Goal: Task Accomplishment & Management: Use online tool/utility

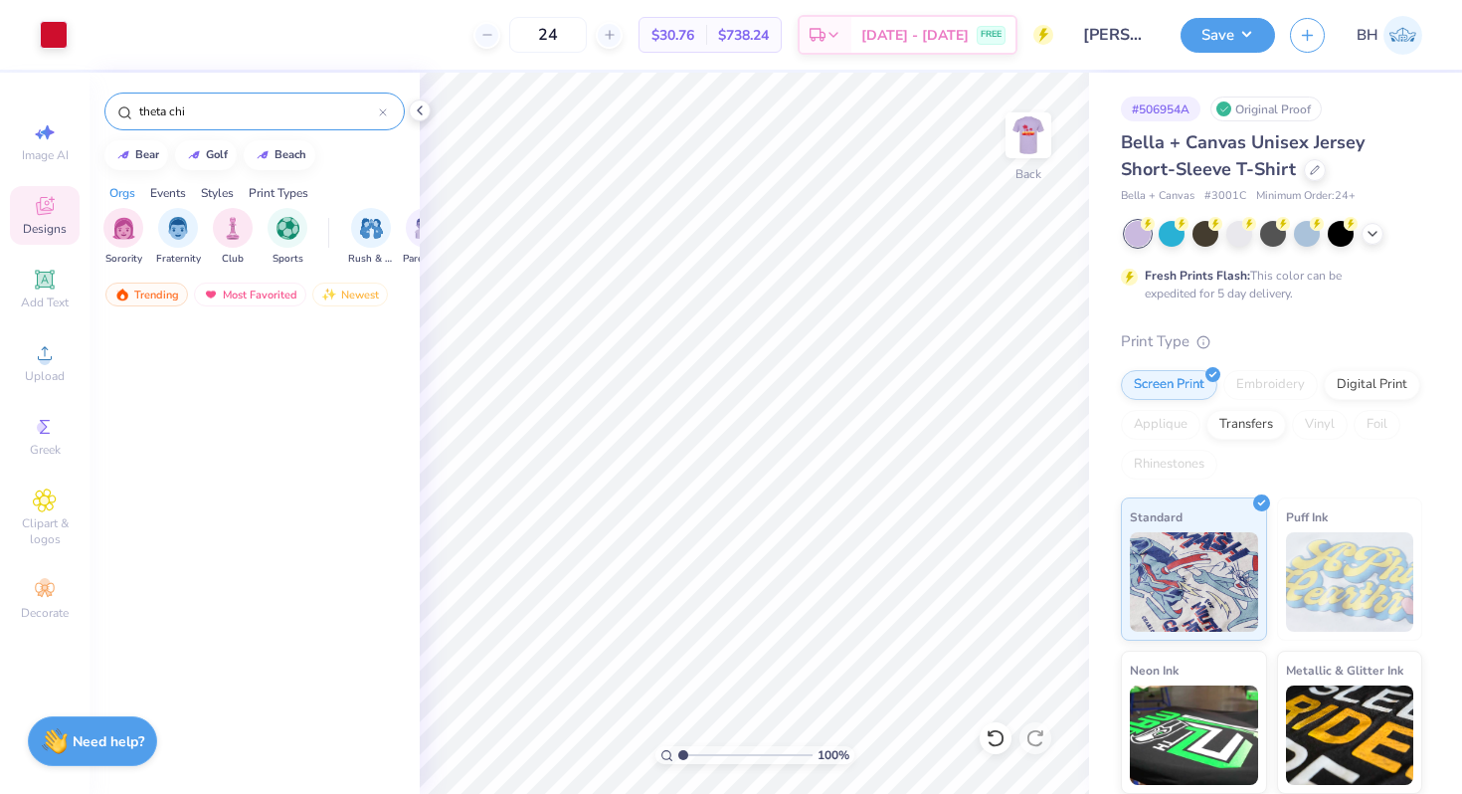
scroll to position [5417, 0]
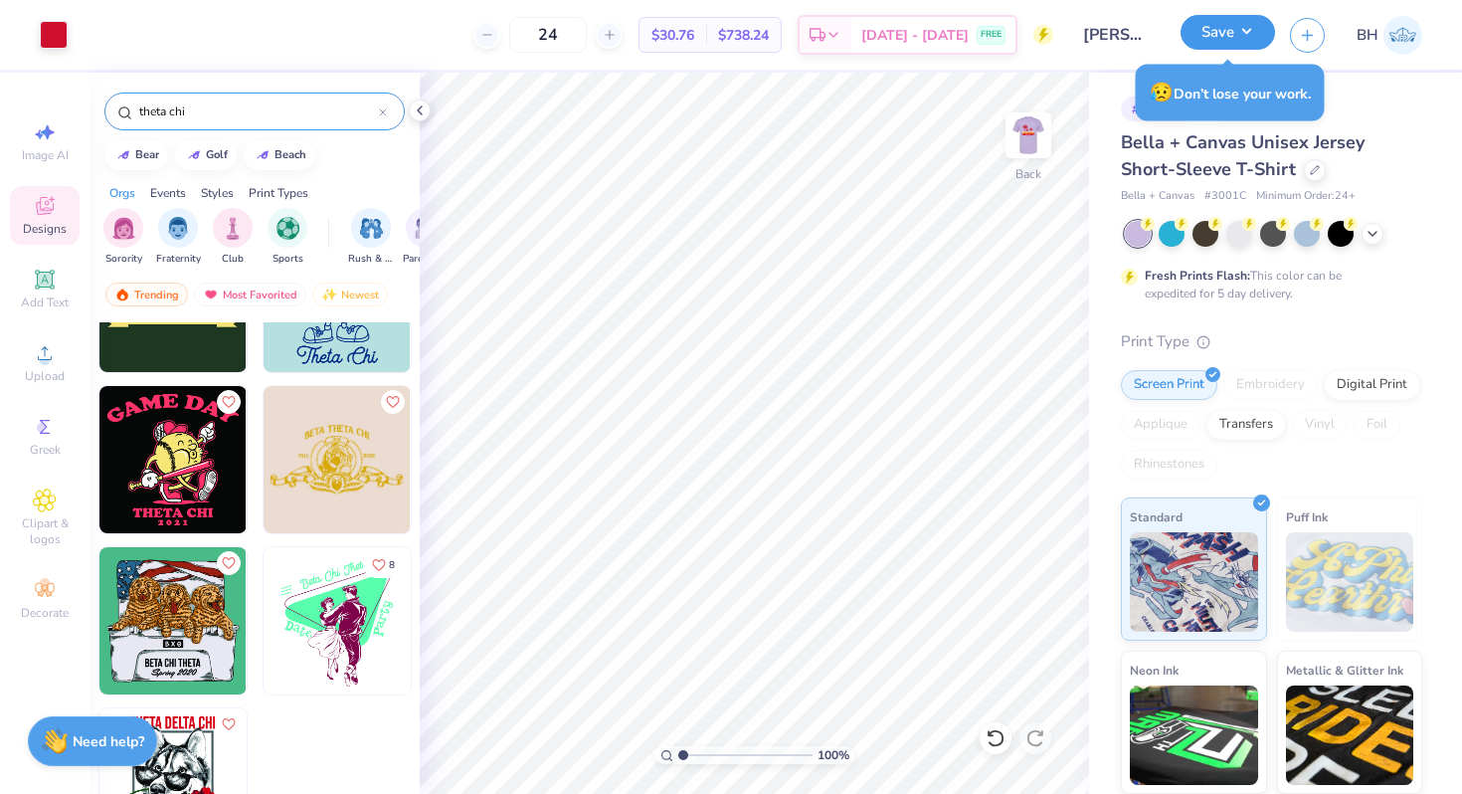
click at [1211, 47] on button "Save" at bounding box center [1228, 32] width 95 height 35
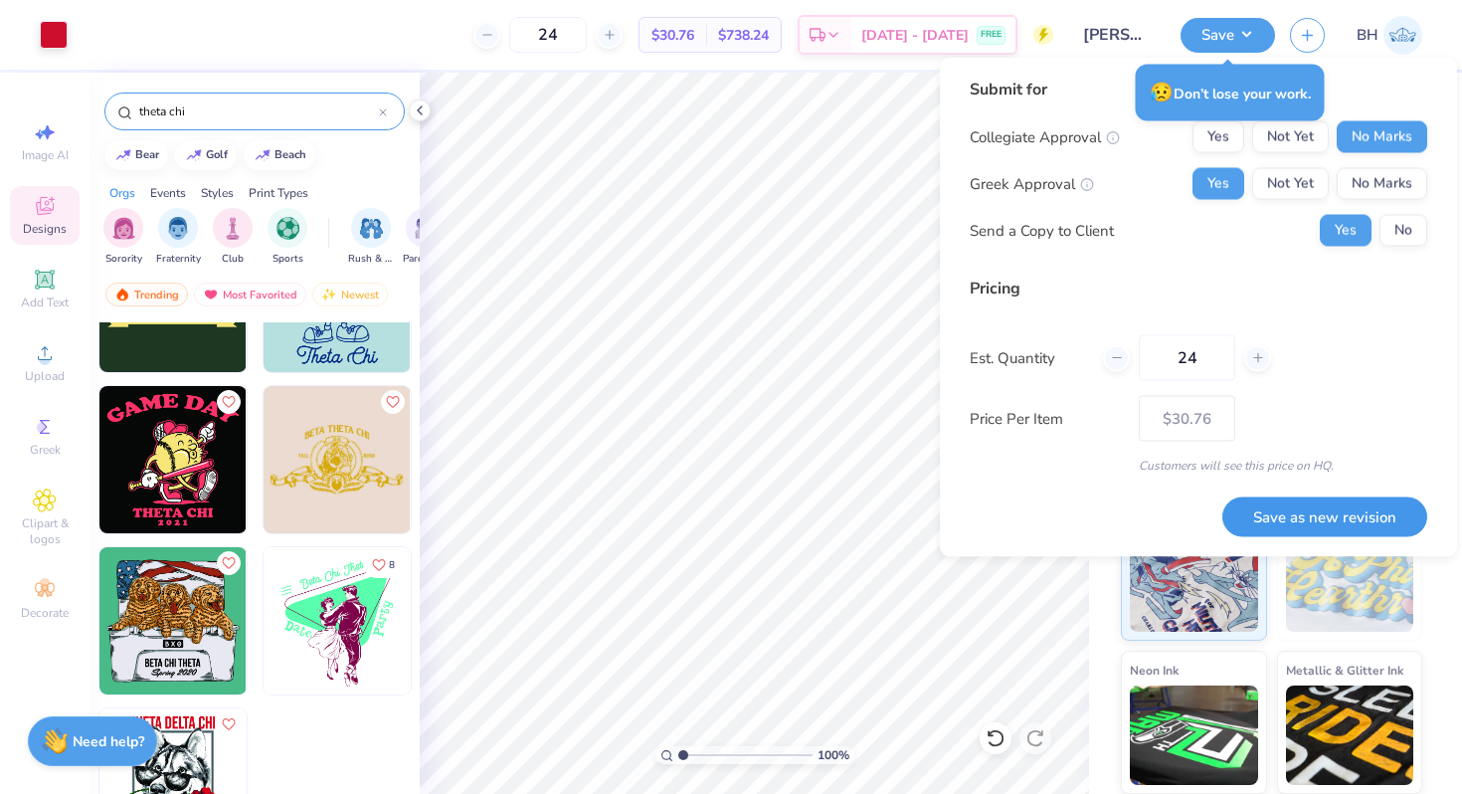
click at [1306, 521] on button "Save as new revision" at bounding box center [1325, 516] width 205 height 41
type input "$30.76"
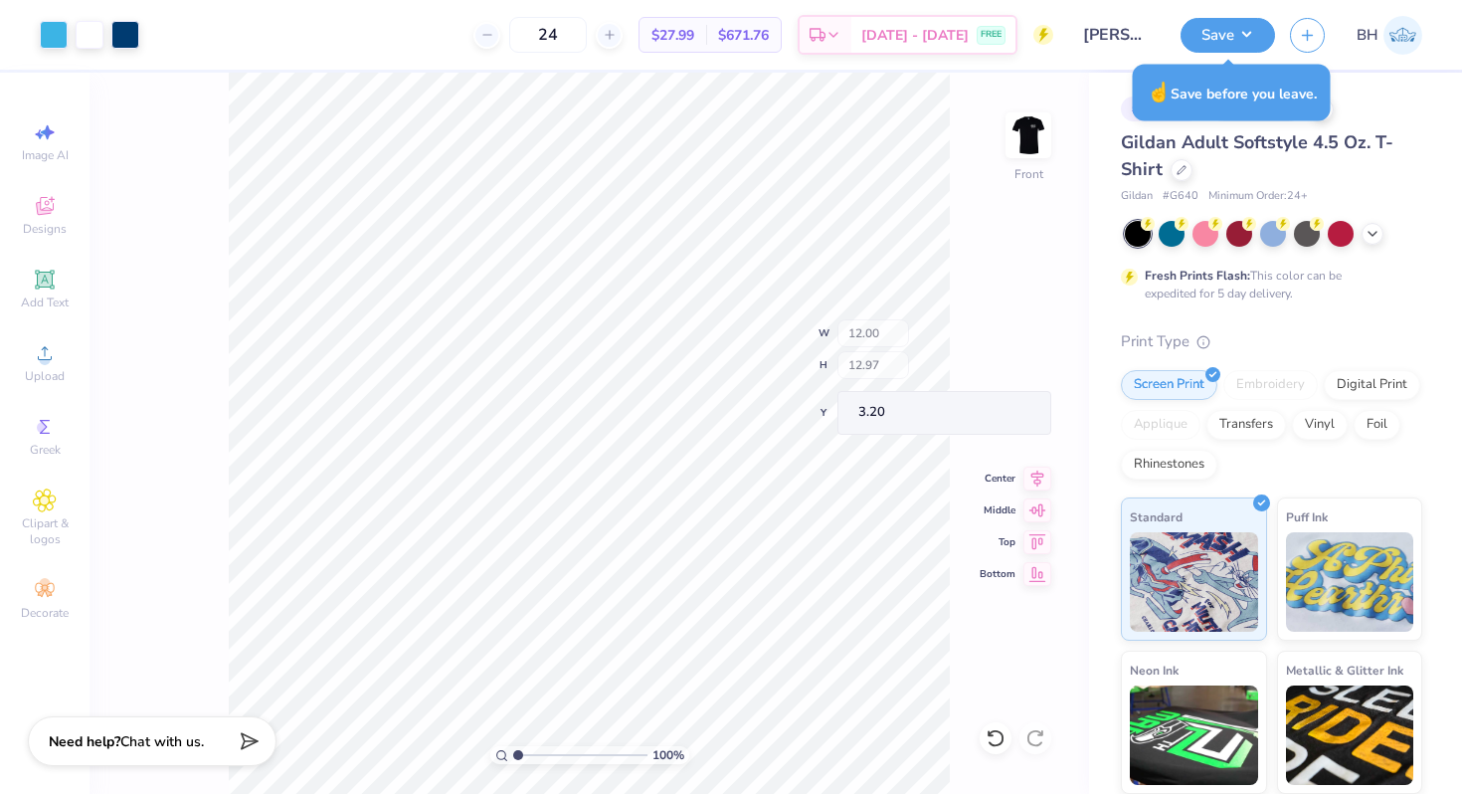
type input "3.00"
click at [1032, 147] on img at bounding box center [1029, 136] width 80 height 80
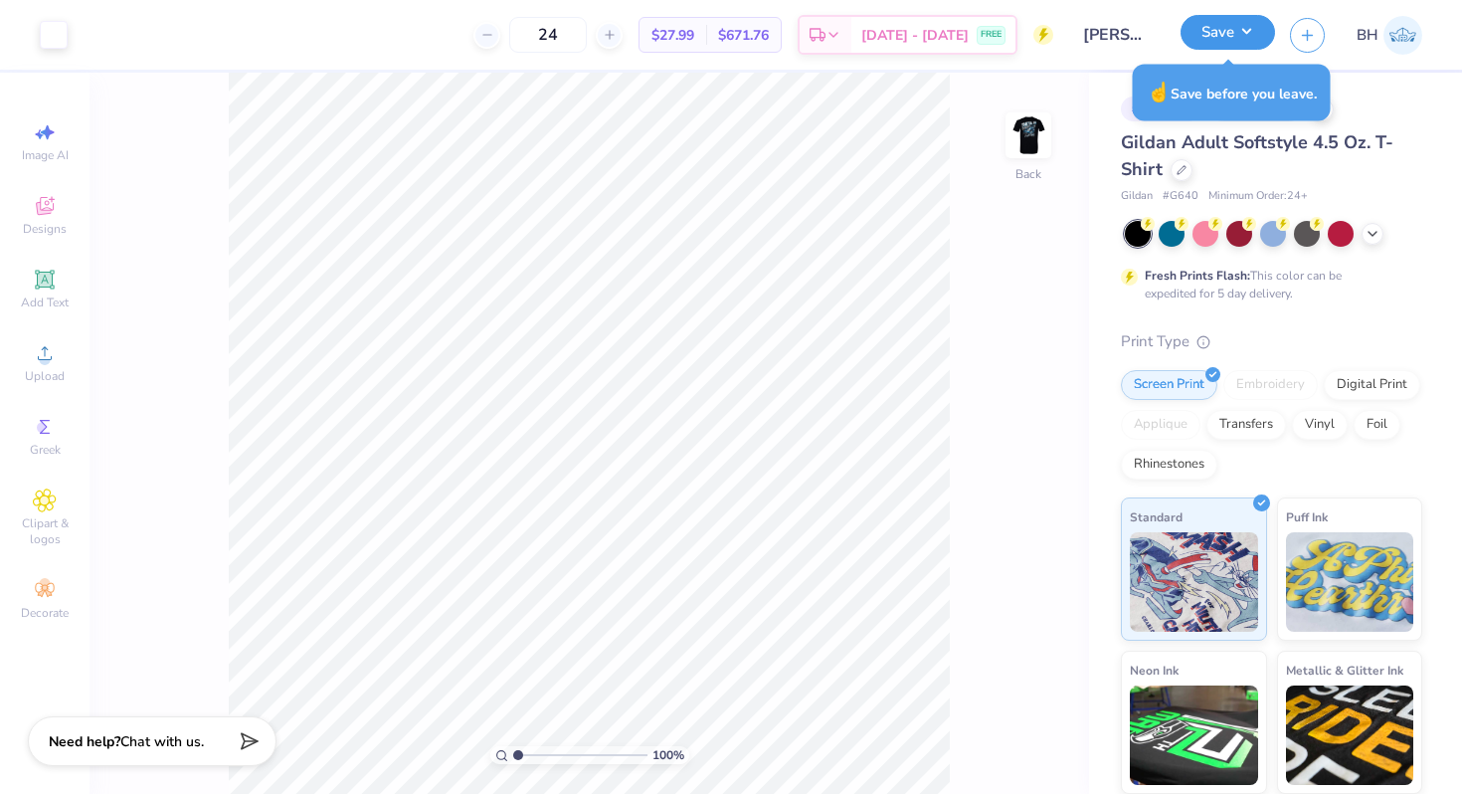
click at [1226, 23] on button "Save" at bounding box center [1228, 32] width 95 height 35
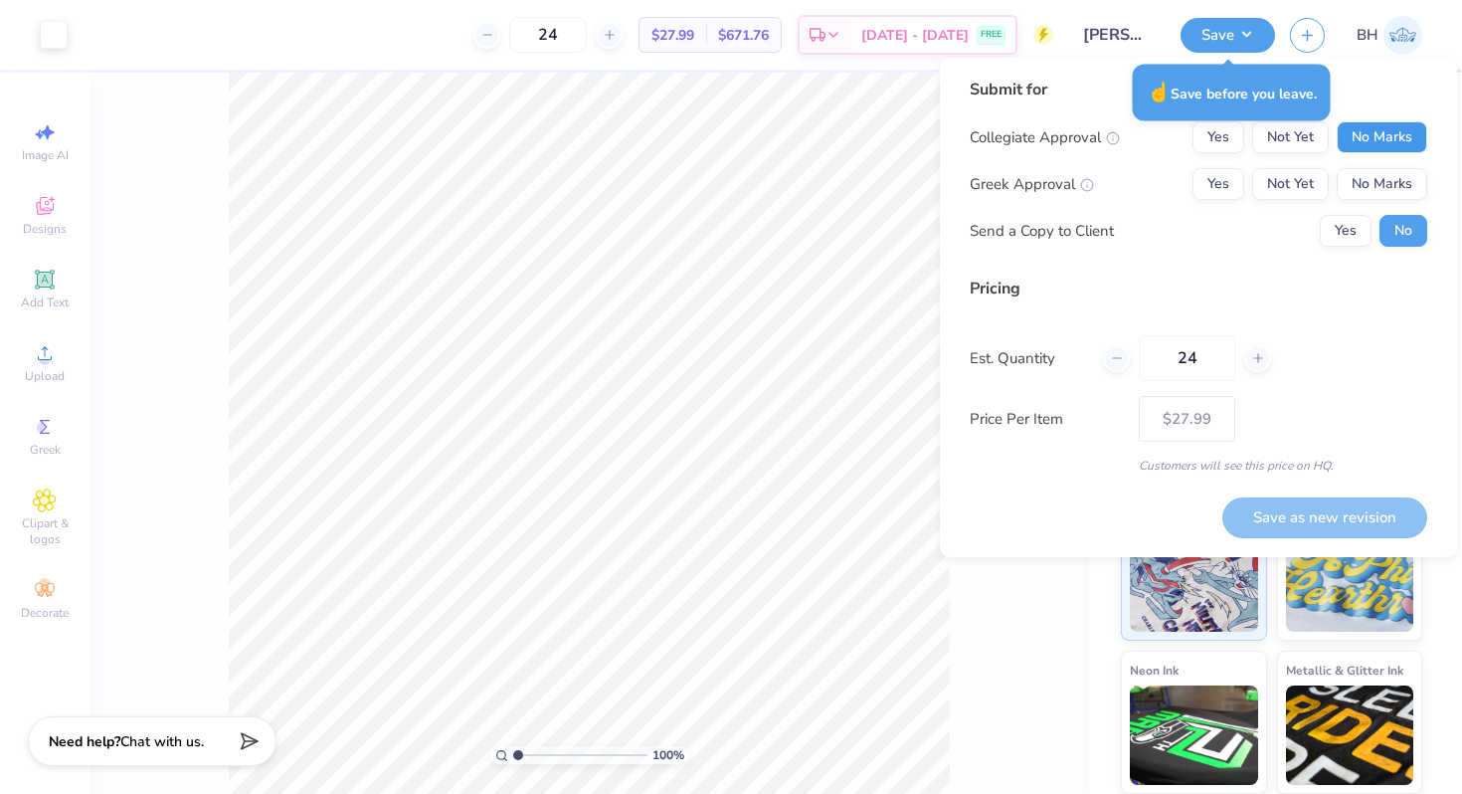
click at [1382, 134] on button "No Marks" at bounding box center [1382, 137] width 91 height 32
click at [1229, 184] on button "Yes" at bounding box center [1219, 184] width 52 height 32
click at [1311, 522] on button "Save as new revision" at bounding box center [1325, 517] width 205 height 41
type input "$27.99"
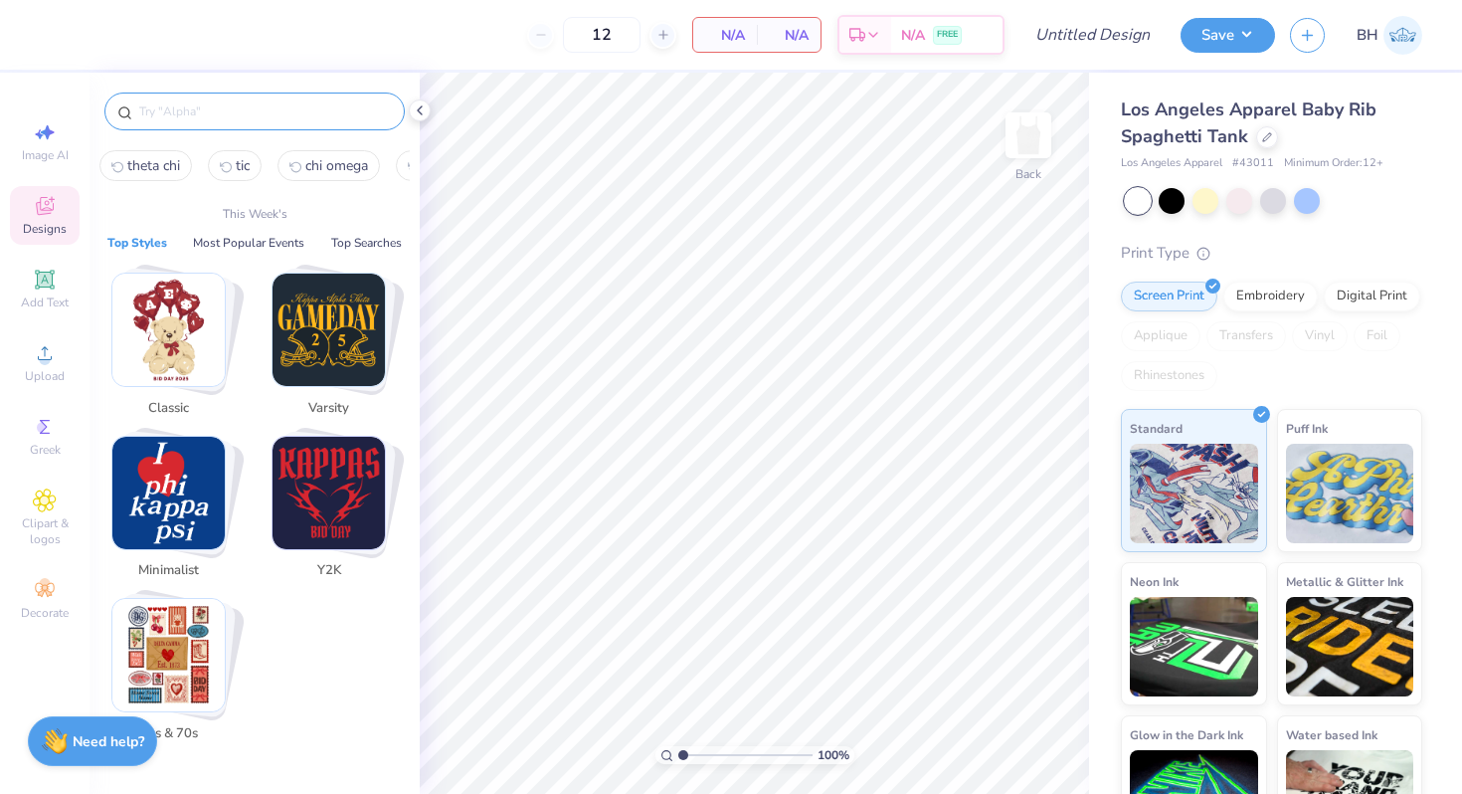
click at [195, 115] on input "text" at bounding box center [264, 111] width 255 height 20
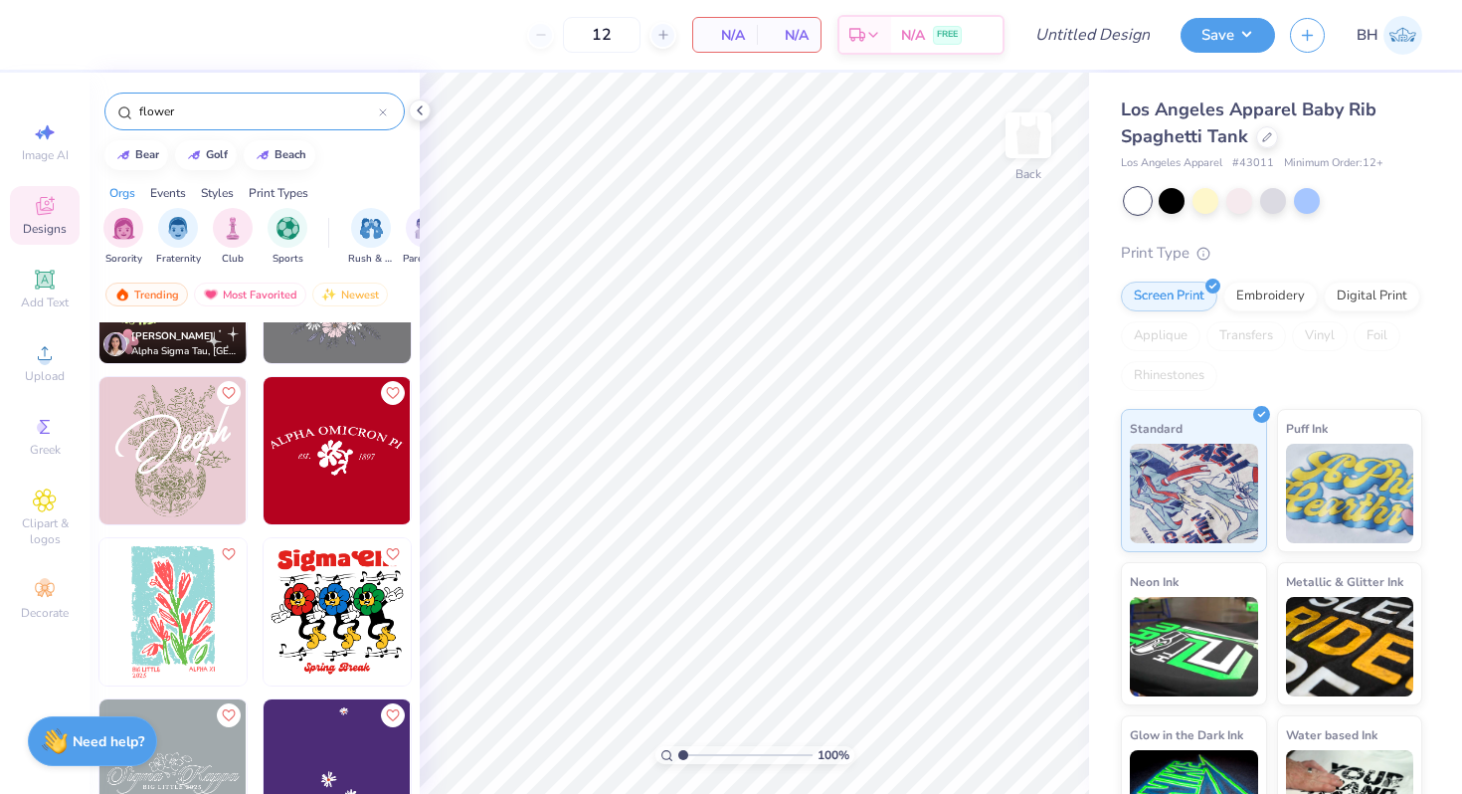
scroll to position [1452, 0]
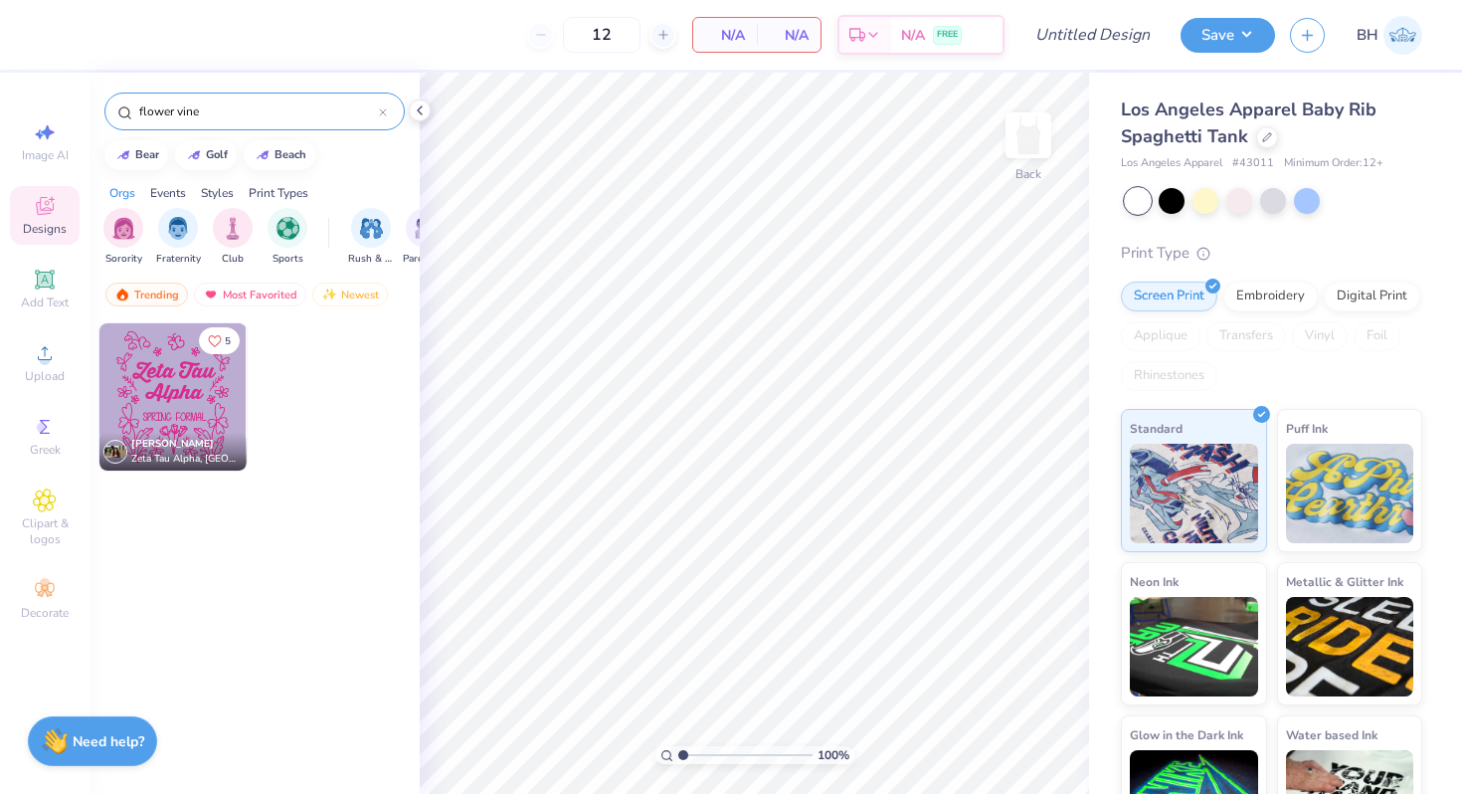
type input "flower vine"
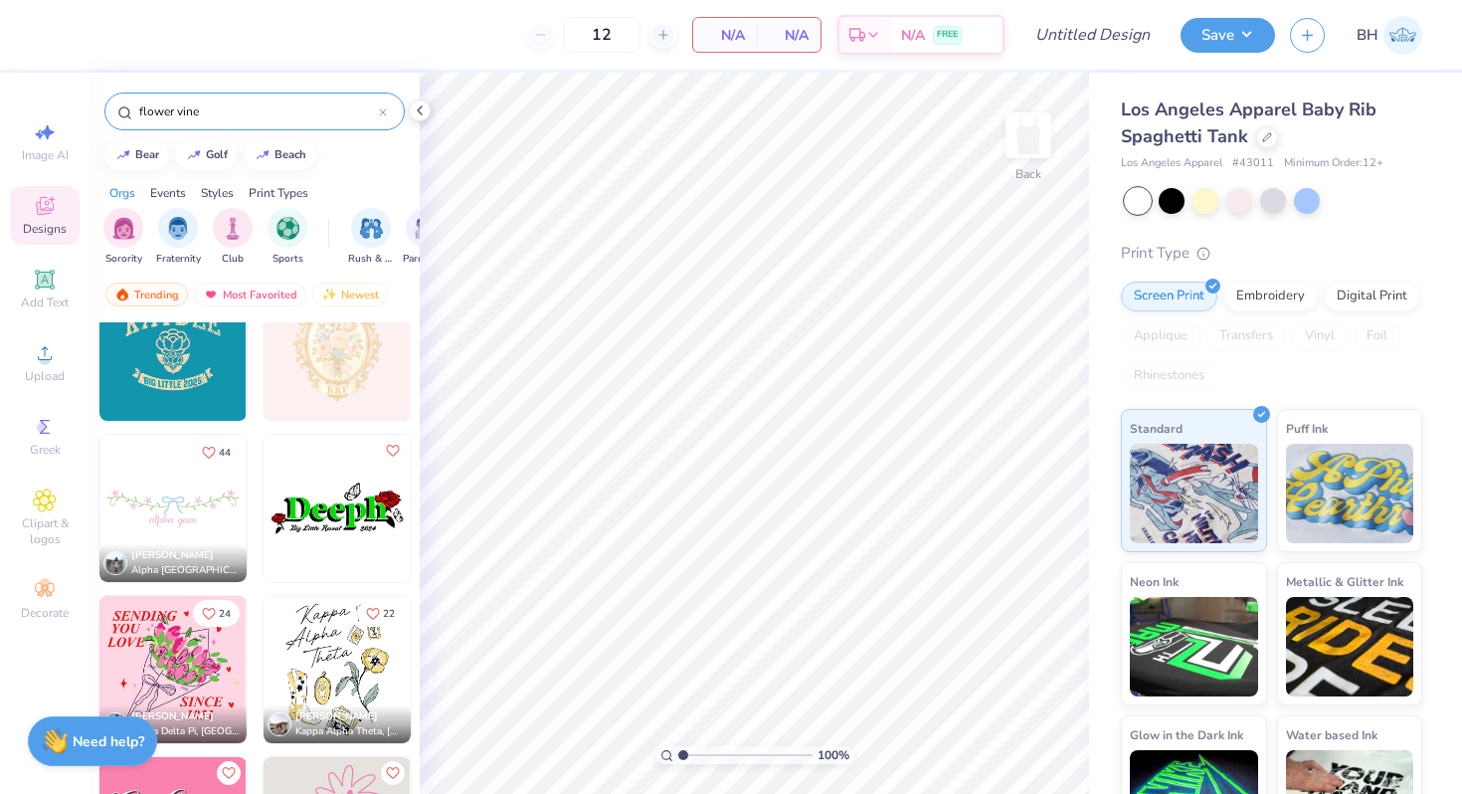
scroll to position [226, 0]
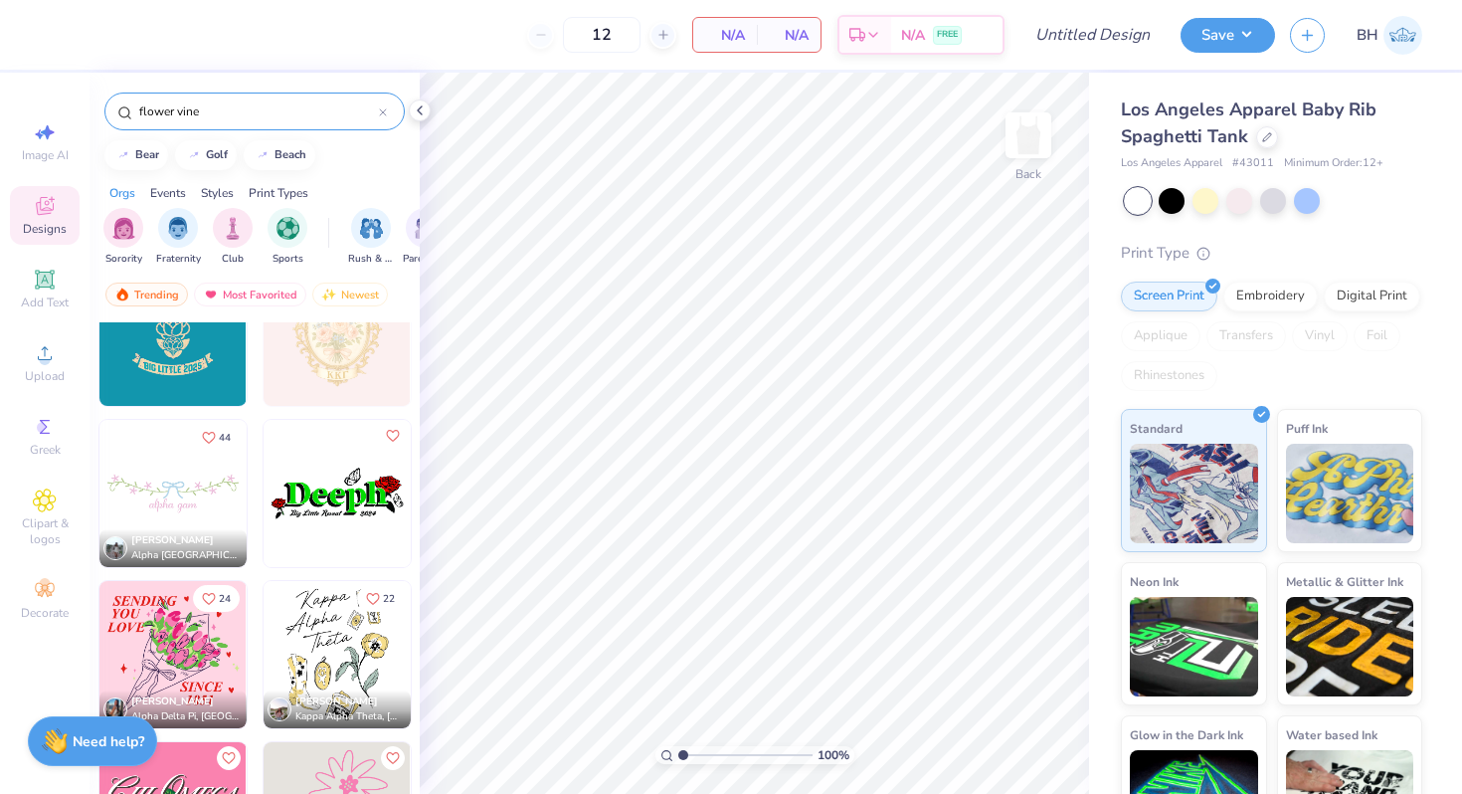
click at [162, 479] on img at bounding box center [172, 493] width 147 height 147
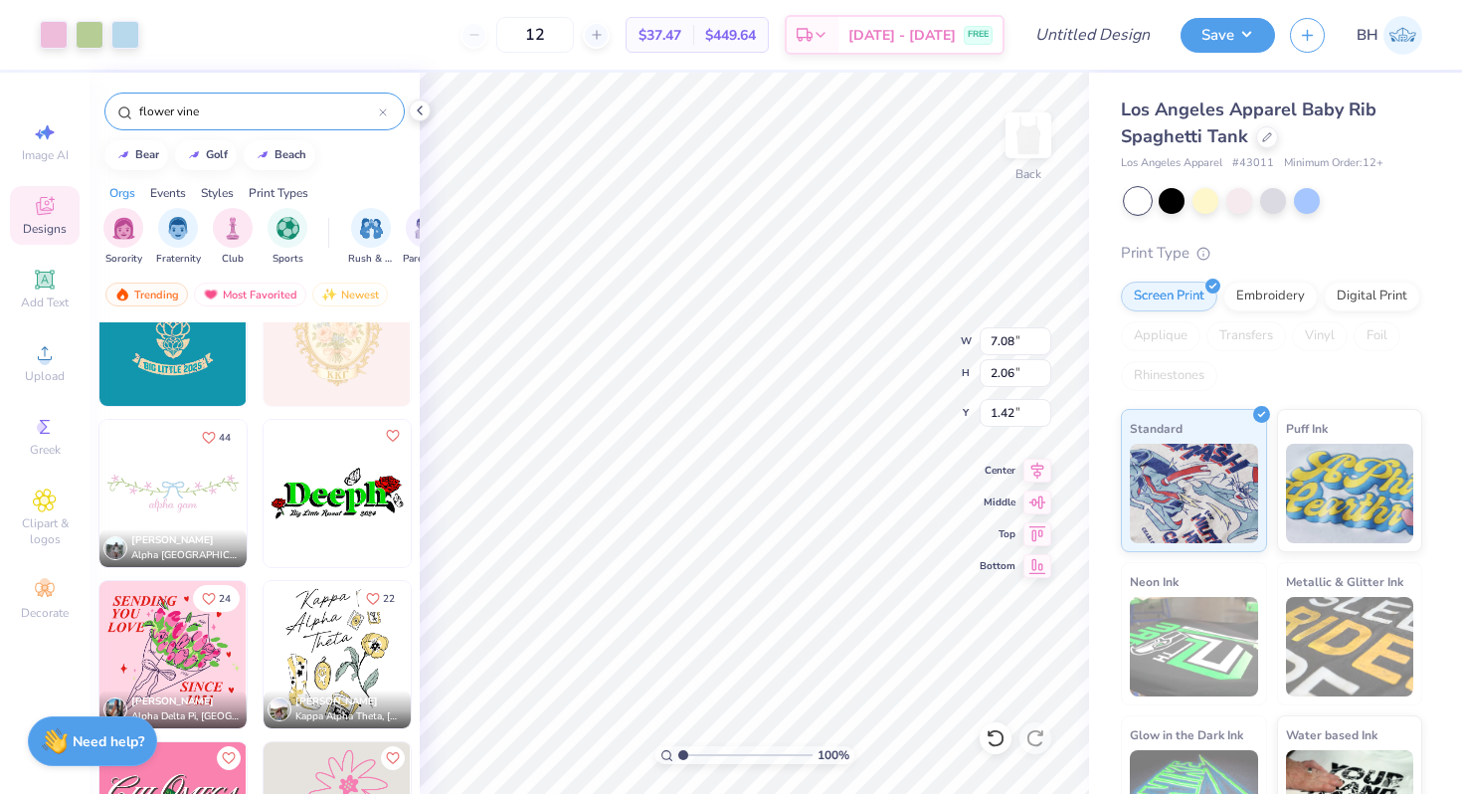
type input "1.42"
type input "2.57"
type input "0.77"
type input "2.72"
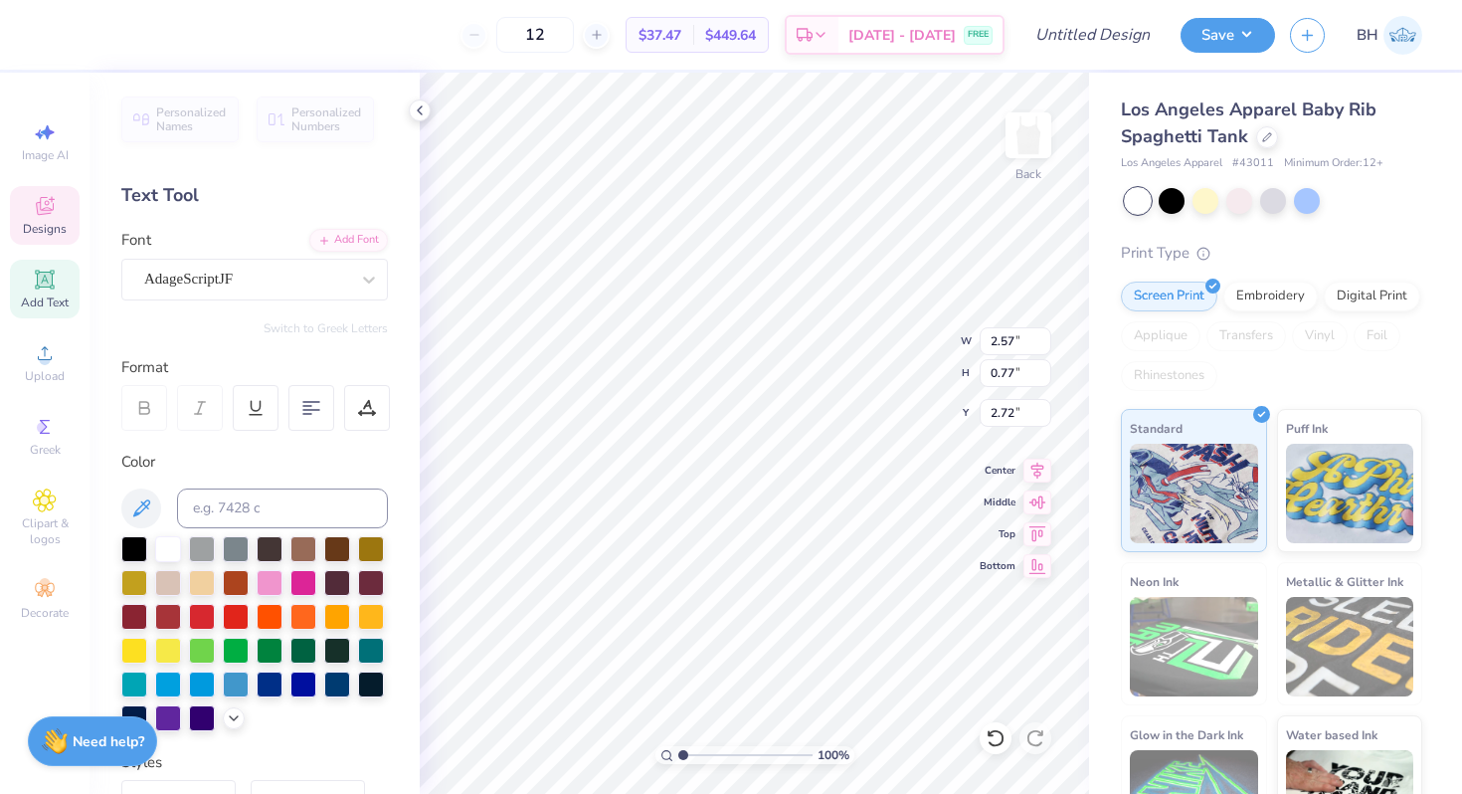
scroll to position [0, 2]
type textarea "chi omega"
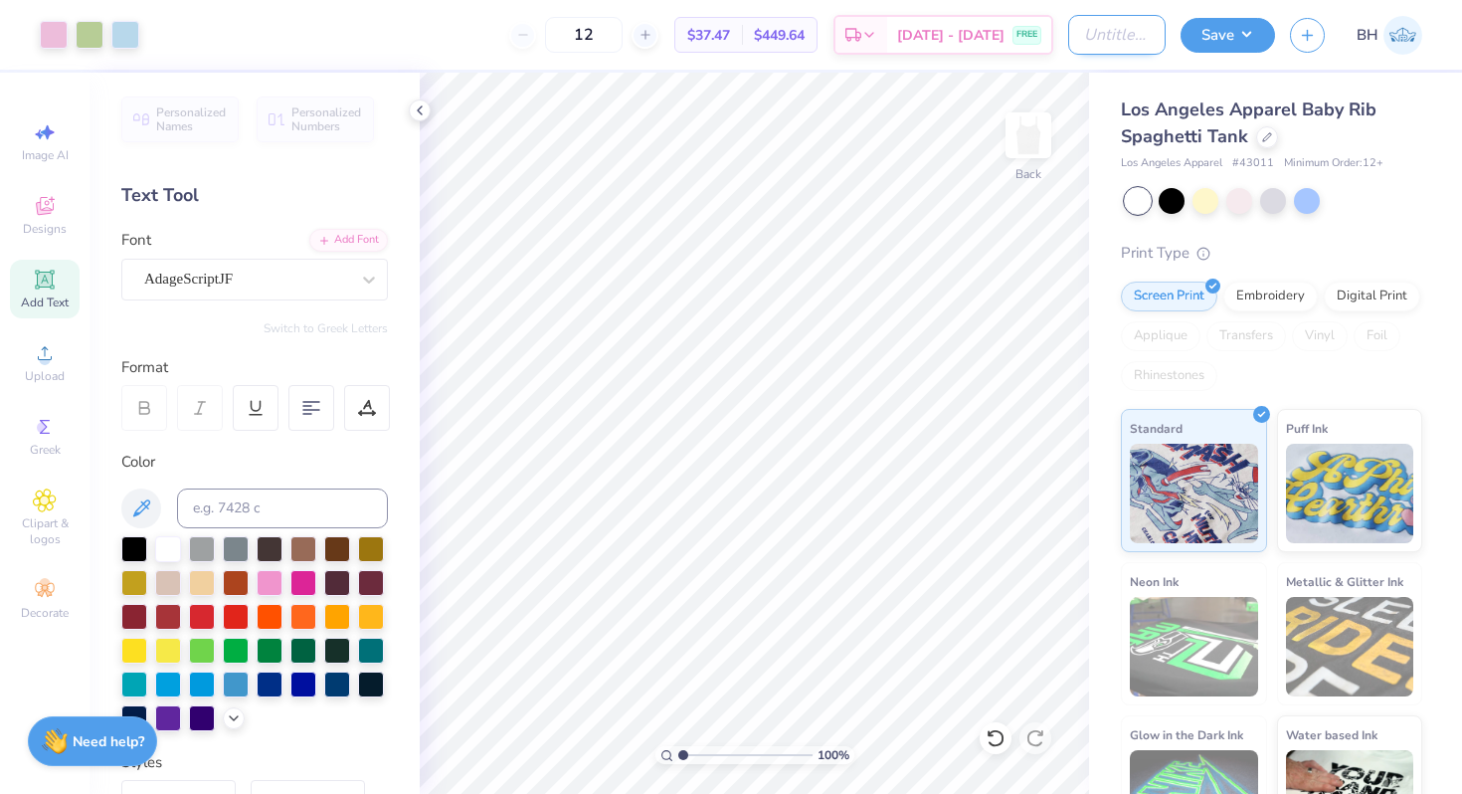
click at [1081, 37] on input "Design Title" at bounding box center [1116, 35] width 97 height 40
type input "flower chi o tank"
click at [1211, 36] on button "Save" at bounding box center [1228, 32] width 95 height 35
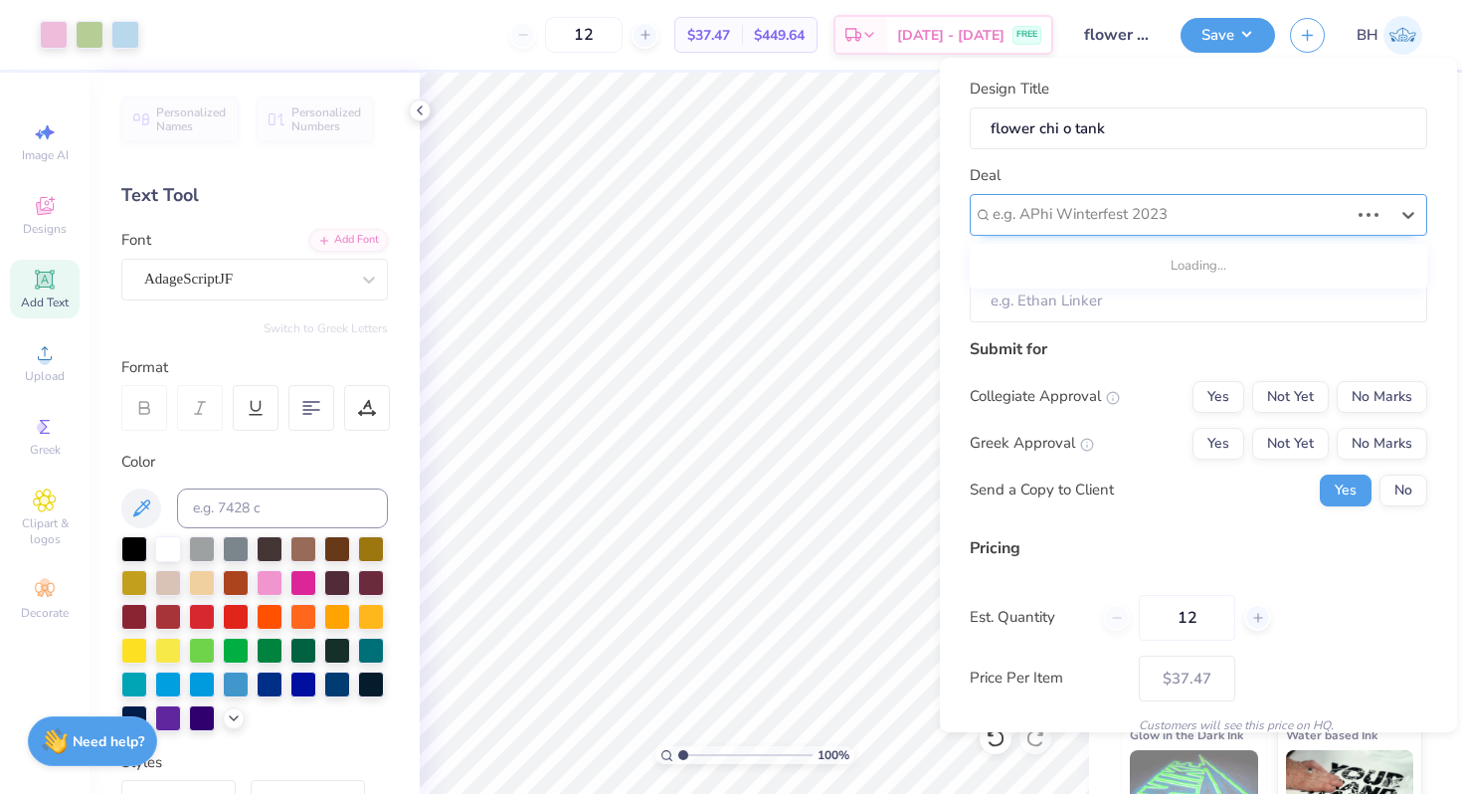
click at [1105, 221] on div at bounding box center [1171, 214] width 356 height 27
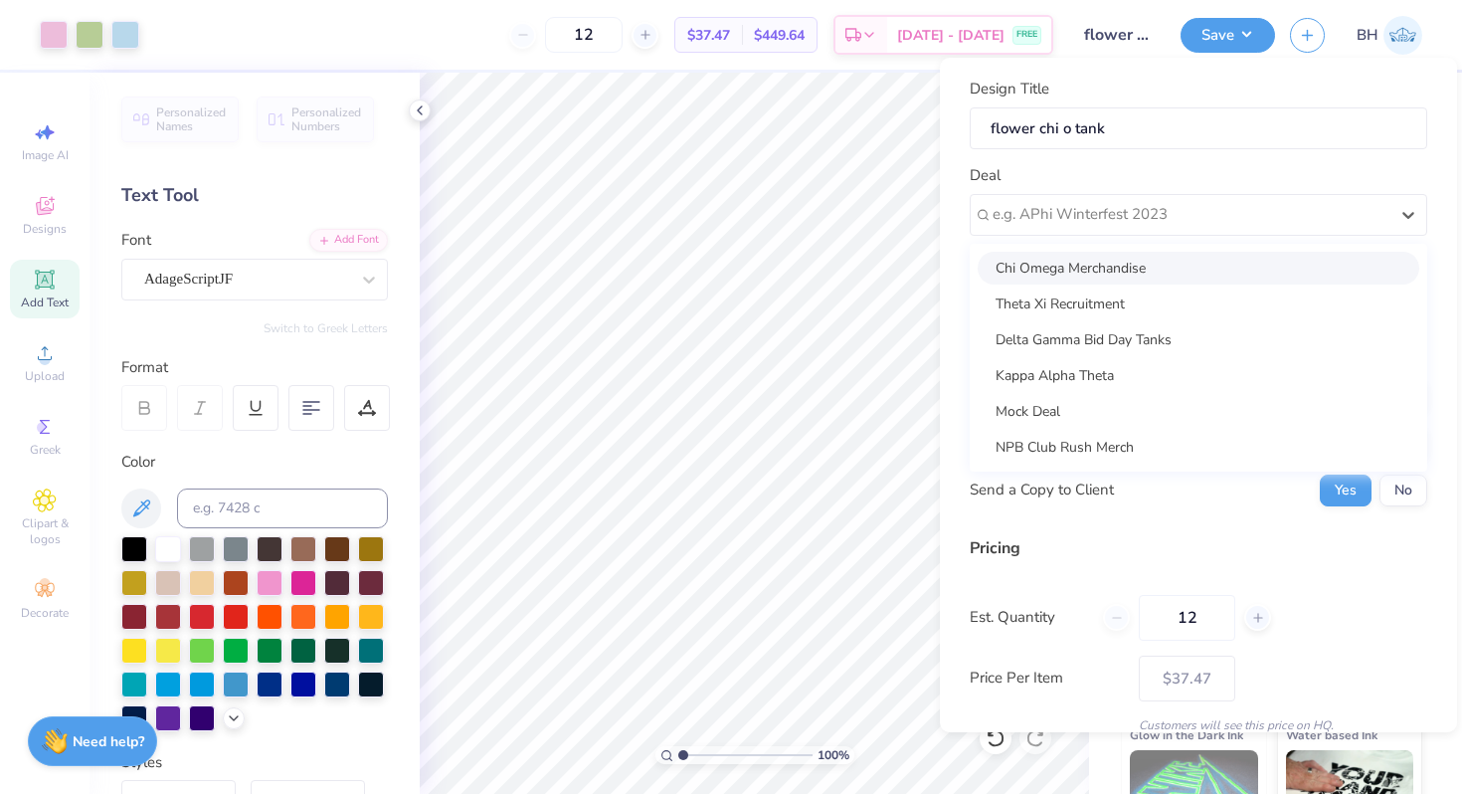
click at [1088, 270] on div "Chi Omega Merchandise" at bounding box center [1199, 268] width 442 height 33
type input "[PERSON_NAME]"
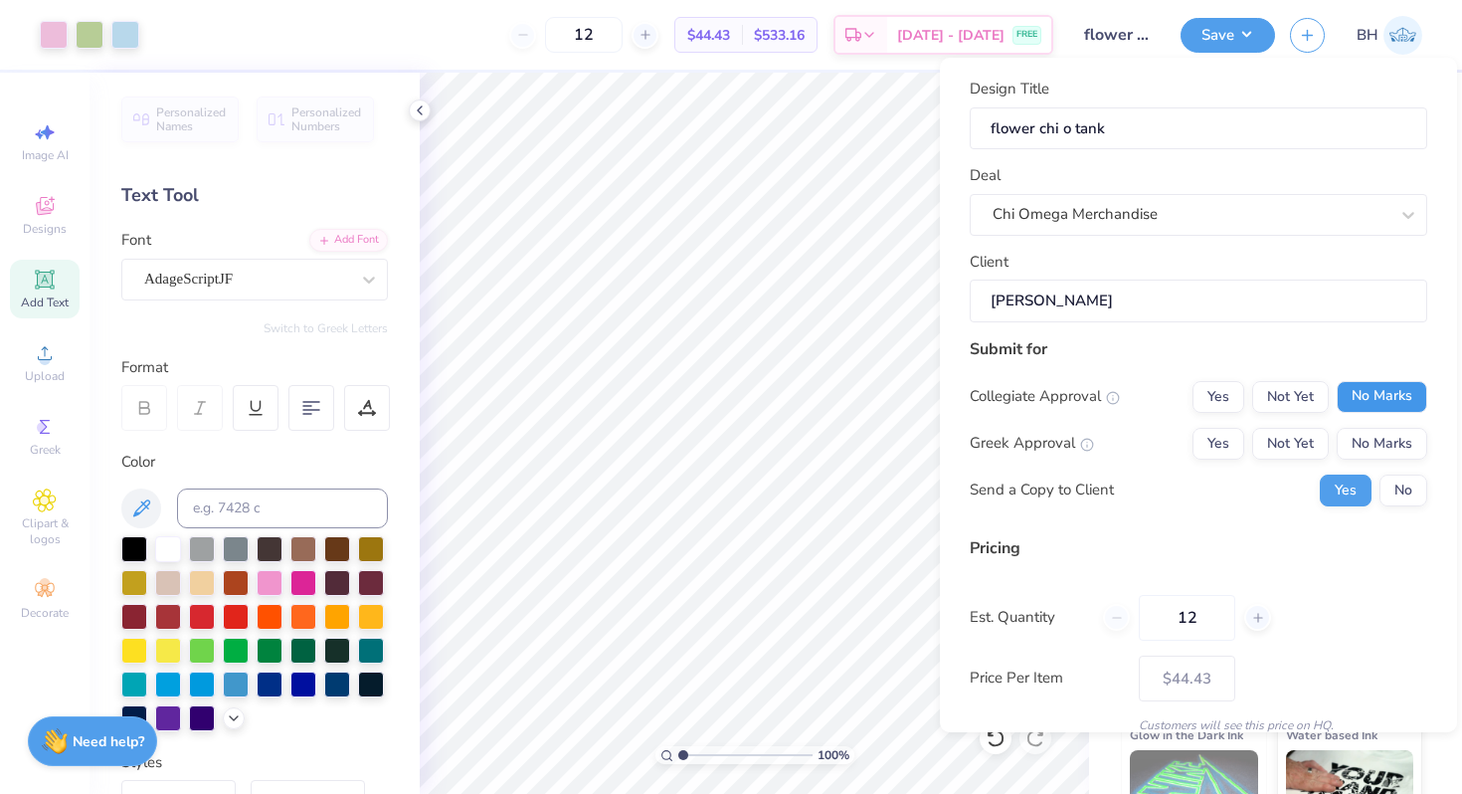
click at [1404, 401] on button "No Marks" at bounding box center [1382, 397] width 91 height 32
click at [1245, 436] on div "Yes Not Yet No Marks" at bounding box center [1310, 444] width 235 height 32
click at [1219, 442] on button "Yes" at bounding box center [1219, 444] width 52 height 32
click at [1392, 479] on button "No" at bounding box center [1404, 491] width 48 height 32
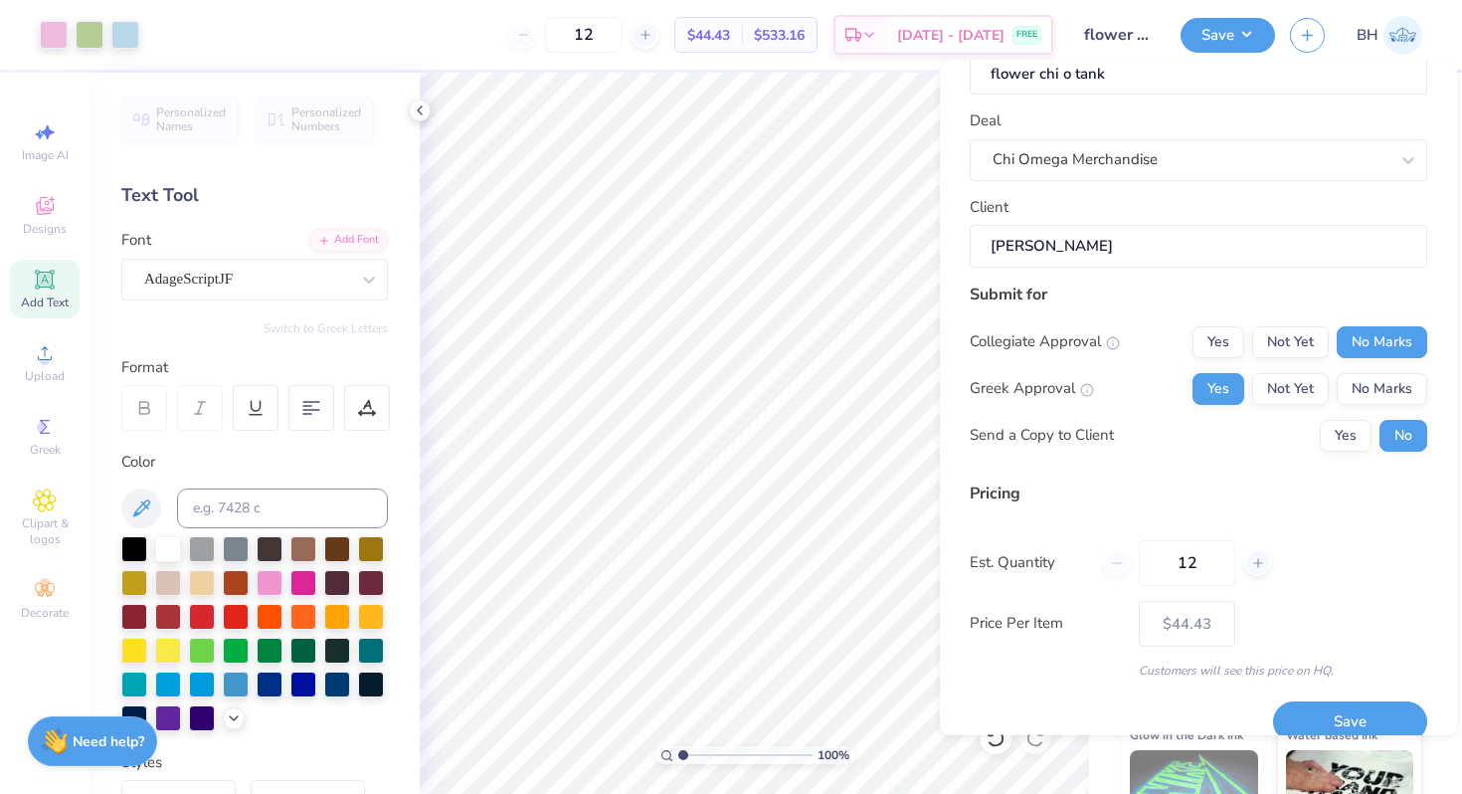
scroll to position [84, 0]
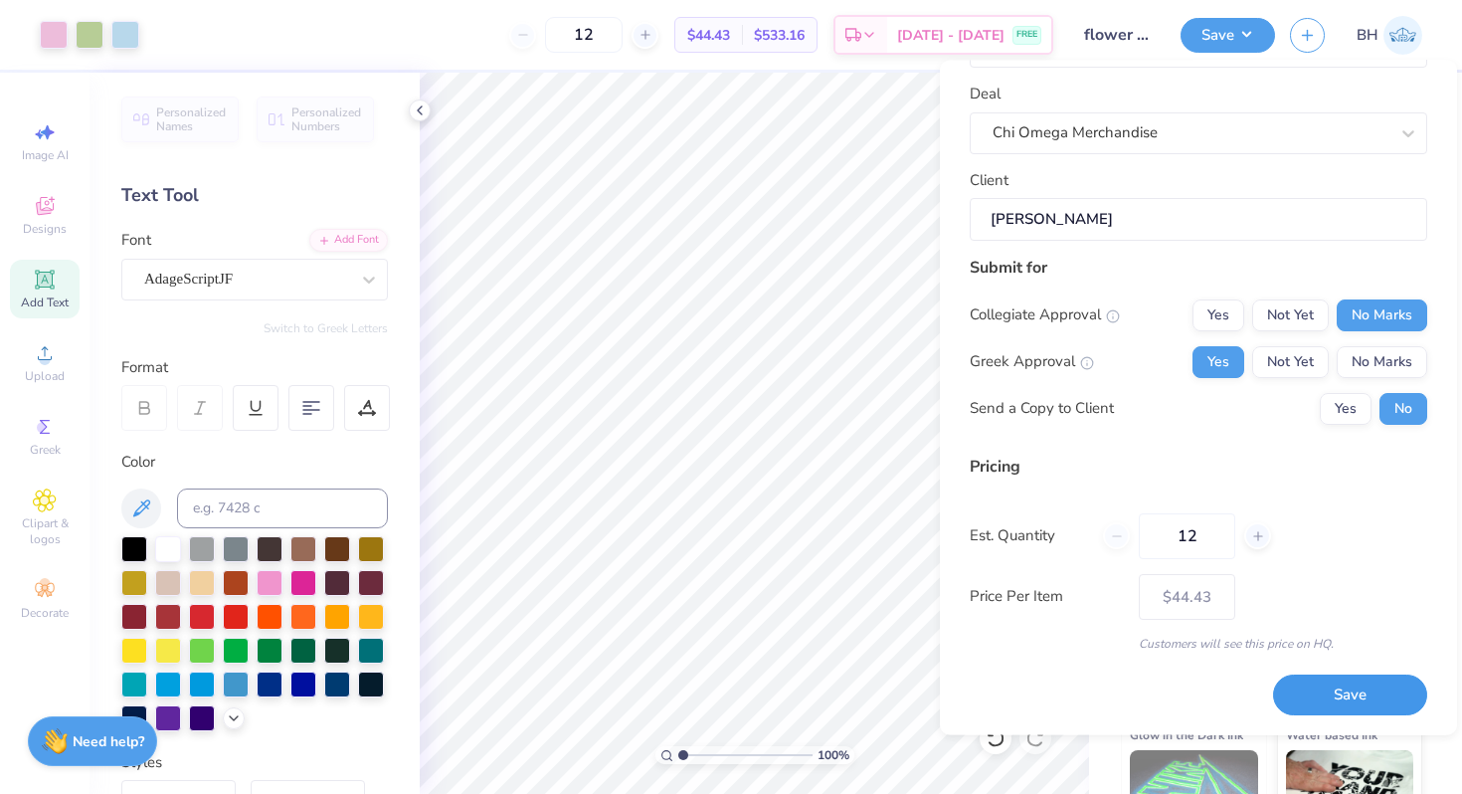
click at [1339, 695] on button "Save" at bounding box center [1350, 695] width 154 height 41
type input "– –"
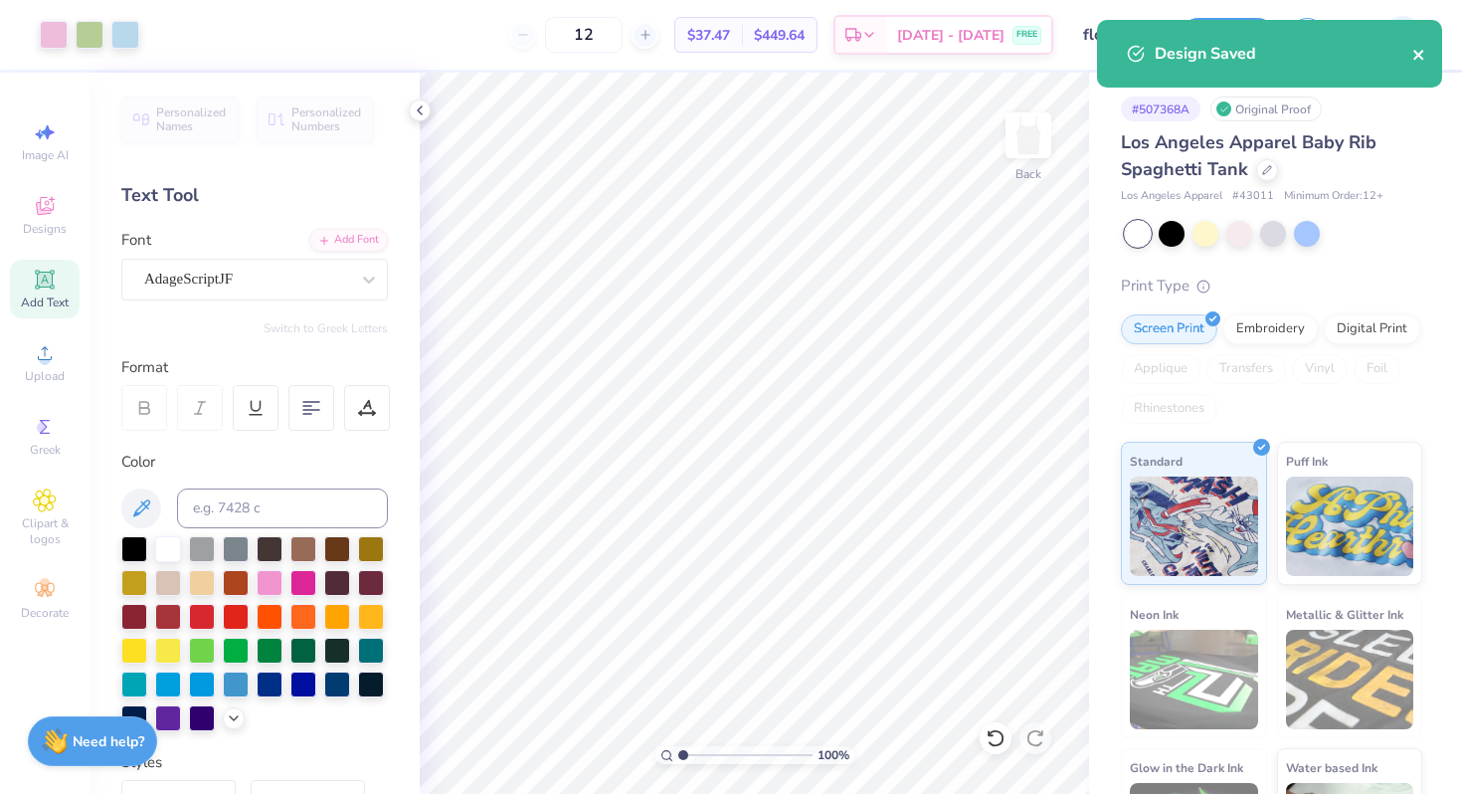
click at [1426, 56] on icon "close" at bounding box center [1420, 55] width 14 height 16
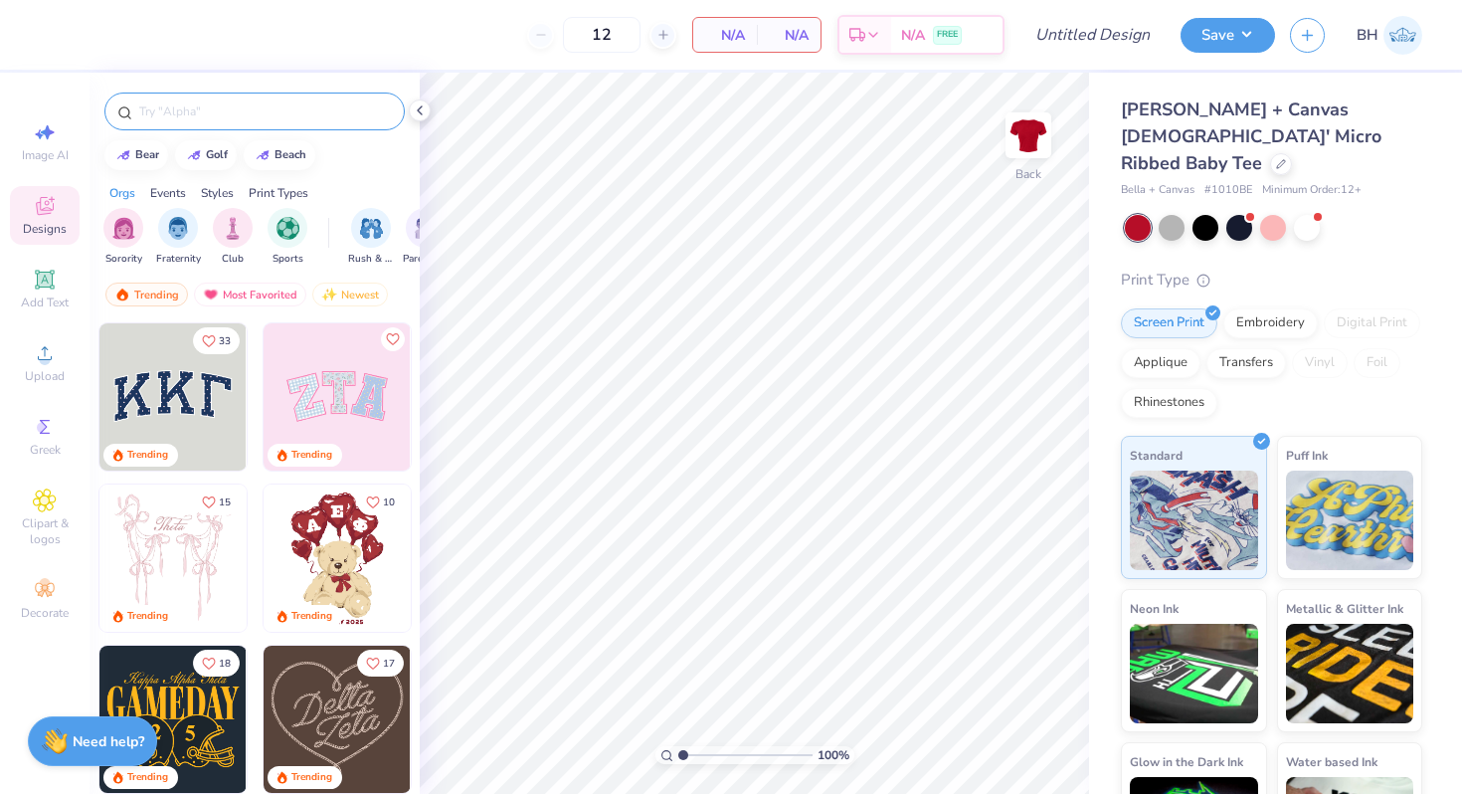
click at [161, 129] on div at bounding box center [254, 112] width 300 height 38
click at [174, 115] on input "text" at bounding box center [264, 111] width 255 height 20
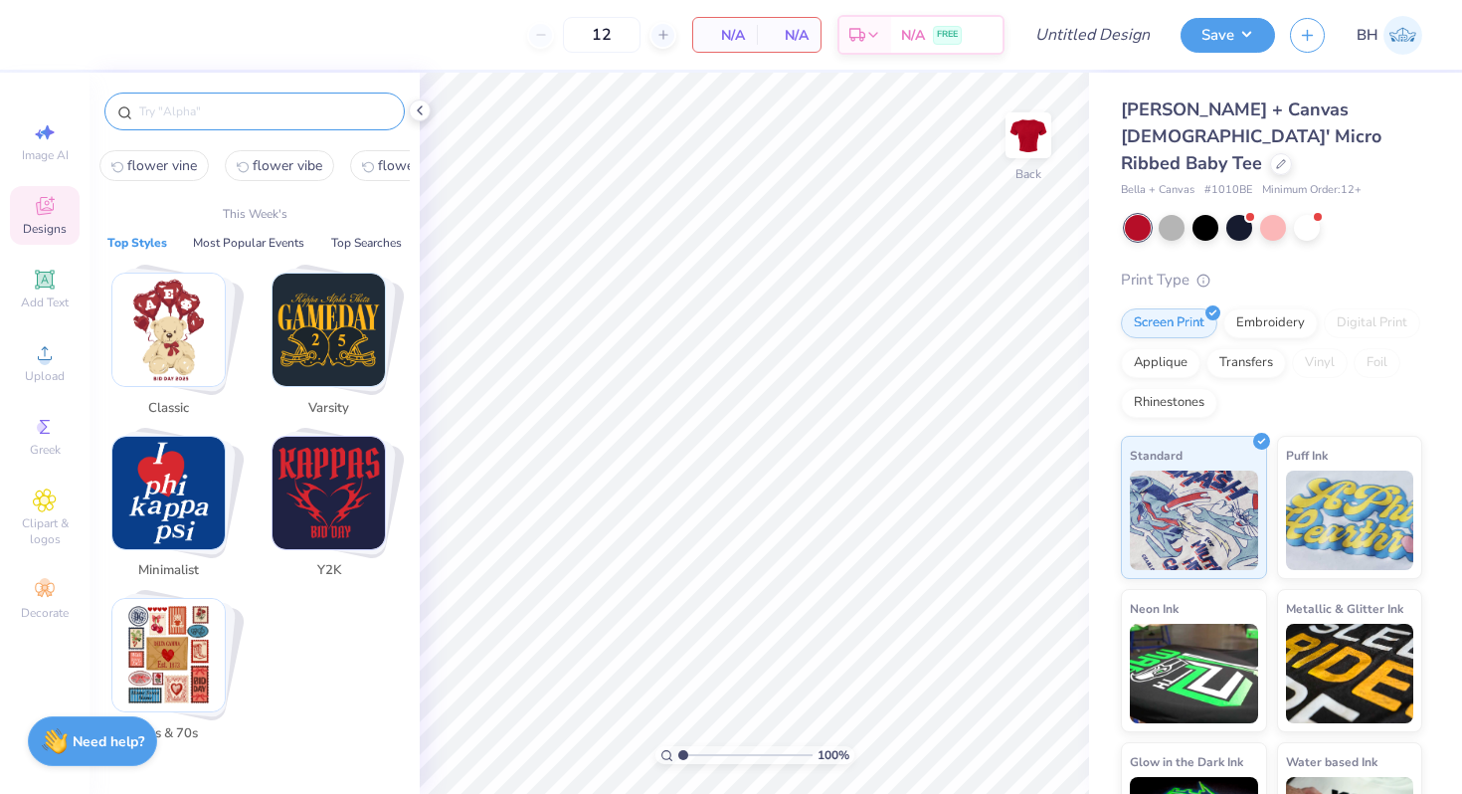
type input "o"
type input "["
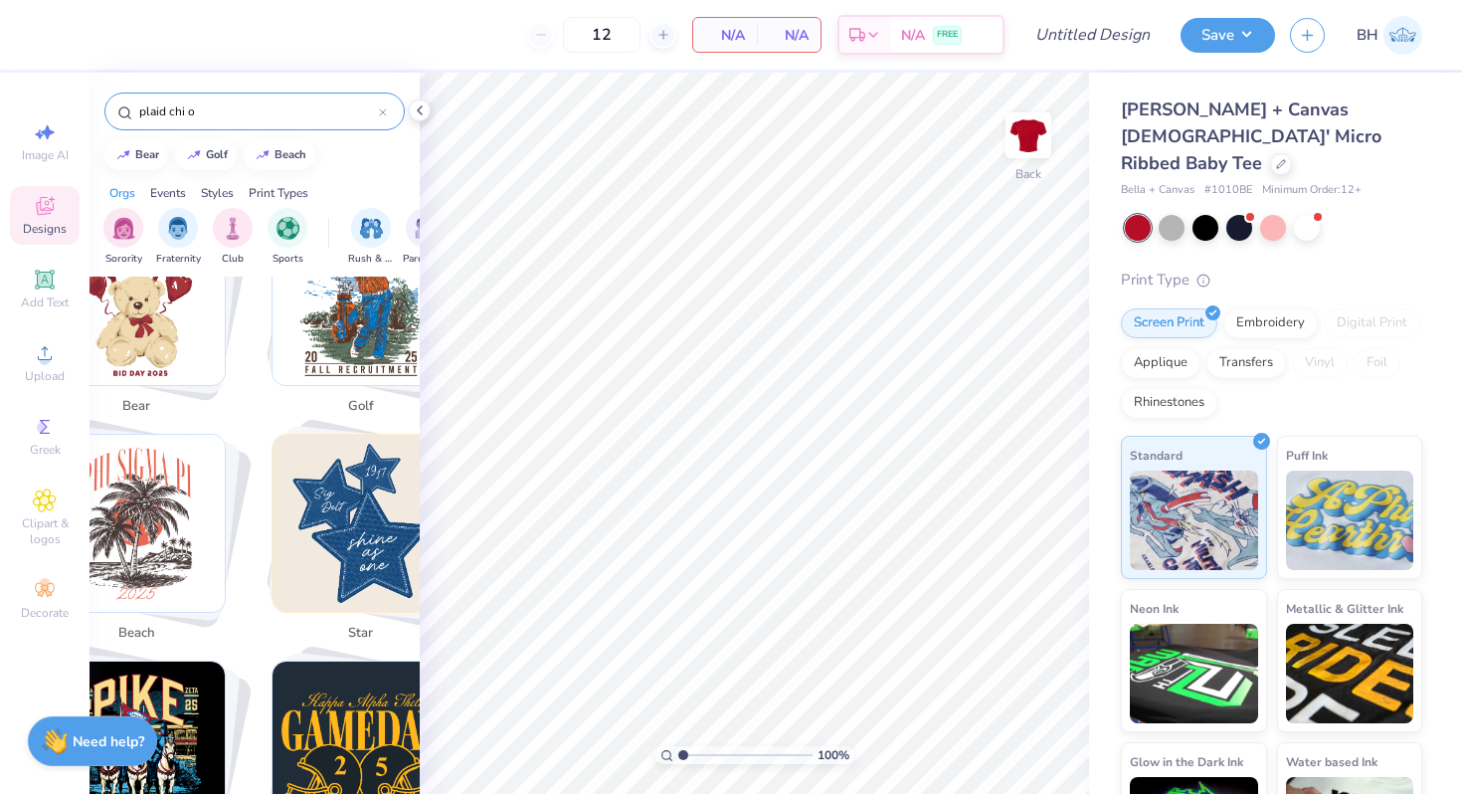
scroll to position [458, 0]
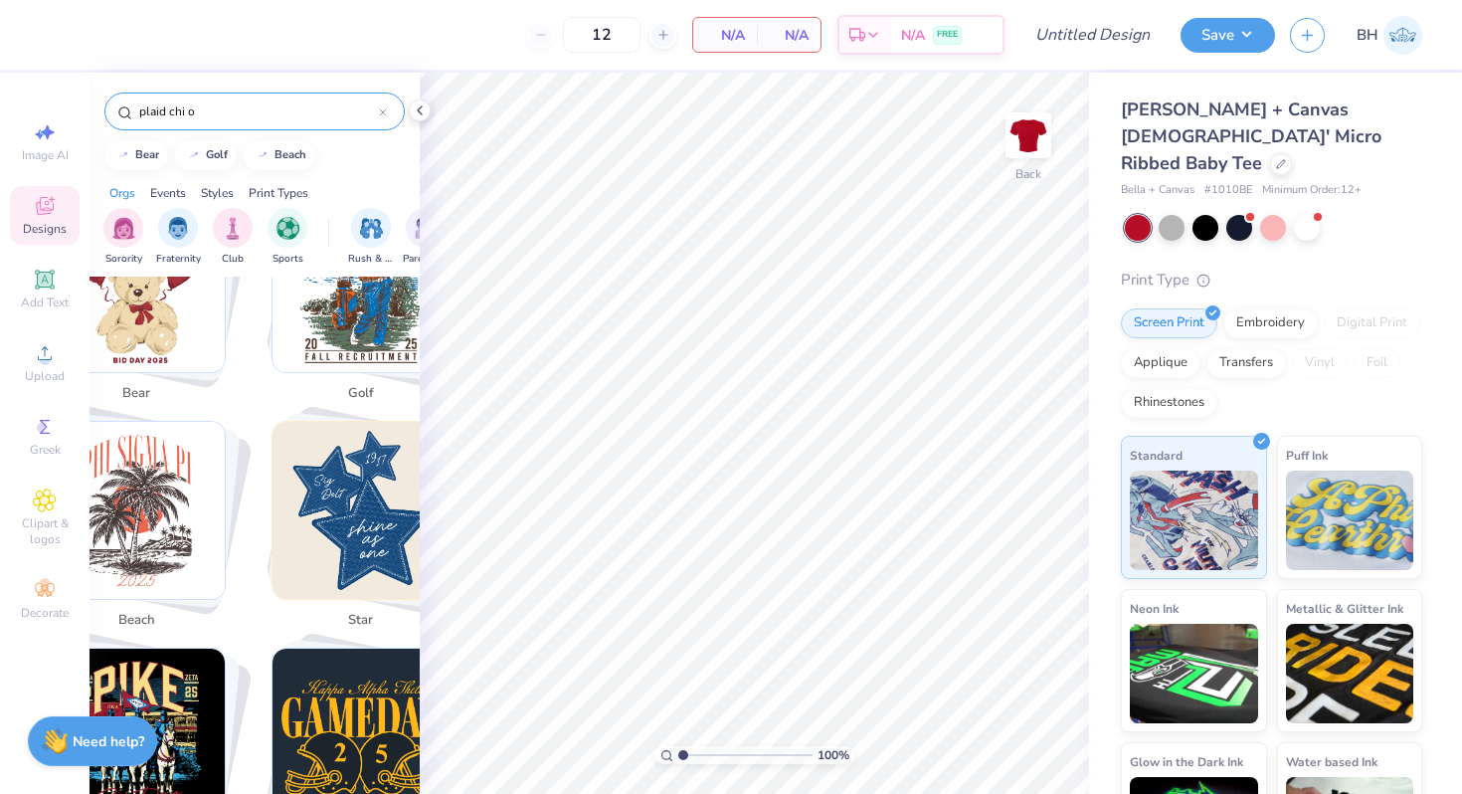
click at [198, 106] on input "plaid chi o" at bounding box center [258, 111] width 242 height 20
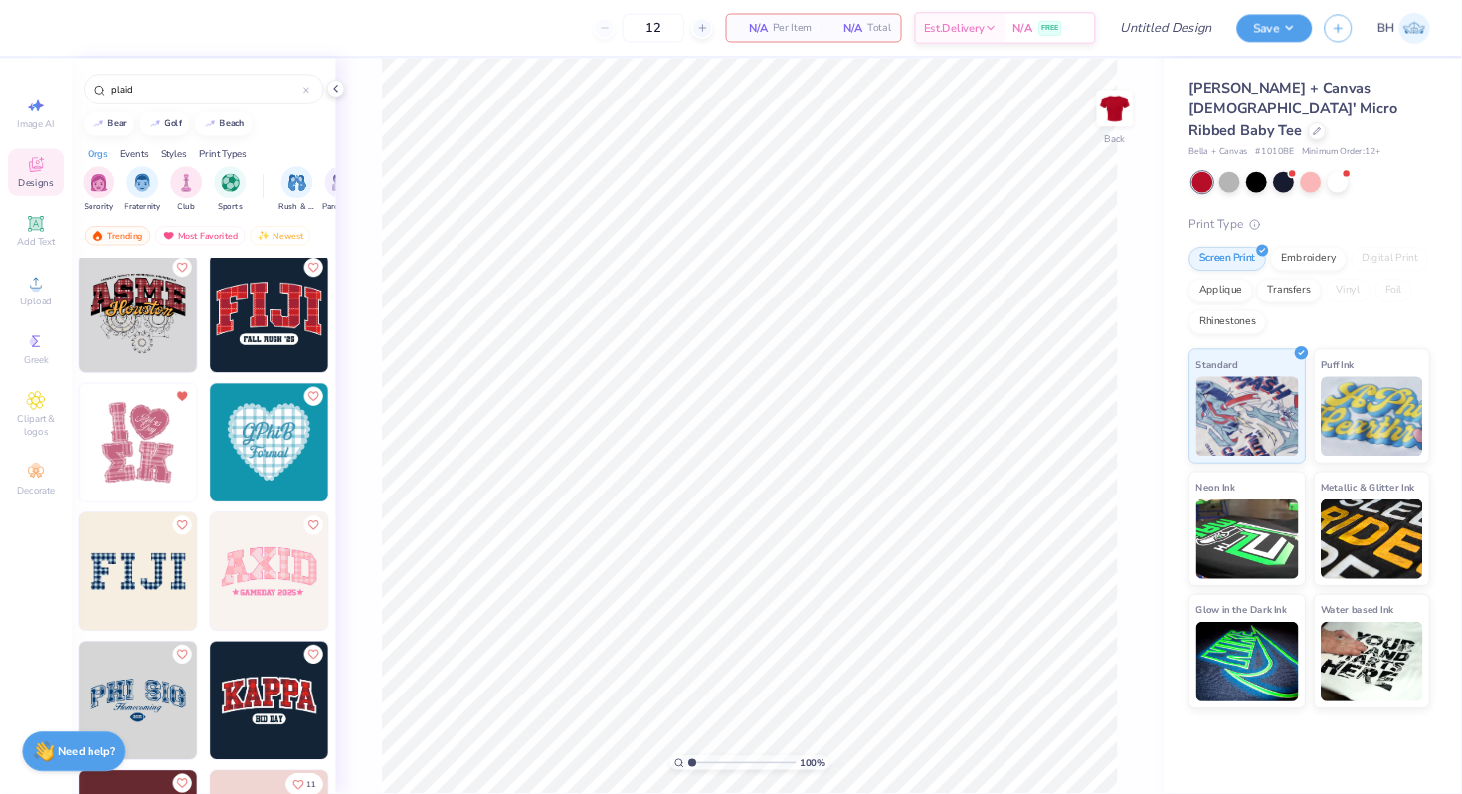
scroll to position [0, 0]
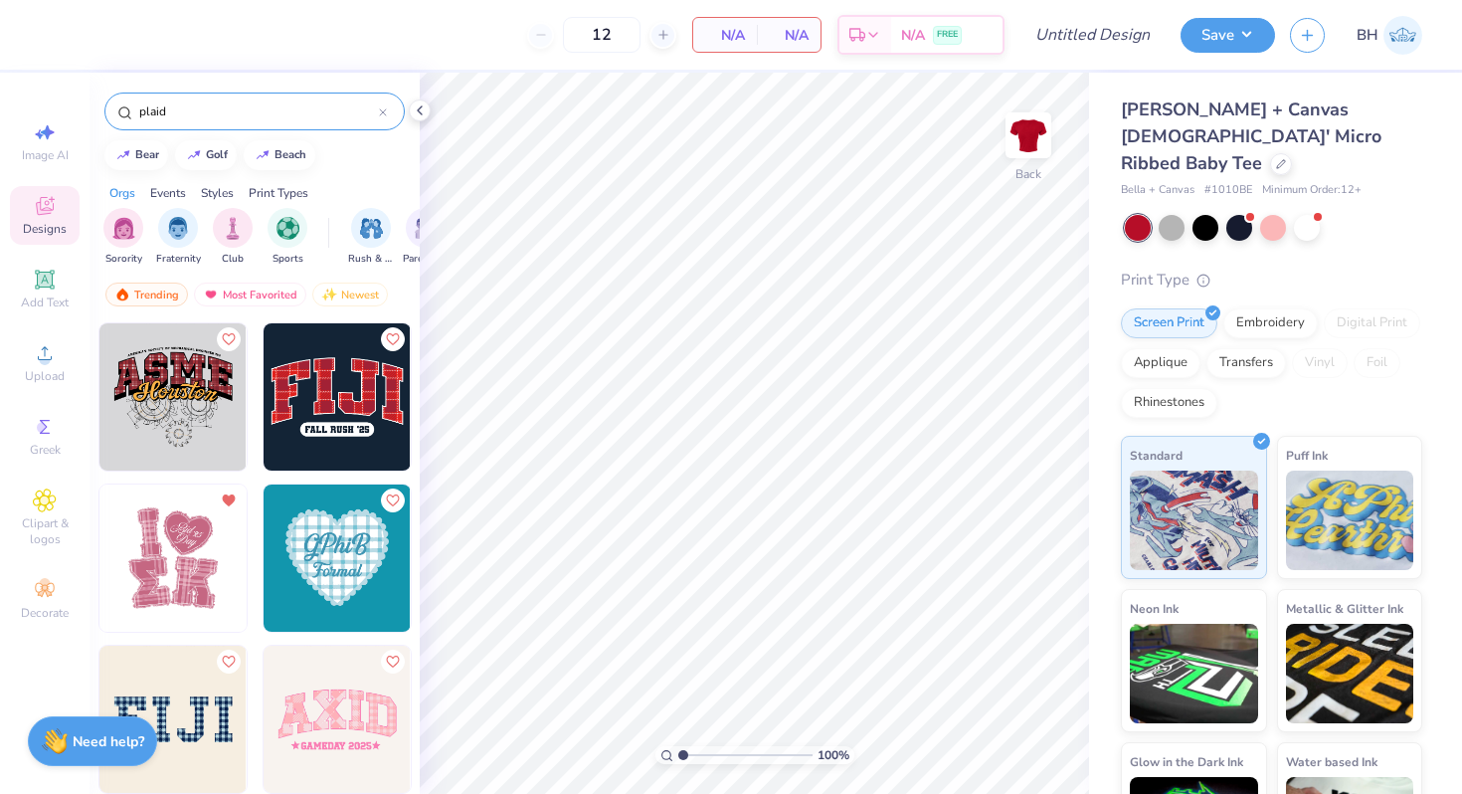
click at [220, 101] on input "plaid" at bounding box center [258, 111] width 242 height 20
click at [223, 102] on input "plaid" at bounding box center [258, 111] width 242 height 20
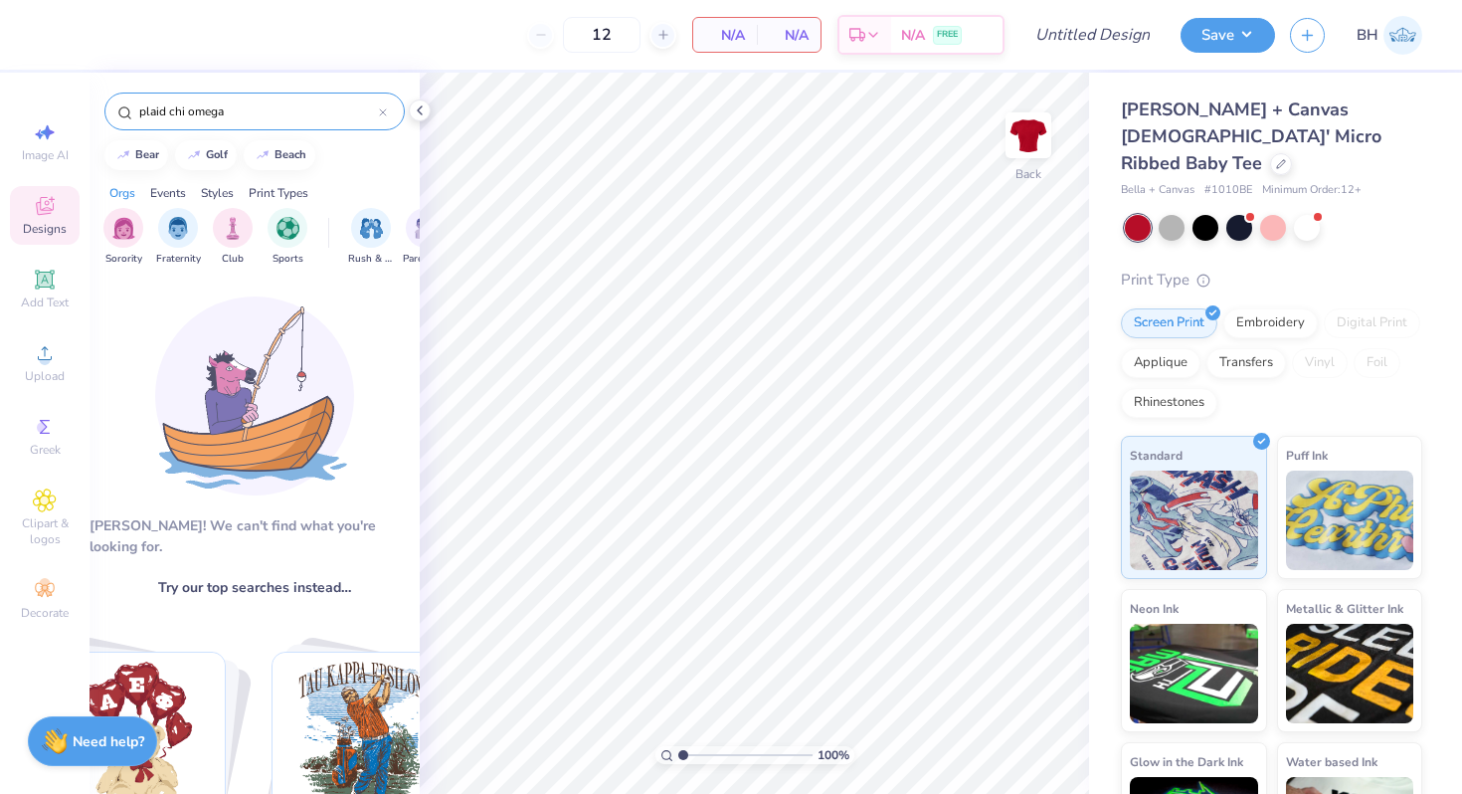
drag, startPoint x: 246, startPoint y: 110, endPoint x: 168, endPoint y: 109, distance: 77.6
click at [166, 108] on input "plaid chi omega" at bounding box center [258, 111] width 242 height 20
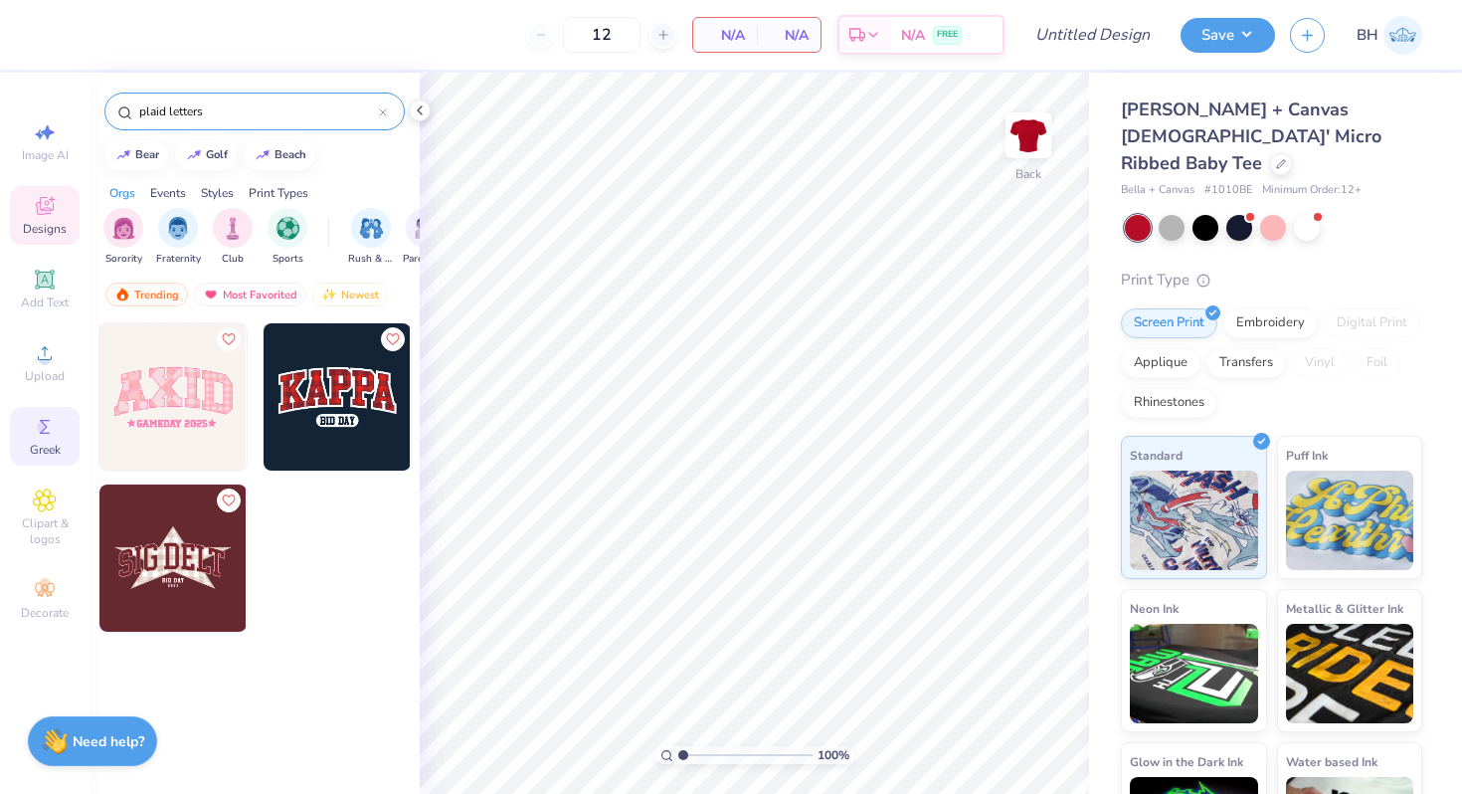
type input "plaid letters"
click at [48, 436] on icon at bounding box center [45, 427] width 24 height 24
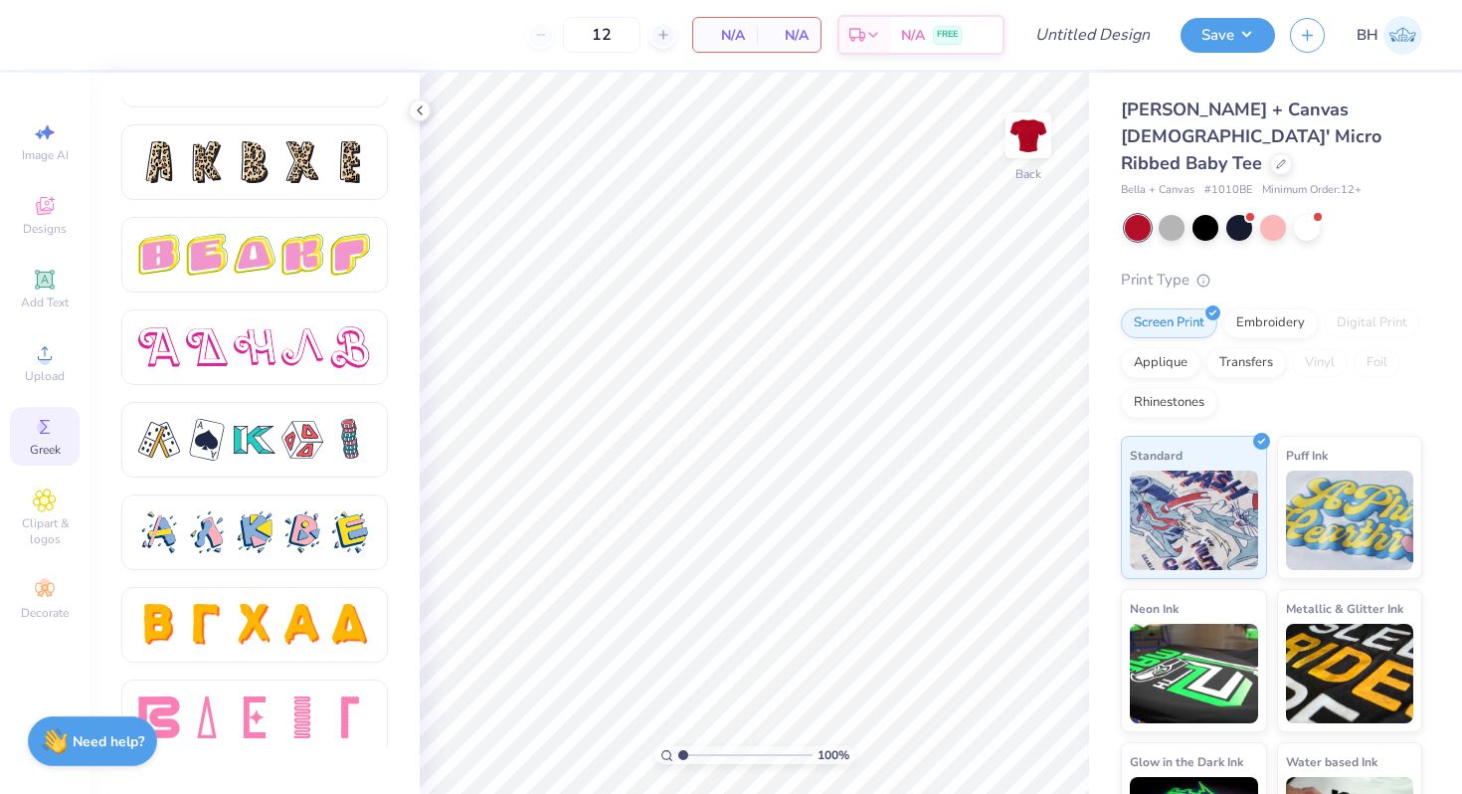
scroll to position [3327, 0]
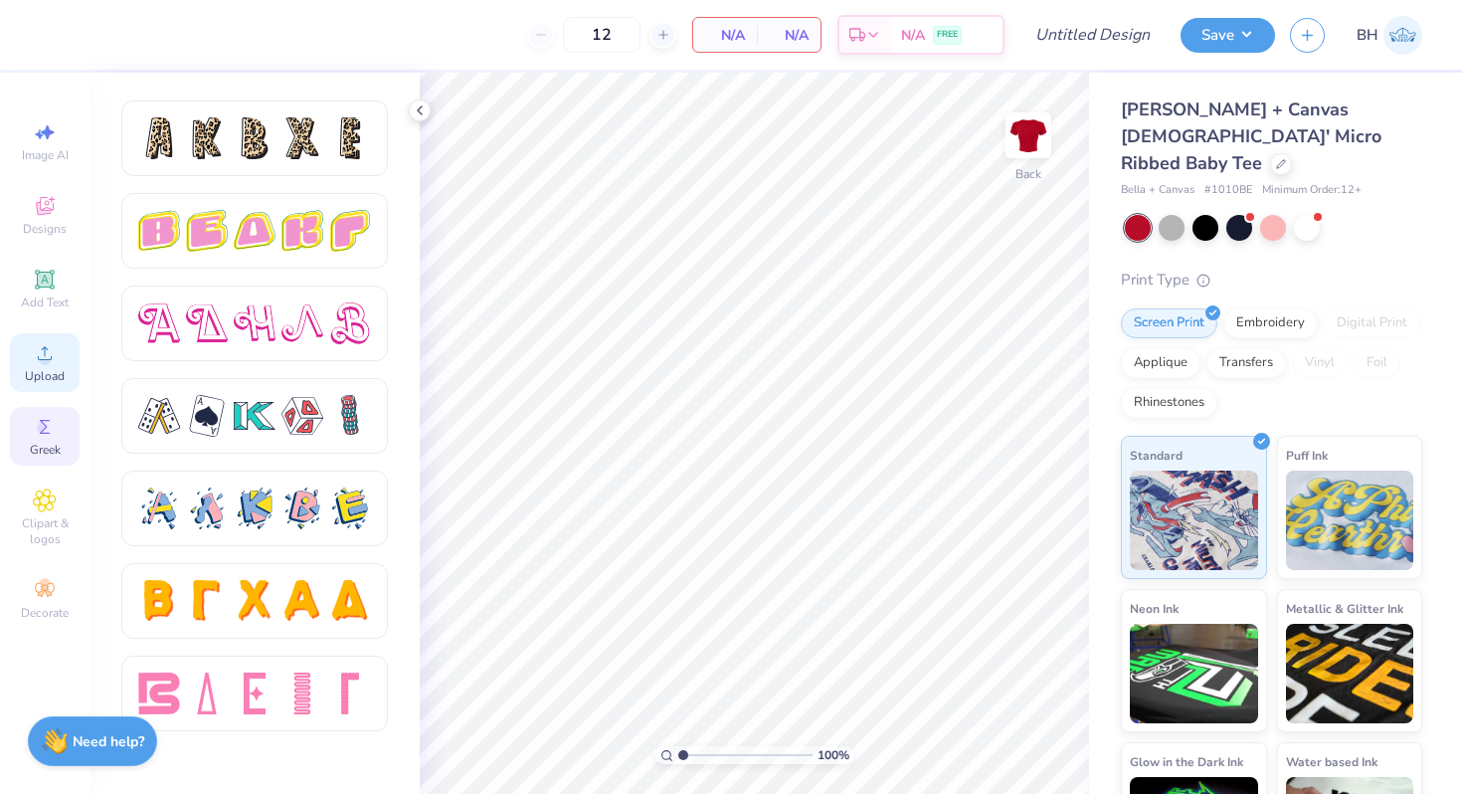
click at [60, 353] on div "Upload" at bounding box center [45, 362] width 70 height 59
click at [49, 369] on span "Upload" at bounding box center [45, 376] width 40 height 16
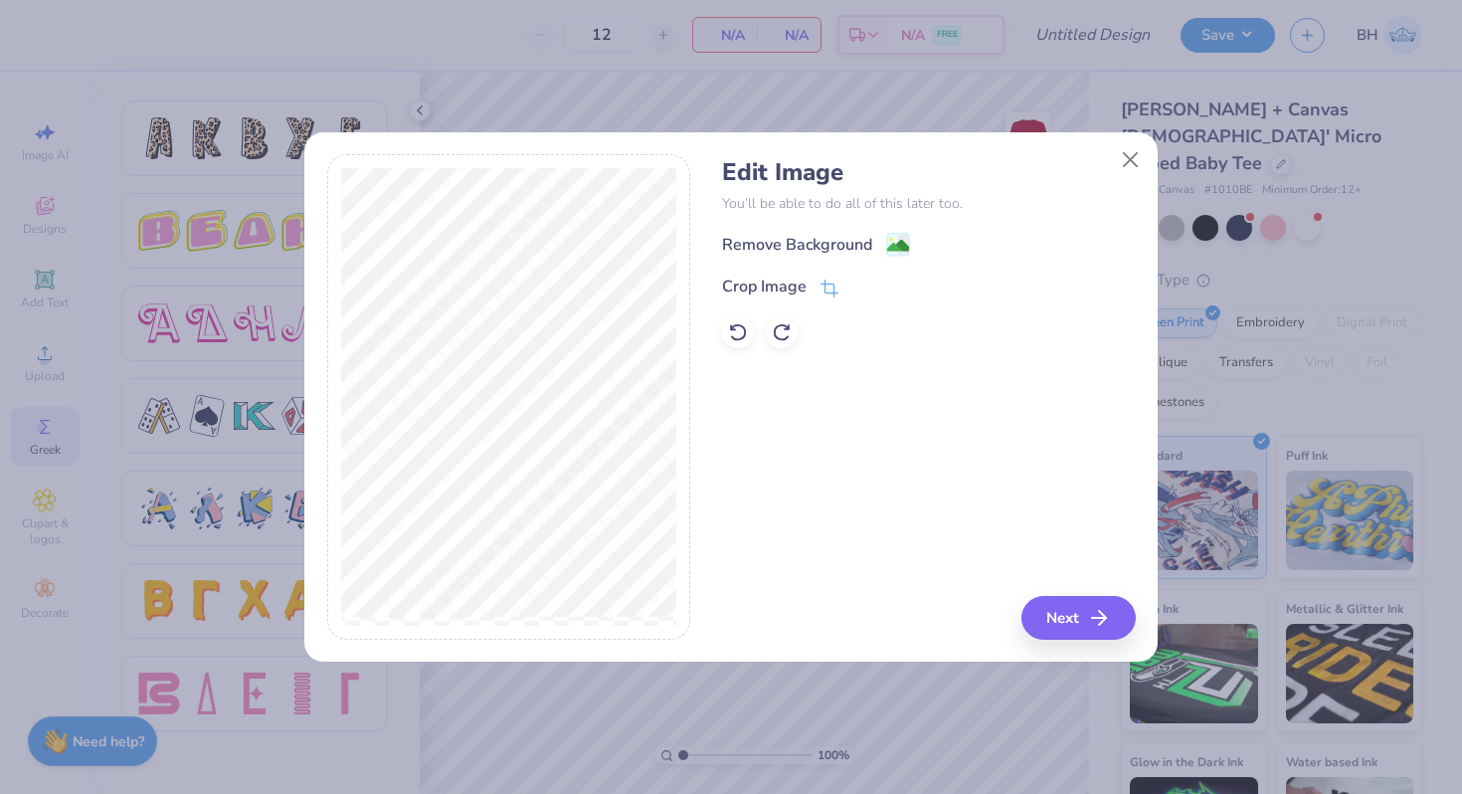
click at [825, 229] on div "Edit Image You’ll be able to do all of this later too. Remove Background Crop I…" at bounding box center [928, 253] width 413 height 190
click at [824, 237] on div "Remove Background" at bounding box center [797, 247] width 150 height 24
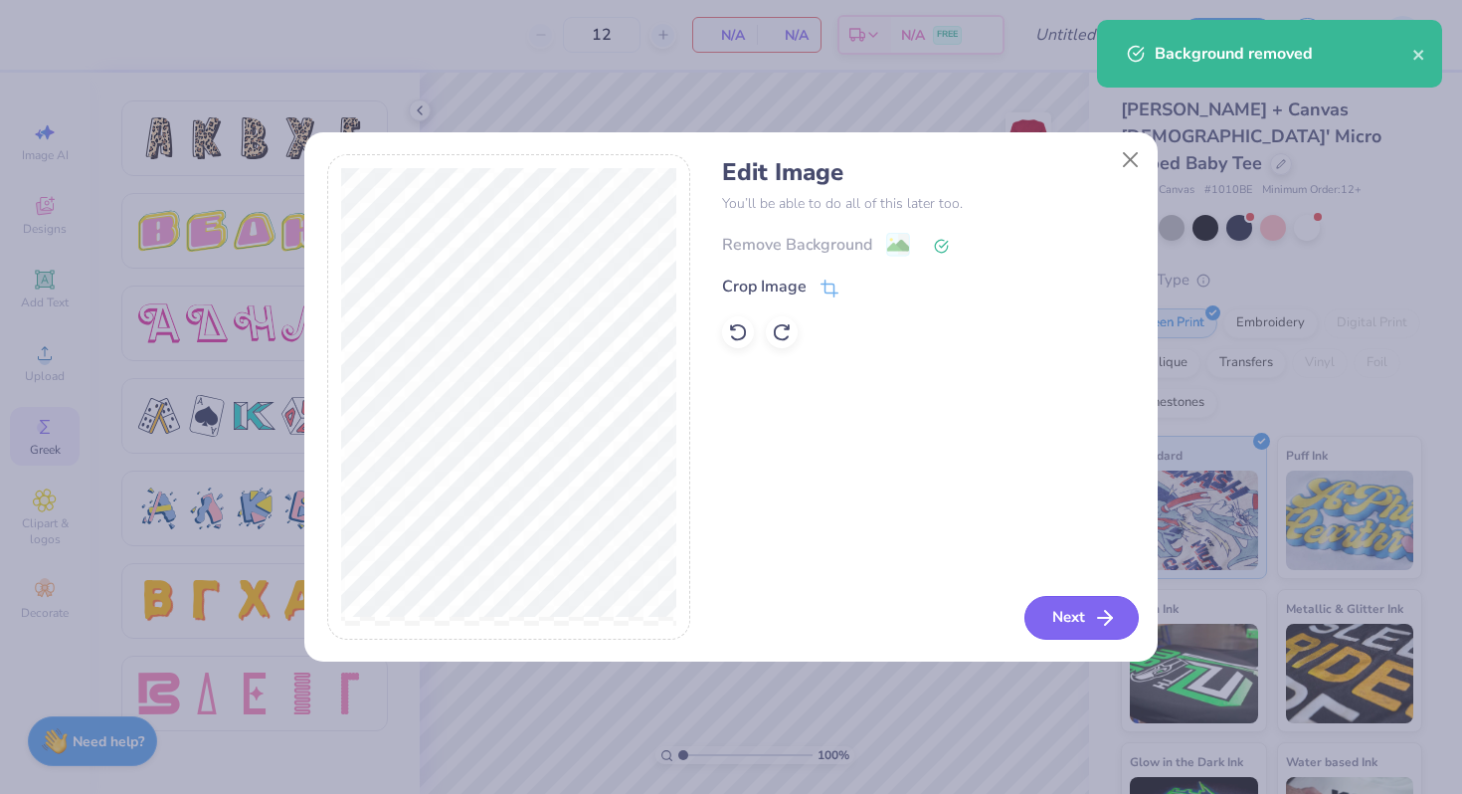
click at [1079, 613] on button "Next" at bounding box center [1082, 618] width 114 height 44
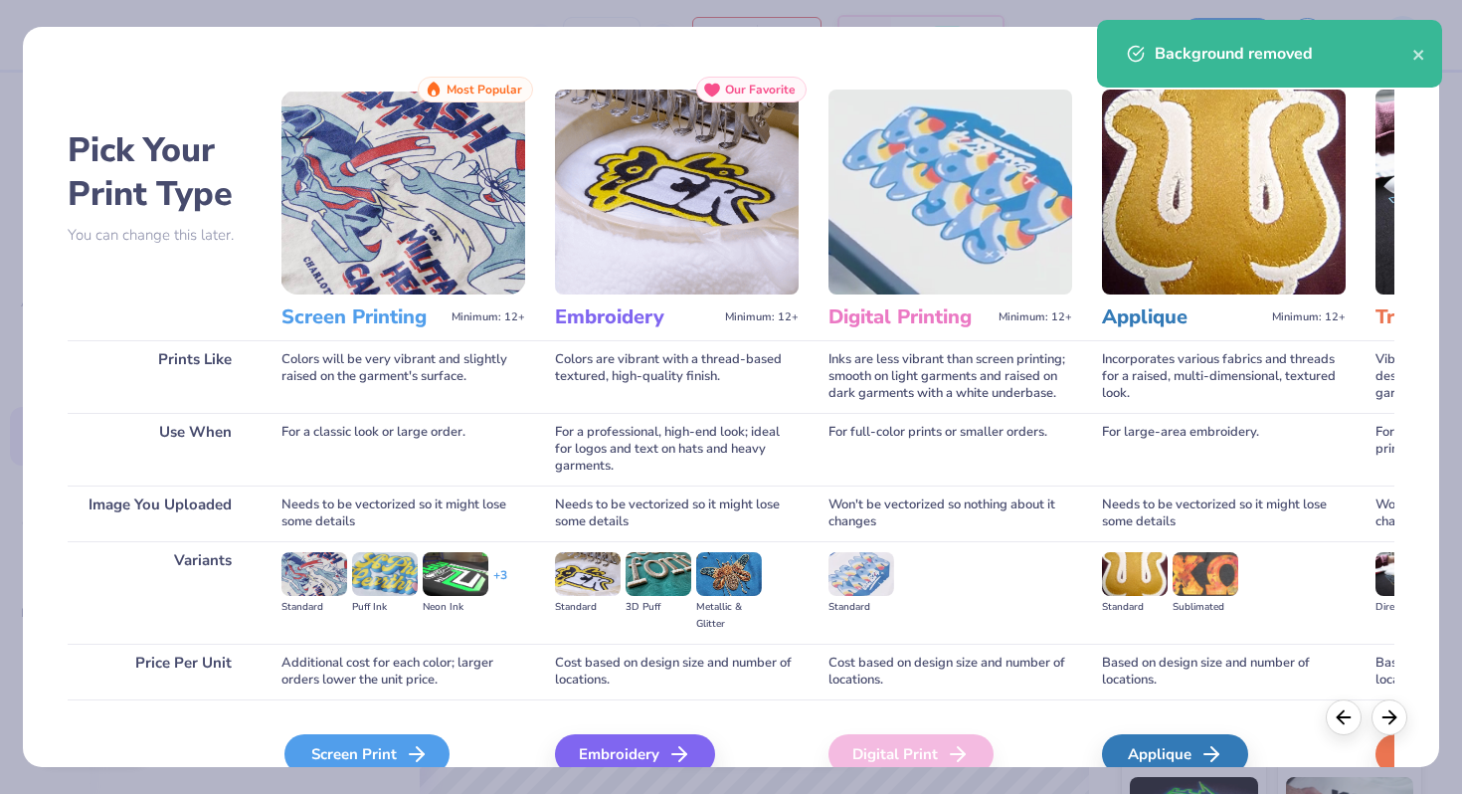
click at [370, 755] on div "Screen Print" at bounding box center [367, 754] width 165 height 40
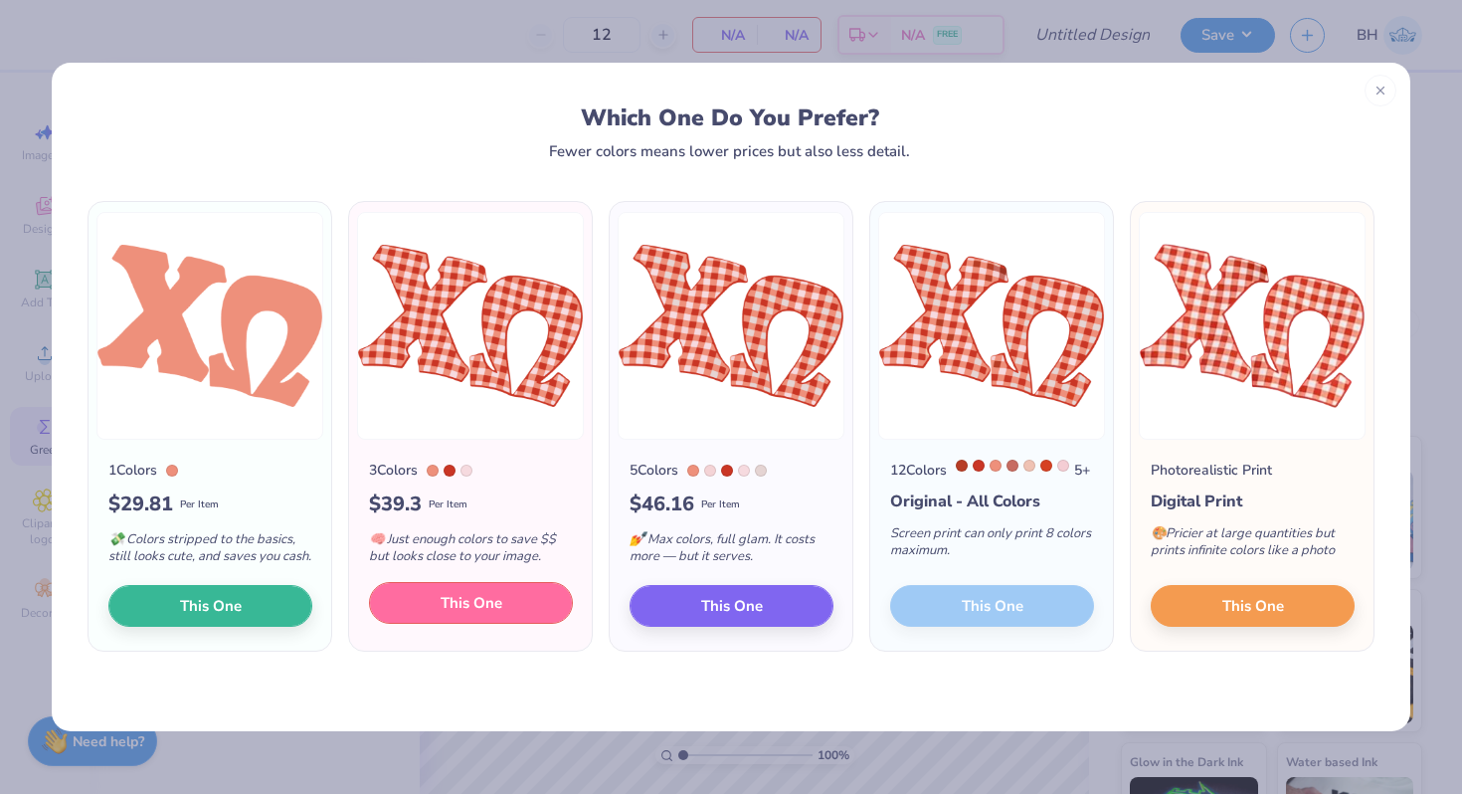
click at [462, 615] on span "This One" at bounding box center [472, 603] width 62 height 23
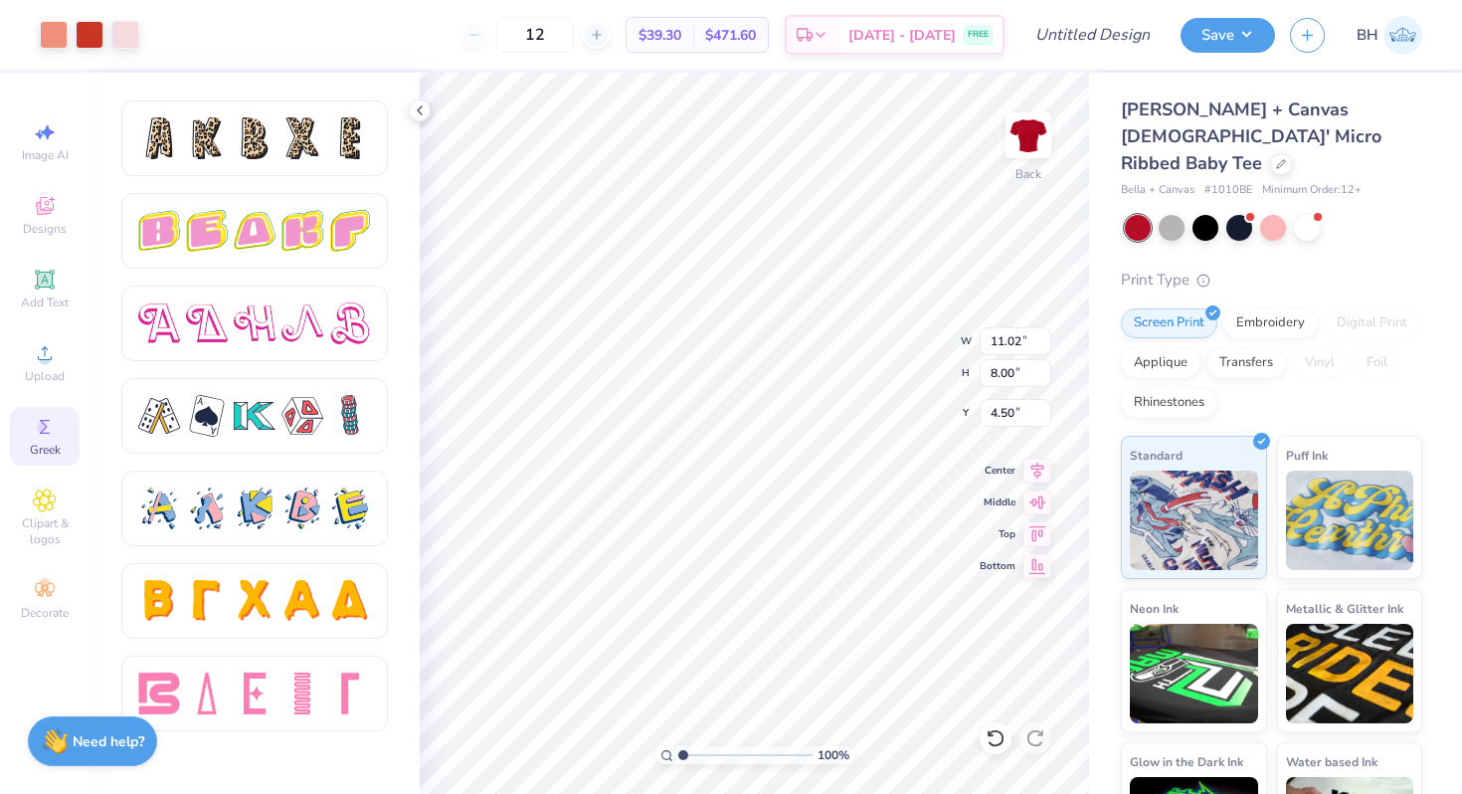
type input "10.68"
type input "6.54"
type input "3.00"
type input "1.48"
type input "0.91"
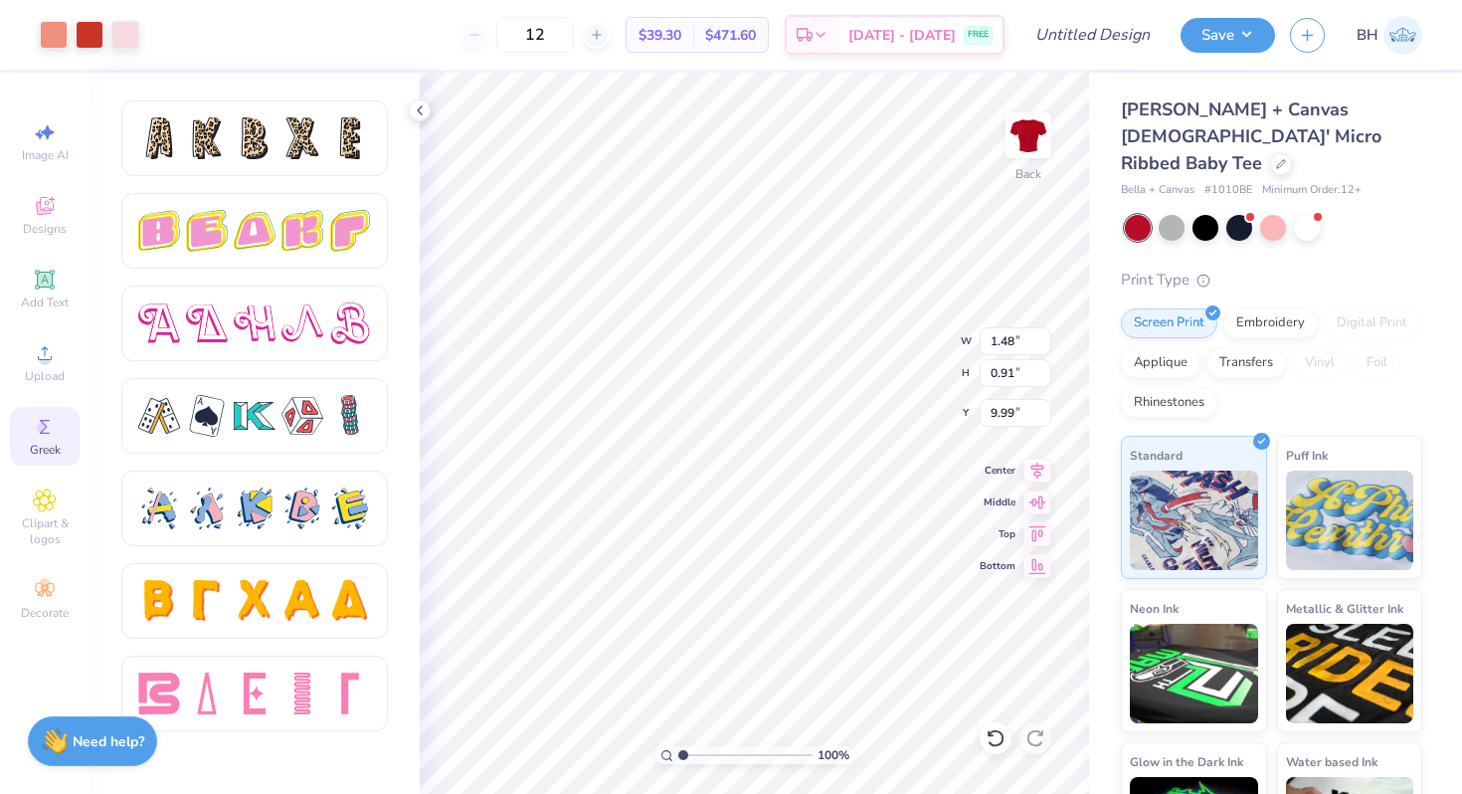
type input "6.59"
type input "5.63"
type input "3.45"
type input "2.15"
type input "4.68"
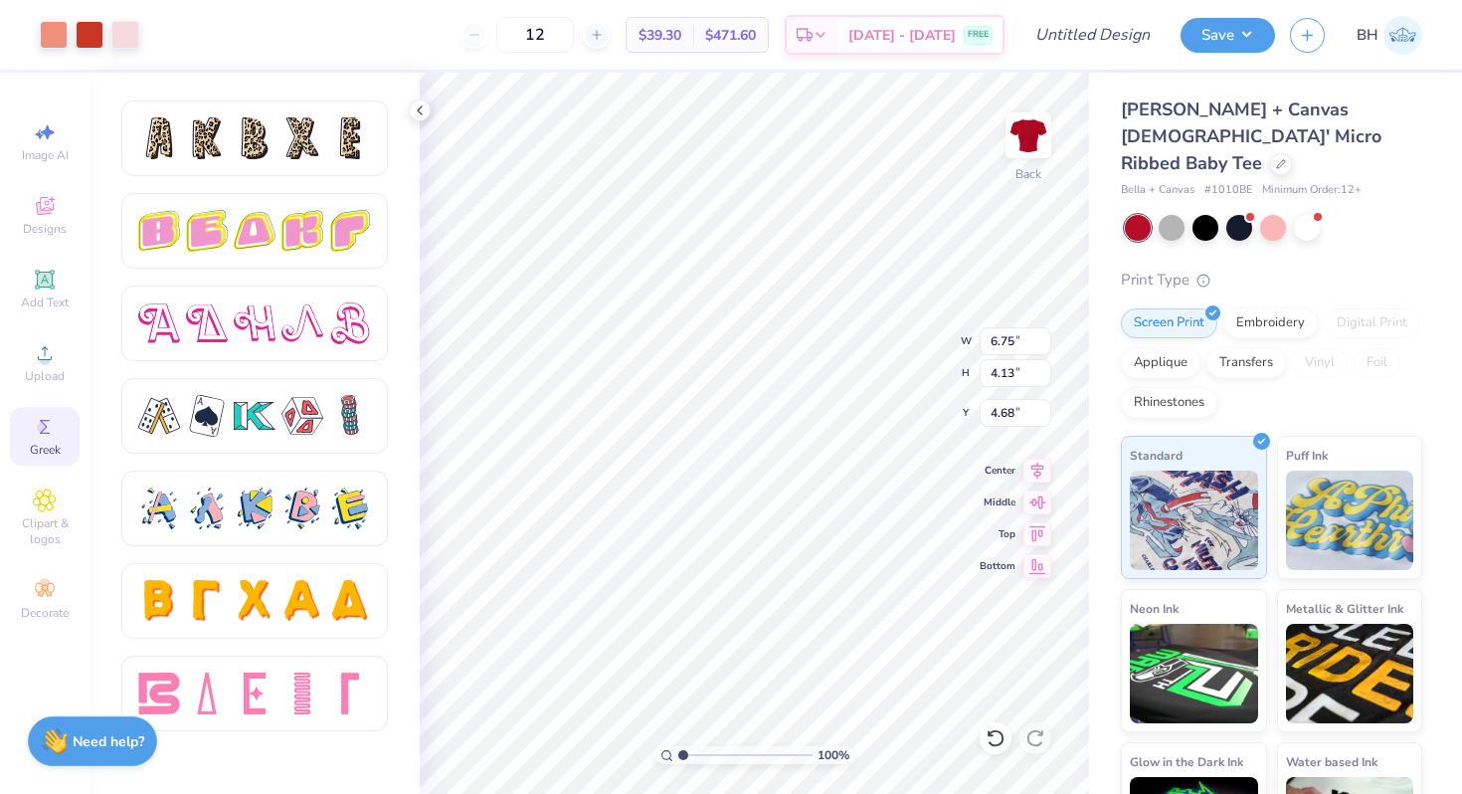
type input "6.75"
type input "4.13"
type input "4.07"
click at [1270, 151] on div at bounding box center [1281, 162] width 22 height 22
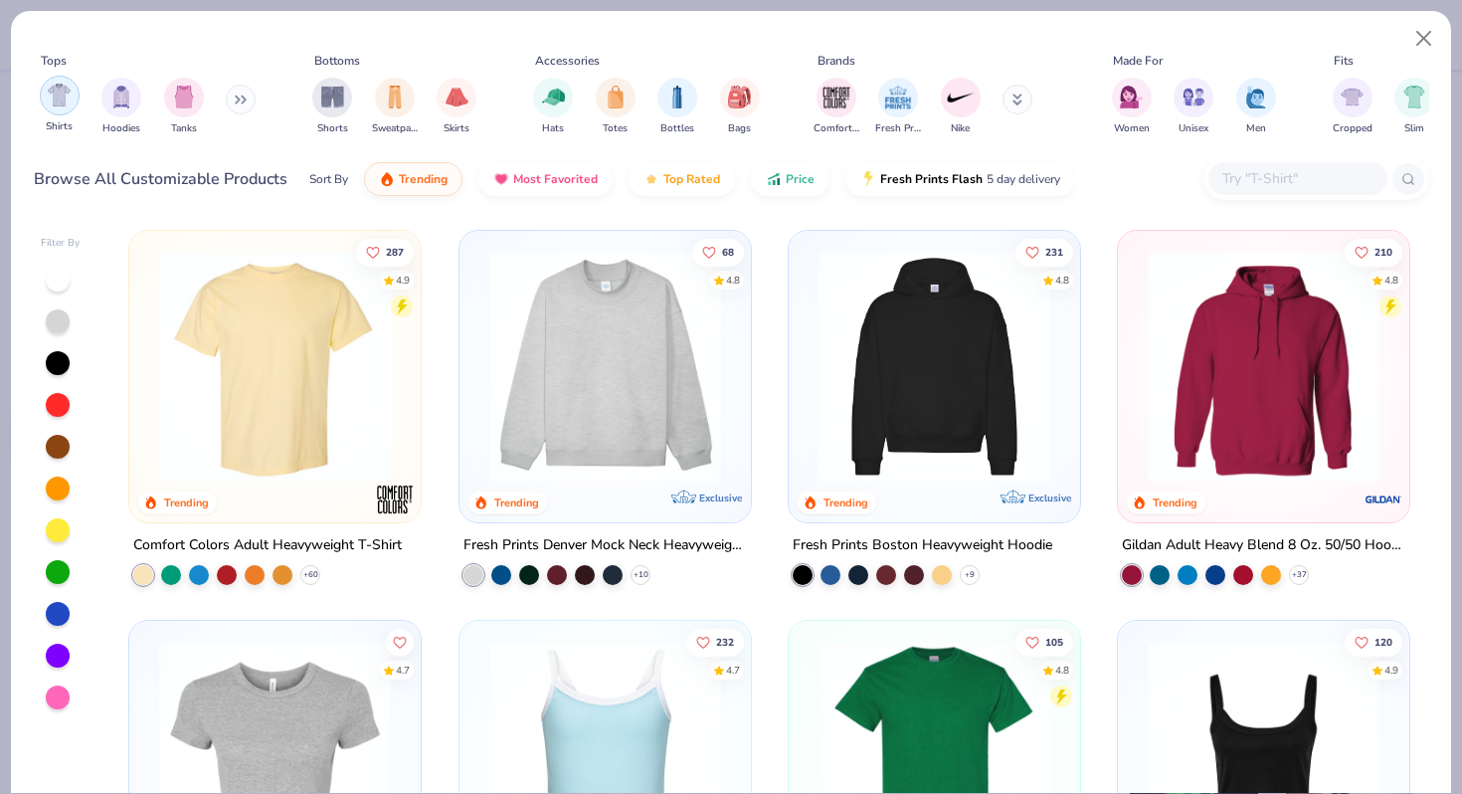
click at [65, 107] on div "filter for Shirts" at bounding box center [60, 96] width 40 height 40
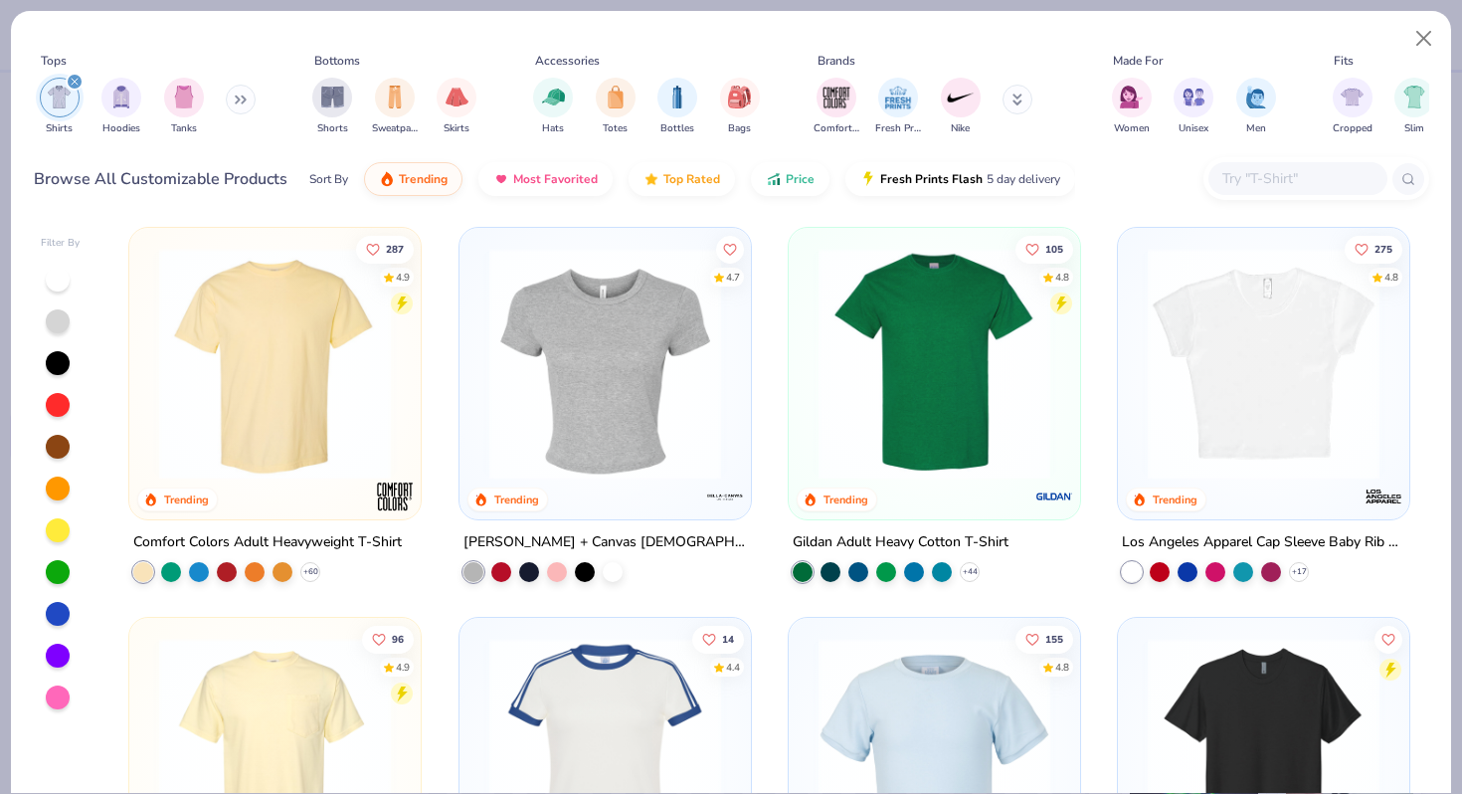
scroll to position [2, 0]
click at [1154, 584] on div "275 4.8 Trending Los Angeles Apparel Cap Sleeve Baby Rib Crop Top + 17" at bounding box center [1263, 422] width 293 height 389
click at [1164, 576] on div at bounding box center [1160, 571] width 20 height 20
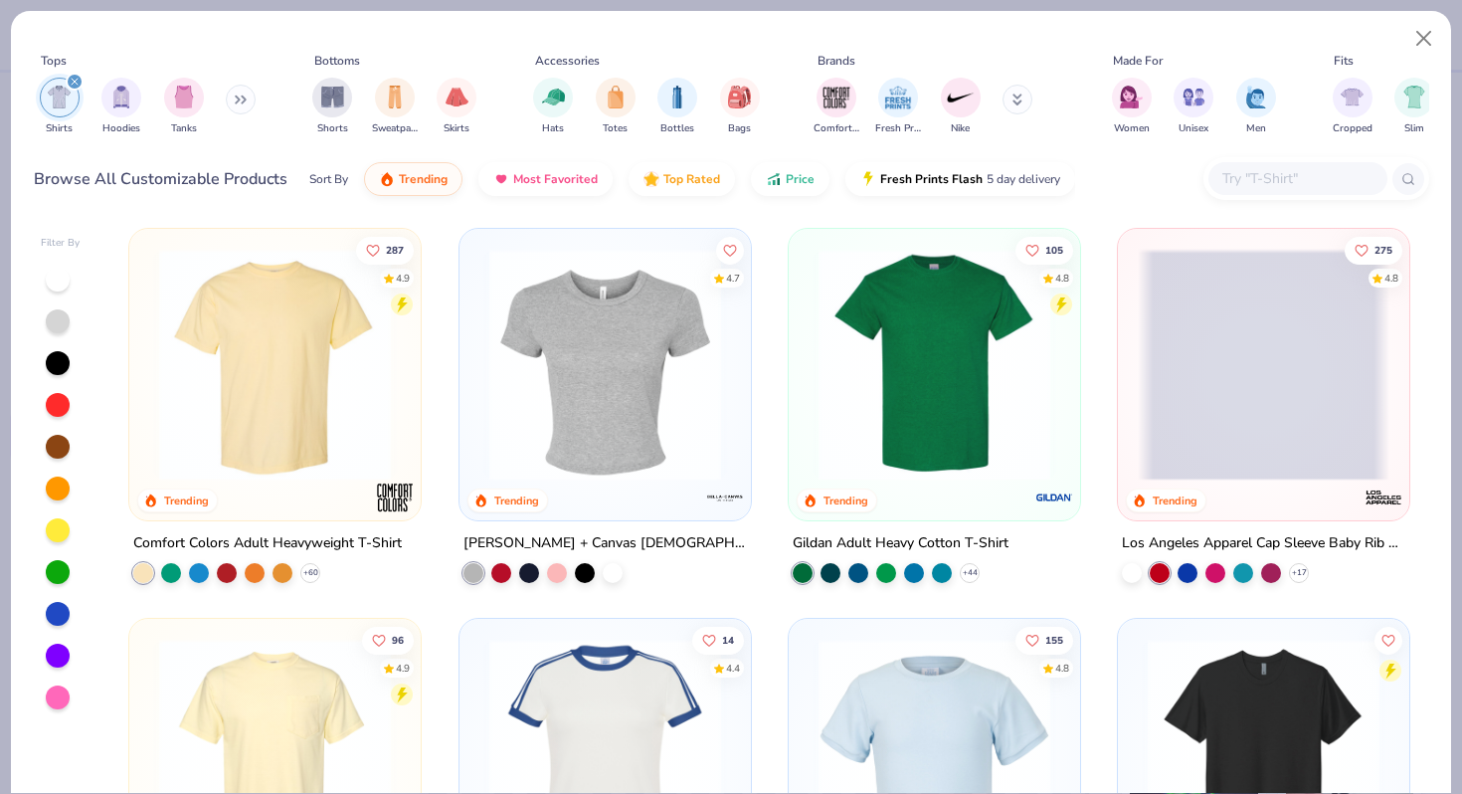
click at [1174, 360] on span at bounding box center [1264, 365] width 252 height 232
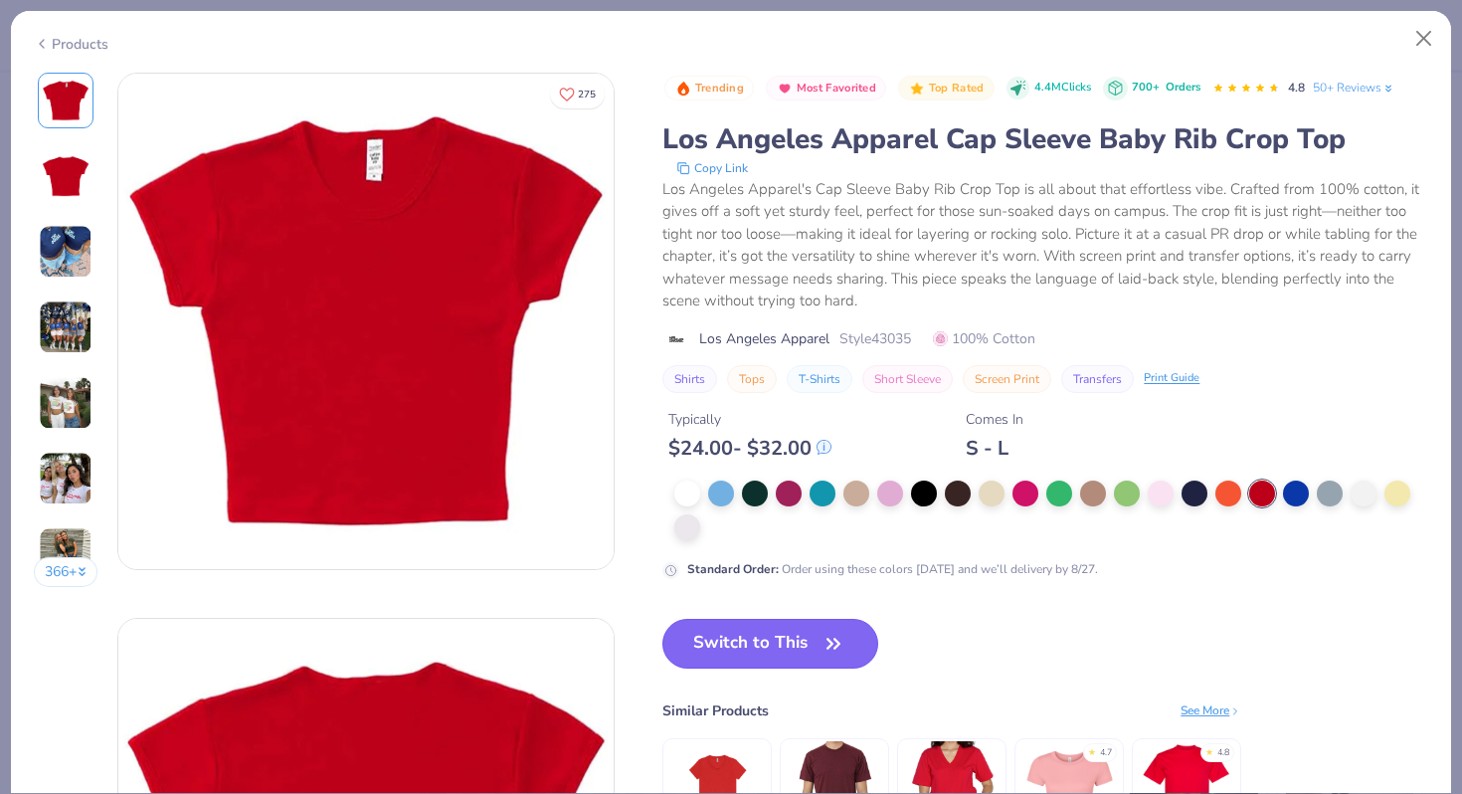
click at [801, 659] on button "Switch to This" at bounding box center [771, 644] width 216 height 50
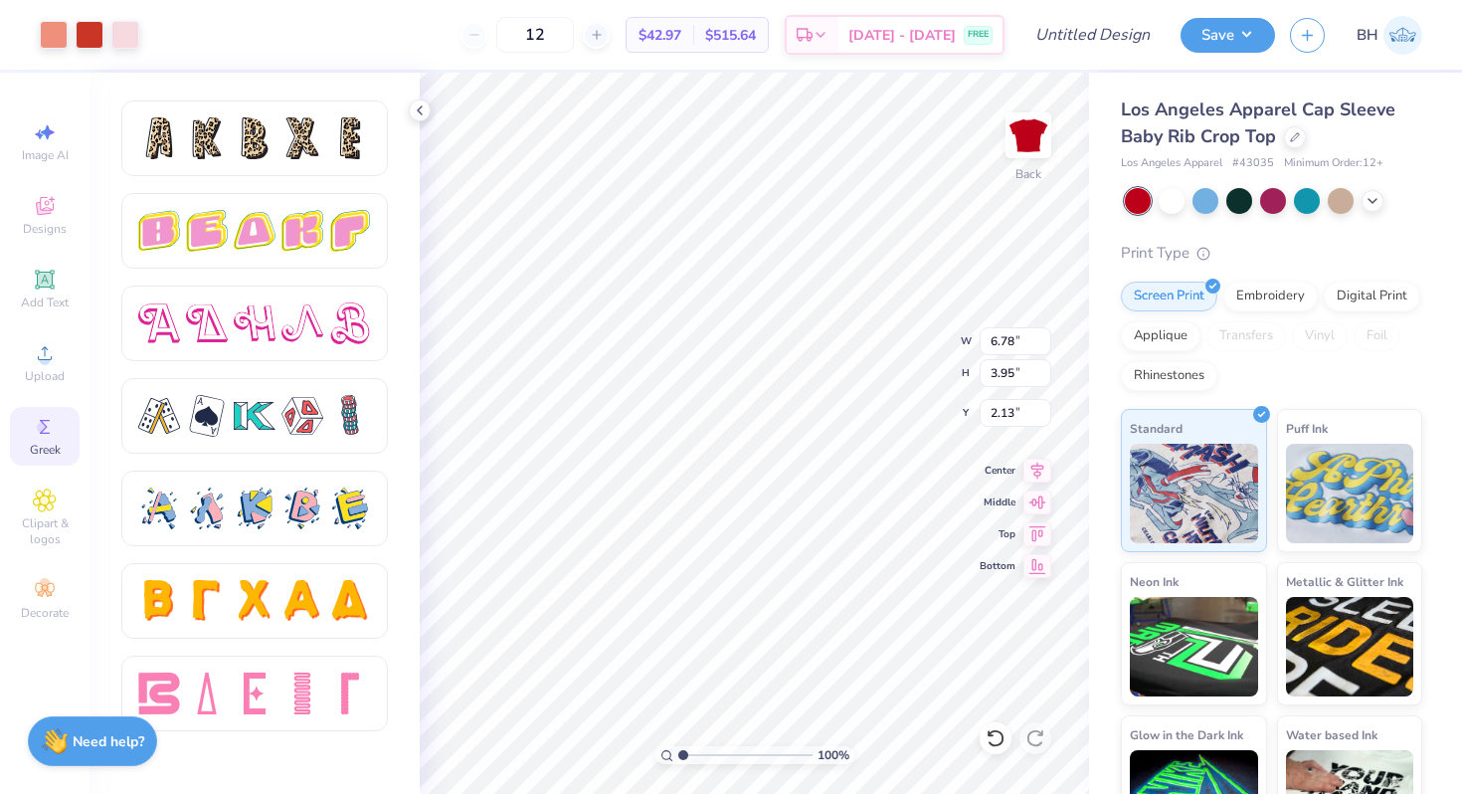
type input "6.78"
type input "3.95"
type input "2.13"
type input "2.26"
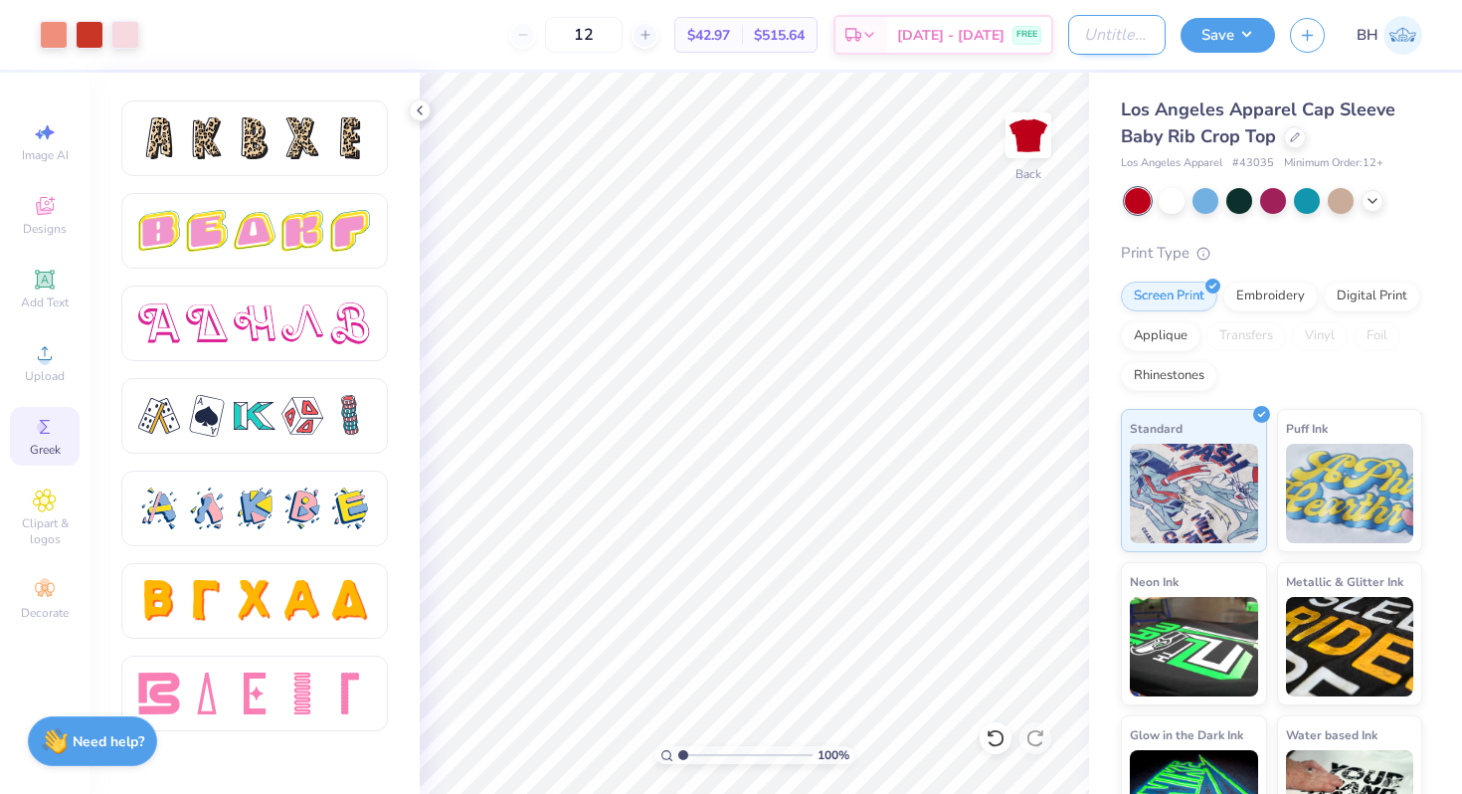
click at [1117, 28] on input "Design Title" at bounding box center [1116, 35] width 97 height 40
type input "plaid xo baby tee"
click at [1232, 33] on button "Save" at bounding box center [1228, 32] width 95 height 35
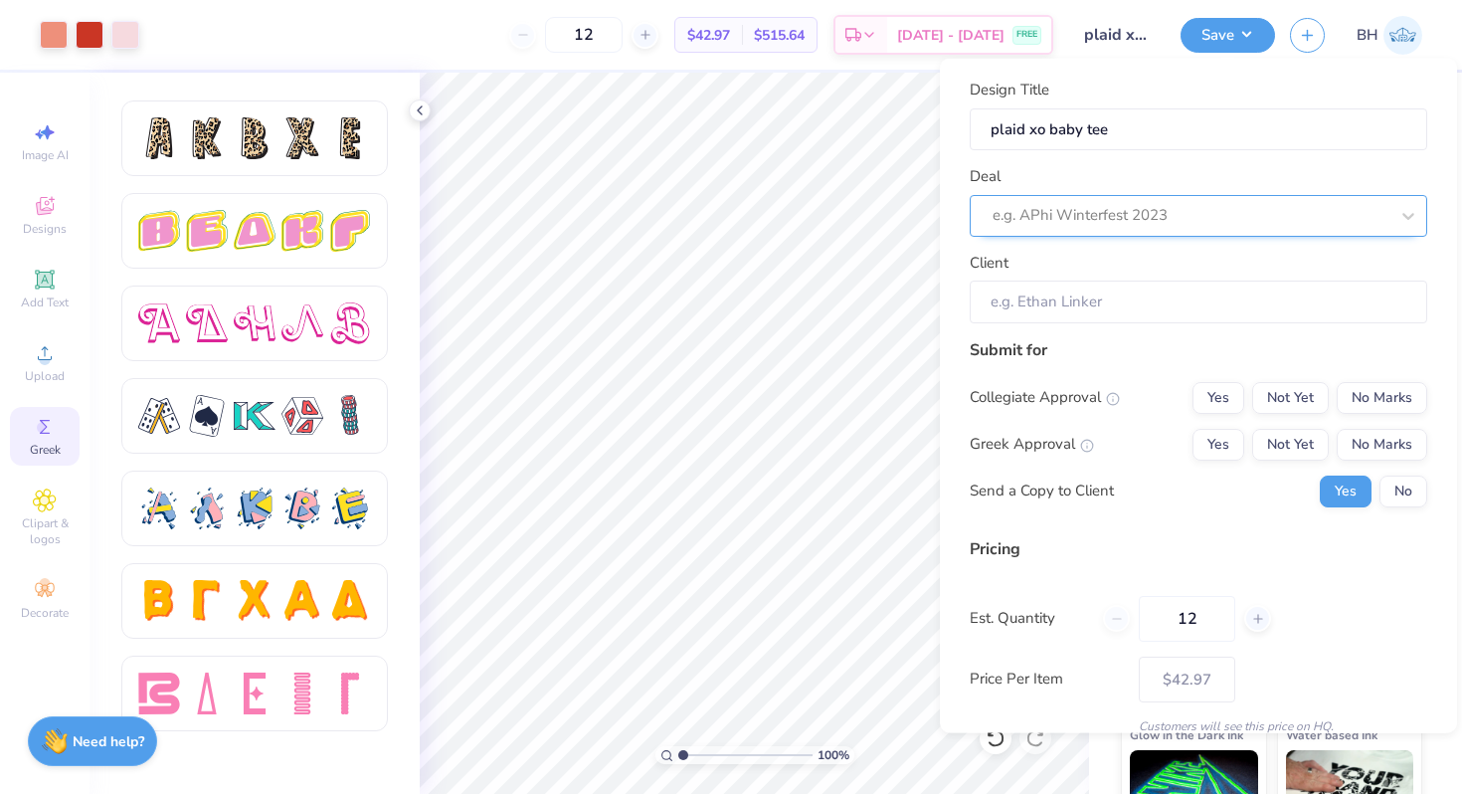
click at [1132, 217] on div at bounding box center [1191, 215] width 396 height 27
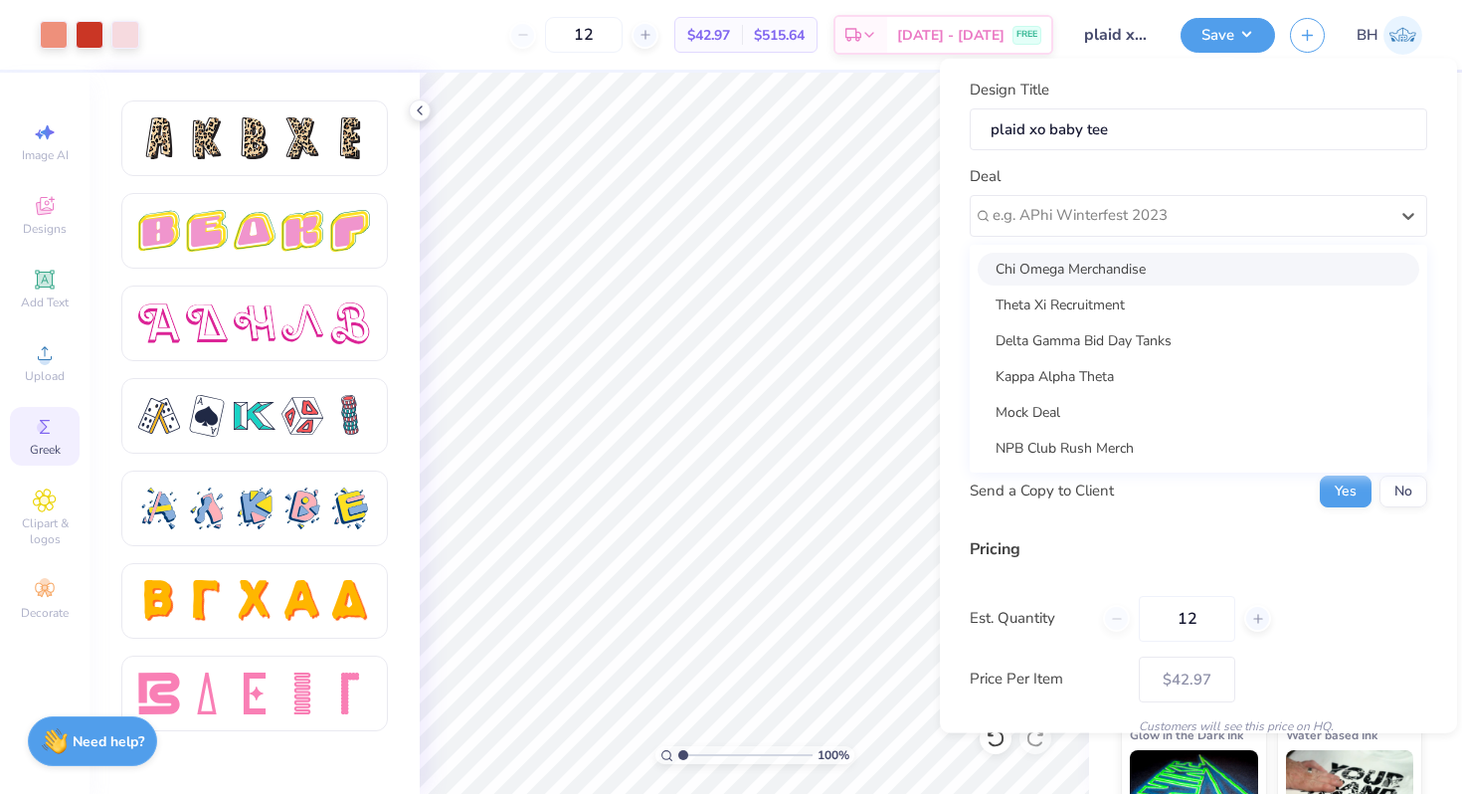
click at [1096, 264] on div "Chi Omega Merchandise" at bounding box center [1199, 268] width 442 height 33
type input "Arden Stratton"
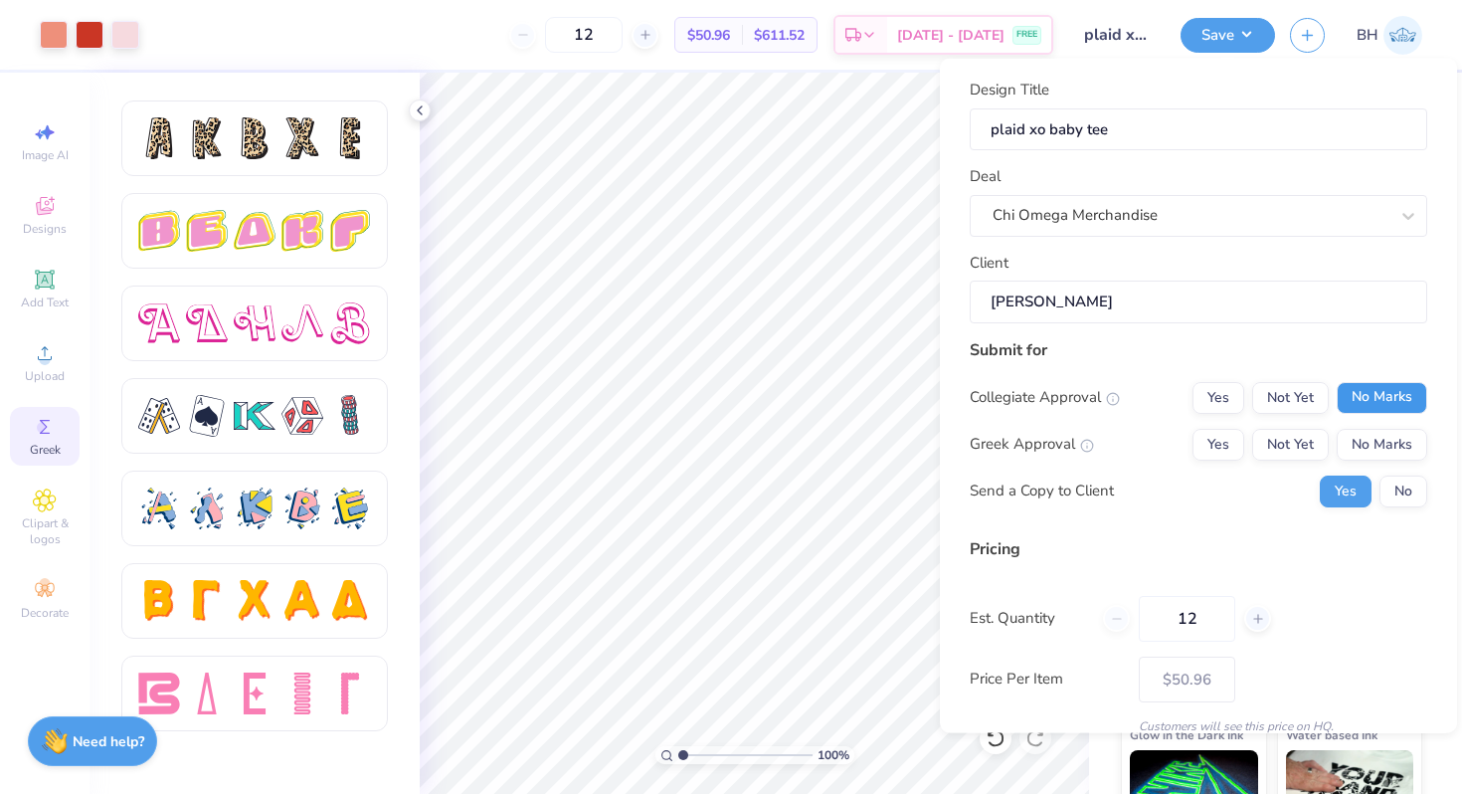
click at [1377, 411] on button "No Marks" at bounding box center [1382, 397] width 91 height 32
click at [1213, 445] on button "Yes" at bounding box center [1219, 444] width 52 height 32
click at [1408, 483] on button "No" at bounding box center [1404, 491] width 48 height 32
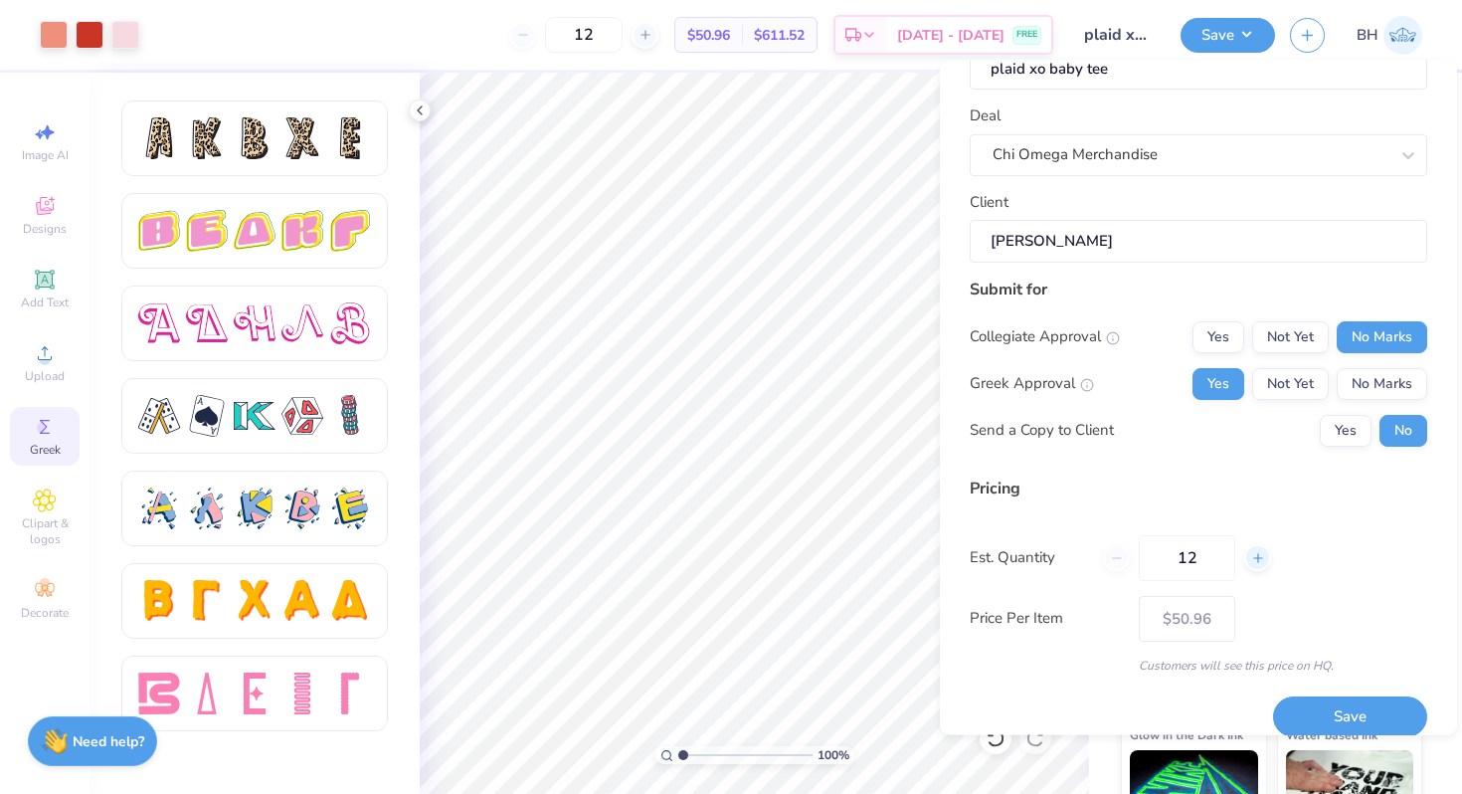
scroll to position [84, 0]
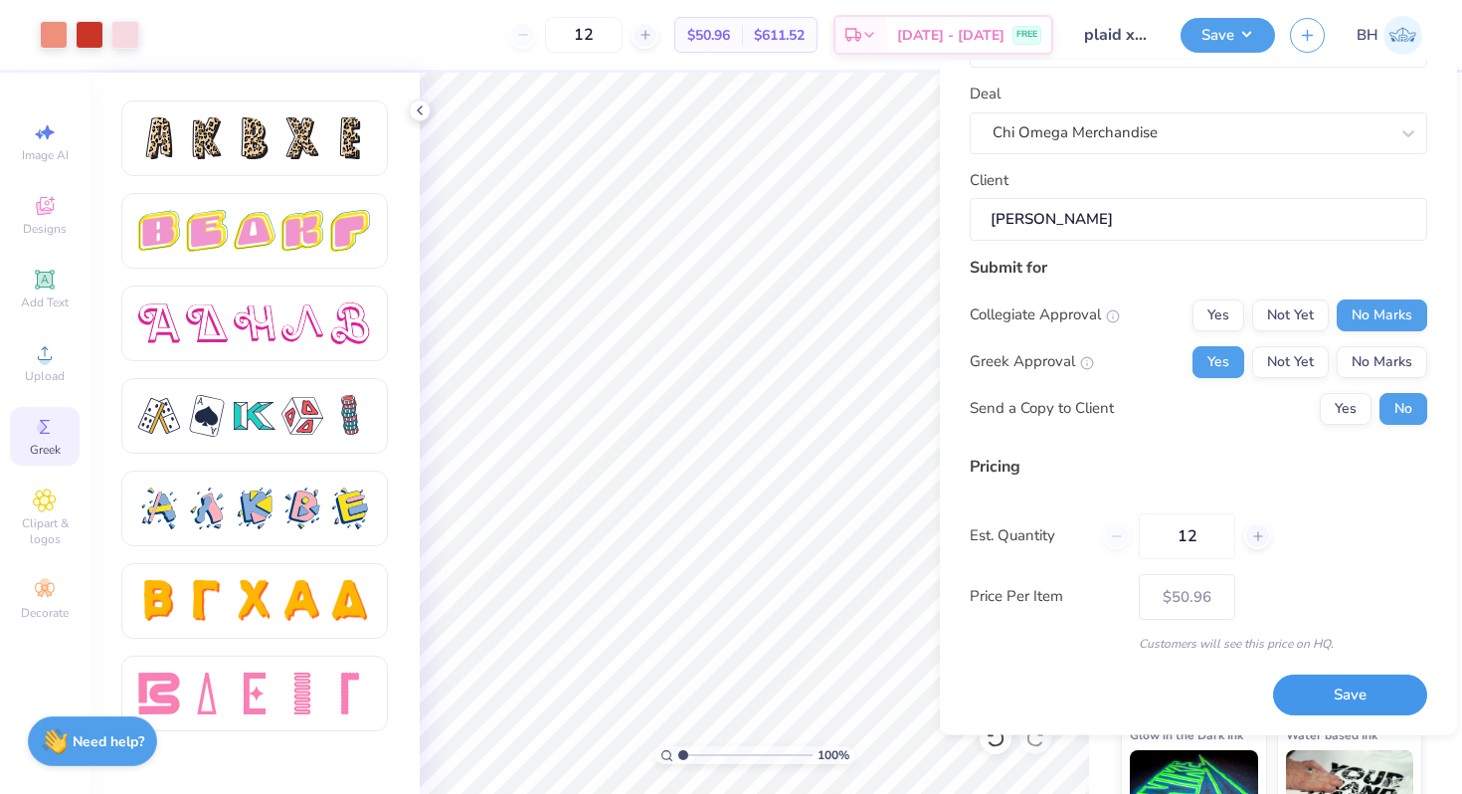
click at [1310, 675] on button "Save" at bounding box center [1350, 695] width 154 height 41
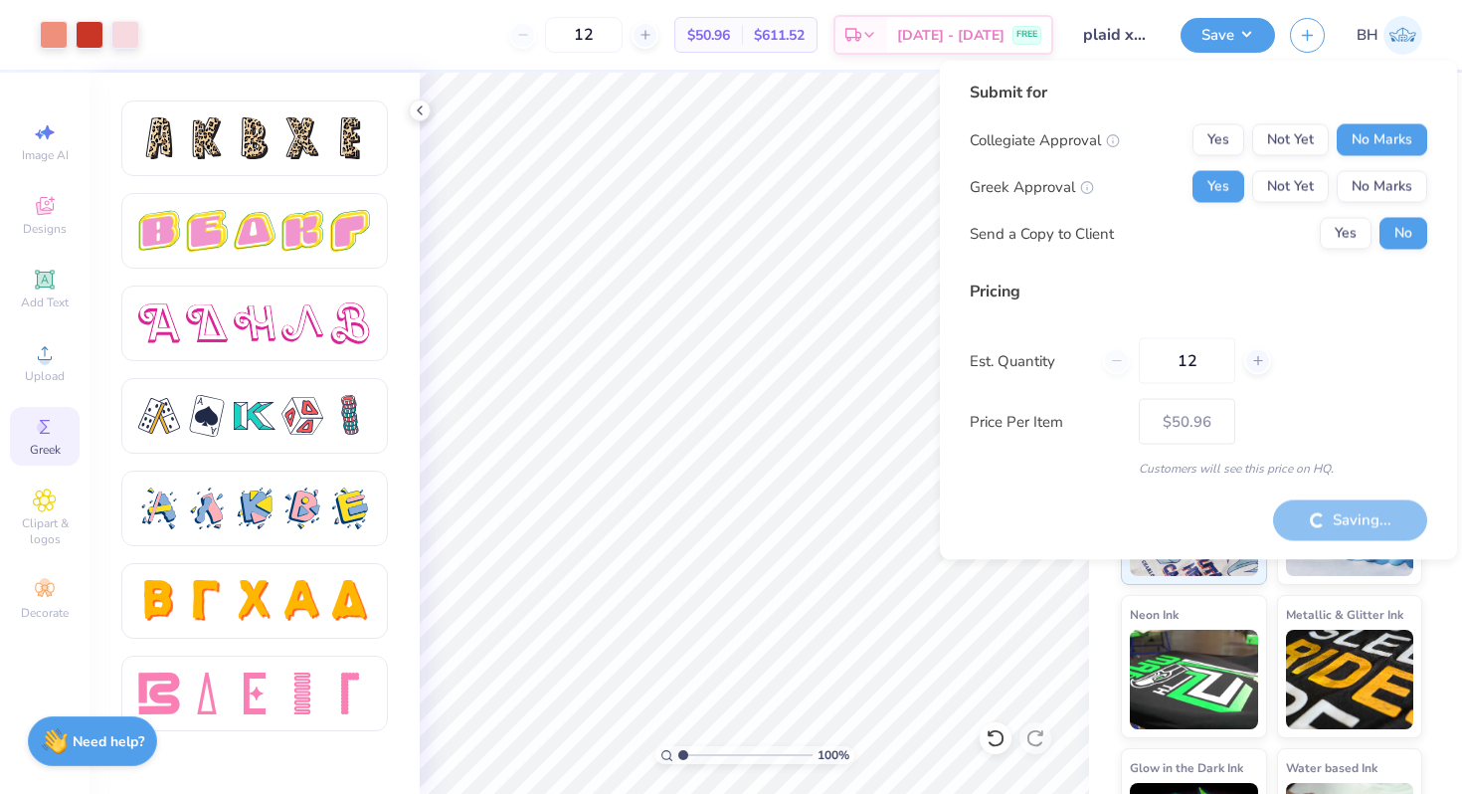
type input "– –"
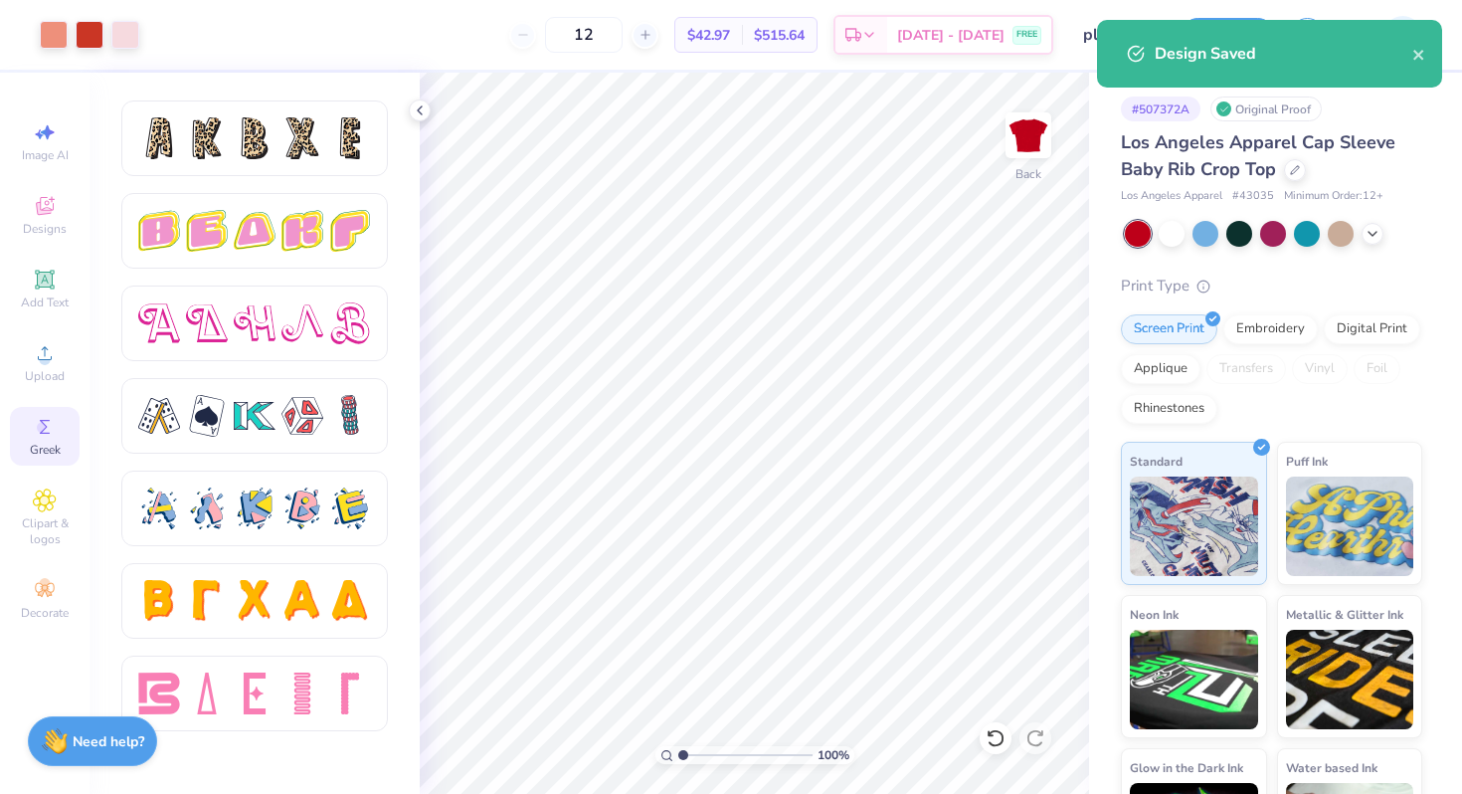
click at [1275, 55] on div "Design Saved" at bounding box center [1284, 54] width 258 height 24
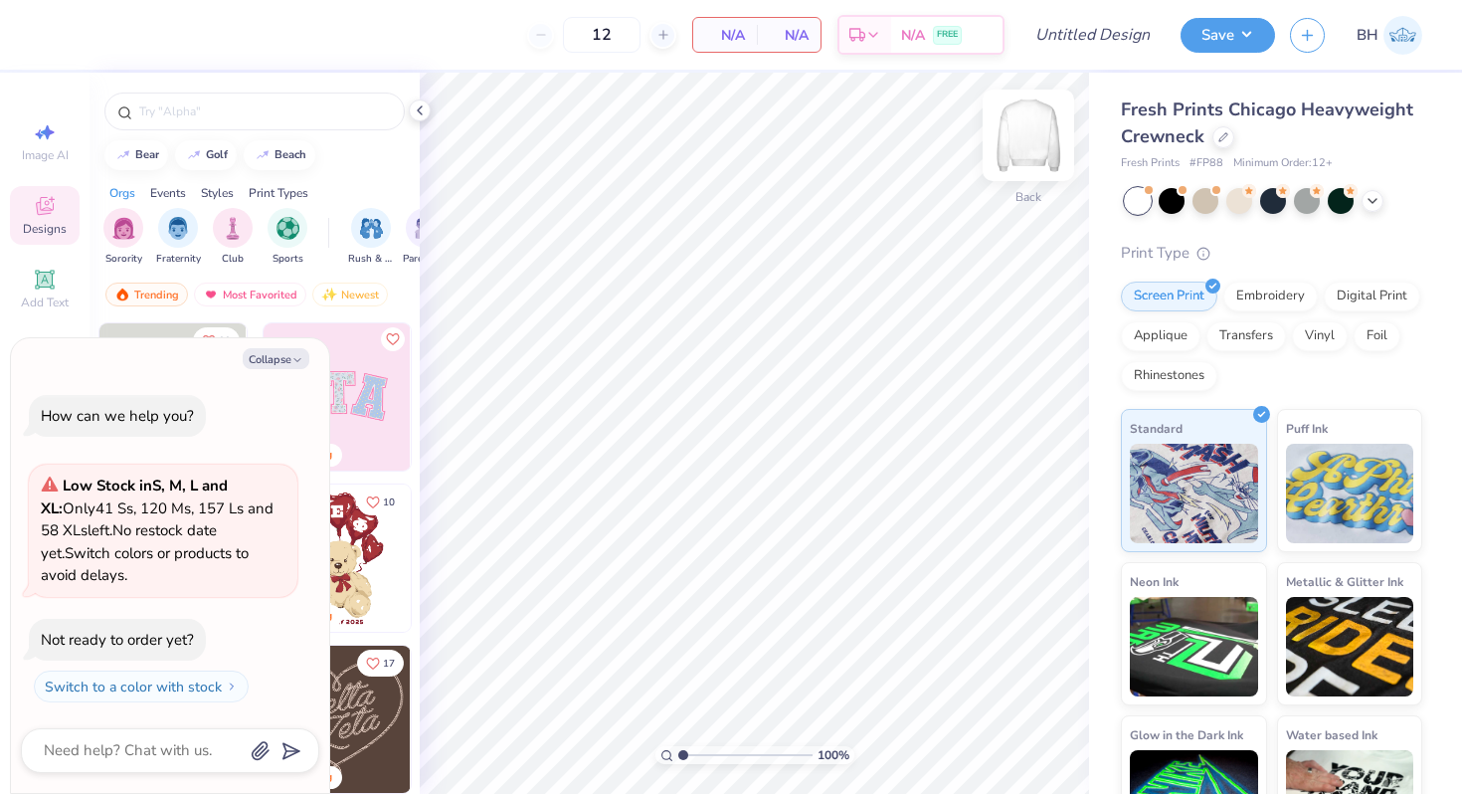
click at [1033, 144] on img at bounding box center [1029, 136] width 80 height 80
click at [281, 362] on button "Collapse" at bounding box center [276, 358] width 67 height 21
type textarea "x"
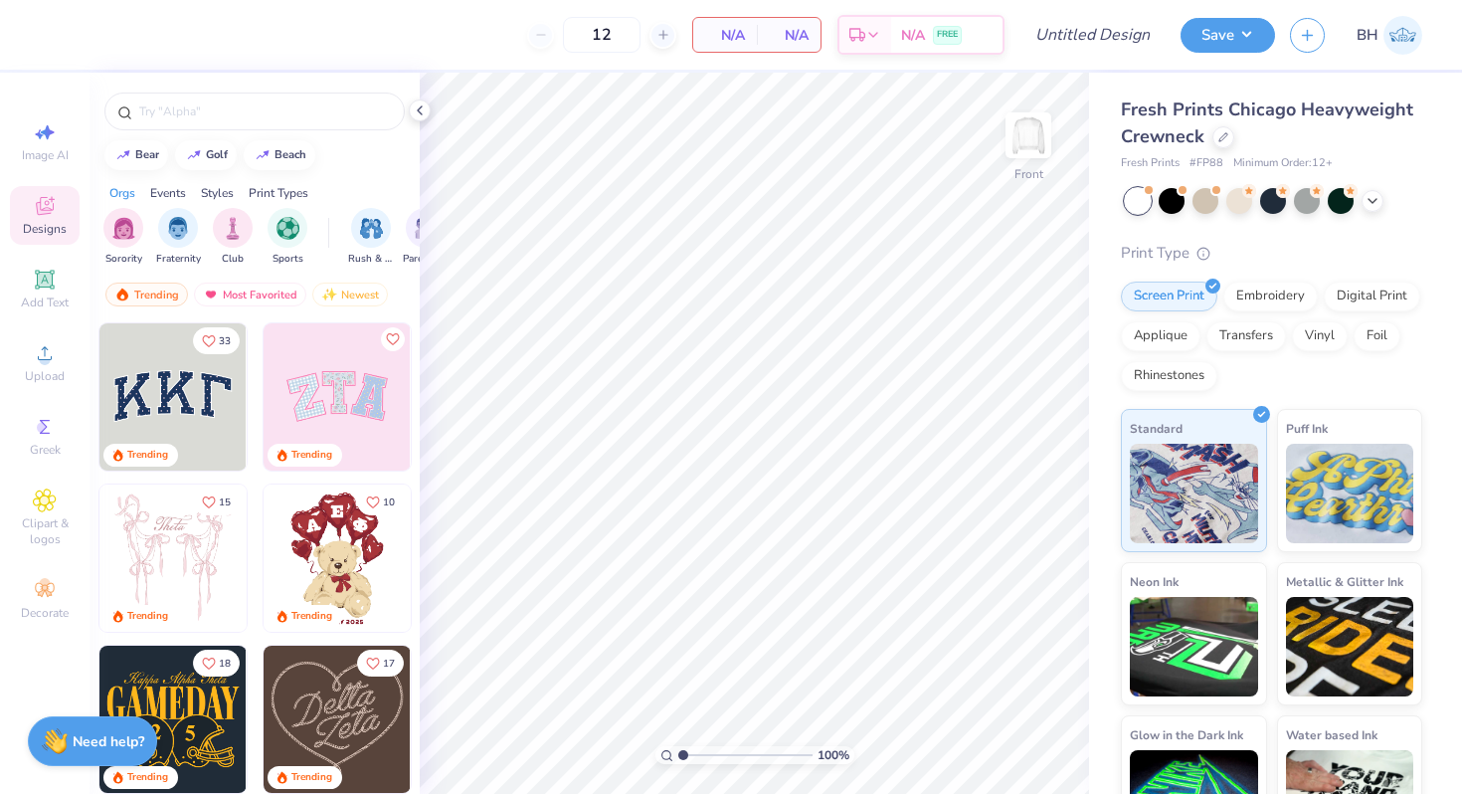
click at [303, 132] on div at bounding box center [255, 107] width 330 height 68
click at [291, 123] on div at bounding box center [254, 112] width 300 height 38
click at [211, 102] on input "text" at bounding box center [264, 111] width 255 height 20
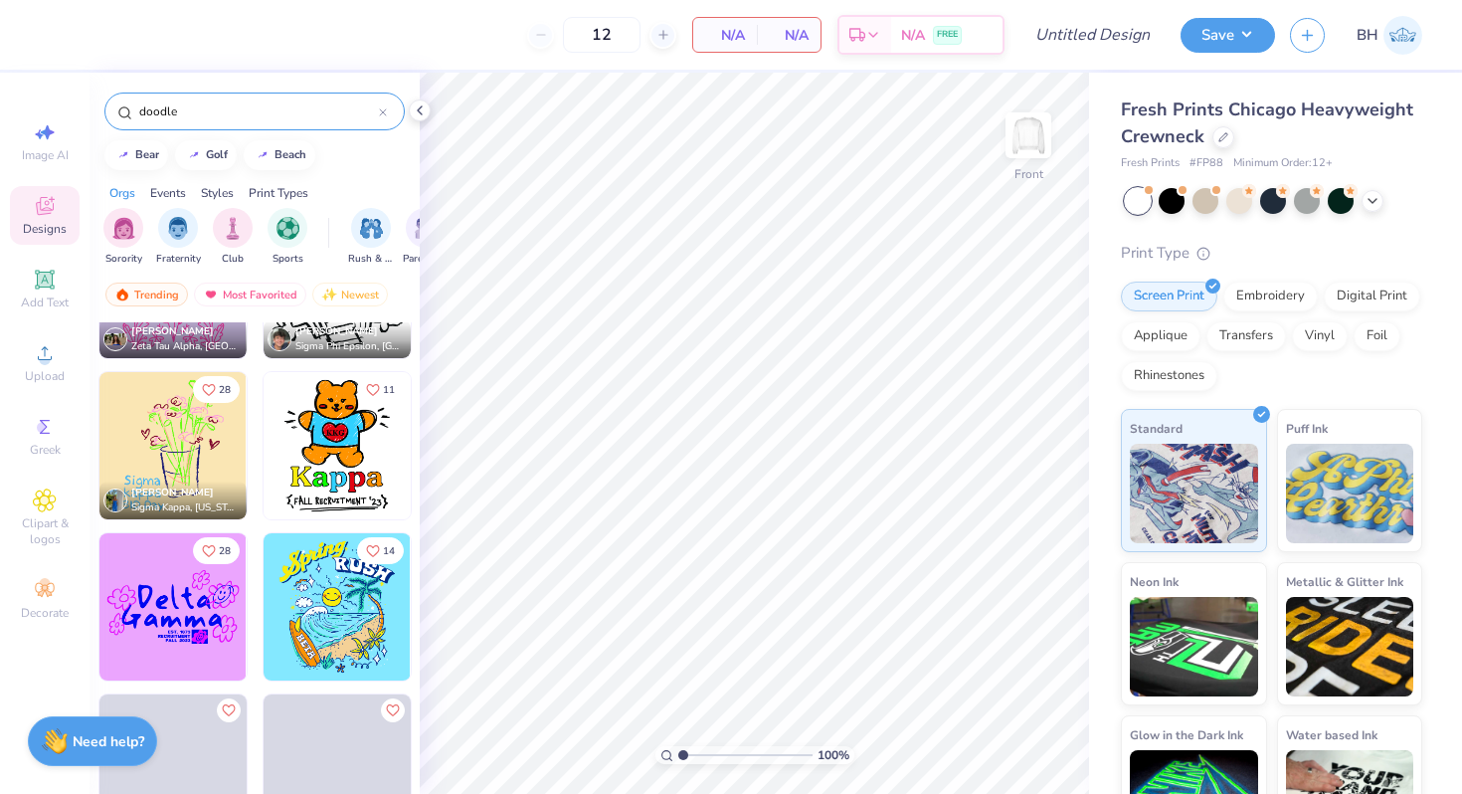
scroll to position [2880, 0]
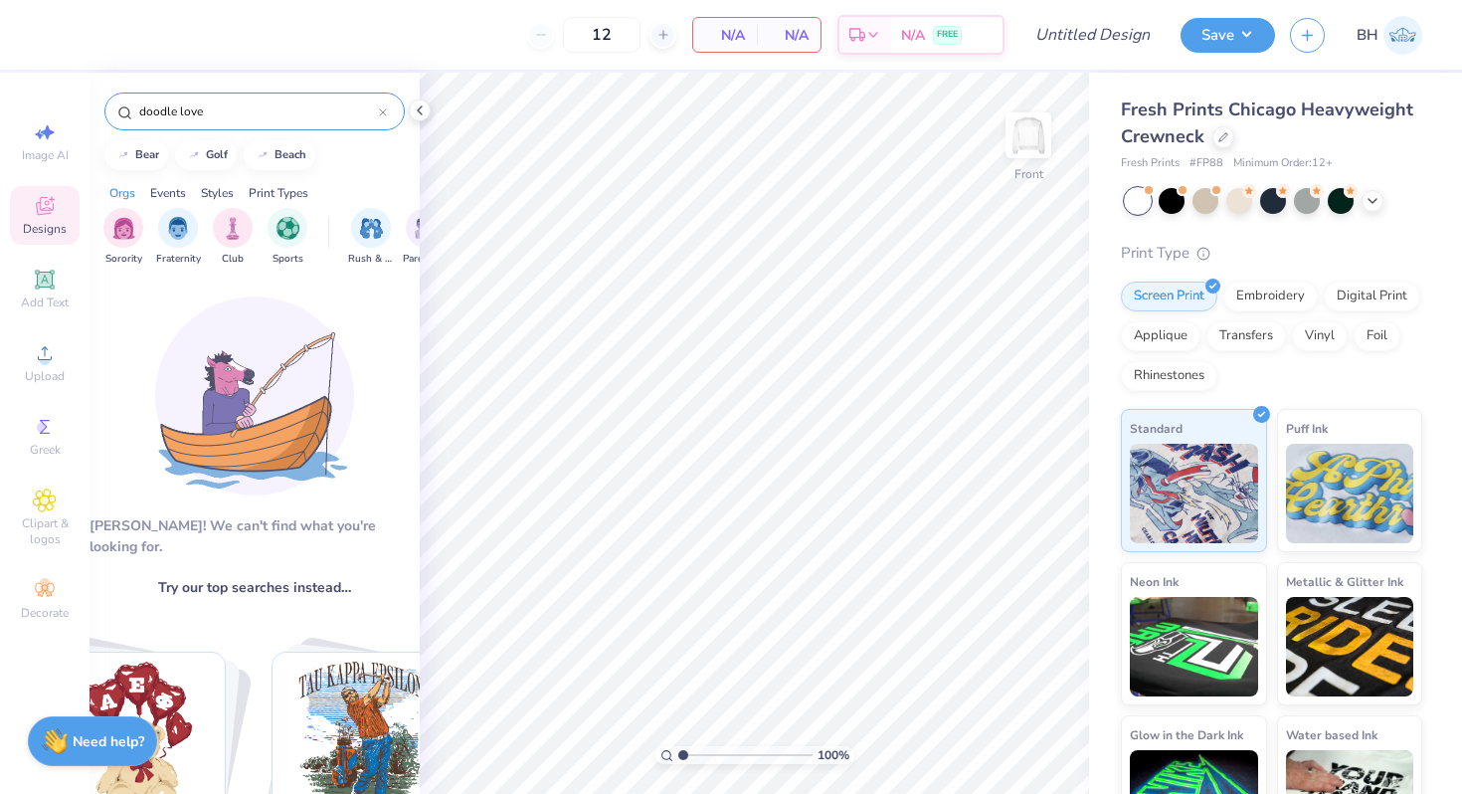
drag, startPoint x: 227, startPoint y: 104, endPoint x: 182, endPoint y: 104, distance: 44.8
click at [182, 104] on input "doodle love" at bounding box center [258, 111] width 242 height 20
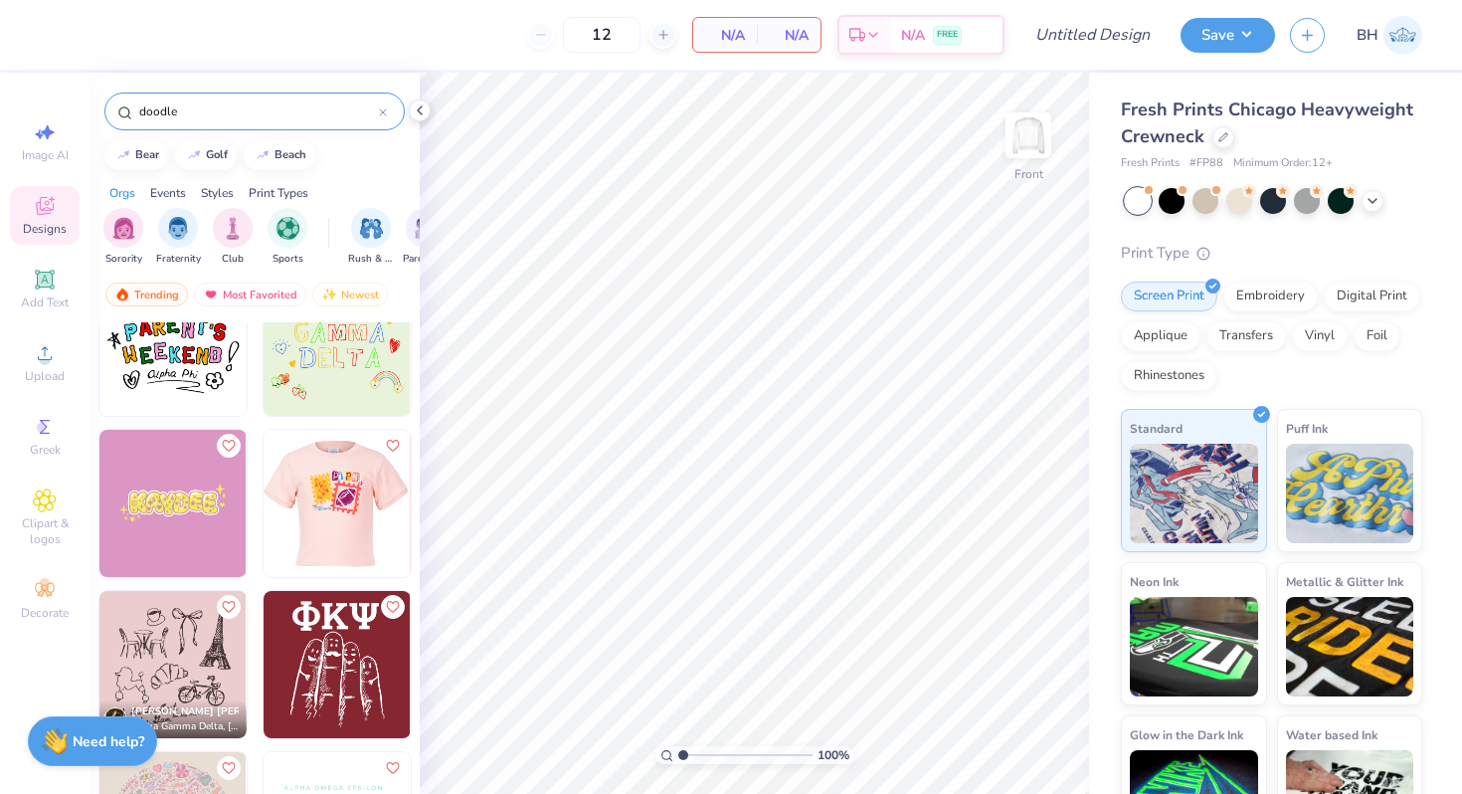
scroll to position [0, 0]
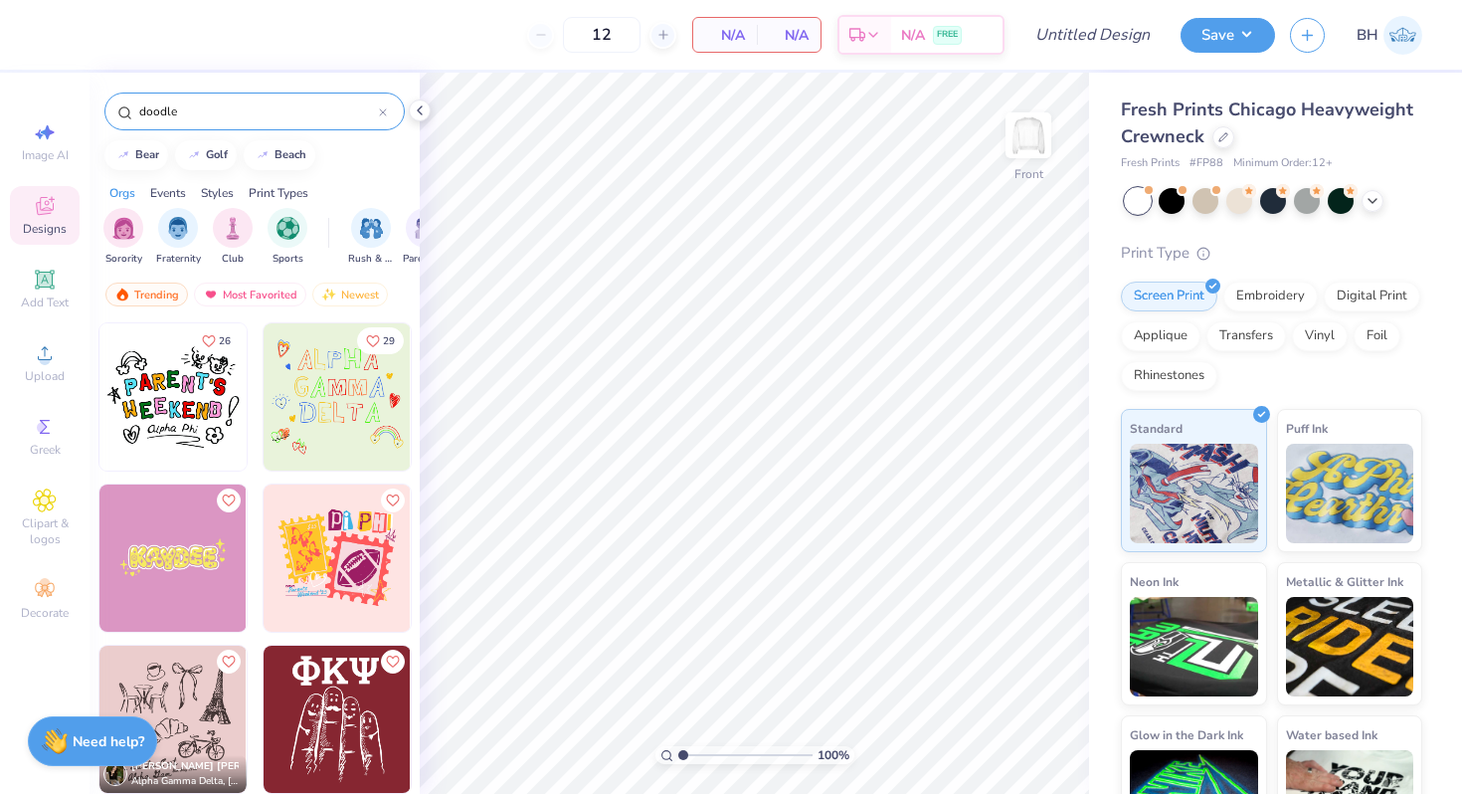
type input "doodle"
click at [54, 364] on icon at bounding box center [45, 353] width 24 height 24
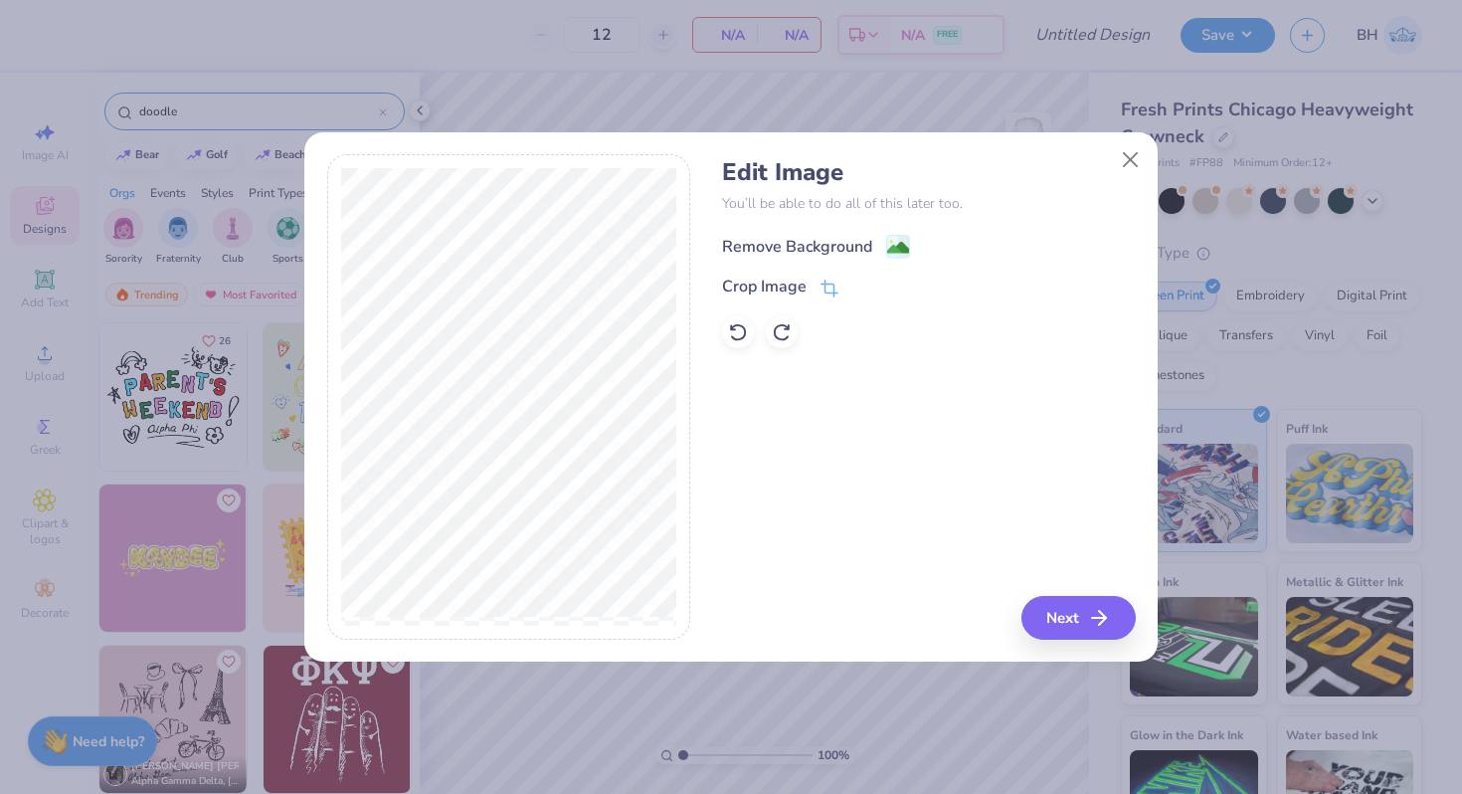
click at [802, 247] on div "Remove Background" at bounding box center [797, 247] width 150 height 24
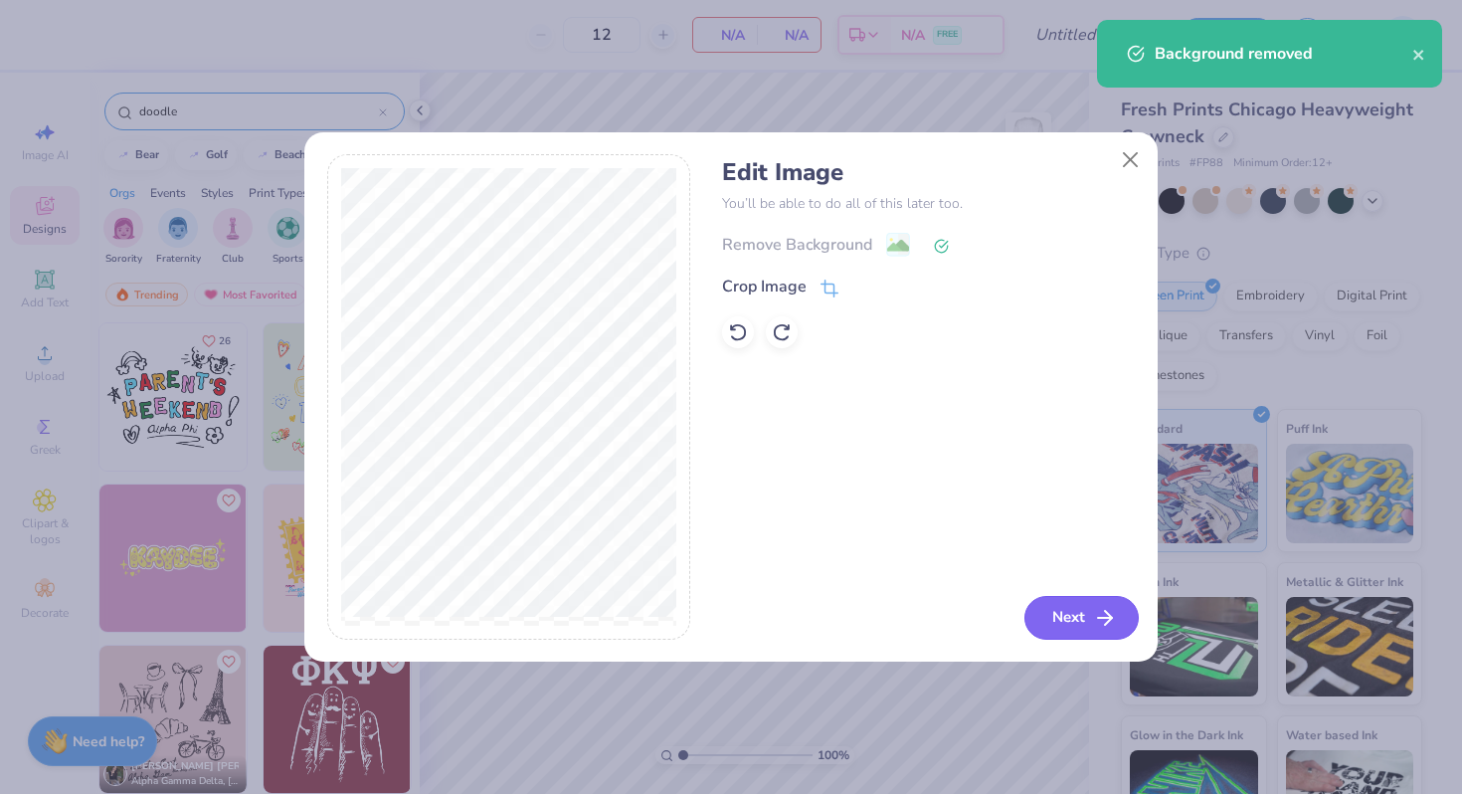
click at [1056, 607] on button "Next" at bounding box center [1082, 618] width 114 height 44
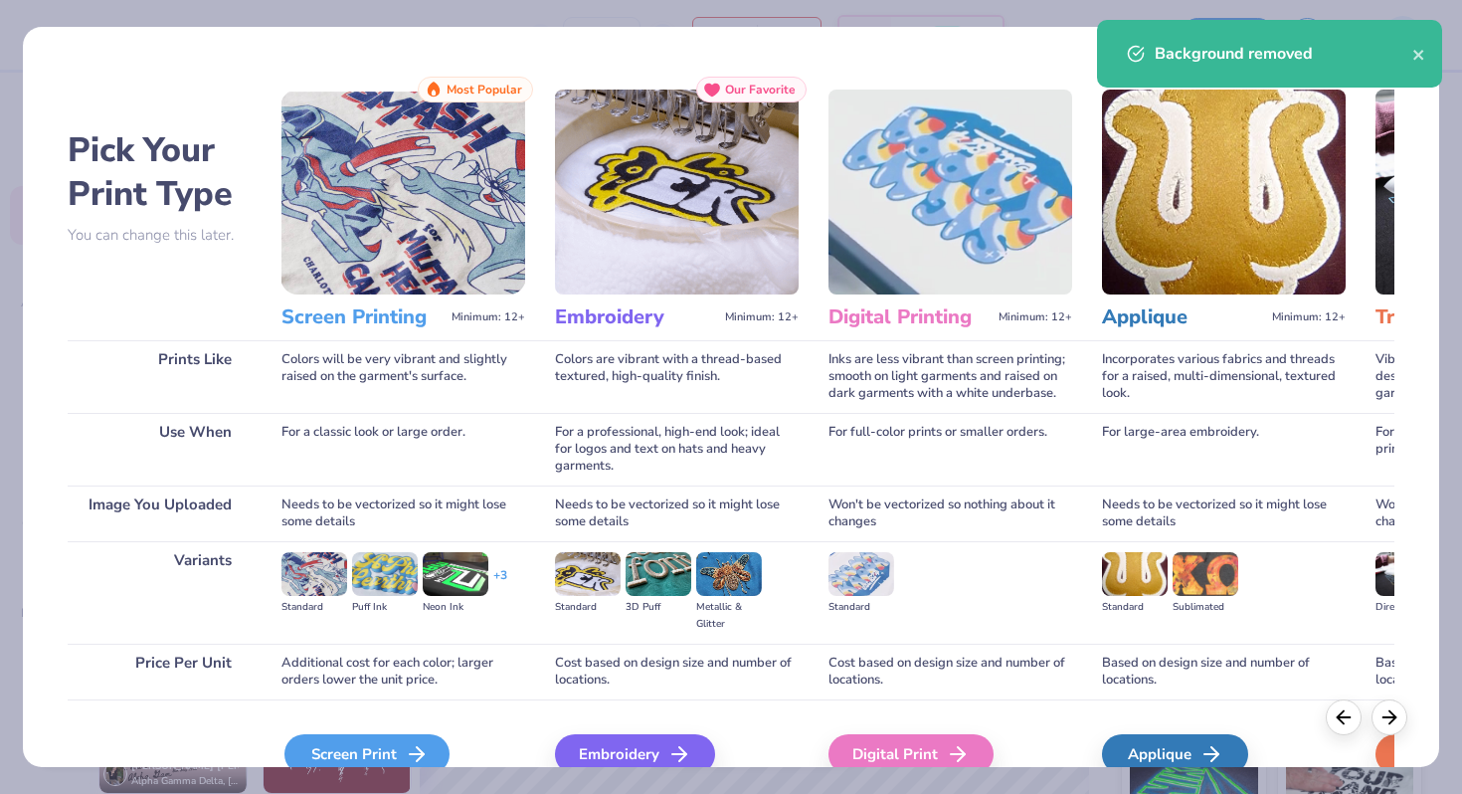
click at [418, 750] on polyline at bounding box center [420, 754] width 7 height 14
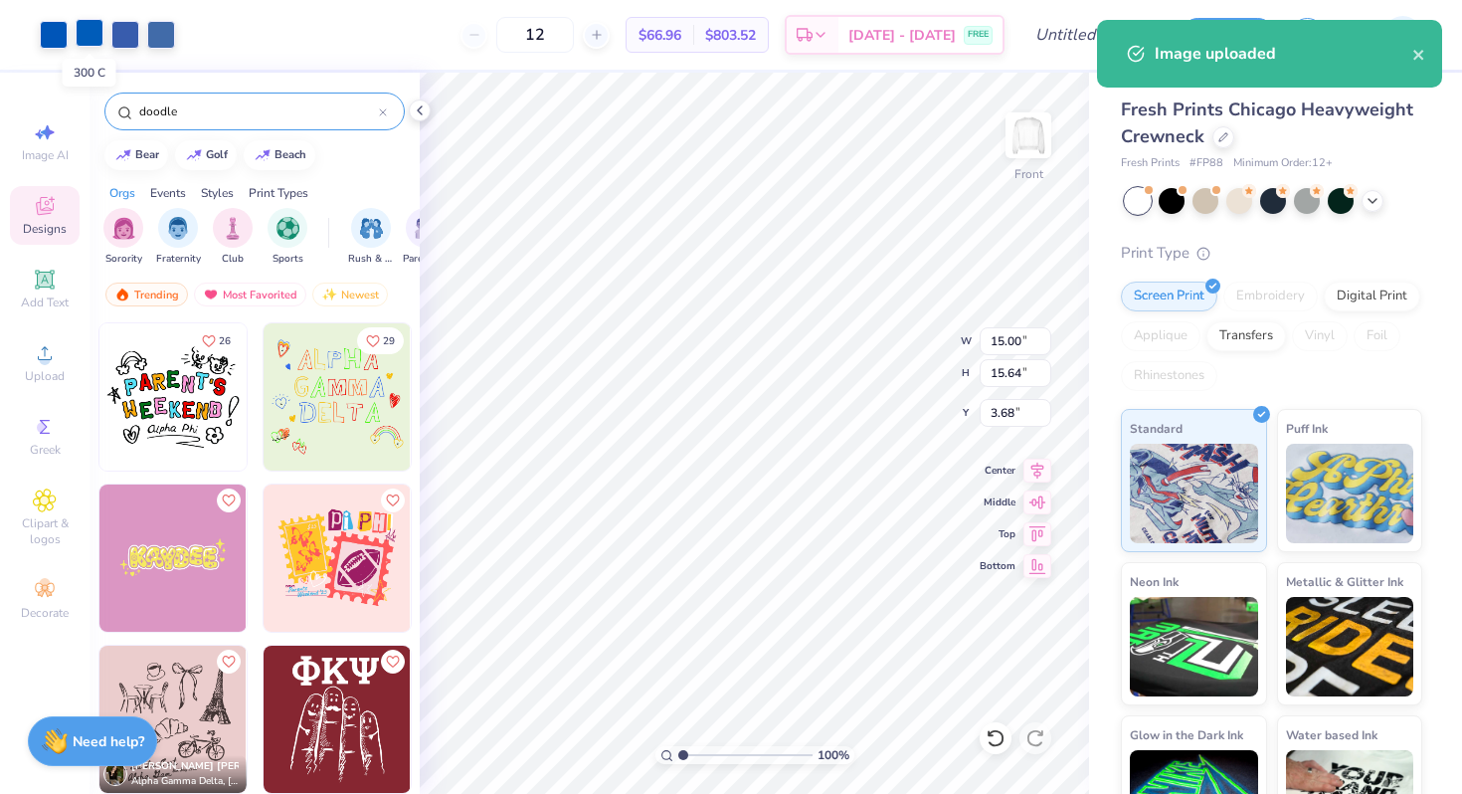
click at [93, 30] on div at bounding box center [90, 33] width 28 height 28
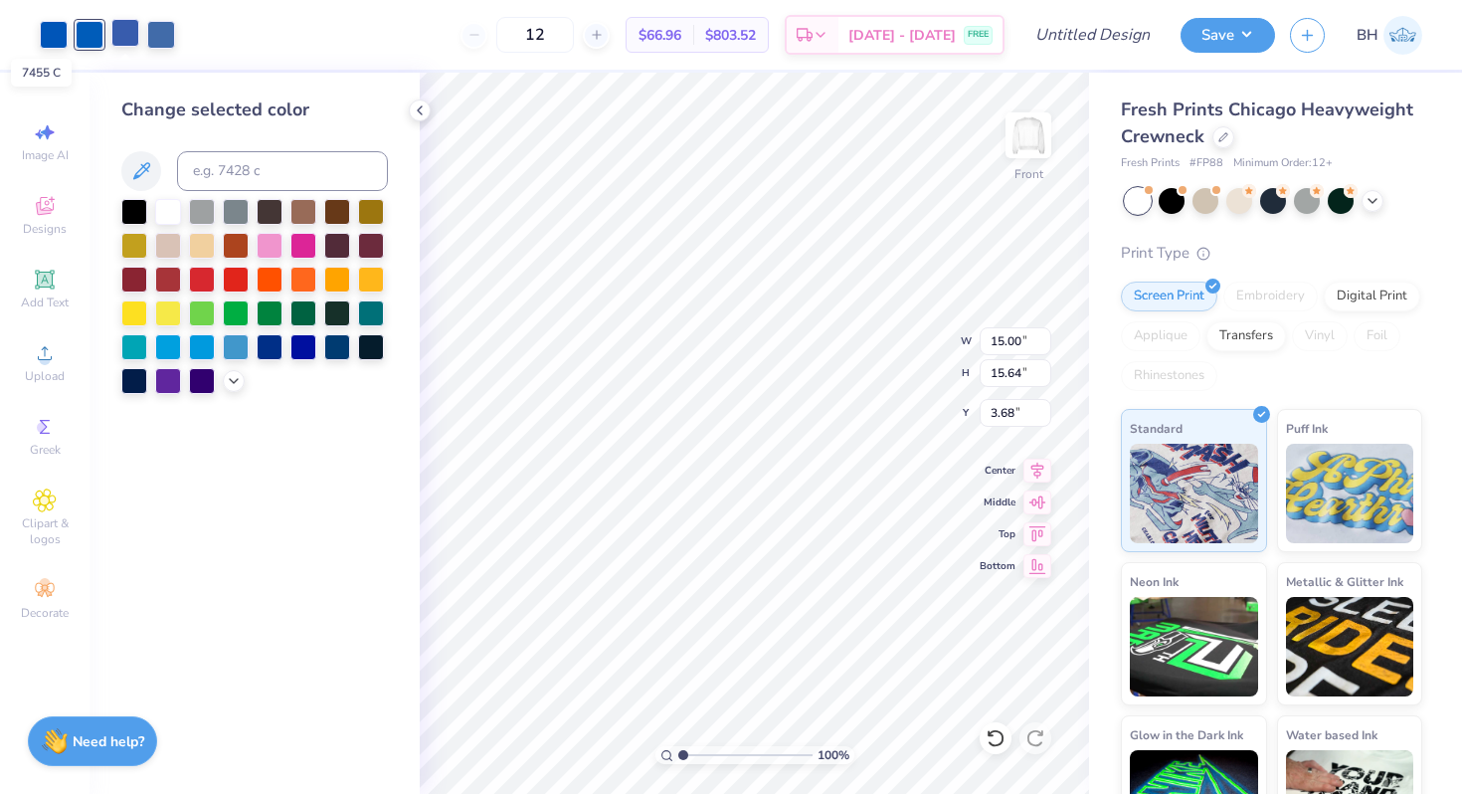
click at [128, 34] on div at bounding box center [125, 33] width 28 height 28
click at [162, 36] on div at bounding box center [161, 33] width 28 height 28
click at [161, 38] on div at bounding box center [161, 35] width 28 height 28
click at [148, 23] on div at bounding box center [161, 35] width 28 height 28
click at [128, 28] on div at bounding box center [125, 33] width 28 height 28
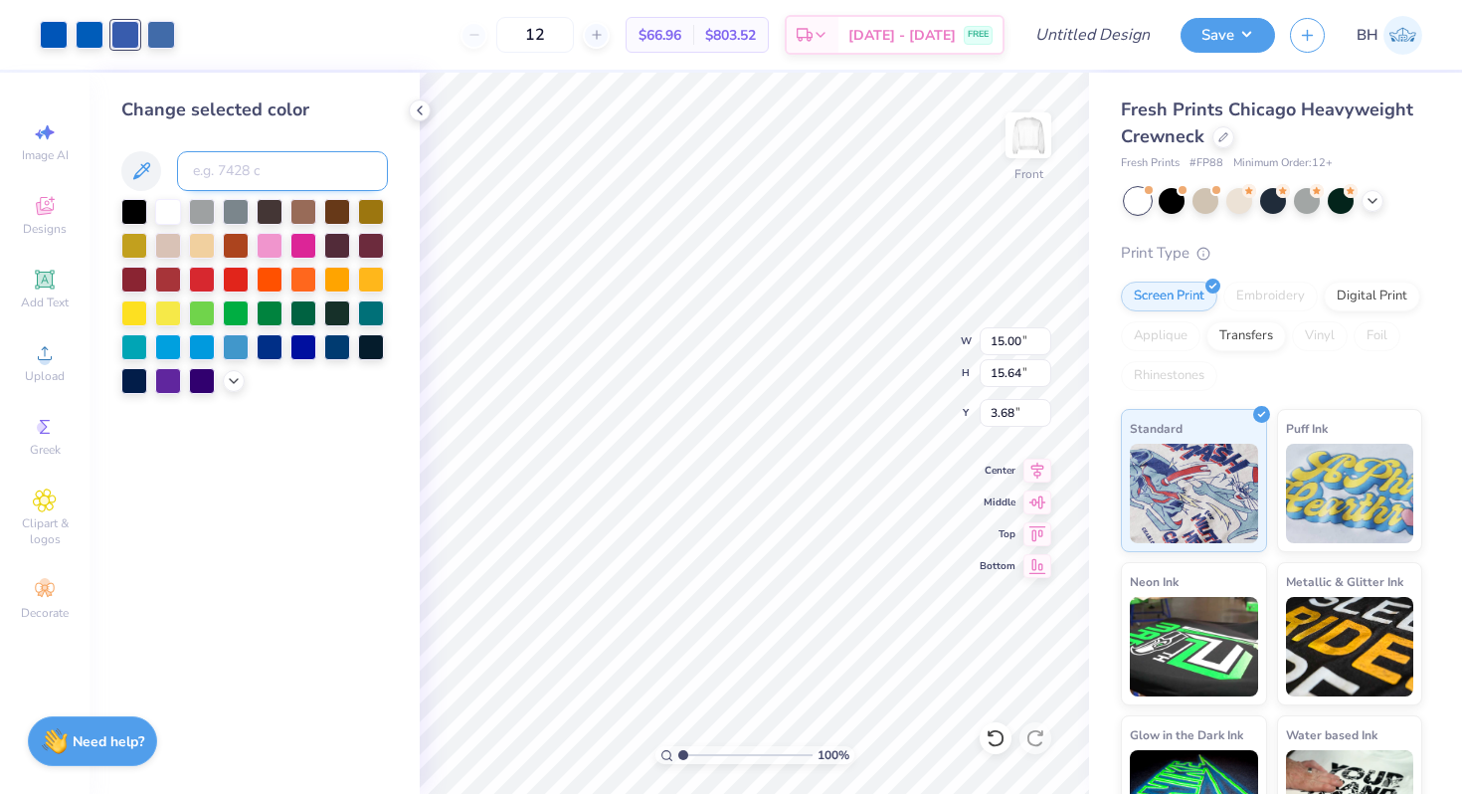
click at [216, 171] on input at bounding box center [282, 171] width 211 height 40
type input "2683 c"
click at [161, 29] on div at bounding box center [161, 33] width 28 height 28
click at [204, 165] on input "2683 c" at bounding box center [282, 171] width 211 height 40
type input "7683"
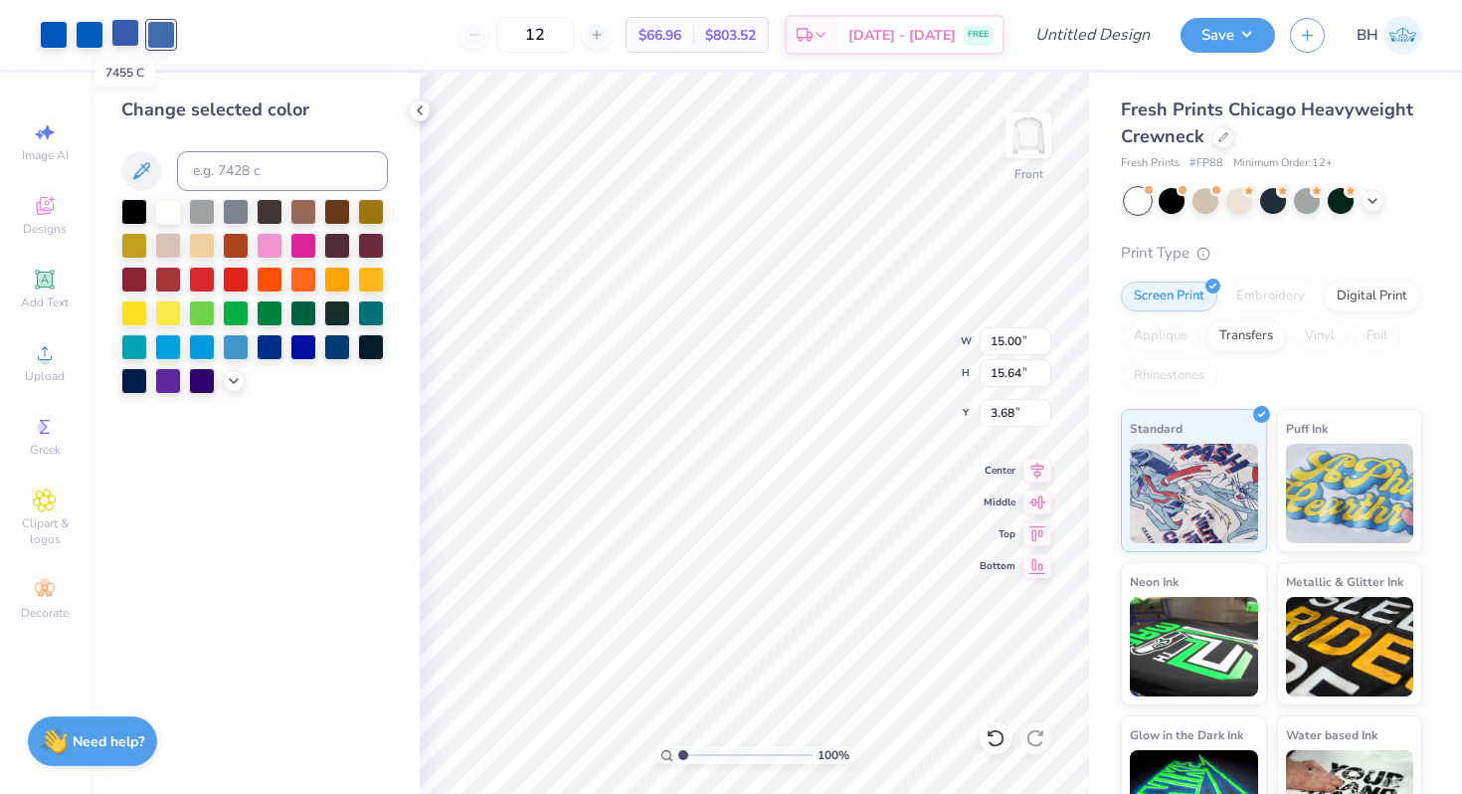
click at [126, 26] on div at bounding box center [125, 33] width 28 height 28
click at [196, 170] on input at bounding box center [282, 171] width 211 height 40
type input "7683"
click at [95, 39] on div at bounding box center [90, 33] width 28 height 28
click at [222, 161] on input at bounding box center [282, 171] width 211 height 40
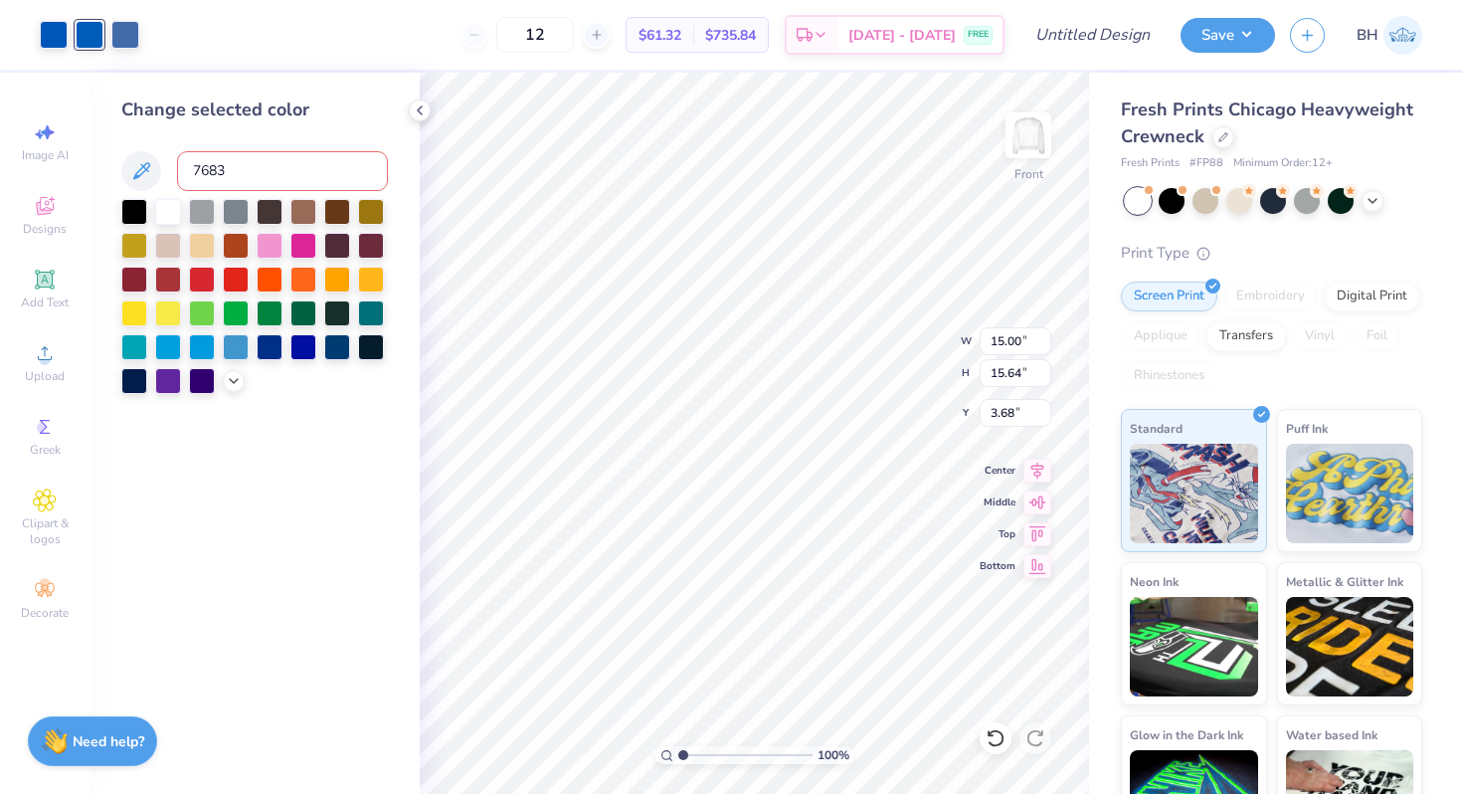
type input "7683"
click at [57, 31] on div at bounding box center [54, 33] width 28 height 28
click at [235, 171] on input at bounding box center [282, 171] width 211 height 40
type input "7683"
click at [279, 349] on div at bounding box center [270, 345] width 26 height 26
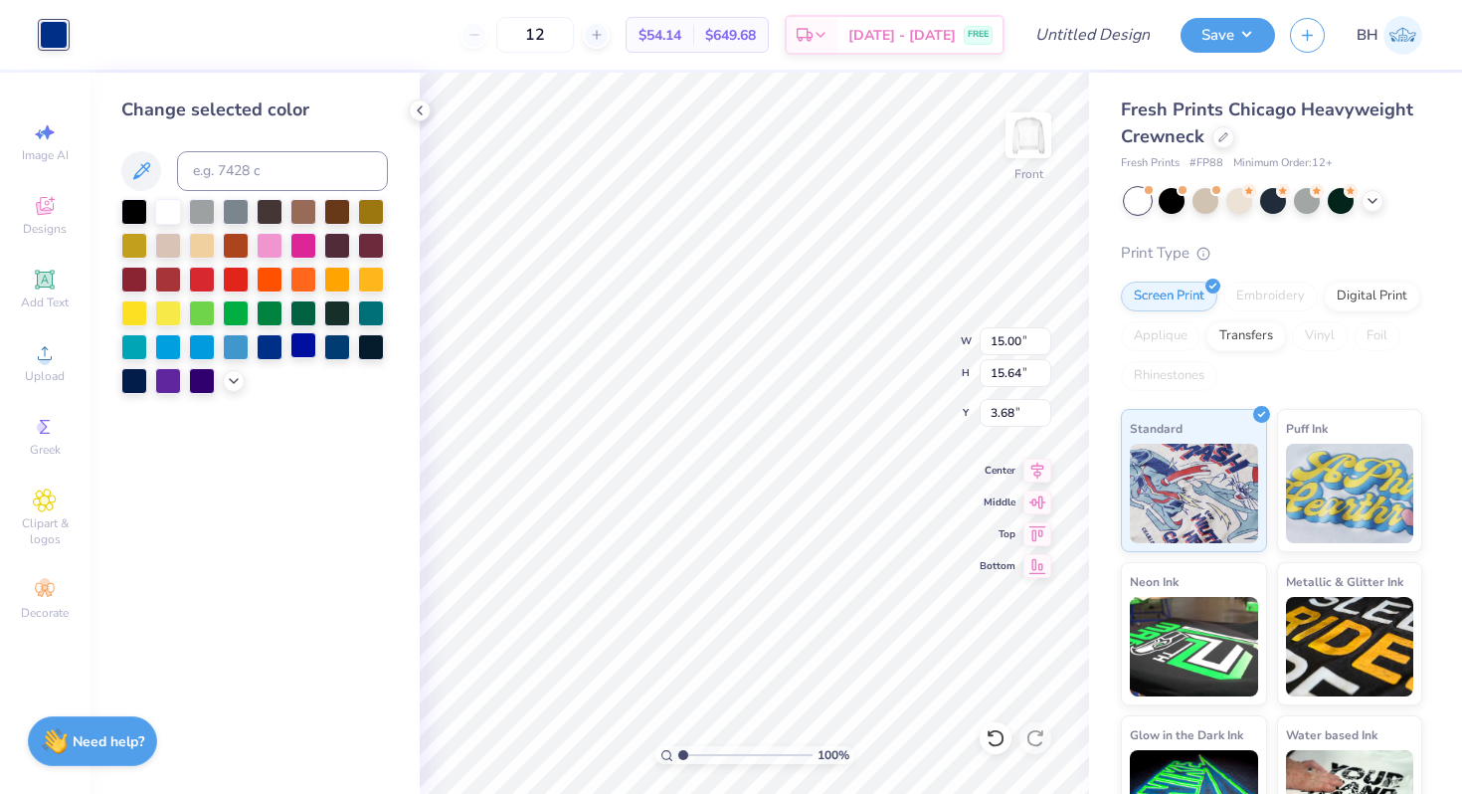
click at [298, 347] on div at bounding box center [303, 345] width 26 height 26
click at [236, 381] on icon at bounding box center [234, 379] width 16 height 16
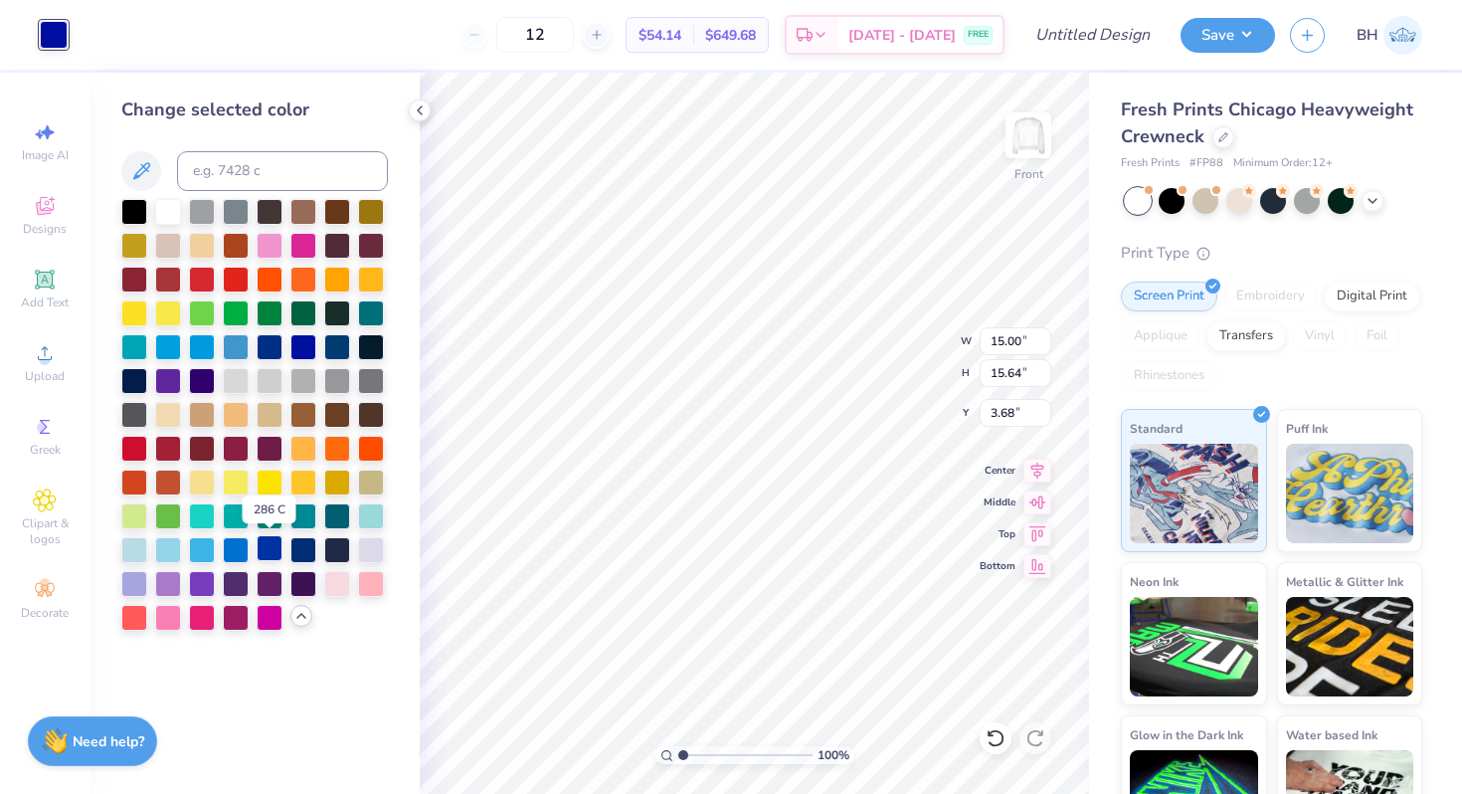
click at [273, 547] on div at bounding box center [270, 548] width 26 height 26
type input "14.10"
type input "14.71"
type input "3.00"
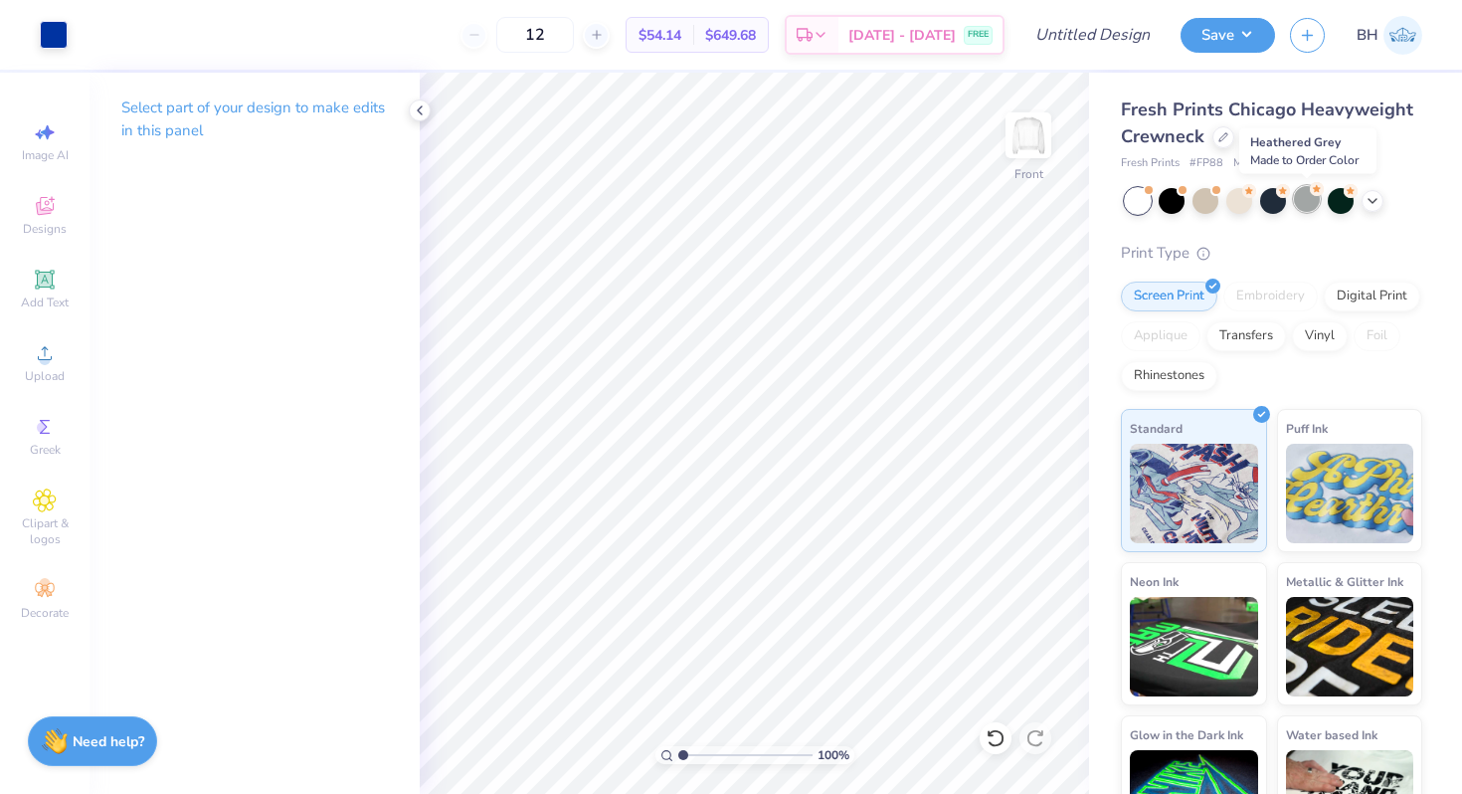
click at [1256, 192] on circle at bounding box center [1250, 191] width 14 height 14
type input "50"
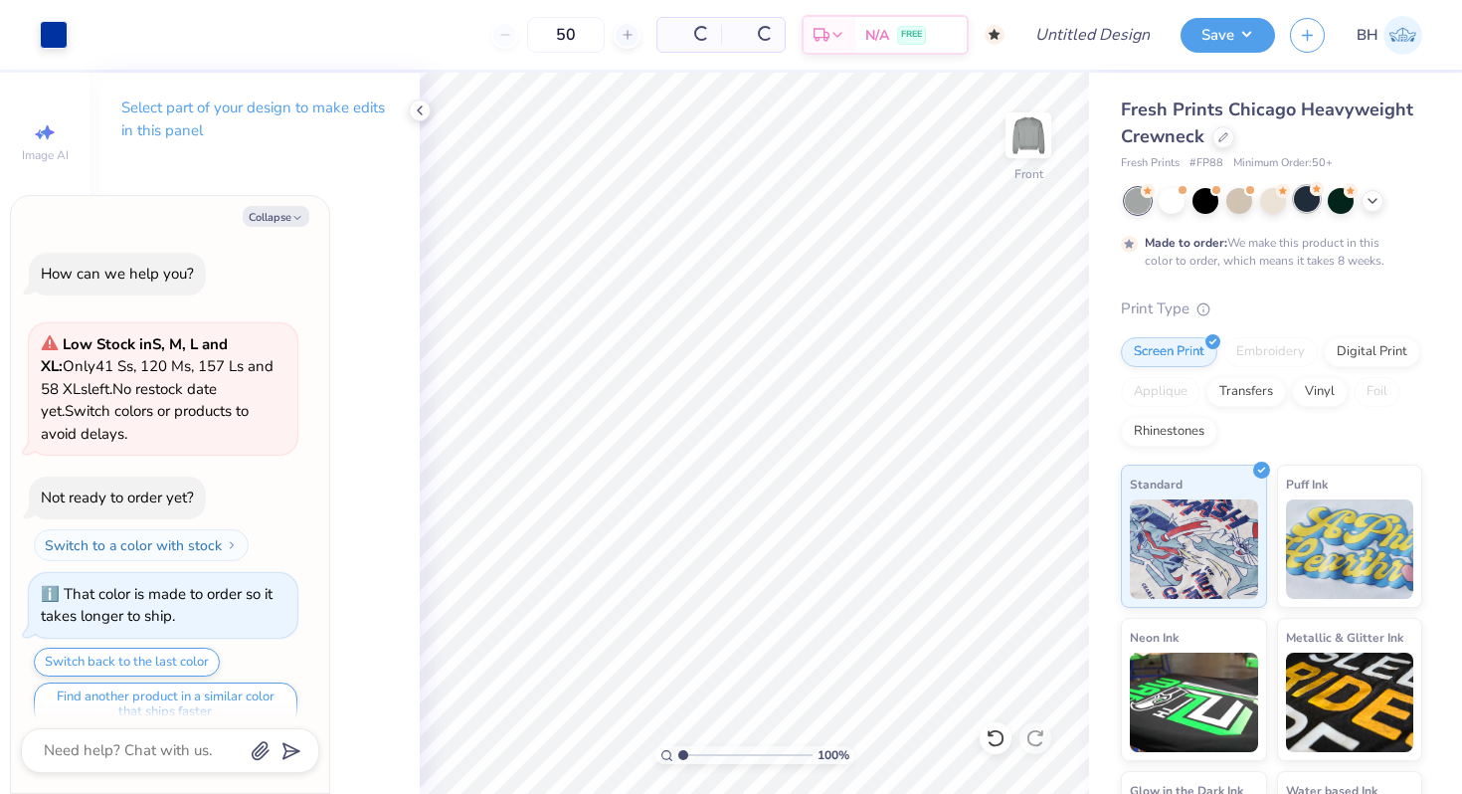
scroll to position [23, 0]
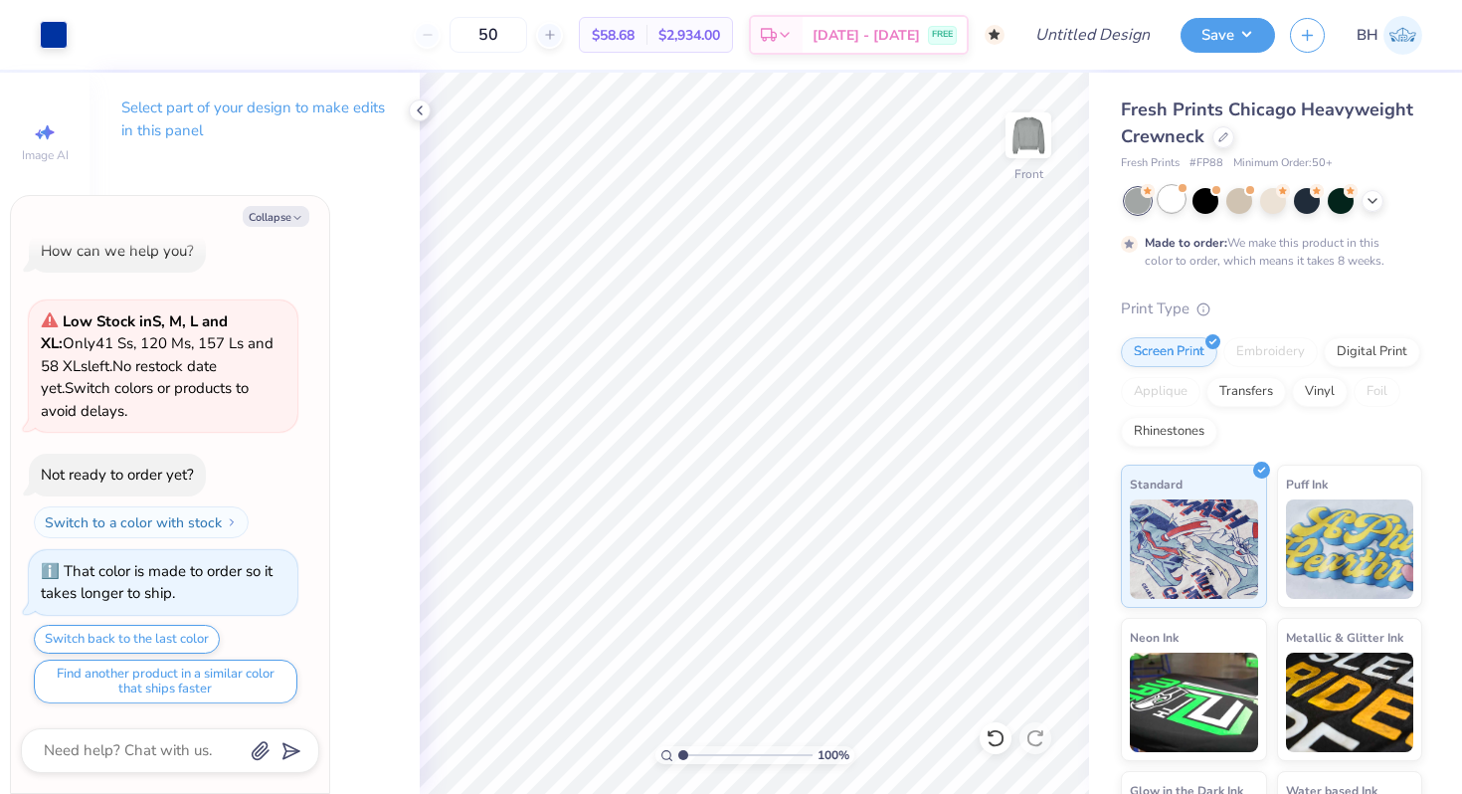
click at [1170, 199] on div at bounding box center [1172, 199] width 26 height 26
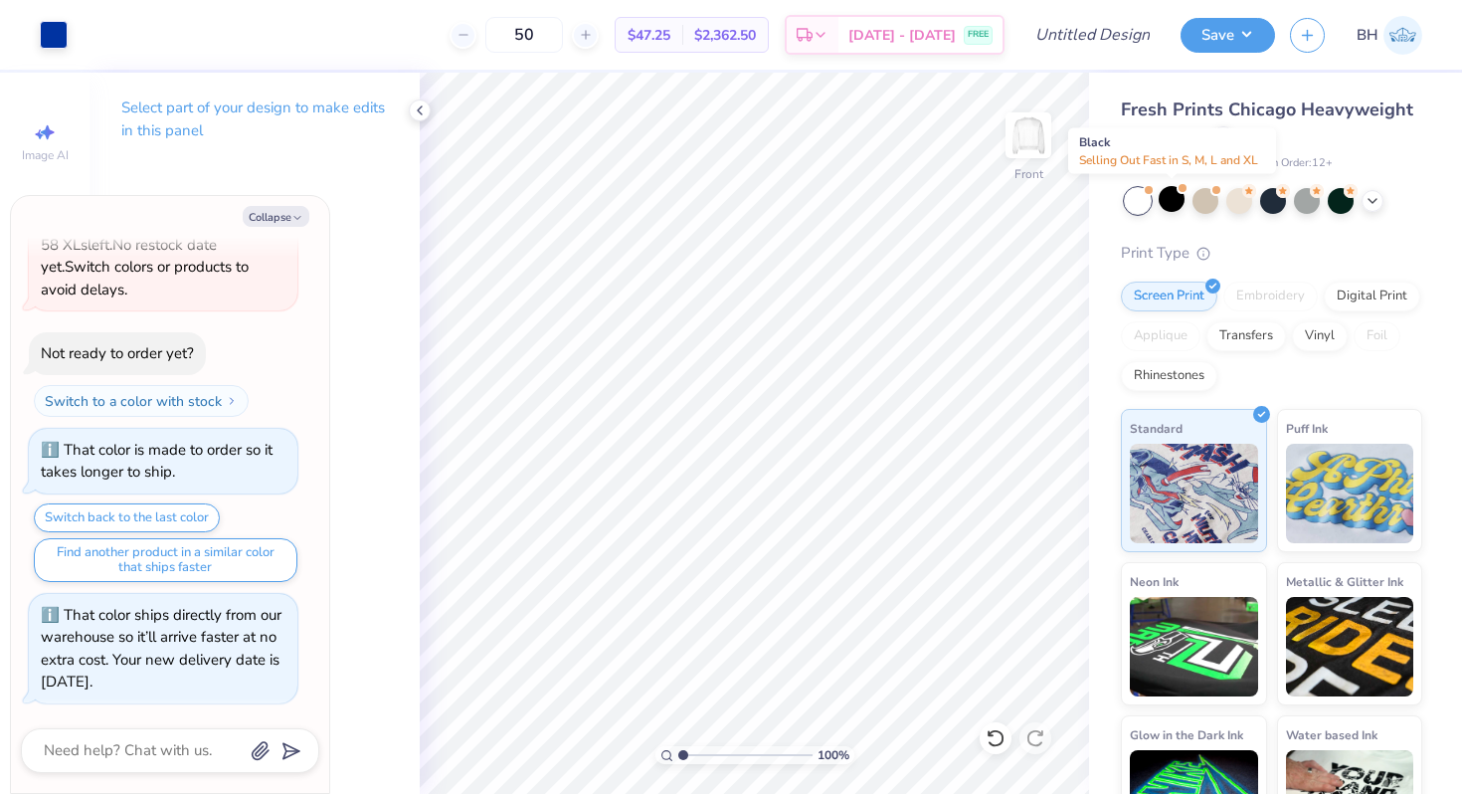
scroll to position [410, 0]
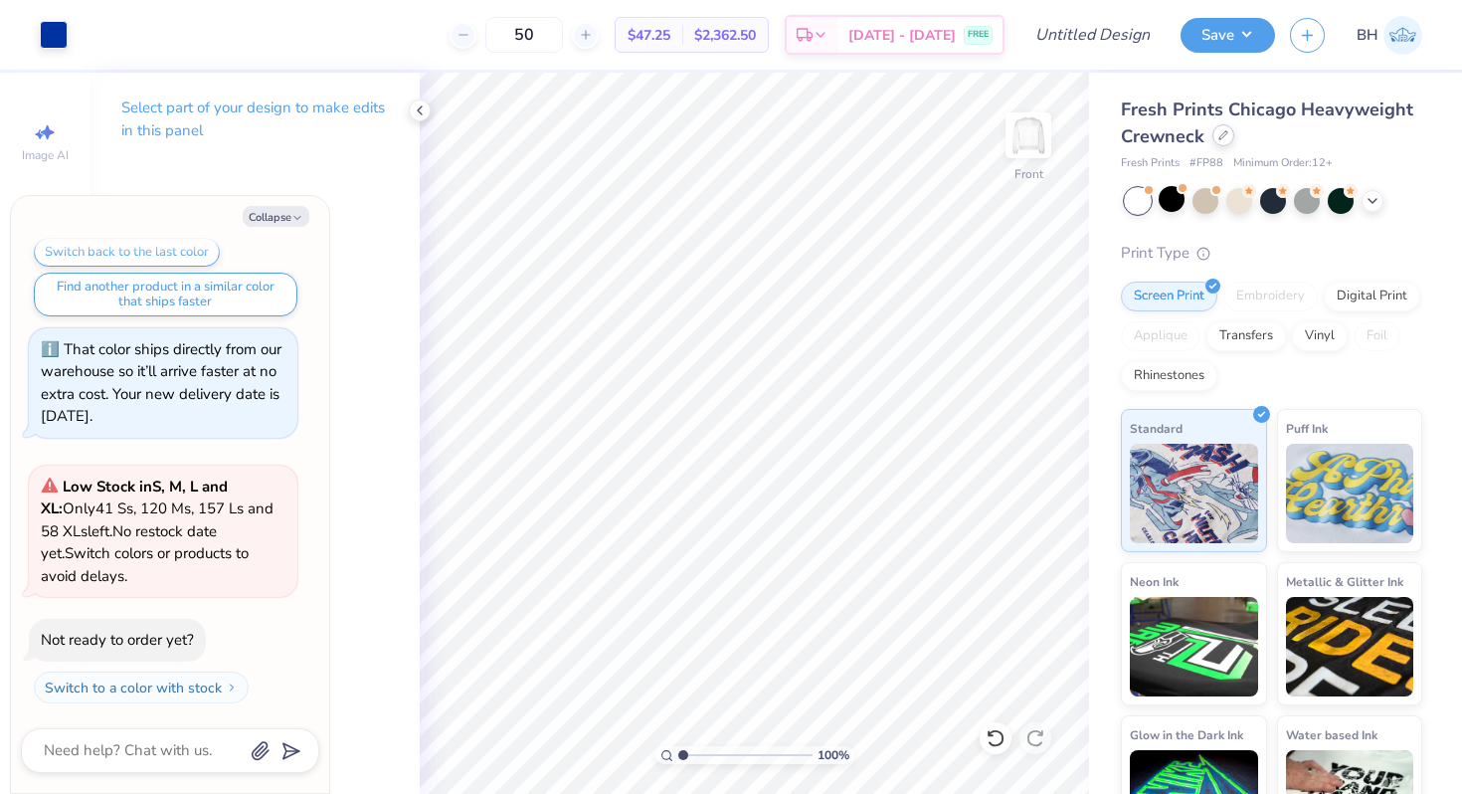
click at [1219, 132] on icon at bounding box center [1224, 135] width 10 height 10
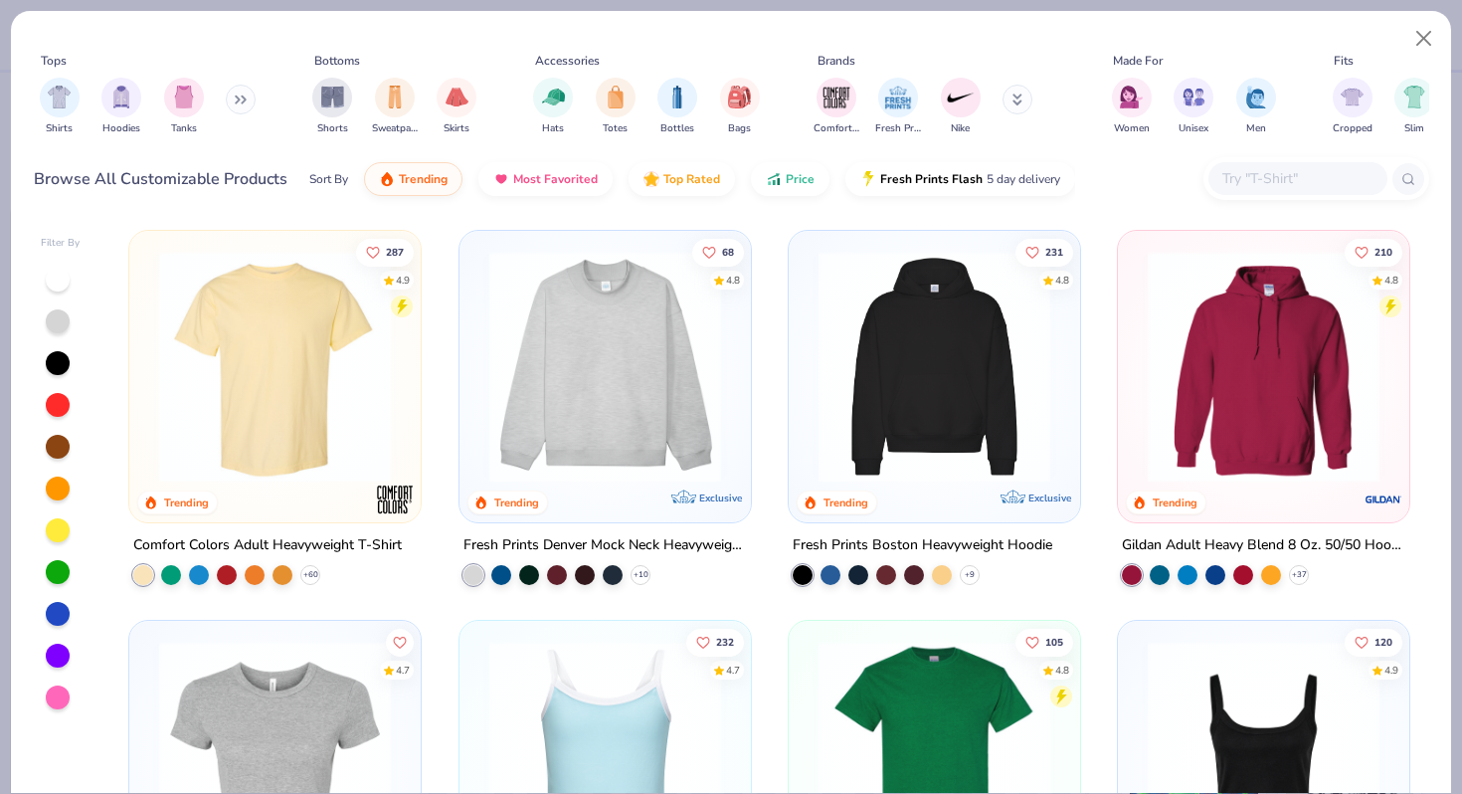
click at [235, 96] on button at bounding box center [241, 100] width 30 height 30
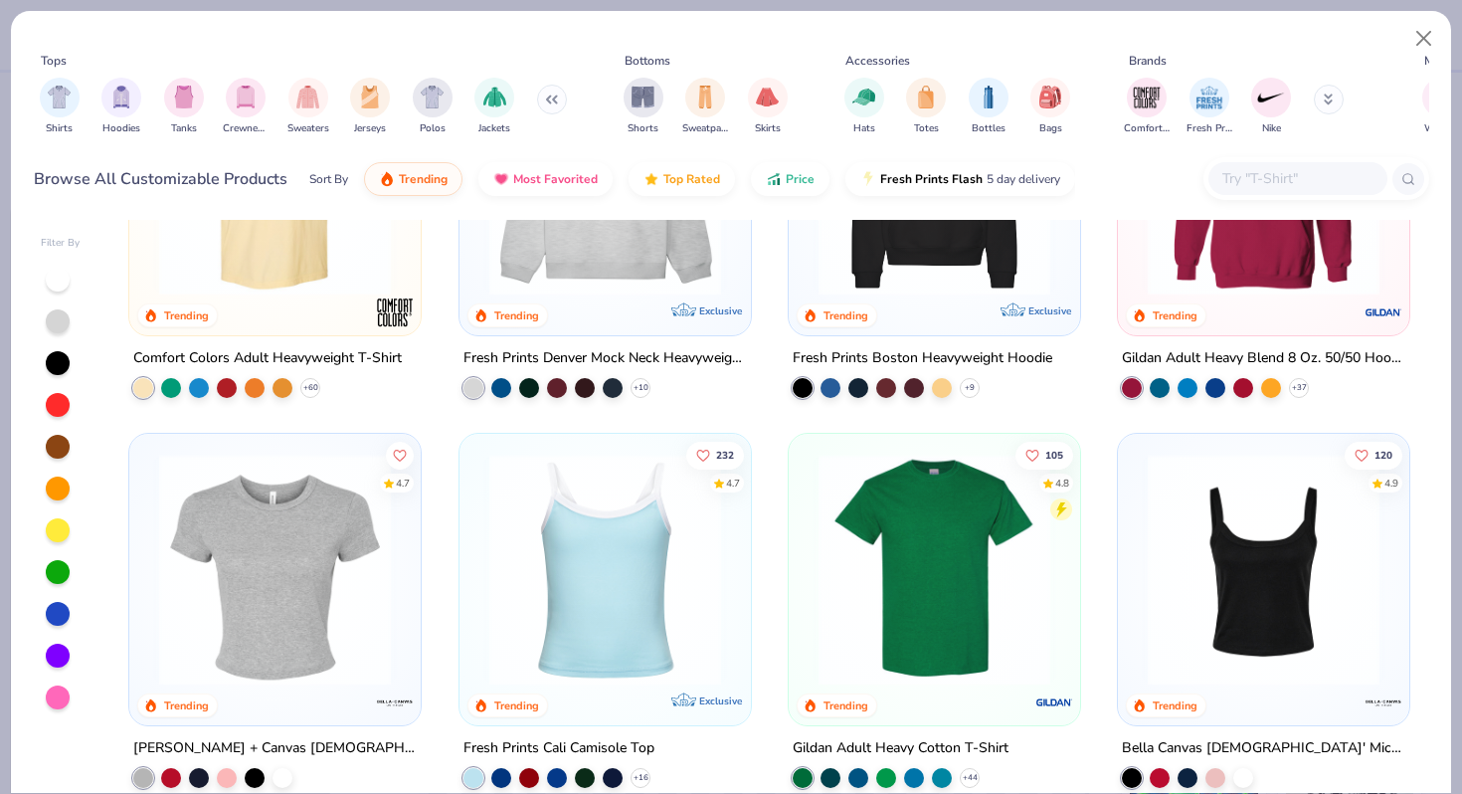
scroll to position [23, 0]
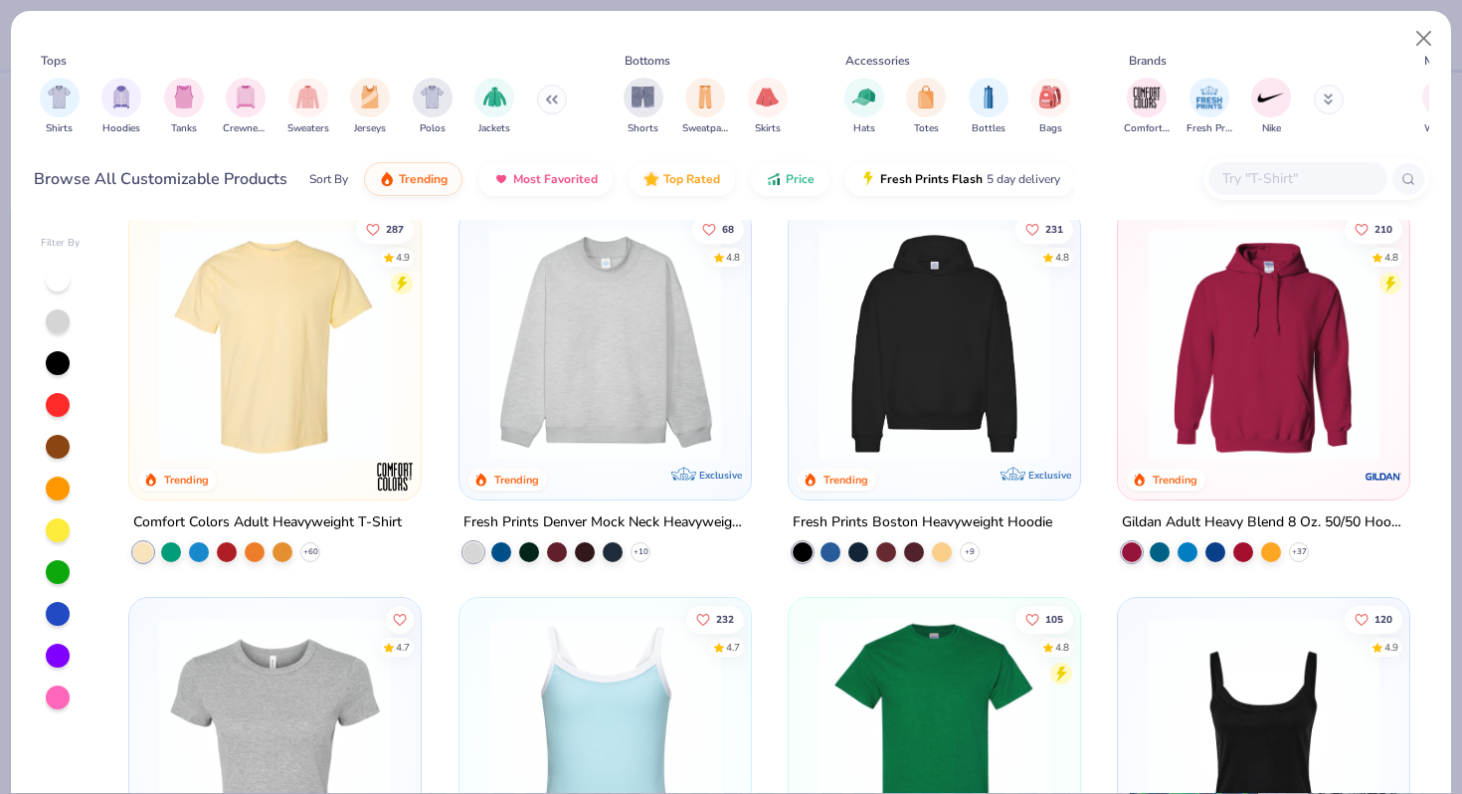
click at [628, 318] on img at bounding box center [606, 344] width 252 height 232
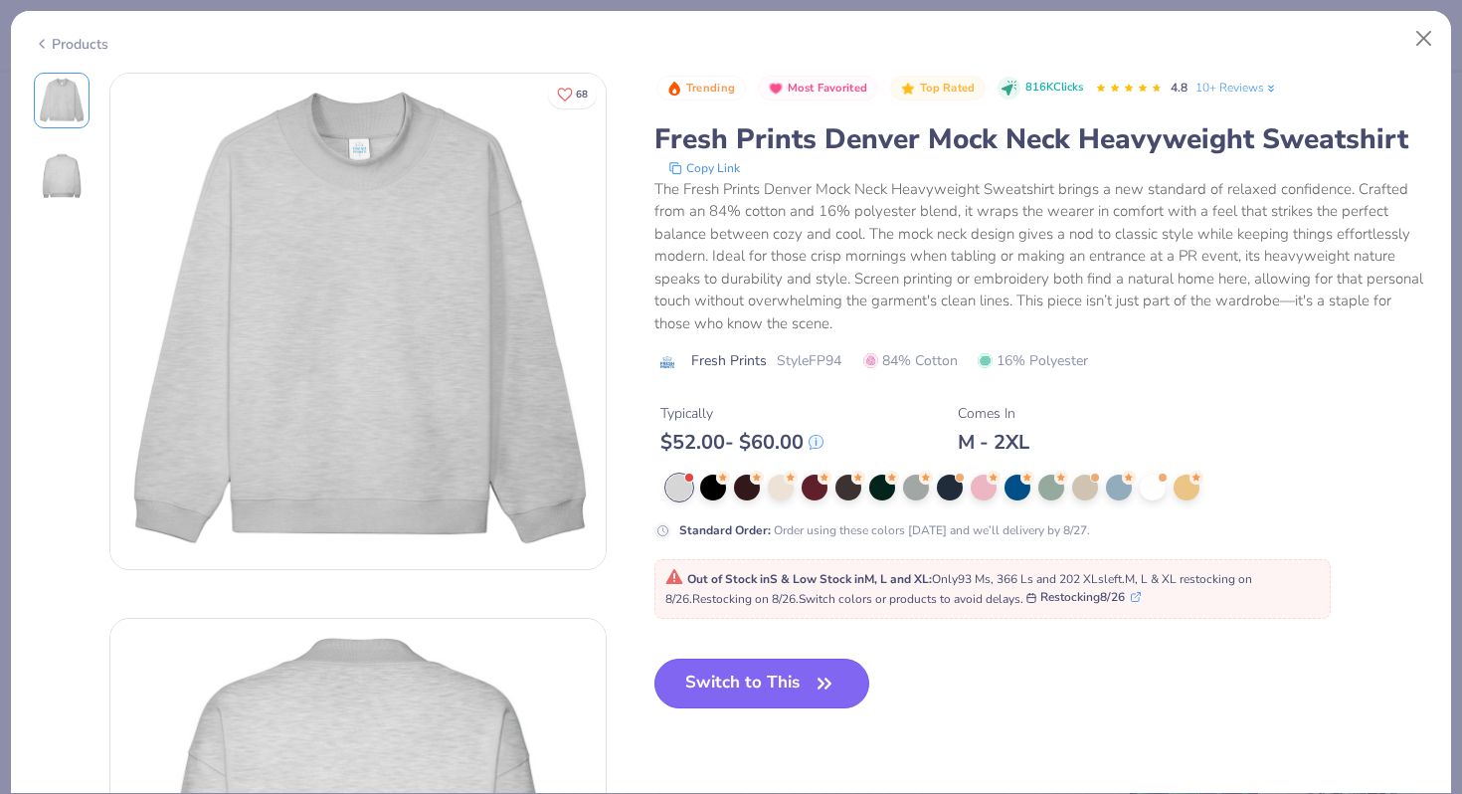
click at [727, 682] on button "Switch to This" at bounding box center [763, 684] width 216 height 50
type textarea "x"
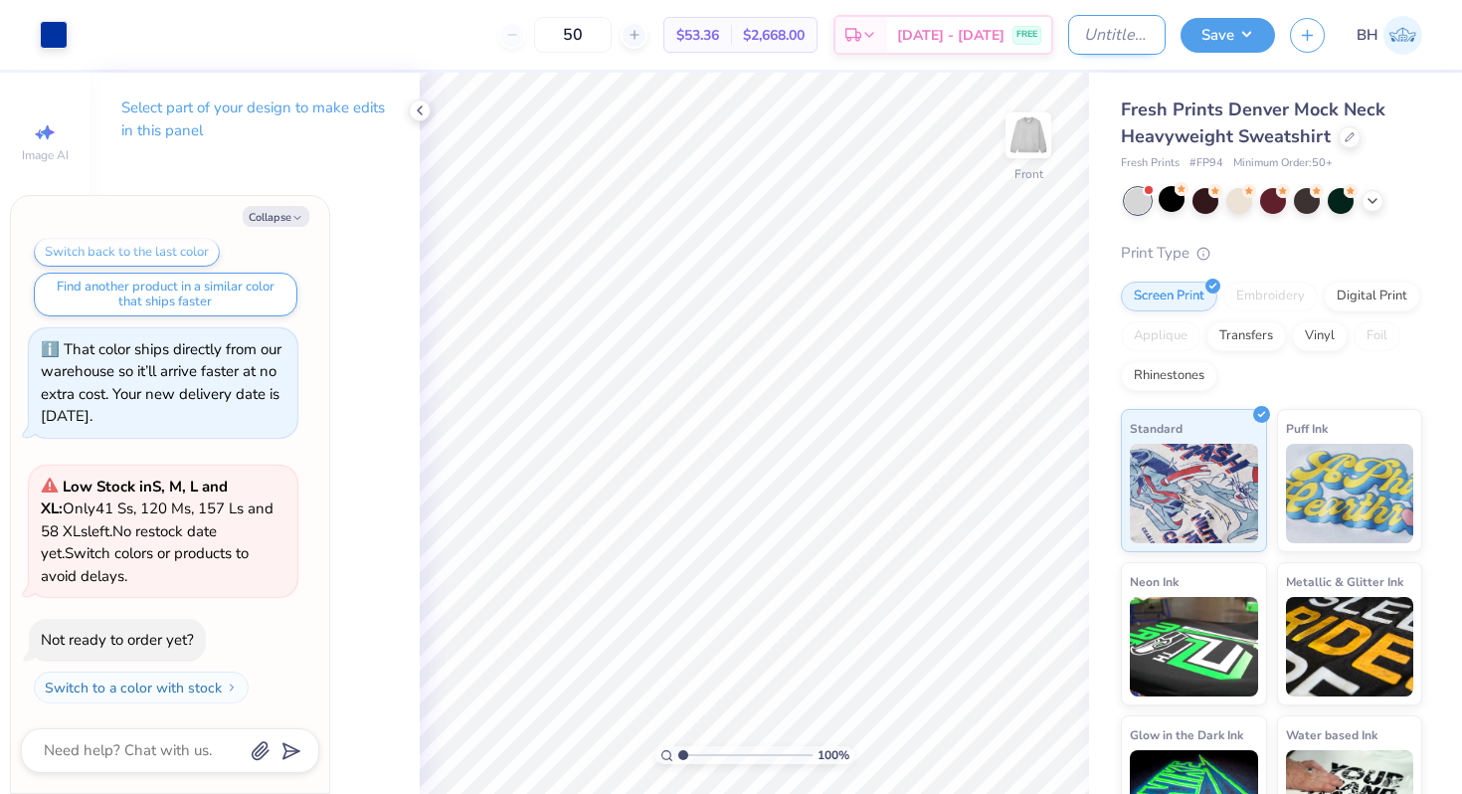
click at [1116, 24] on input "Design Title" at bounding box center [1116, 35] width 97 height 40
type input "g"
type textarea "x"
type input "gr"
type textarea "x"
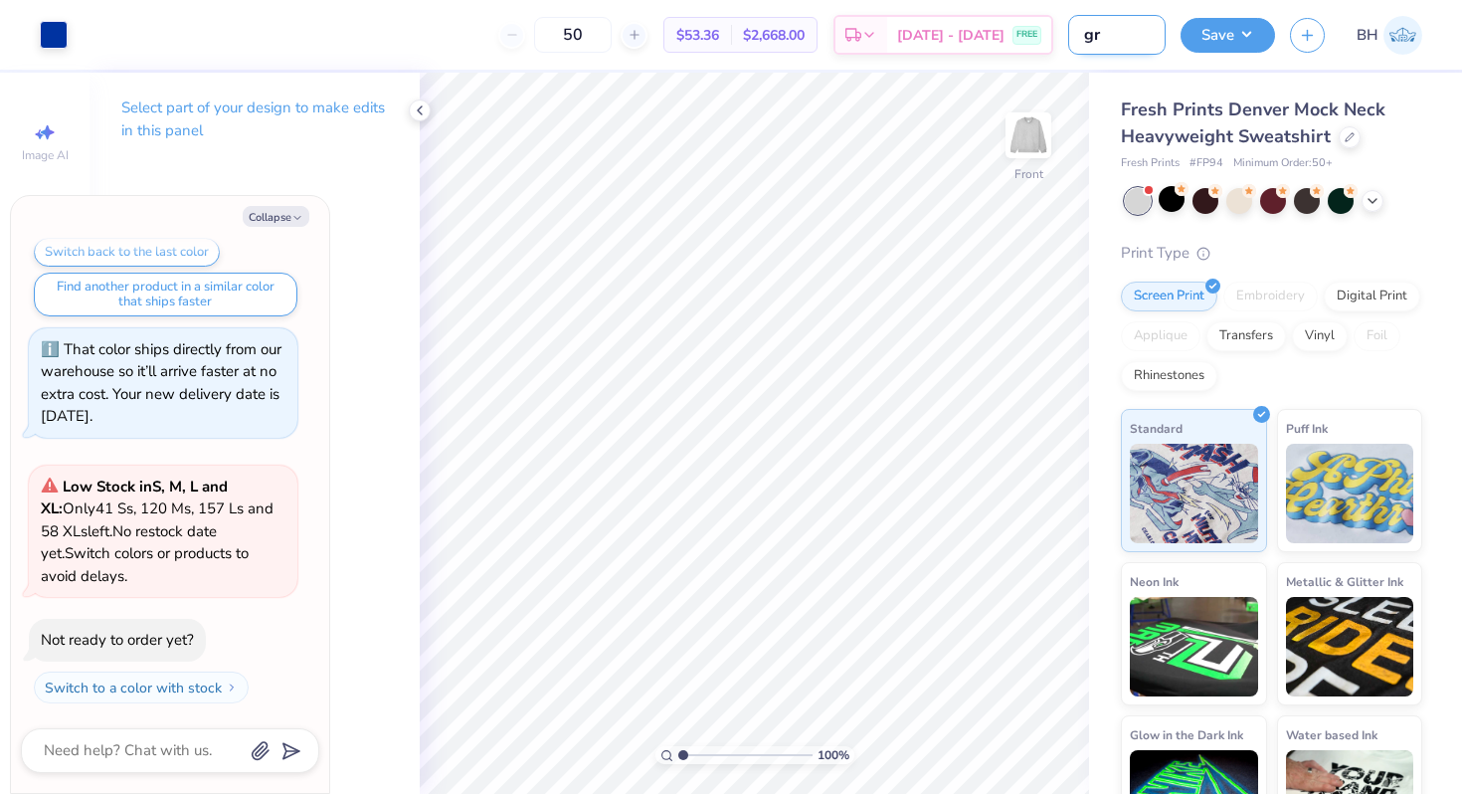
type input "gre"
type textarea "x"
type input "grey"
type textarea "x"
type input "grey"
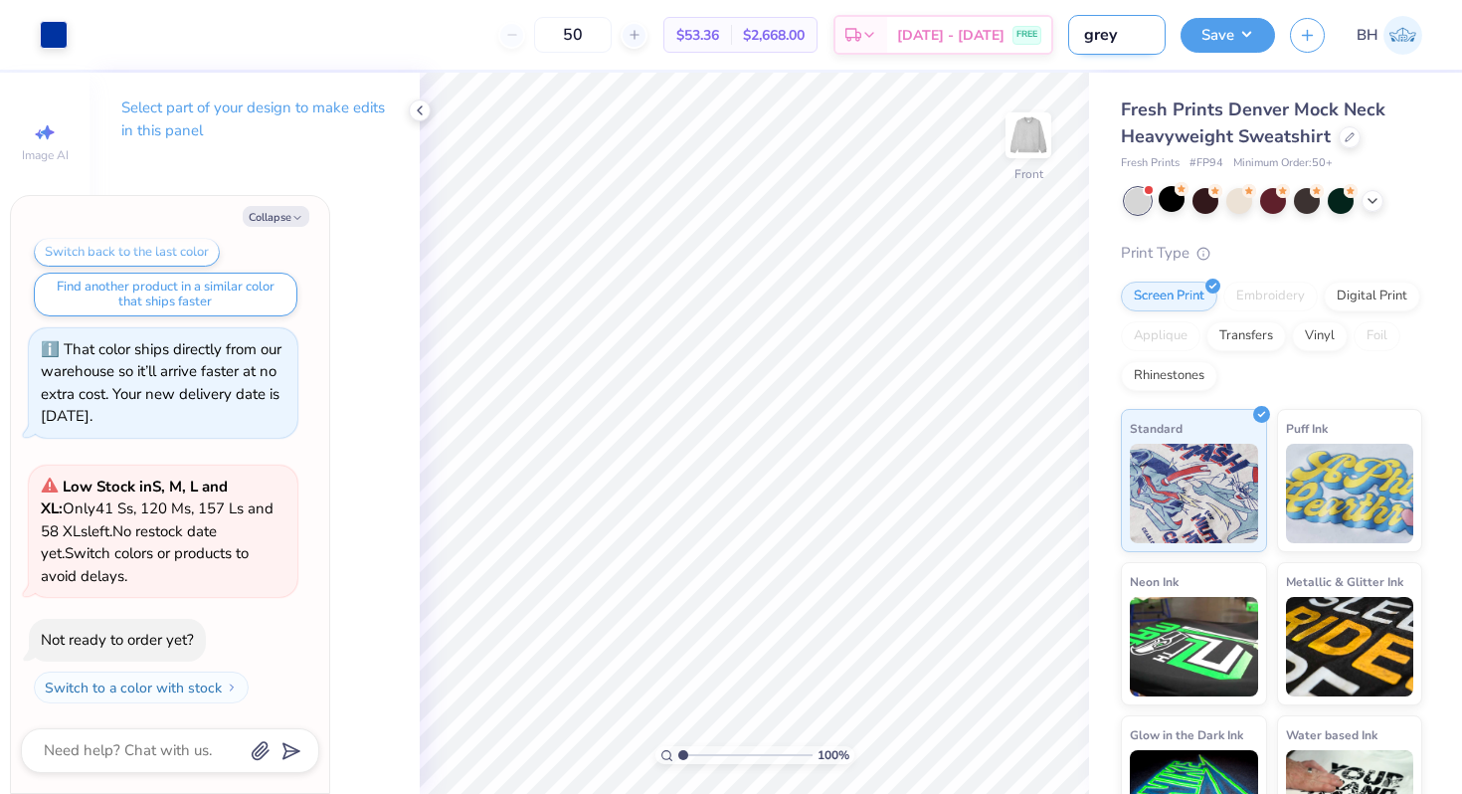
type textarea "x"
type input "grey d"
type textarea "x"
type input "grey do"
type textarea "x"
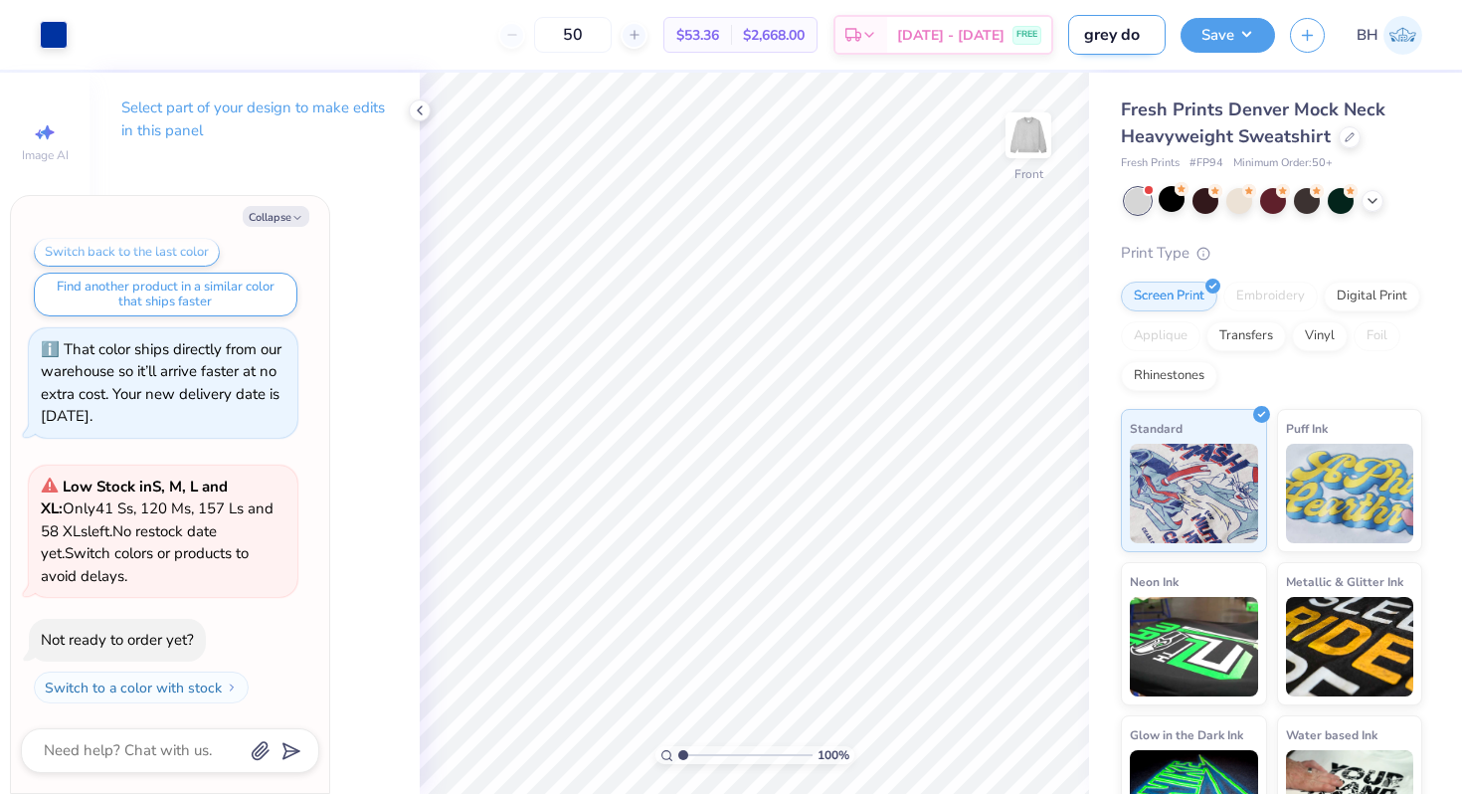
type input "grey doo"
type textarea "x"
type input "grey dood"
type textarea "x"
type input "grey doodl"
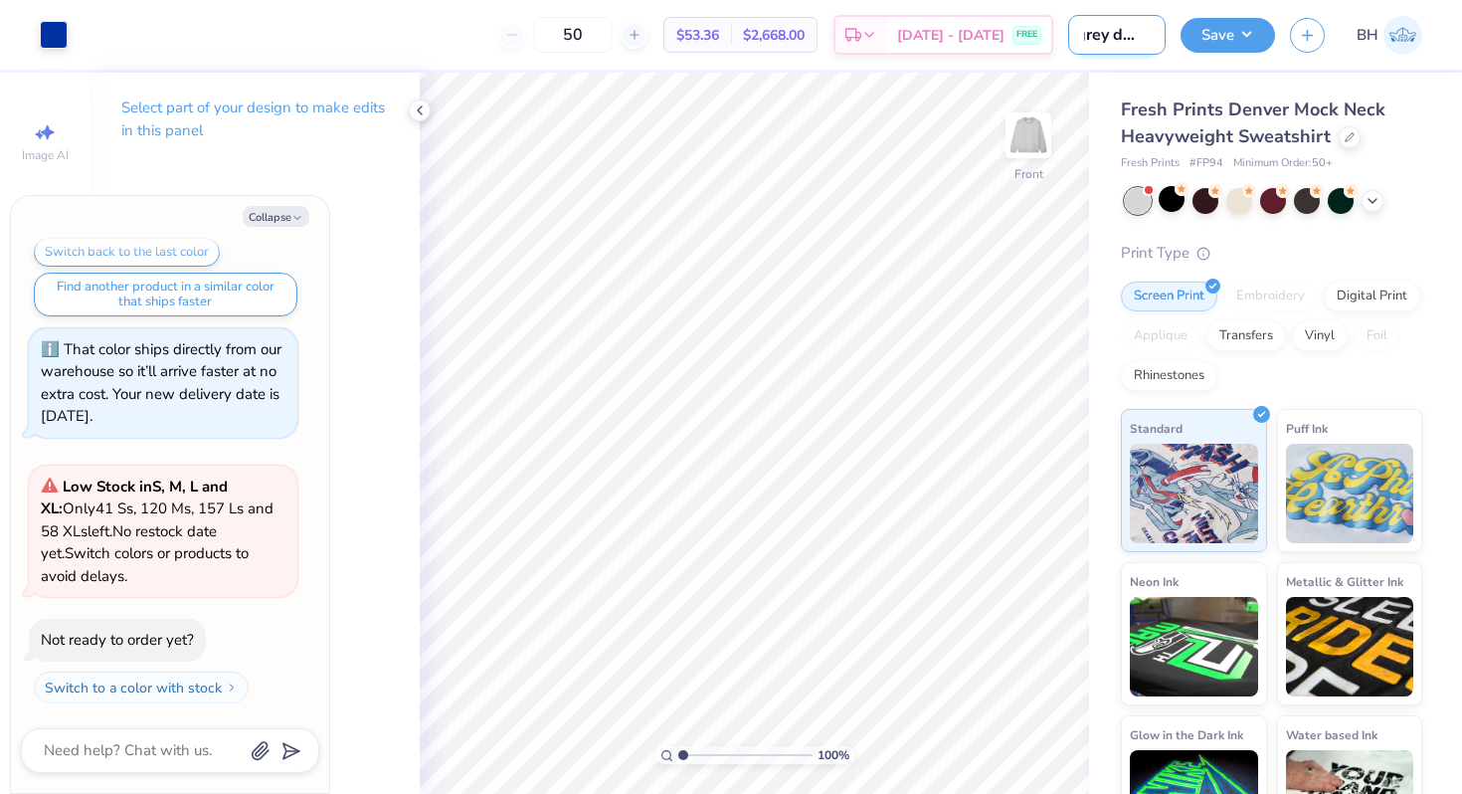
type textarea "x"
type input "grey doodle"
type textarea "x"
type input "grey doodle"
type textarea "x"
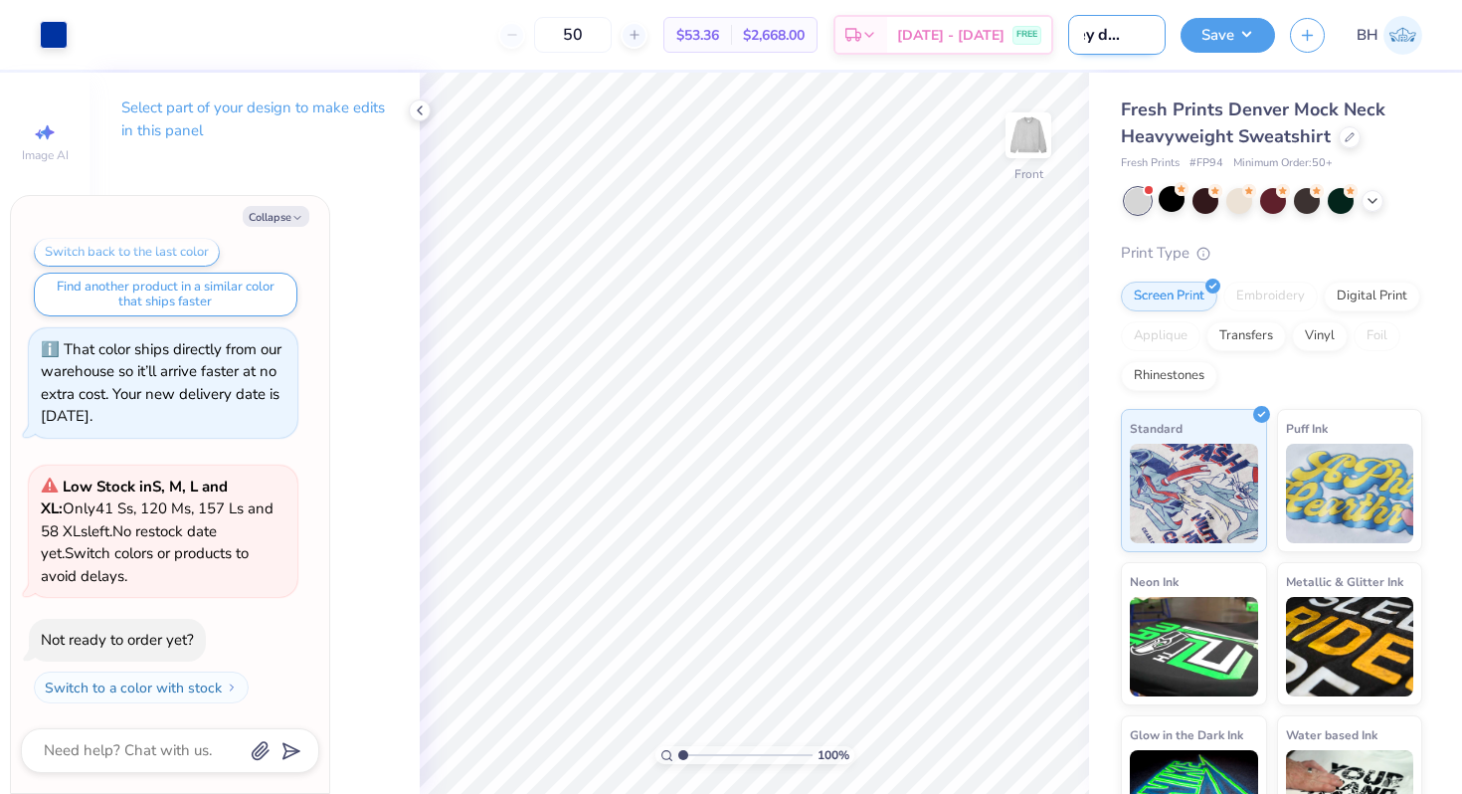
type input "grey doodle c"
type textarea "x"
type input "grey doodle cr"
type textarea "x"
type input "grey doodle cre"
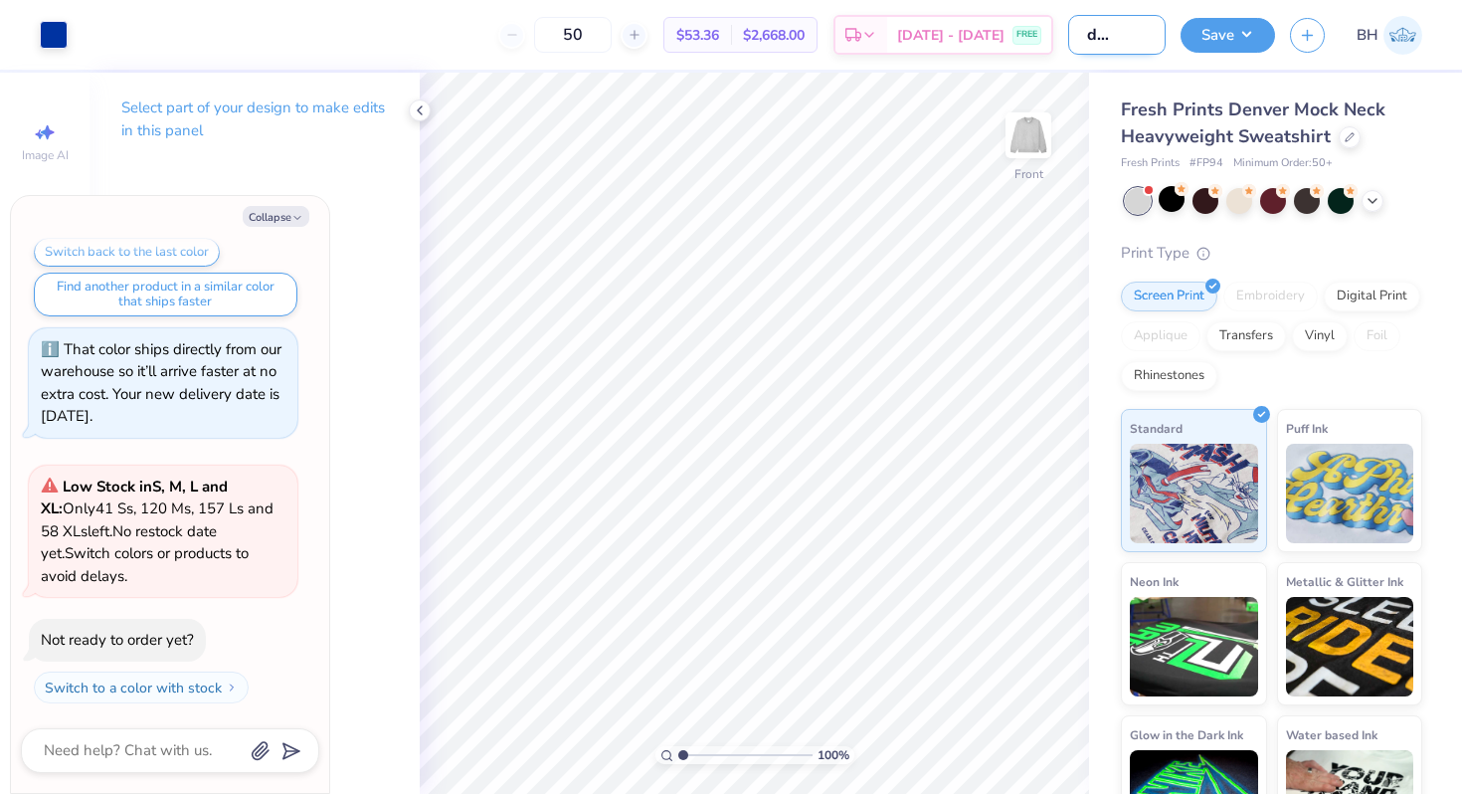
type textarea "x"
type input "grey doodle crew"
type textarea "x"
type input "grey doodle crewn"
type textarea "x"
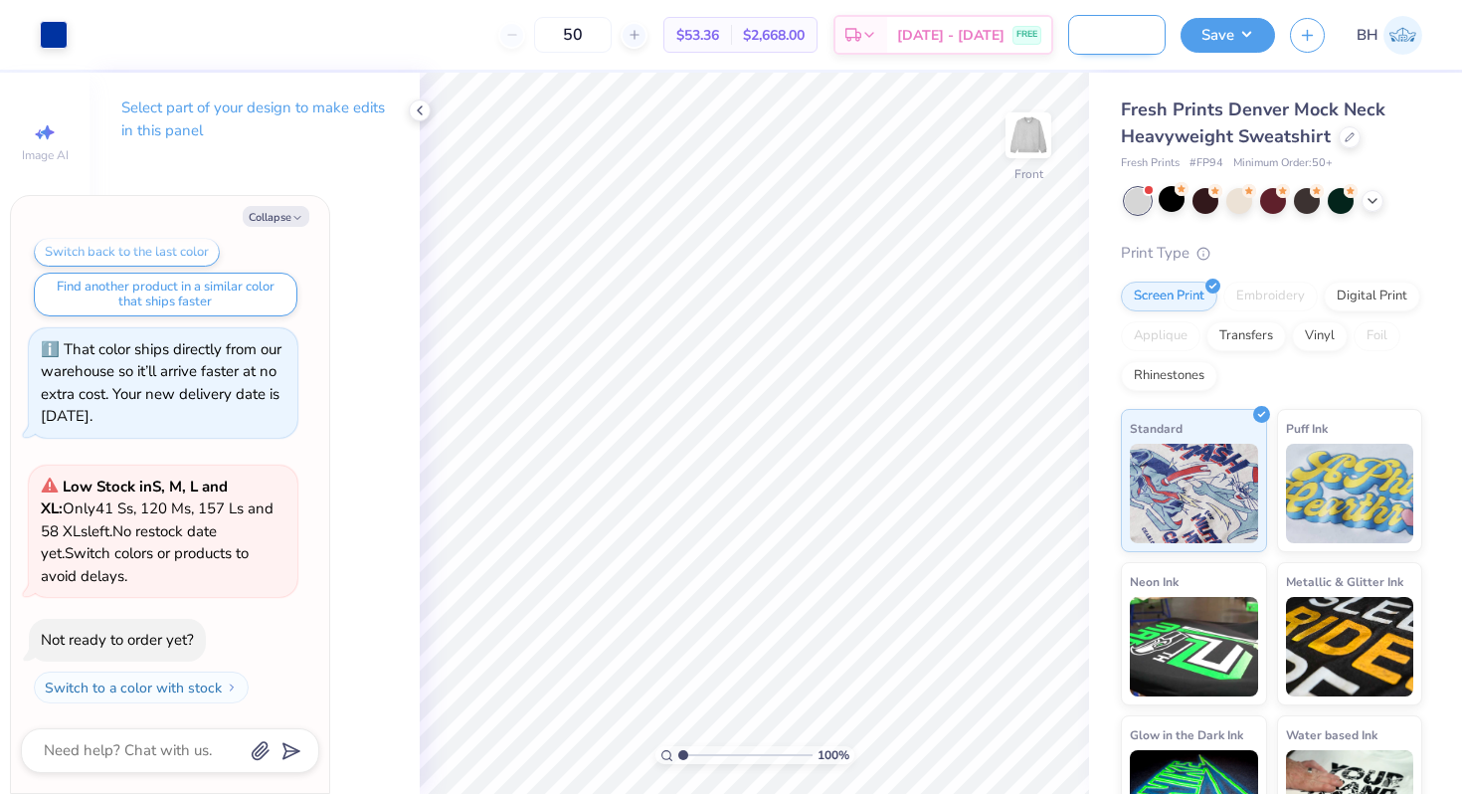
type input "grey doodle crewne"
type textarea "x"
type input "grey doodle crewnec"
type textarea "x"
type input "grey doodle crewneck"
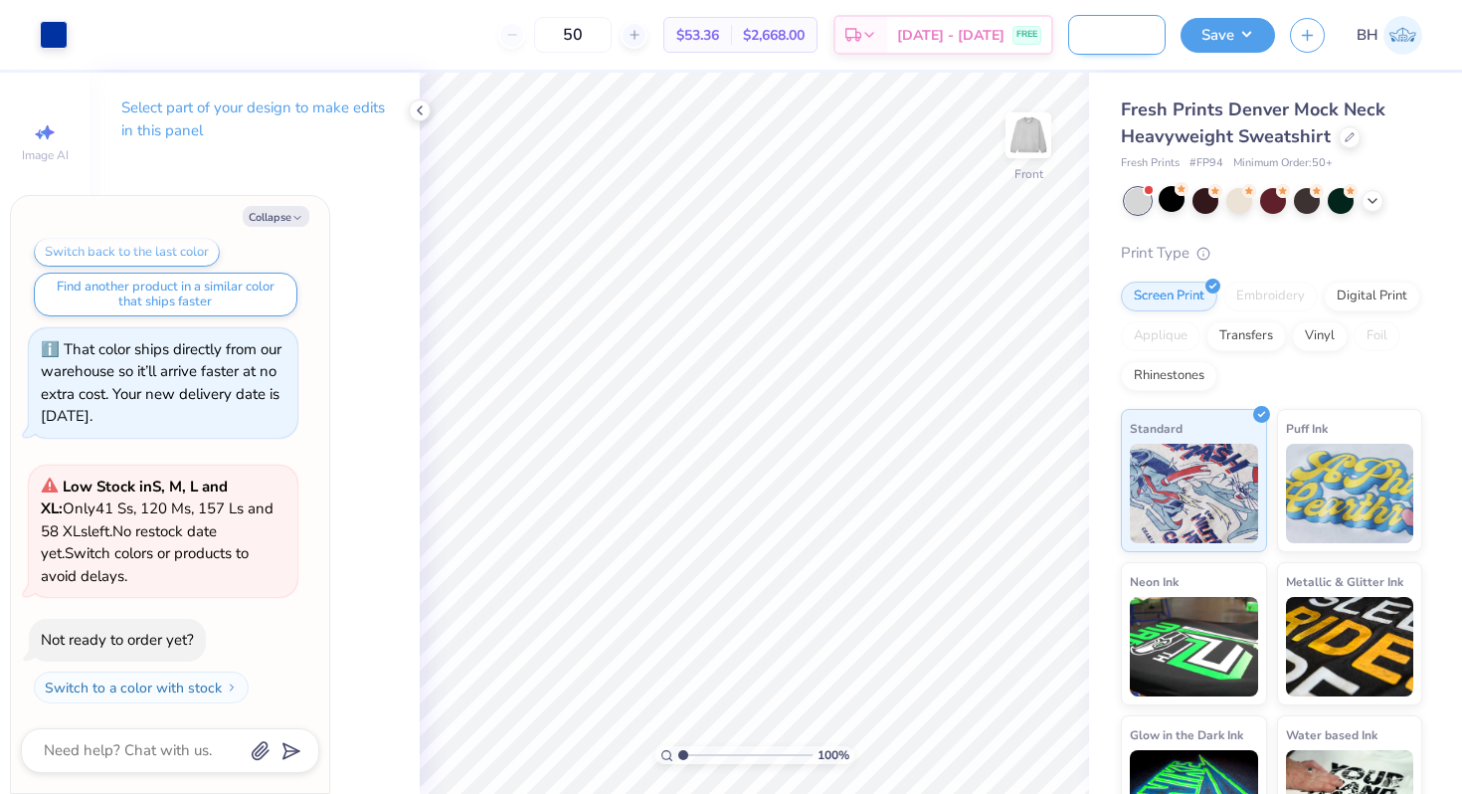
type textarea "x"
type input "grey doodle crewneck"
click at [1213, 54] on div "Save BH" at bounding box center [1322, 35] width 282 height 70
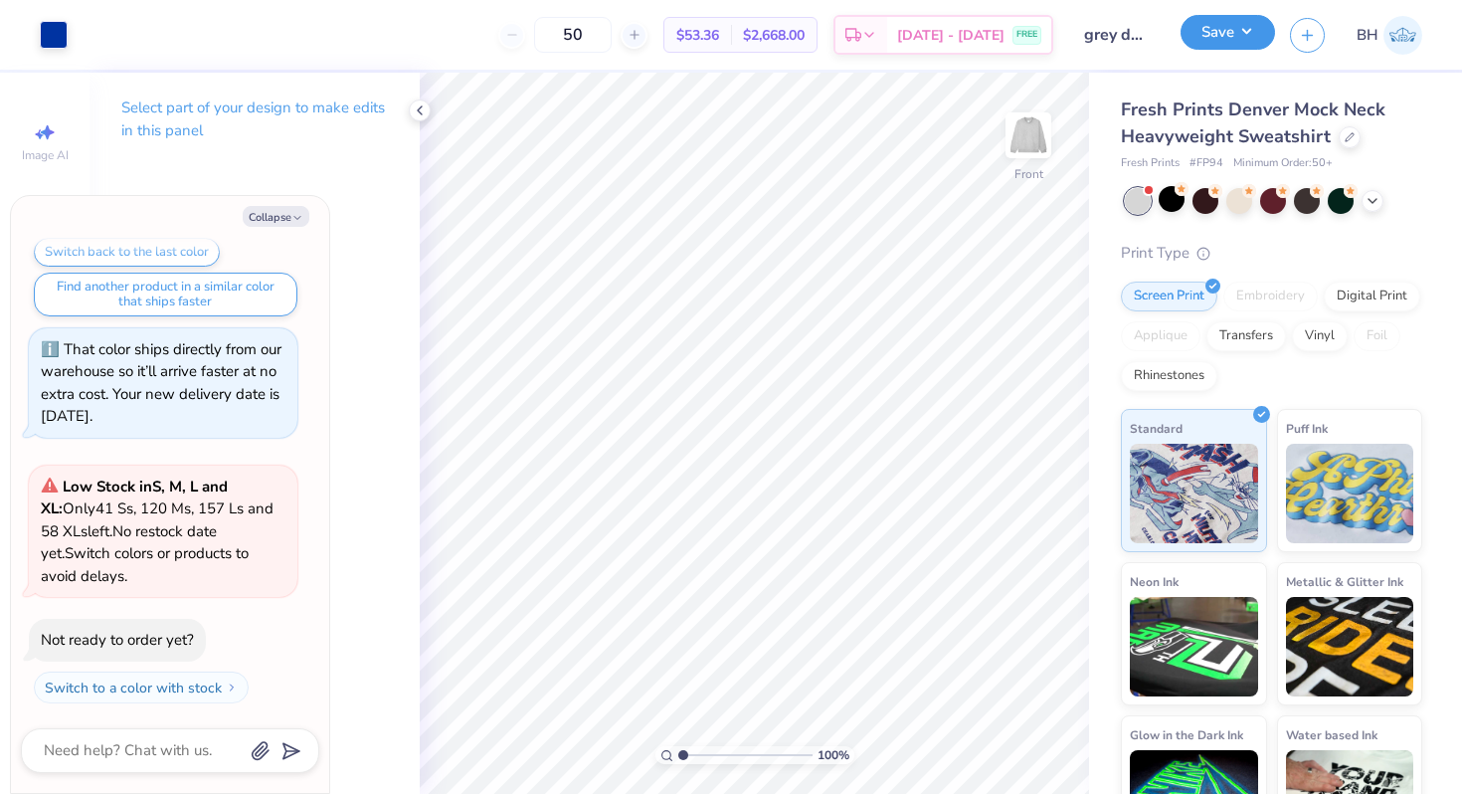
click at [1213, 38] on button "Save" at bounding box center [1228, 32] width 95 height 35
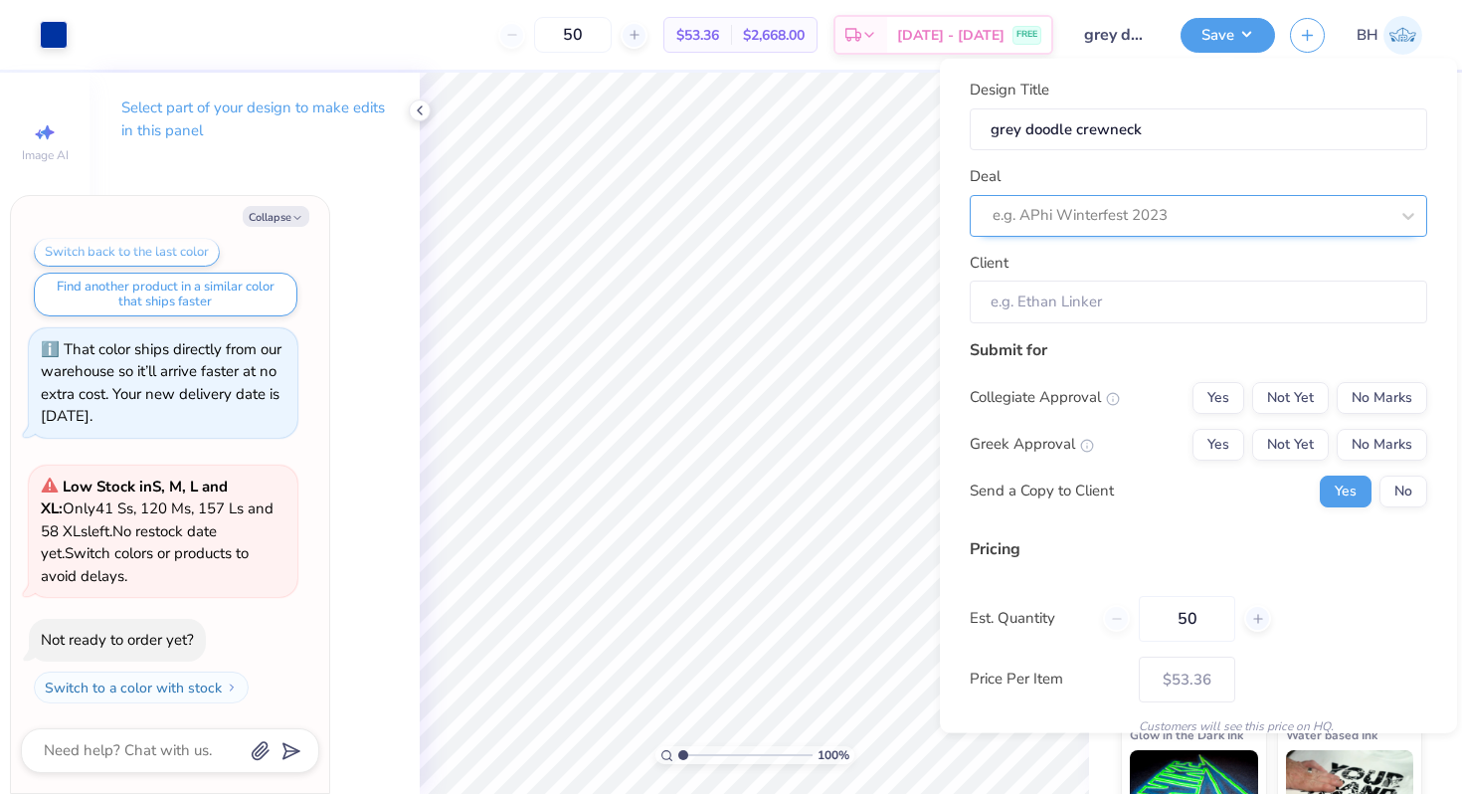
click at [1096, 218] on div at bounding box center [1191, 215] width 396 height 27
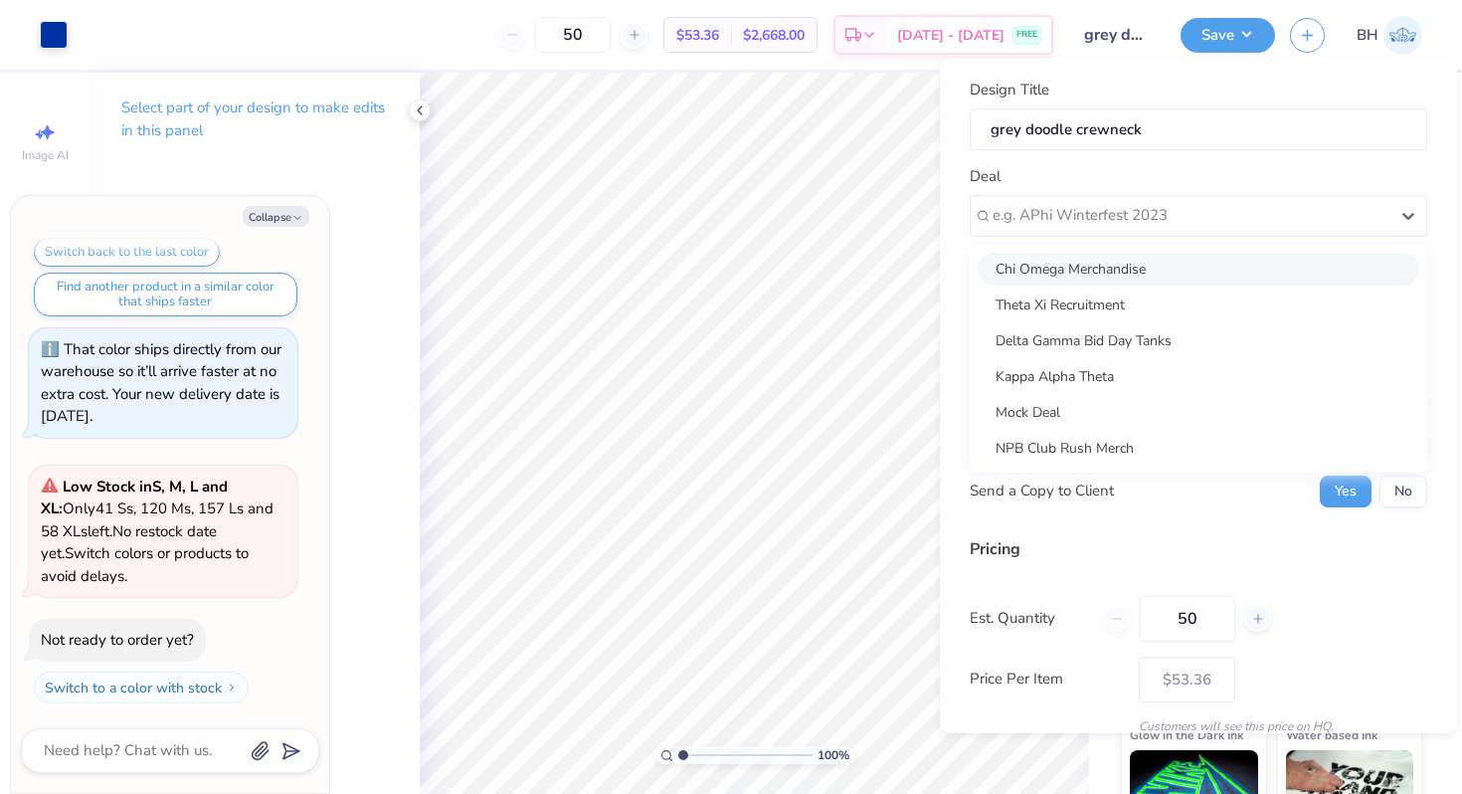
click at [1086, 273] on div "Chi Omega Merchandise" at bounding box center [1199, 268] width 442 height 33
type textarea "x"
type input "[PERSON_NAME]"
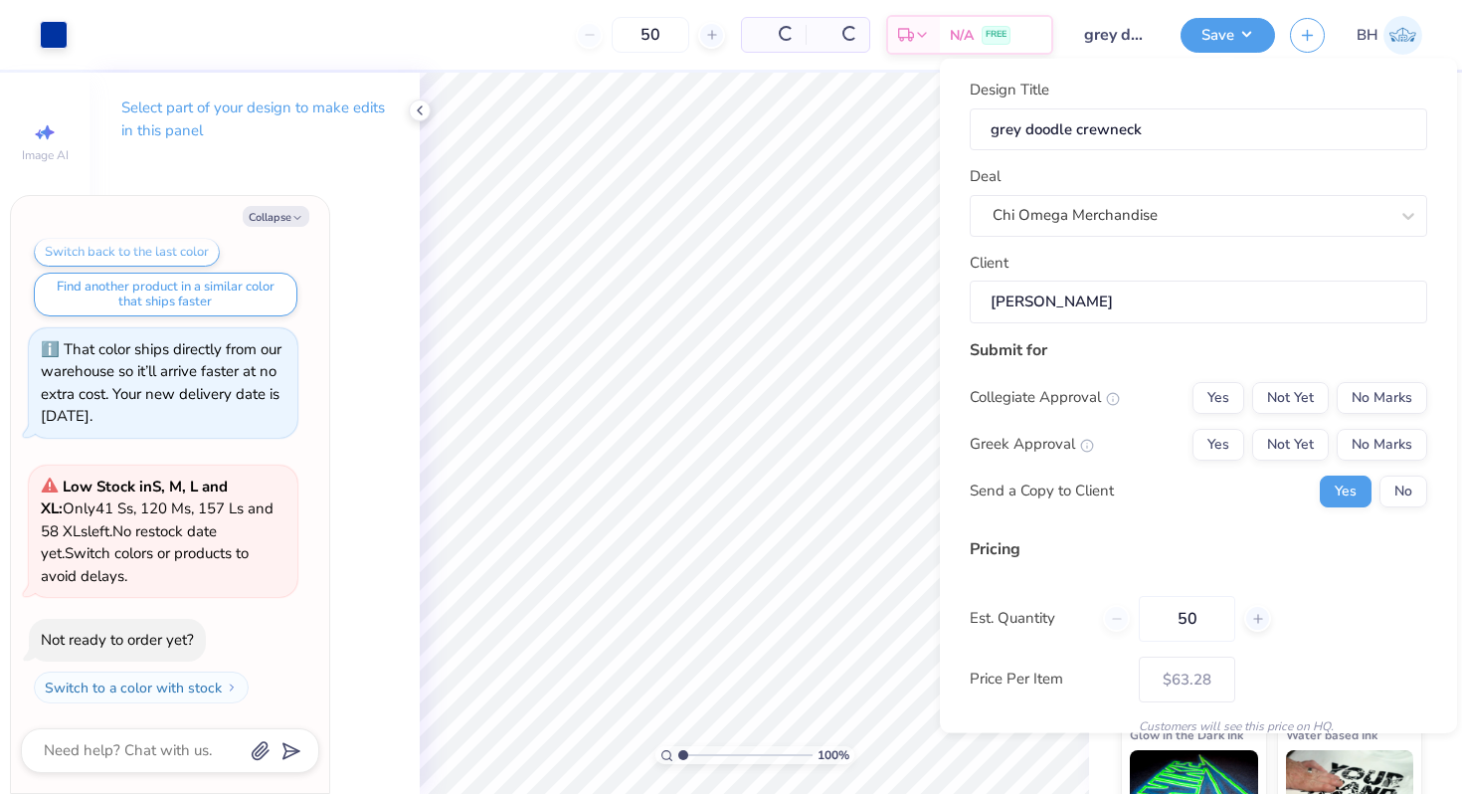
click at [1064, 308] on input "[PERSON_NAME]" at bounding box center [1199, 302] width 458 height 43
click at [1392, 398] on button "No Marks" at bounding box center [1382, 397] width 91 height 32
click at [1197, 458] on button "Yes" at bounding box center [1219, 444] width 52 height 32
type input "$63.28"
click at [1427, 491] on div "Yes No" at bounding box center [1373, 491] width 107 height 32
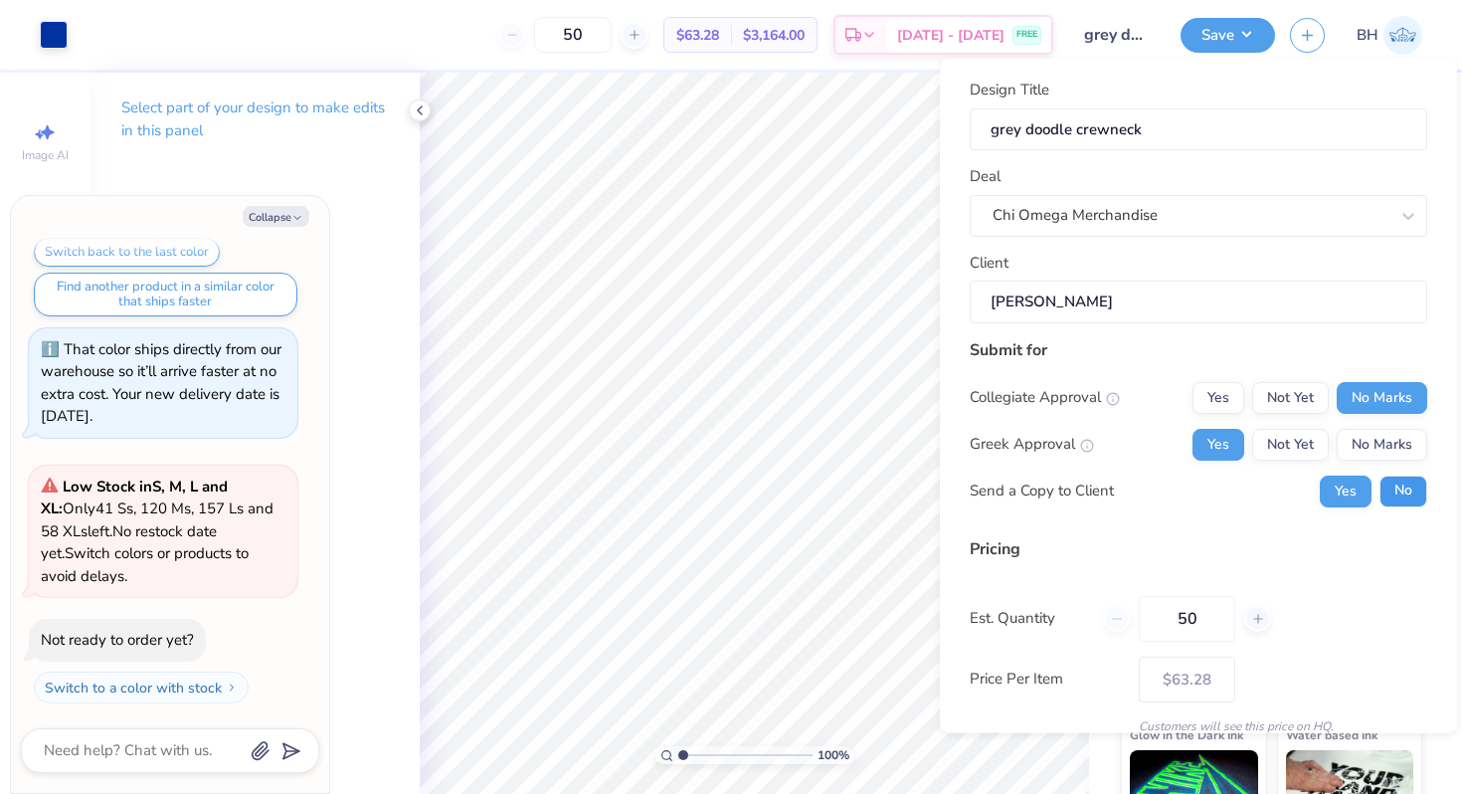
click at [1418, 492] on button "No" at bounding box center [1404, 491] width 48 height 32
type textarea "x"
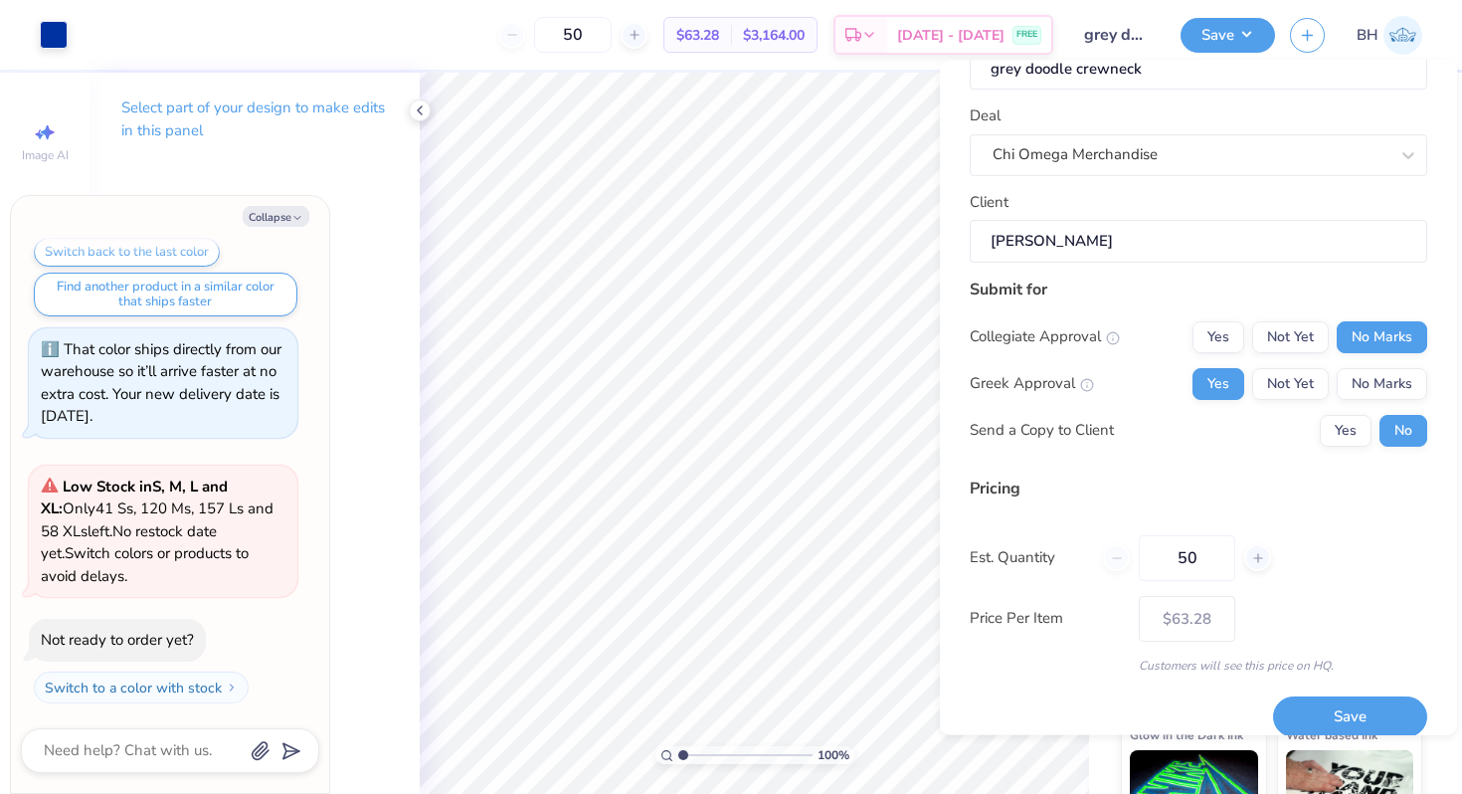
scroll to position [84, 0]
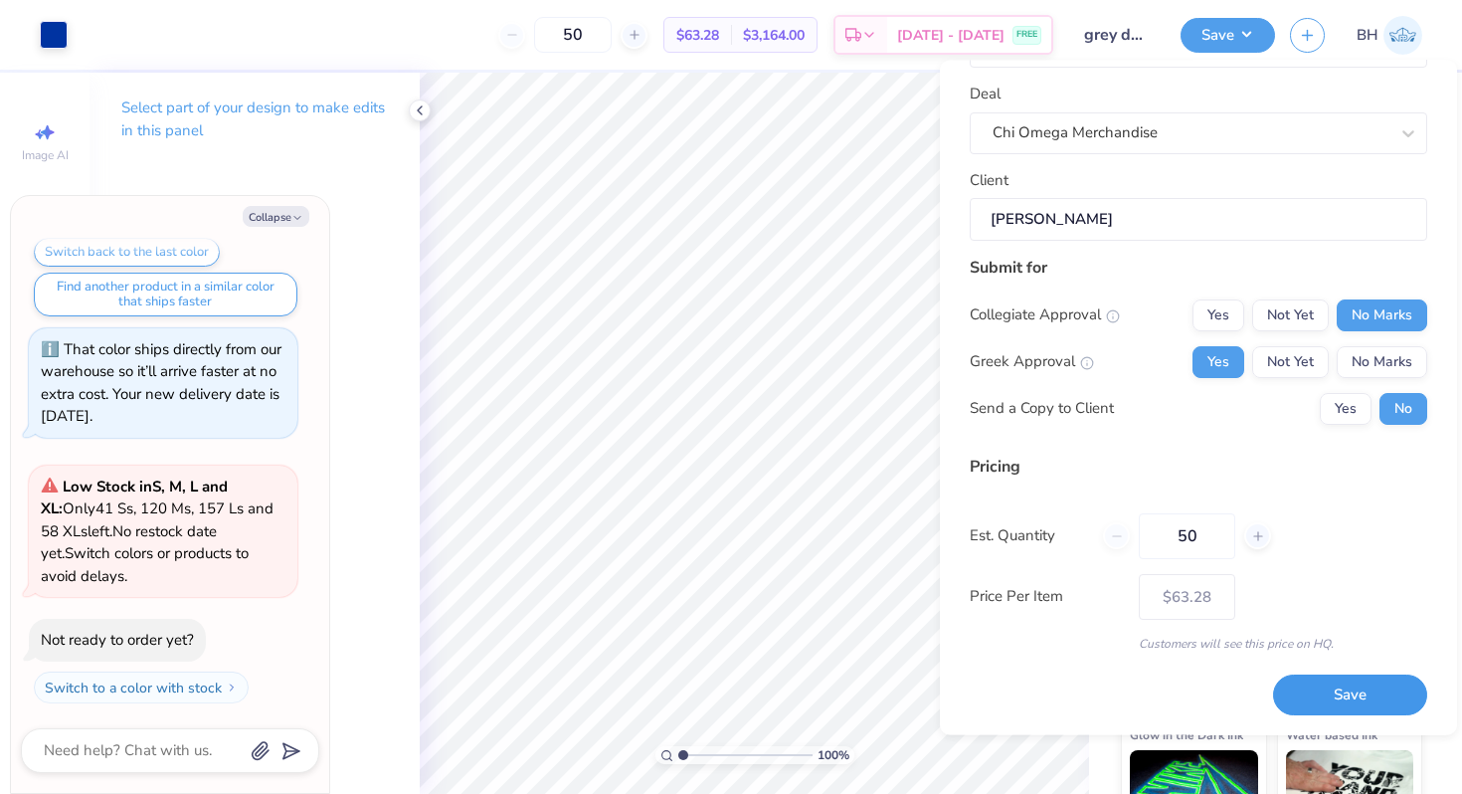
click at [1331, 695] on button "Save" at bounding box center [1350, 695] width 154 height 41
type input "$63.28"
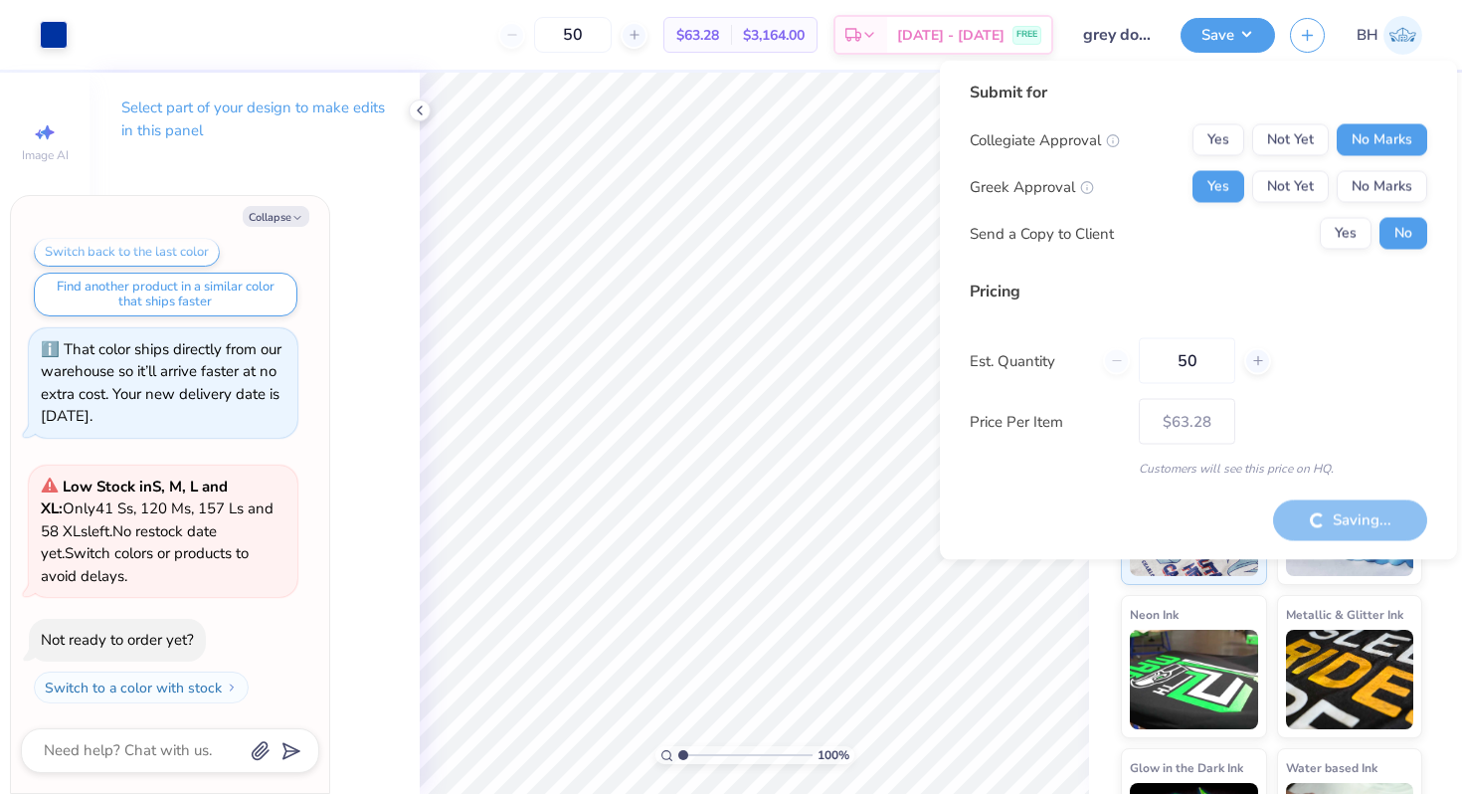
type textarea "x"
type input "– –"
type textarea "x"
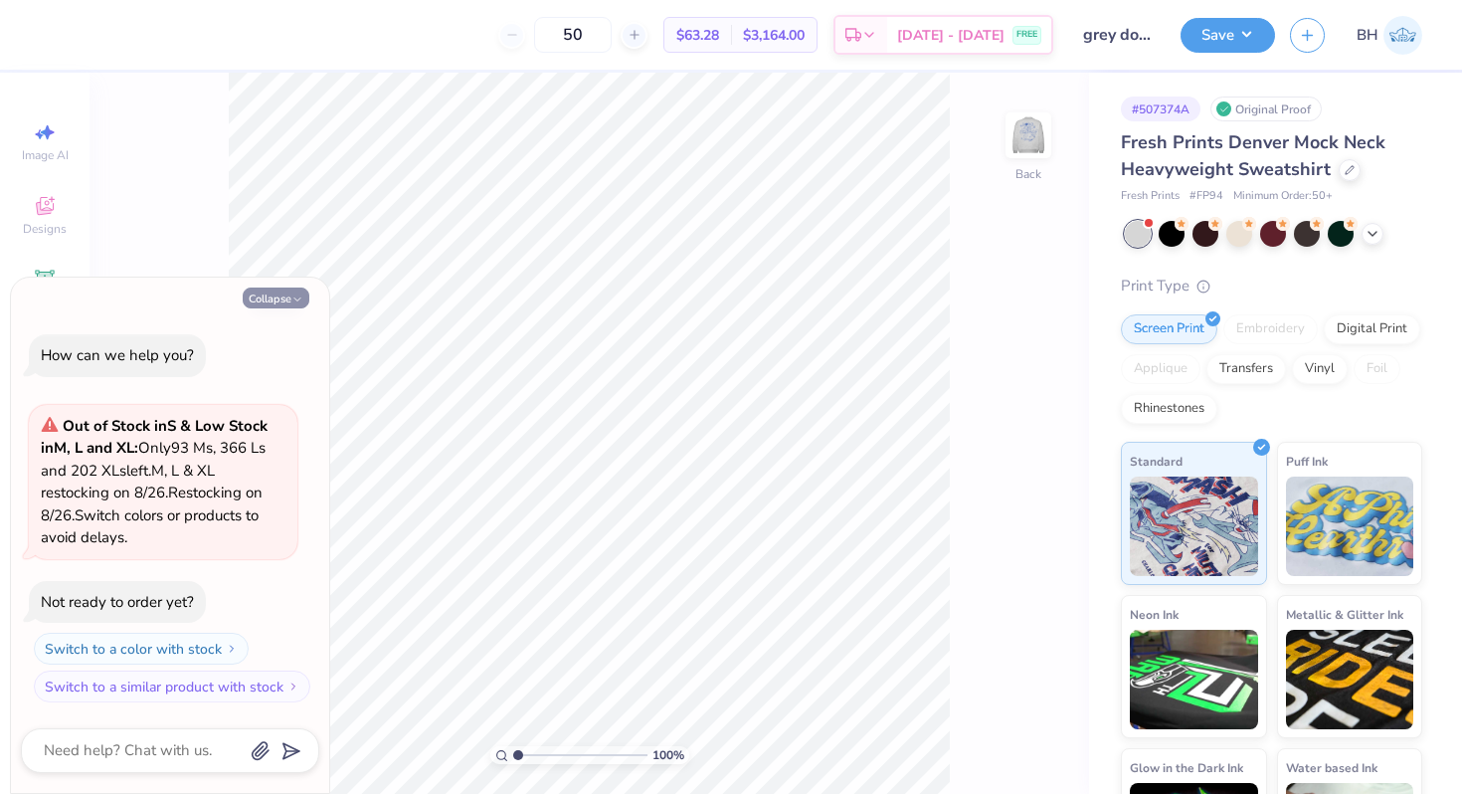
click at [261, 297] on button "Collapse" at bounding box center [276, 298] width 67 height 21
type textarea "x"
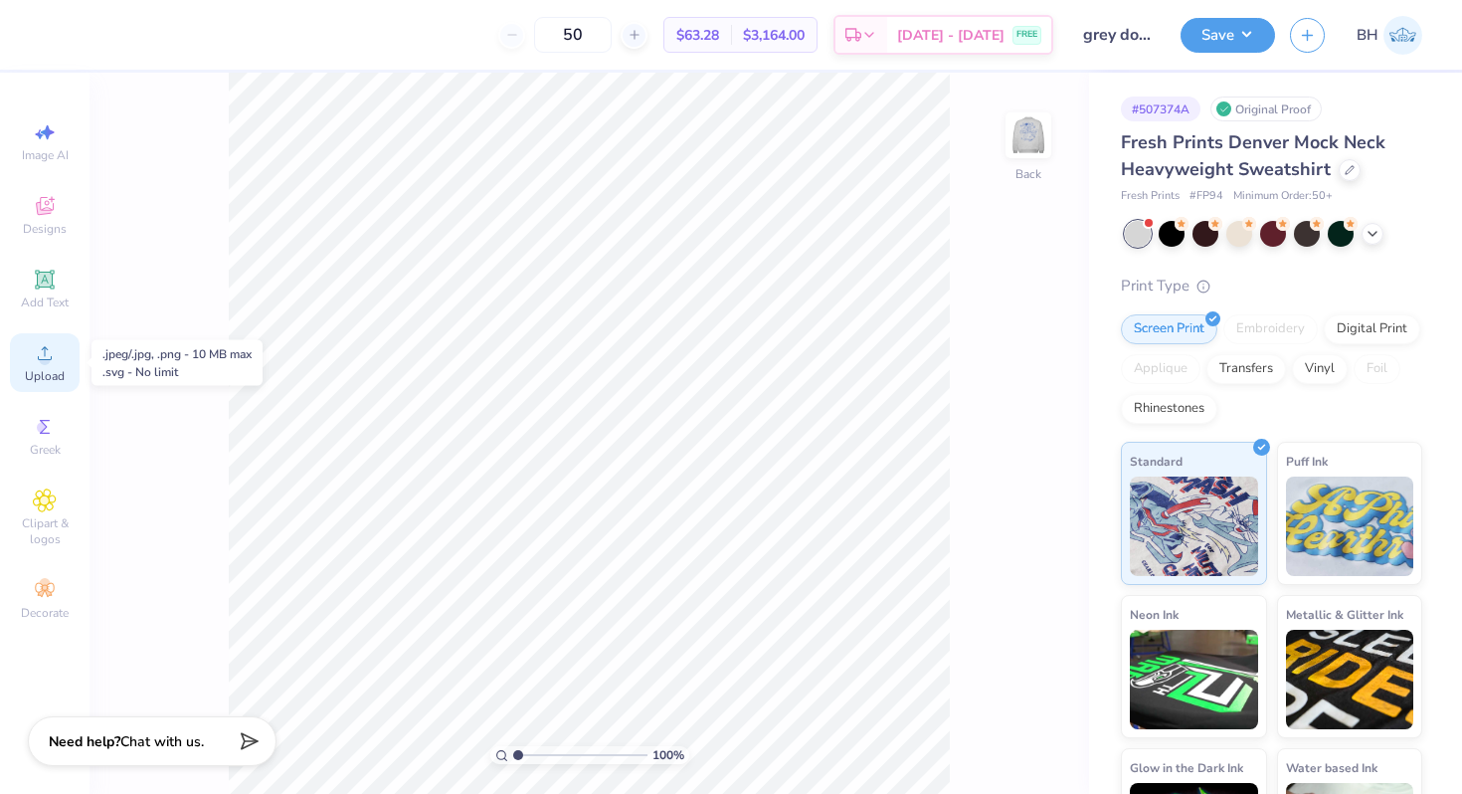
click at [49, 367] on div "Upload" at bounding box center [45, 362] width 70 height 59
click at [53, 365] on div "Upload" at bounding box center [45, 362] width 70 height 59
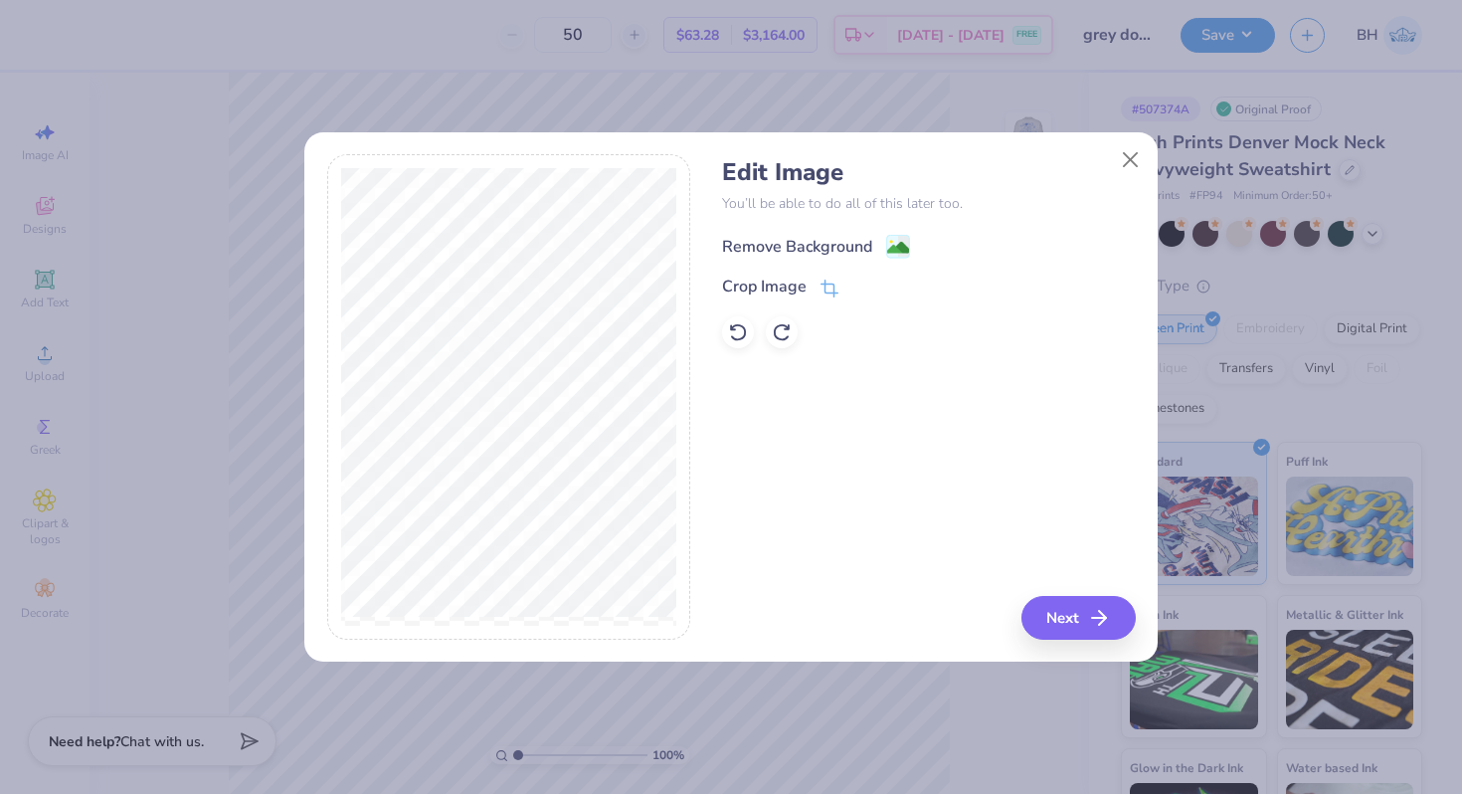
click at [853, 240] on div "Remove Background" at bounding box center [797, 247] width 150 height 24
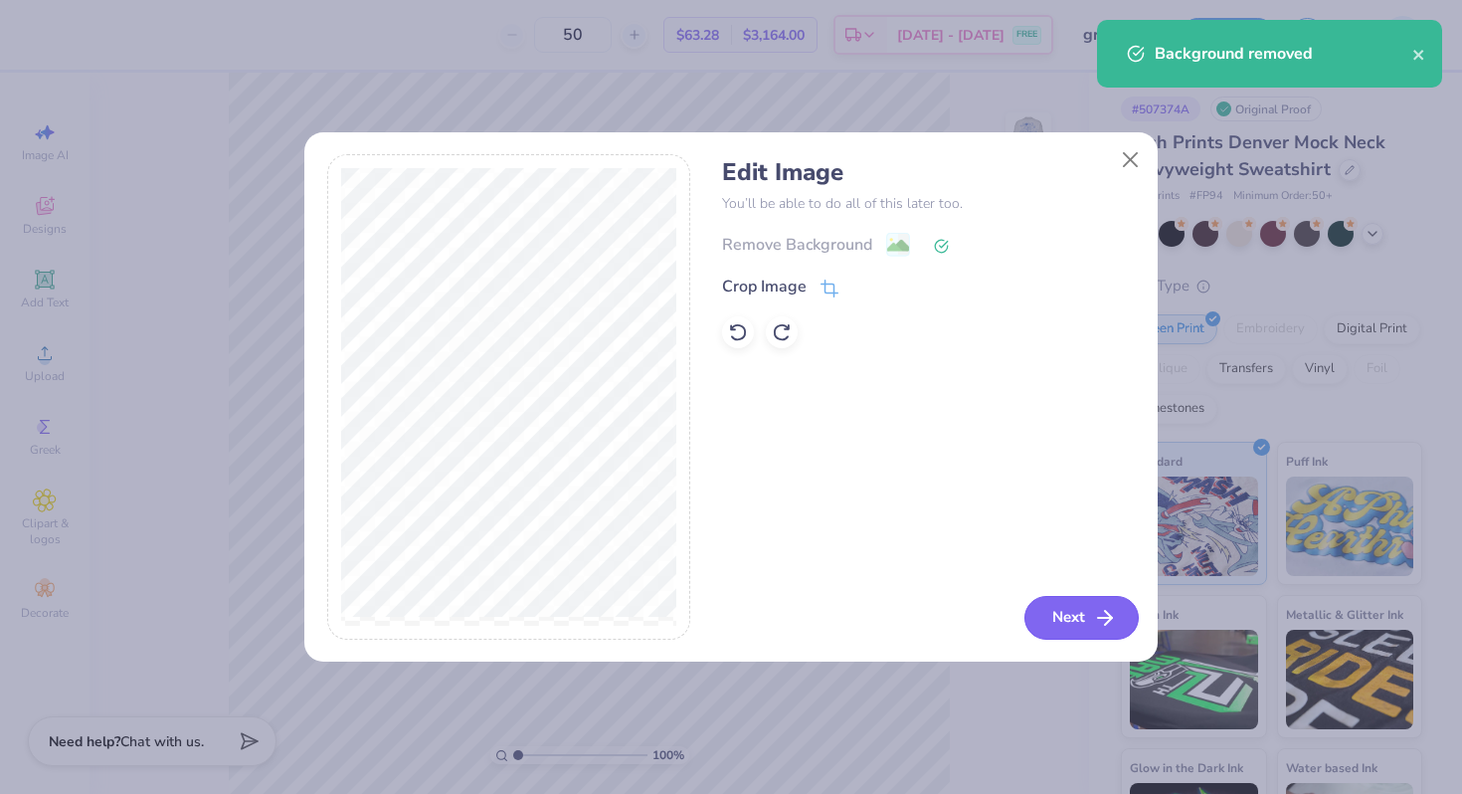
click at [1051, 613] on button "Next" at bounding box center [1082, 618] width 114 height 44
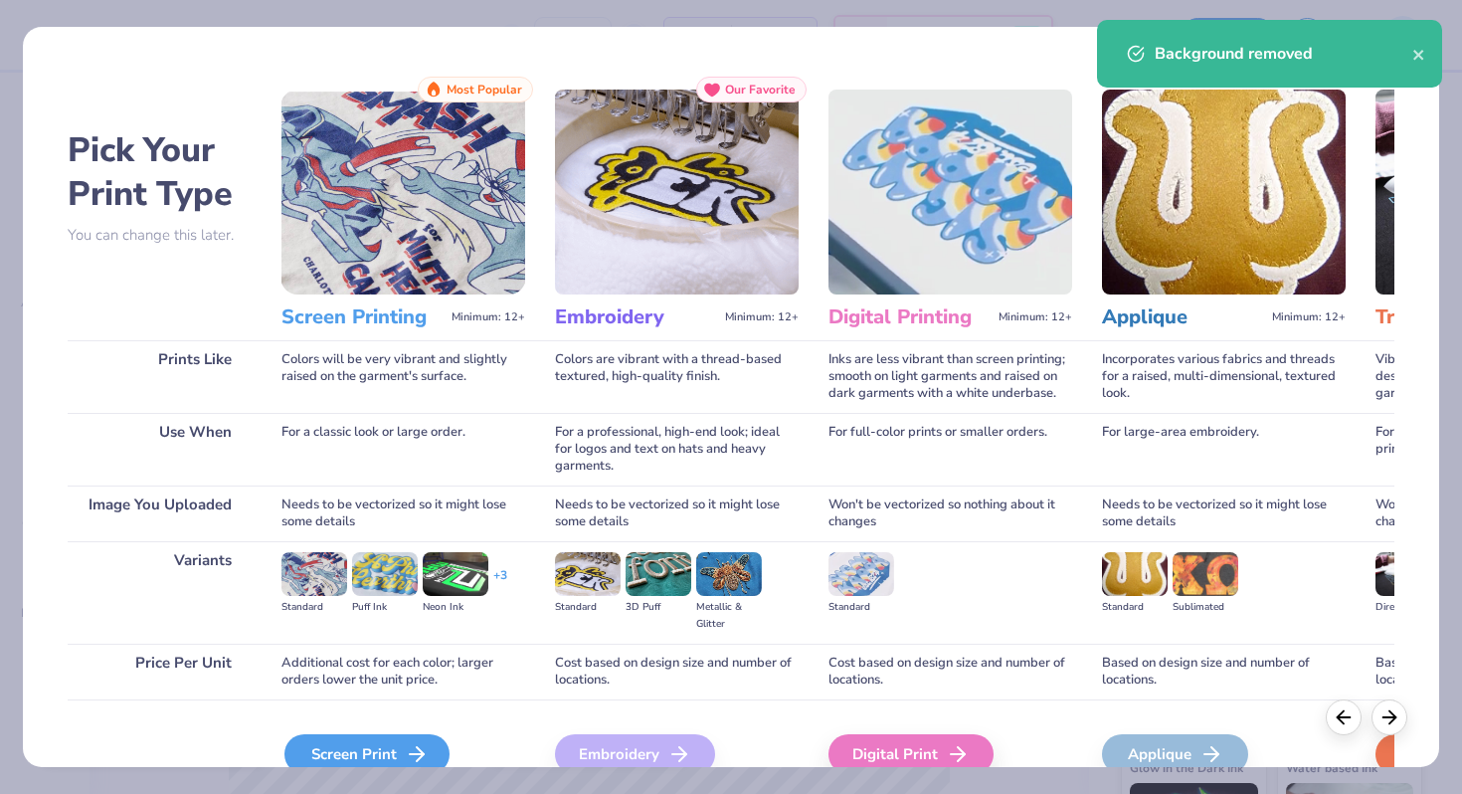
click at [393, 747] on div "Screen Print" at bounding box center [367, 754] width 165 height 40
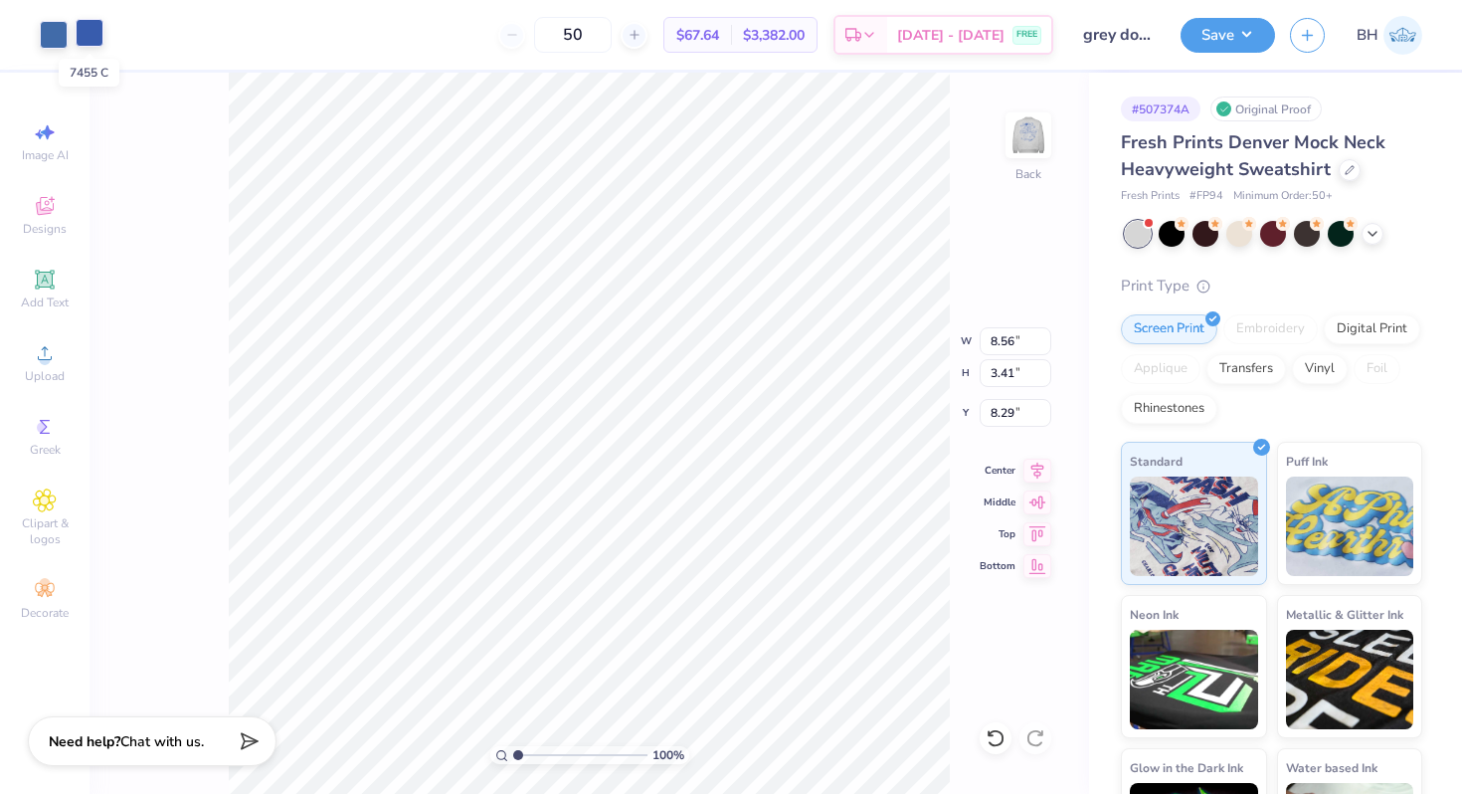
click at [93, 30] on div at bounding box center [90, 33] width 28 height 28
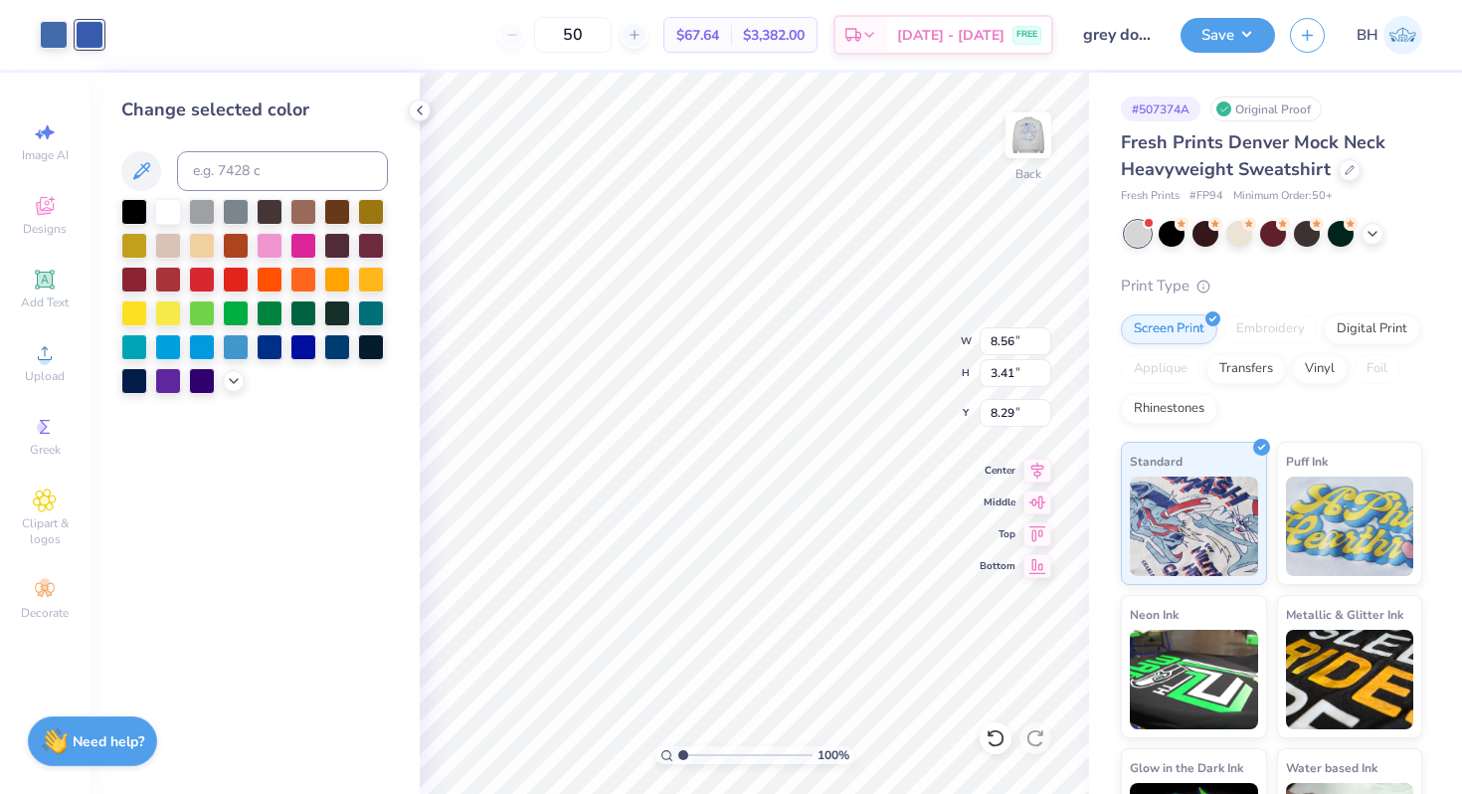
click at [200, 142] on div "Change selected color" at bounding box center [254, 244] width 267 height 297
click at [201, 164] on input at bounding box center [282, 171] width 211 height 40
type input "7683"
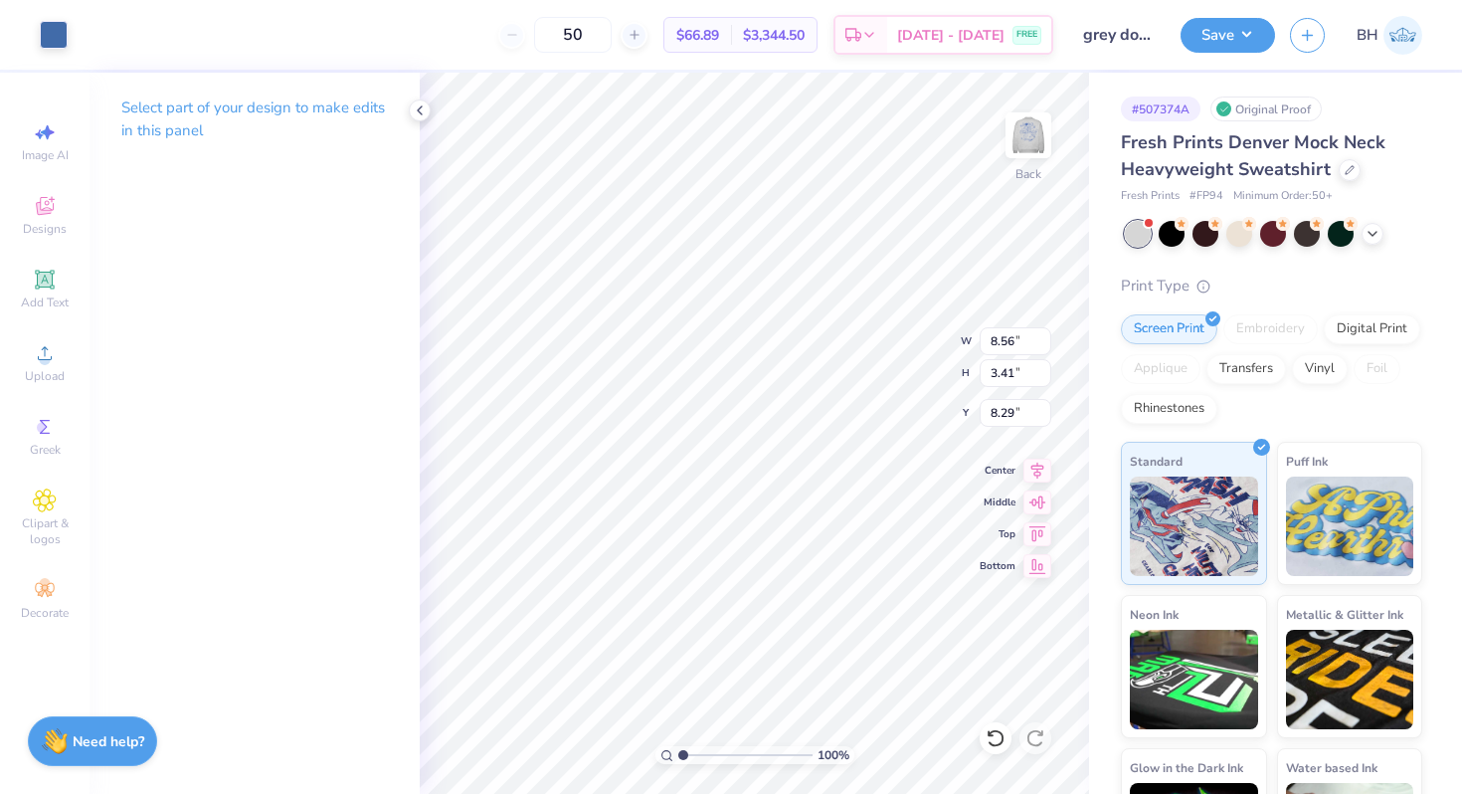
type input "7.42"
type input "2.96"
type input "1.52"
type input "7.43"
type input "2.91"
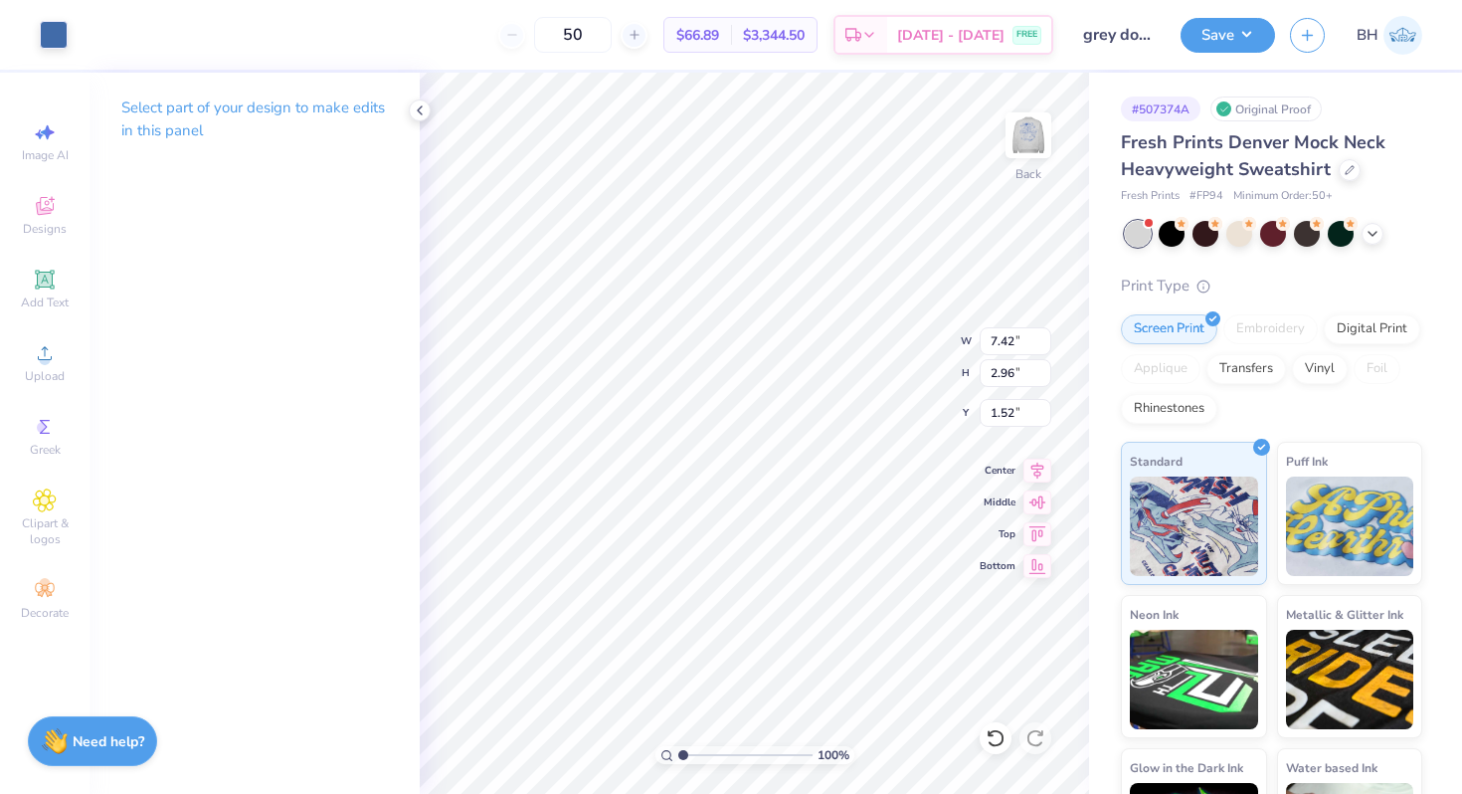
type input "1.36"
type input "1.54"
type input "2.93"
type input "1.68"
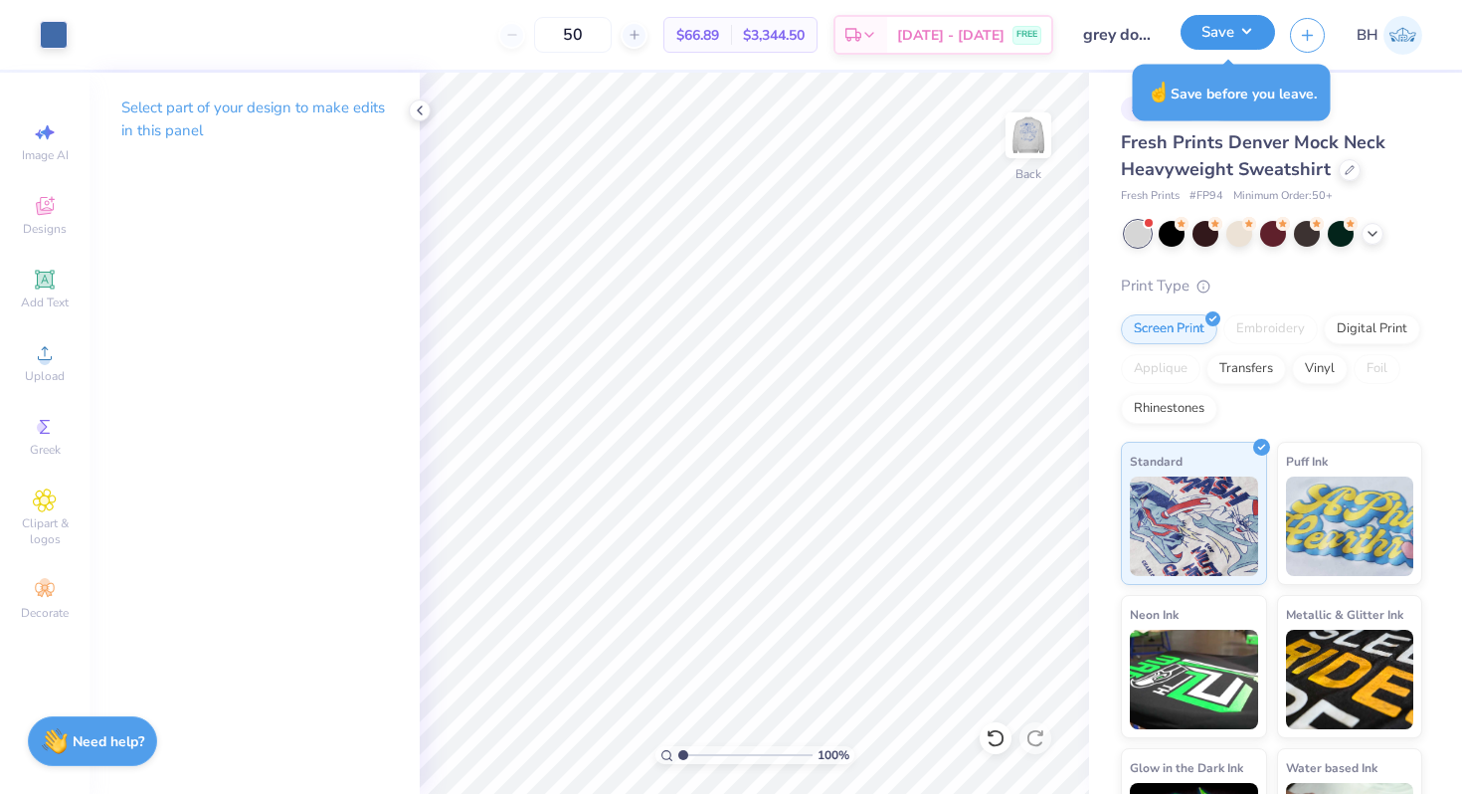
click at [1222, 38] on button "Save" at bounding box center [1228, 32] width 95 height 35
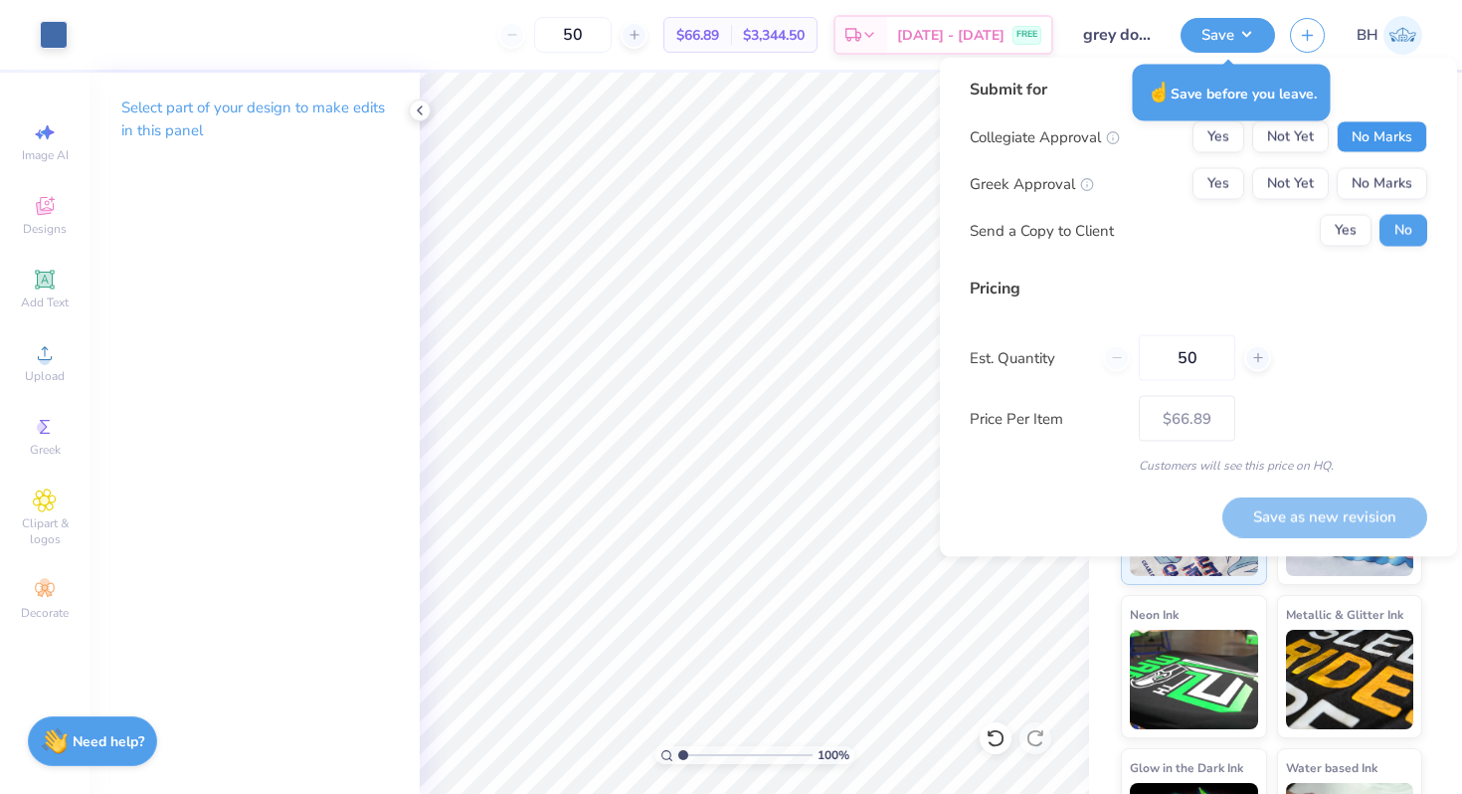
click at [1373, 134] on button "No Marks" at bounding box center [1382, 137] width 91 height 32
click at [1233, 169] on button "Yes" at bounding box center [1219, 184] width 52 height 32
click at [1301, 522] on button "Save as new revision" at bounding box center [1325, 516] width 205 height 41
type input "$66.89"
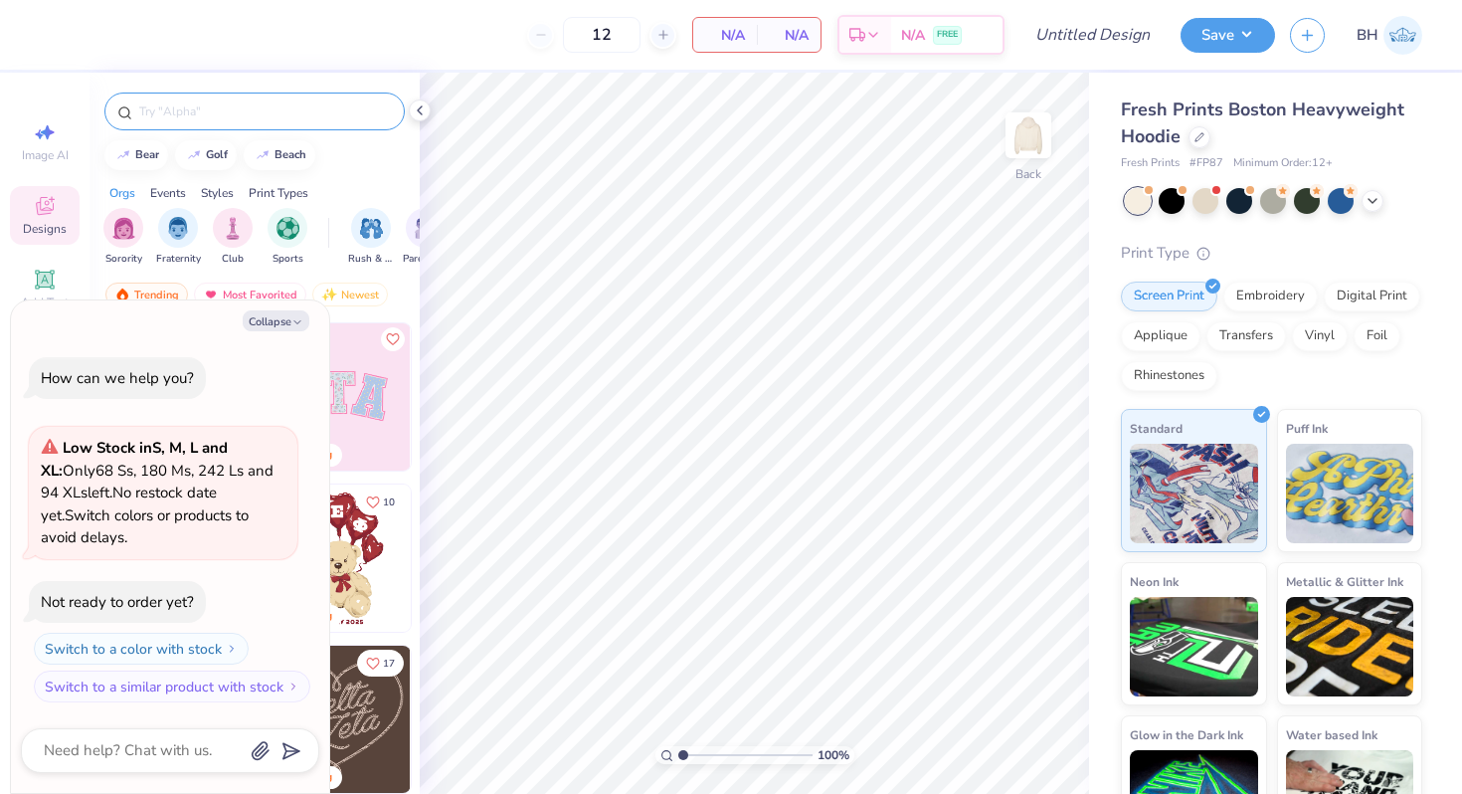
click at [165, 112] on input "text" at bounding box center [264, 111] width 255 height 20
type textarea "x"
type input "receipt"
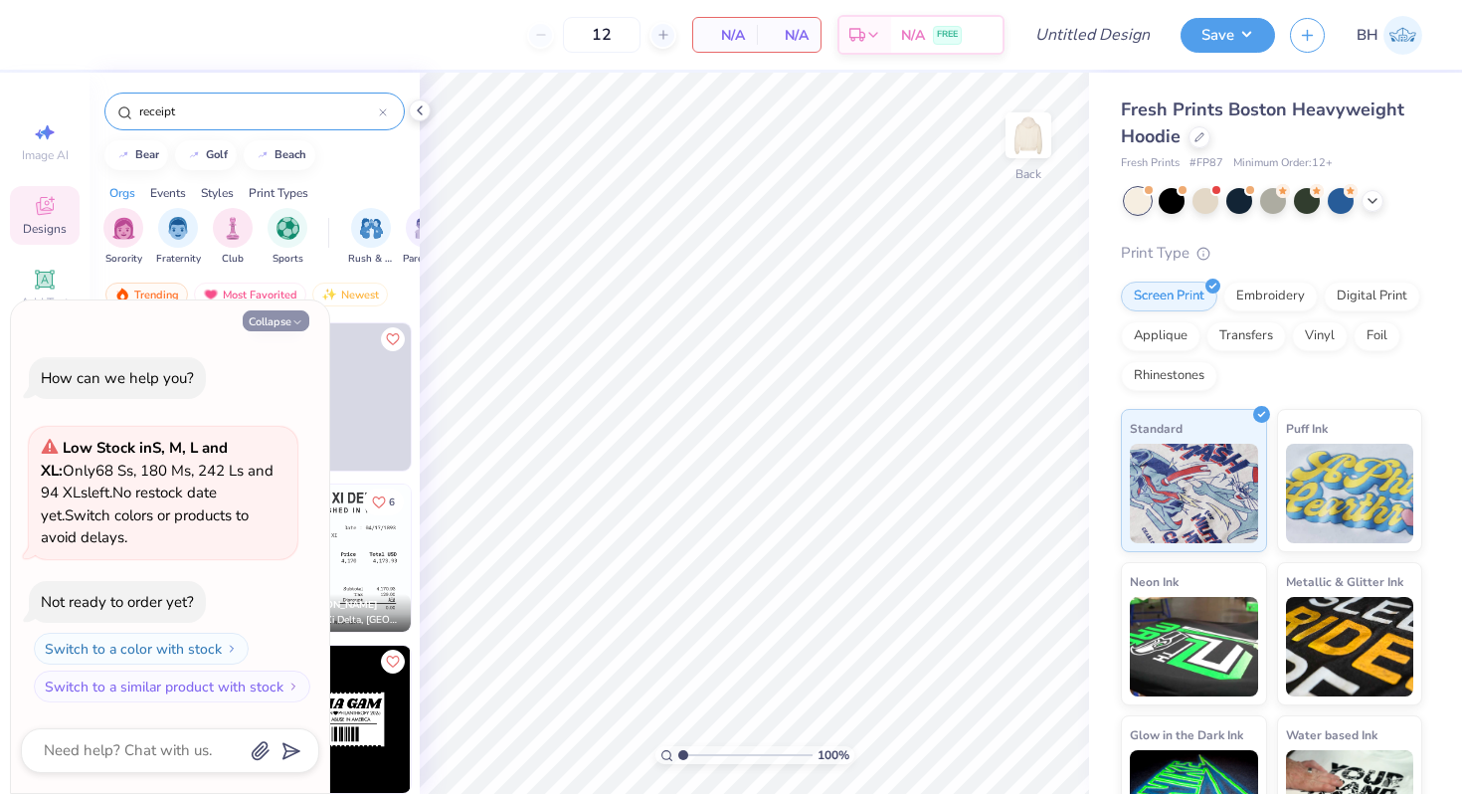
click at [256, 321] on button "Collapse" at bounding box center [276, 320] width 67 height 21
type textarea "x"
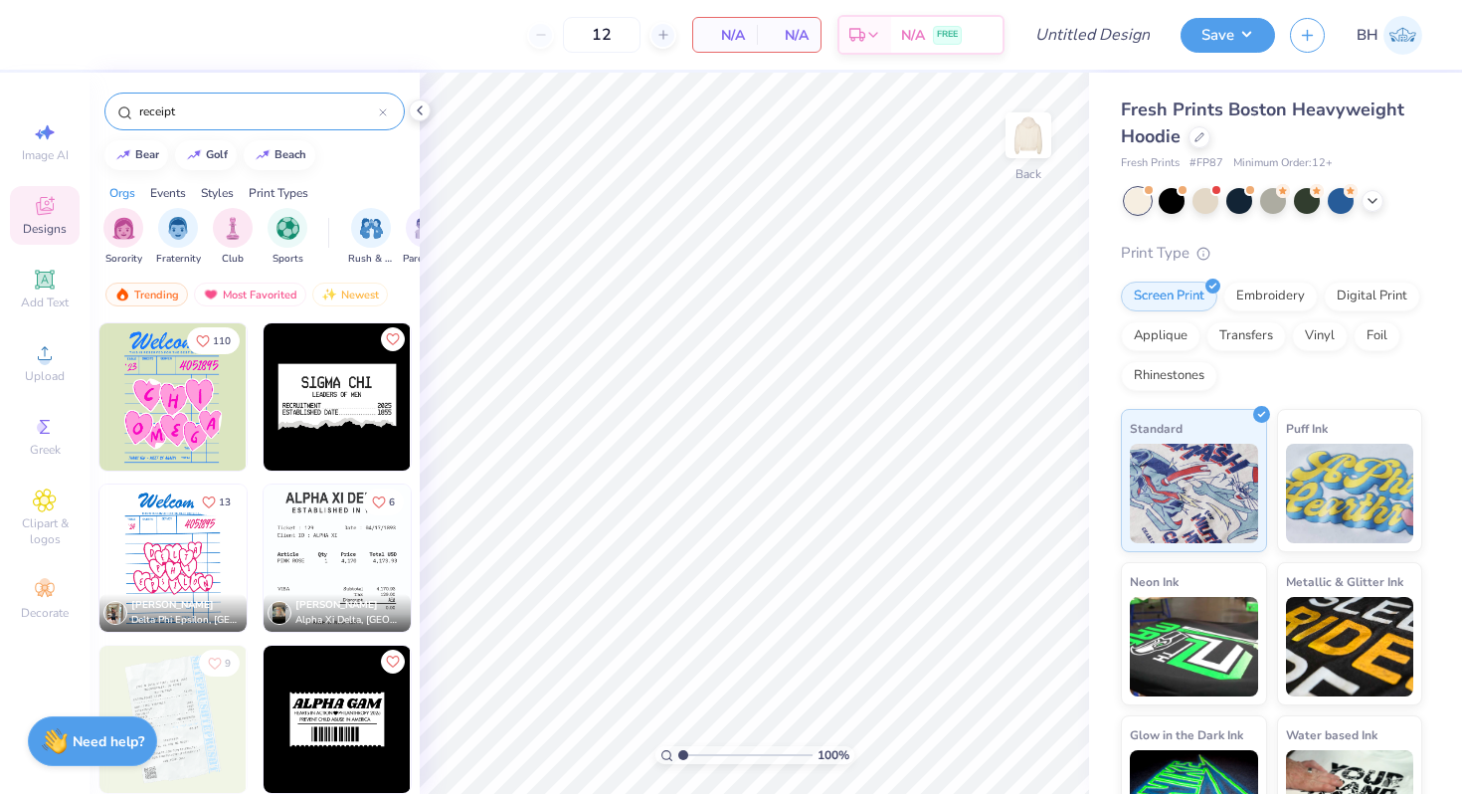
scroll to position [98, 0]
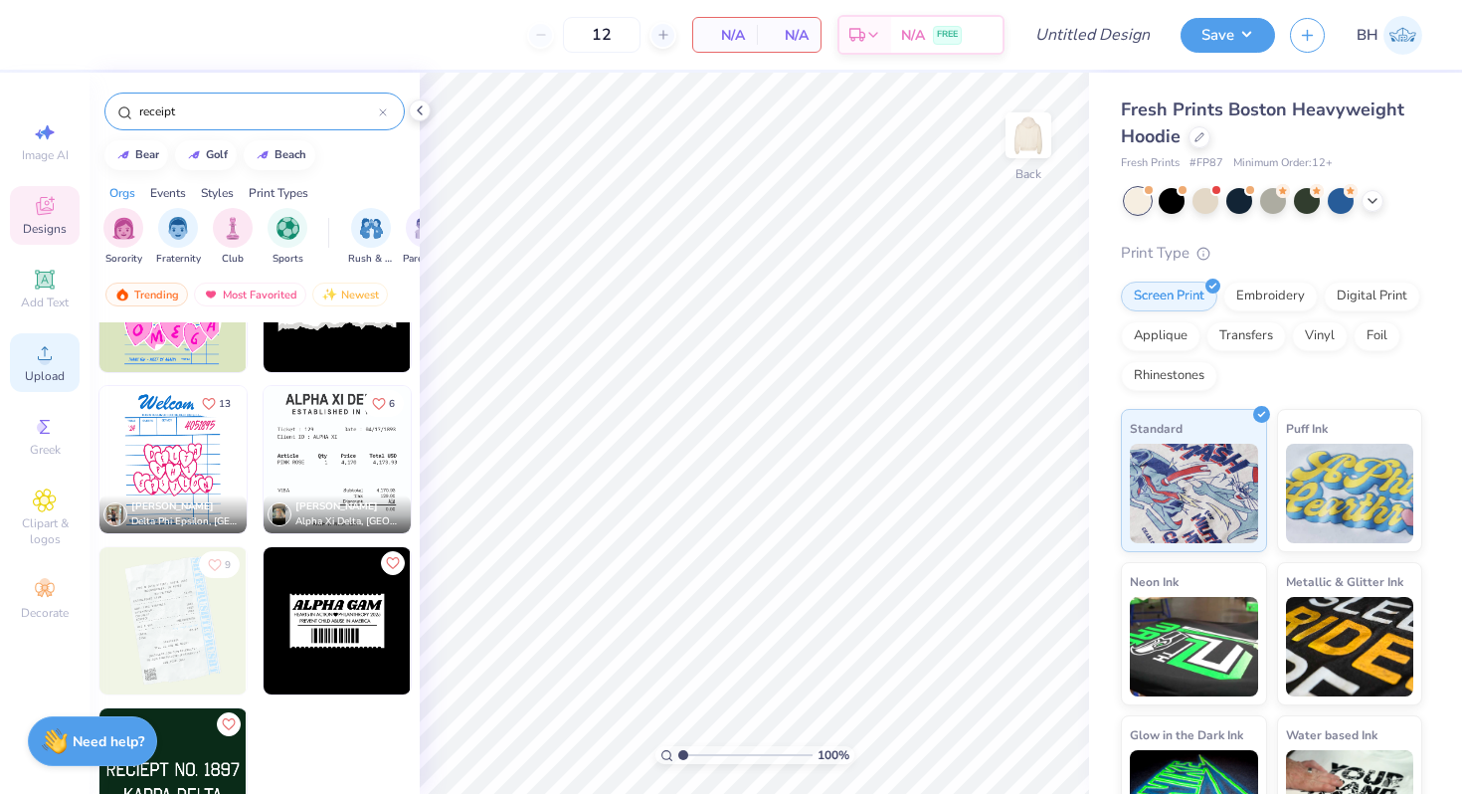
click at [30, 379] on span "Upload" at bounding box center [45, 376] width 40 height 16
click at [44, 358] on circle at bounding box center [44, 359] width 11 height 11
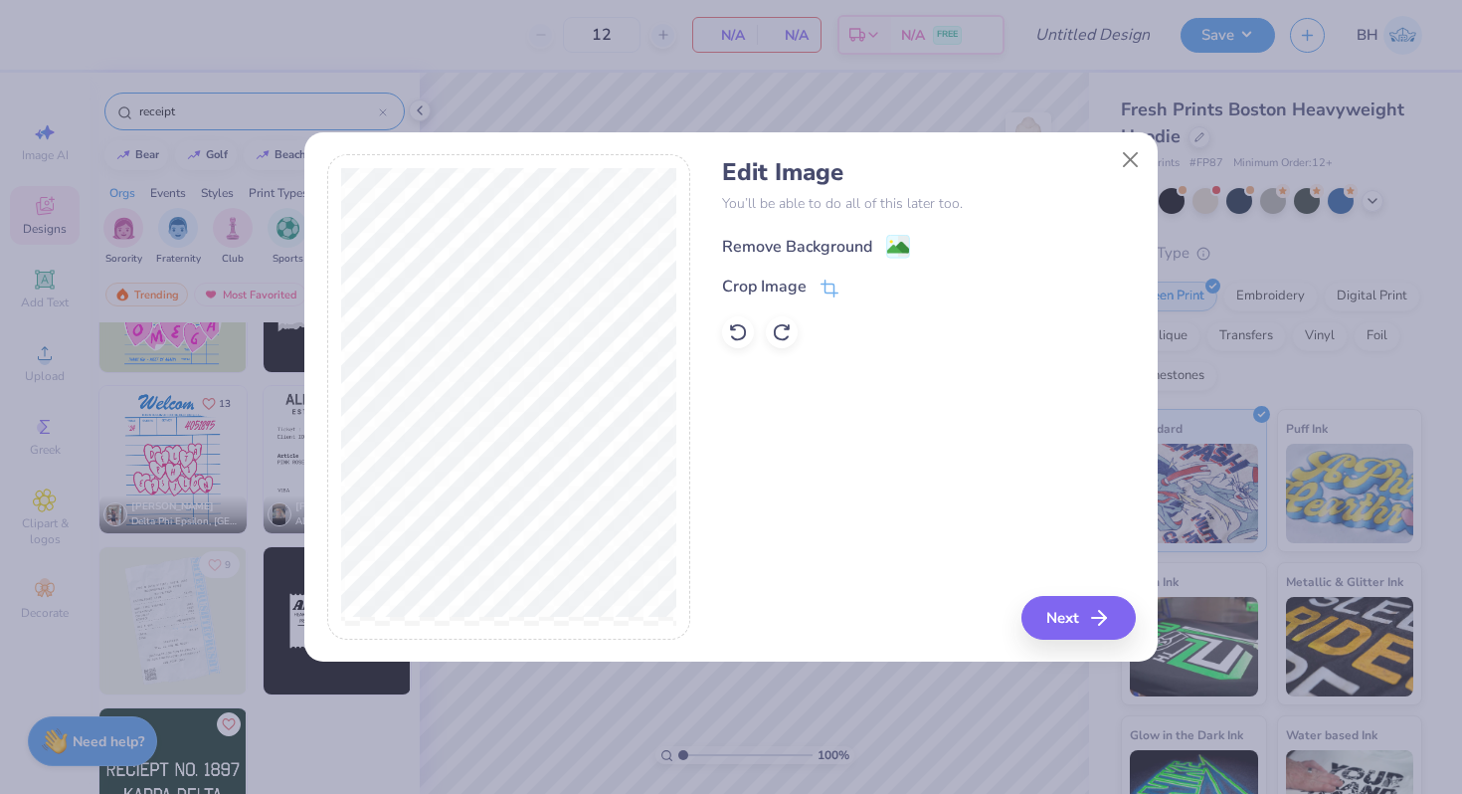
click at [790, 247] on div "Remove Background" at bounding box center [797, 247] width 150 height 24
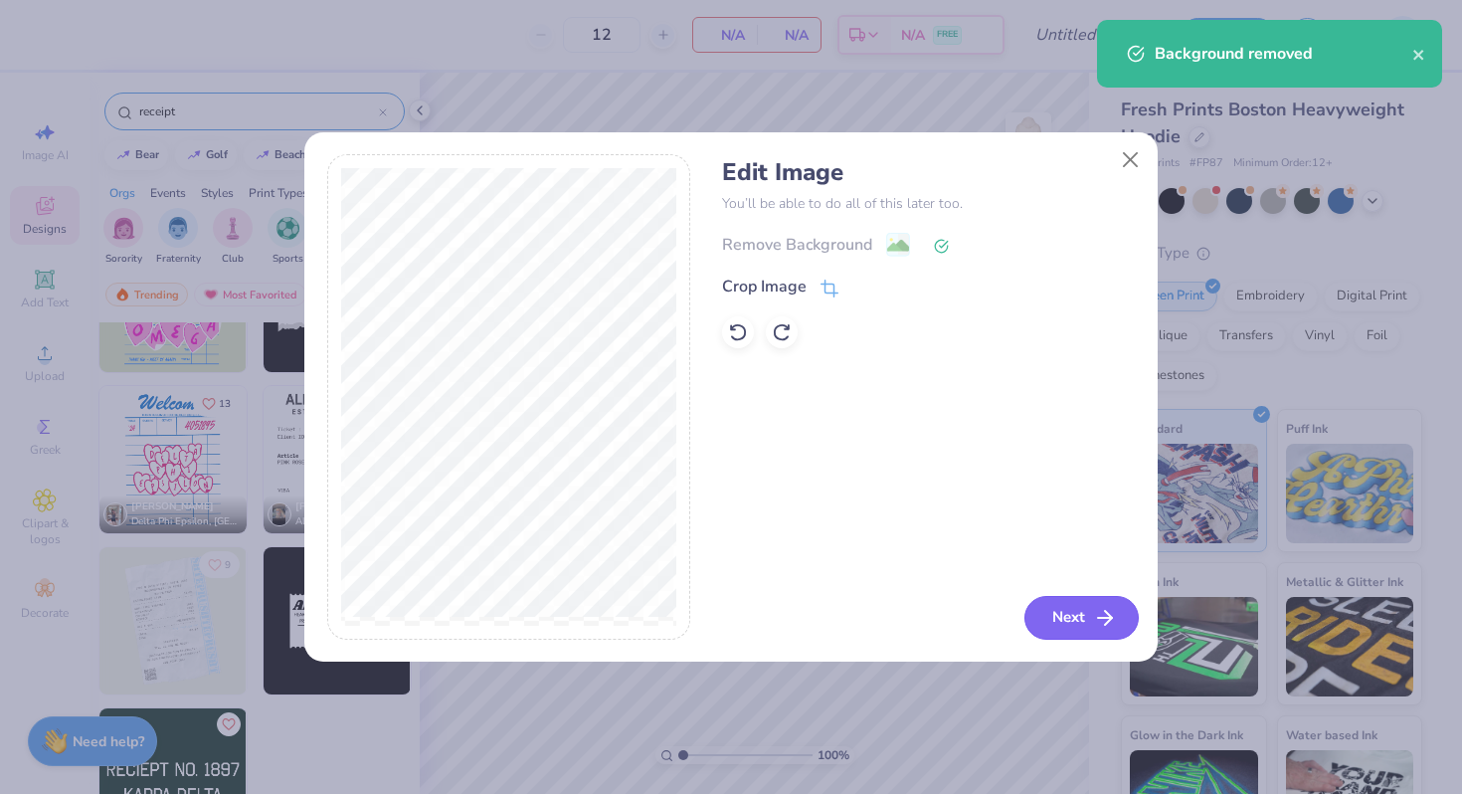
click at [1058, 613] on button "Next" at bounding box center [1082, 618] width 114 height 44
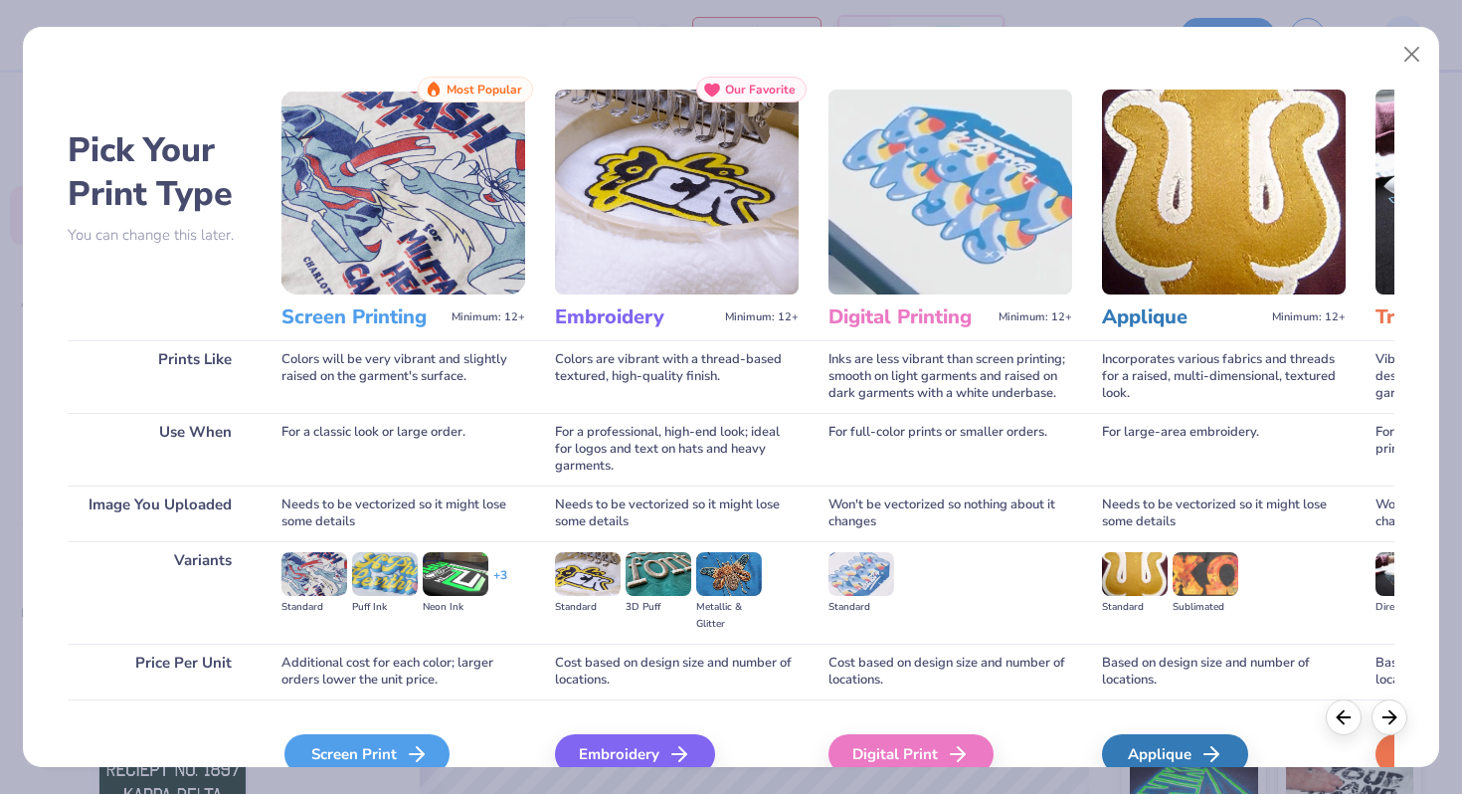
click at [368, 761] on div "Screen Print" at bounding box center [367, 754] width 165 height 40
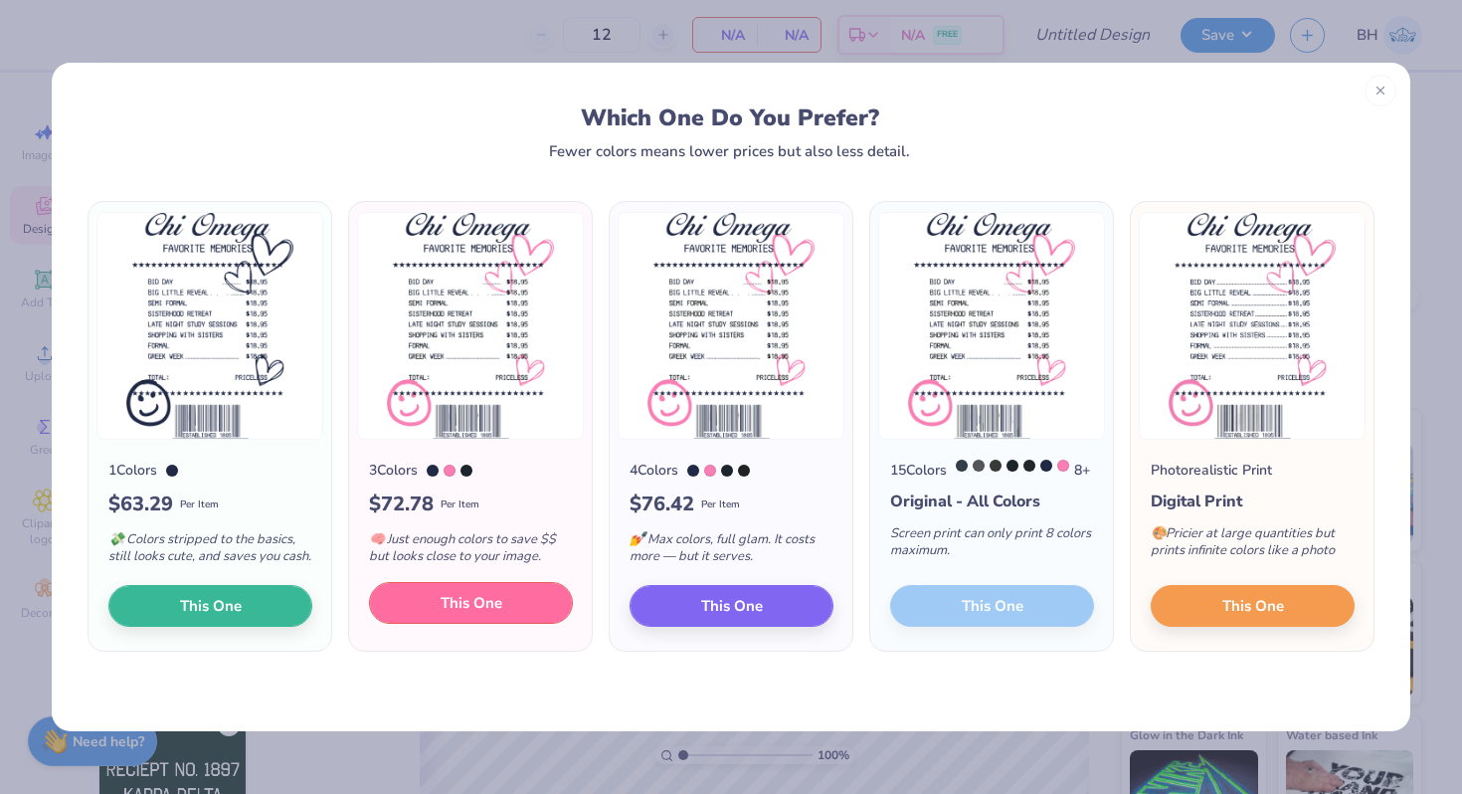
click at [470, 614] on span "This One" at bounding box center [472, 603] width 62 height 23
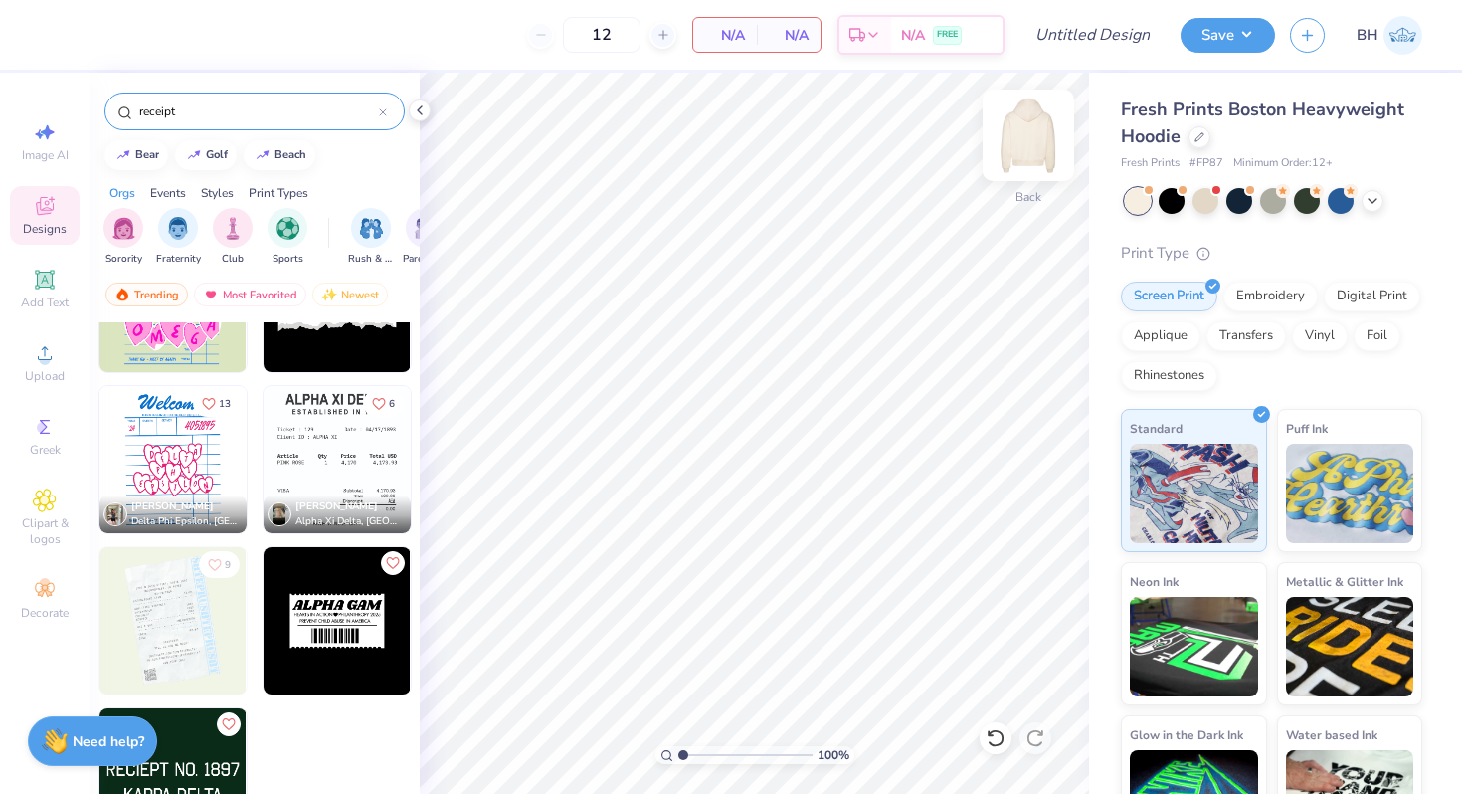
click at [1020, 126] on img at bounding box center [1029, 136] width 80 height 80
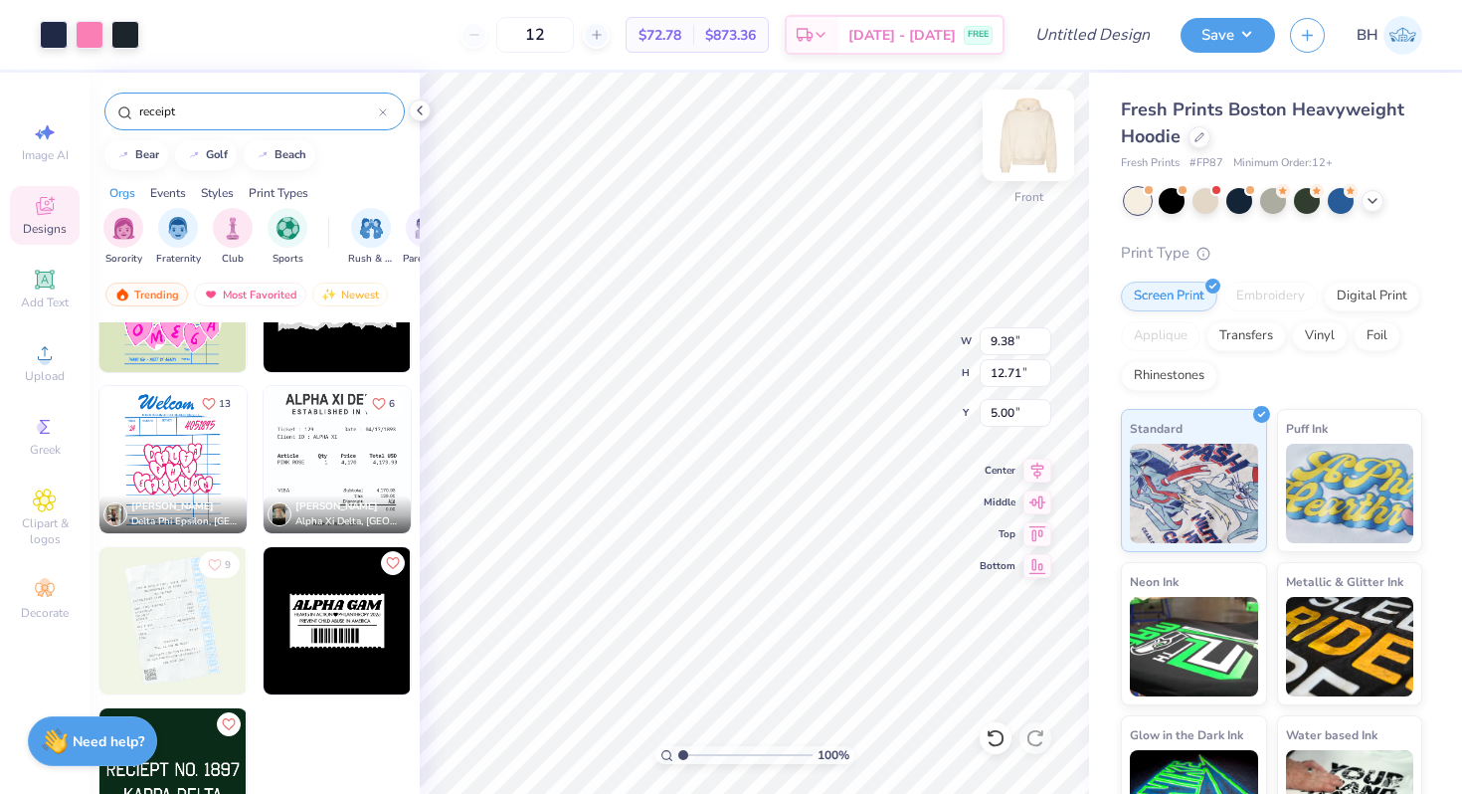
type input "5.00"
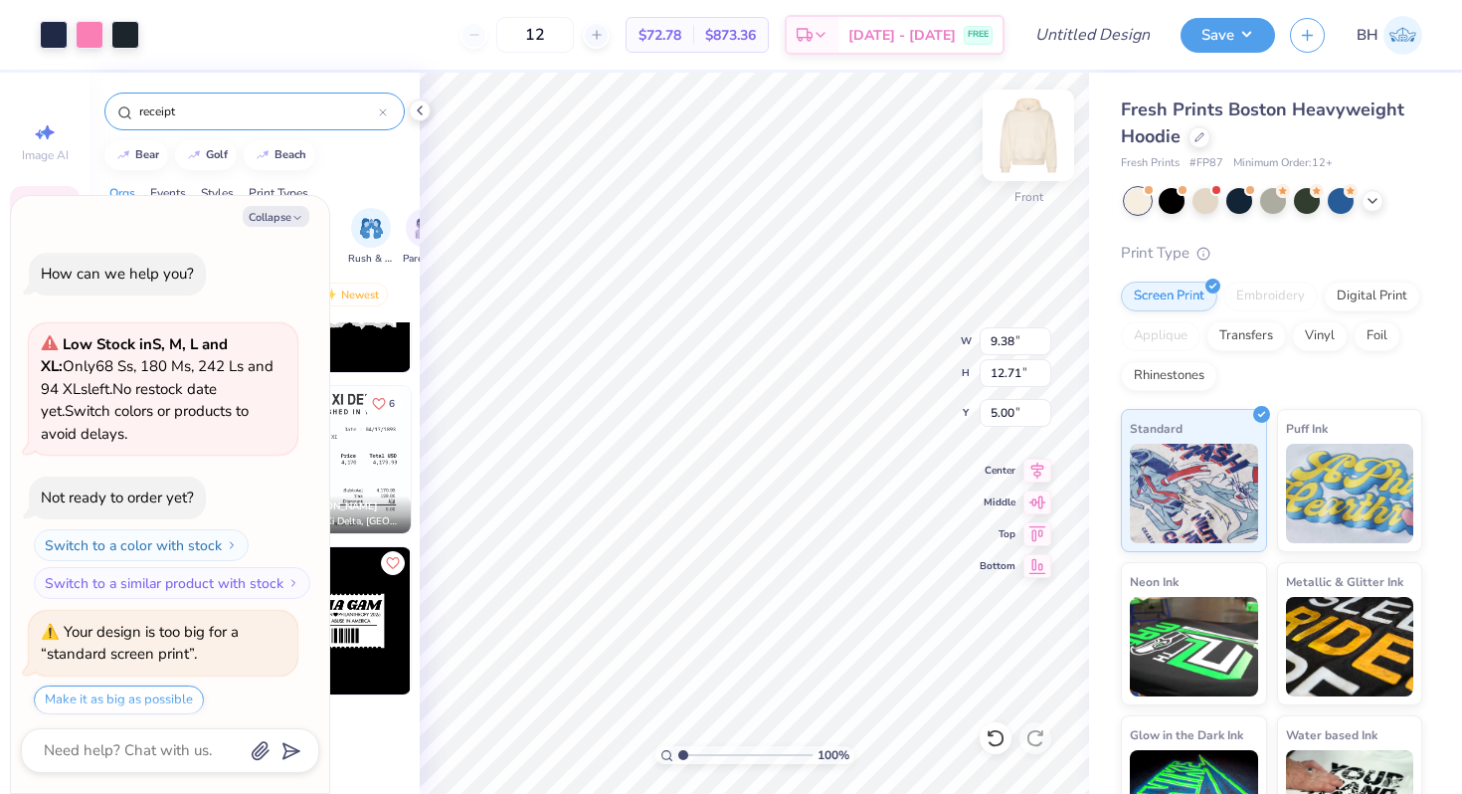
scroll to position [61, 0]
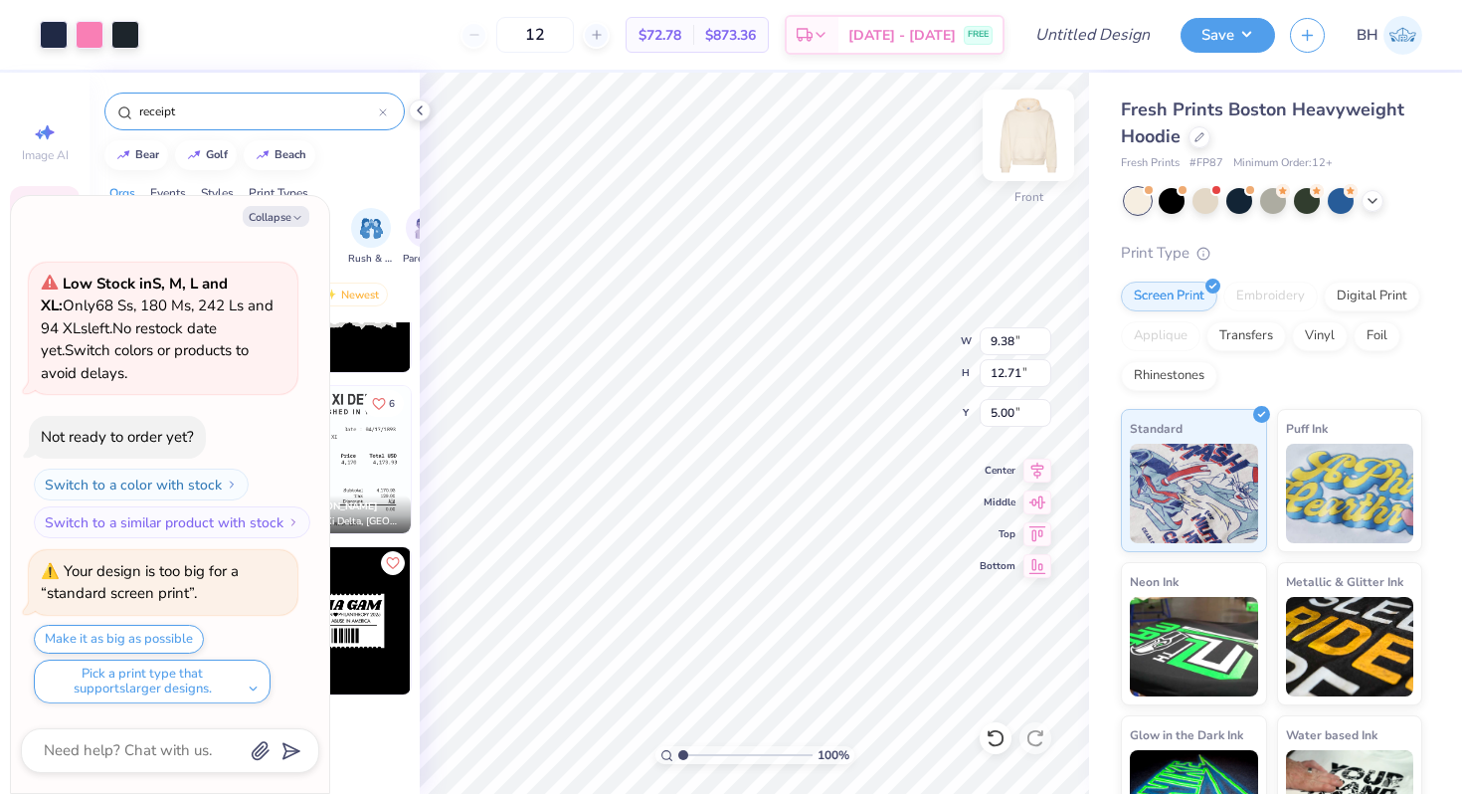
type textarea "x"
type input "11.84"
type input "16.05"
type textarea "x"
type input "13.12"
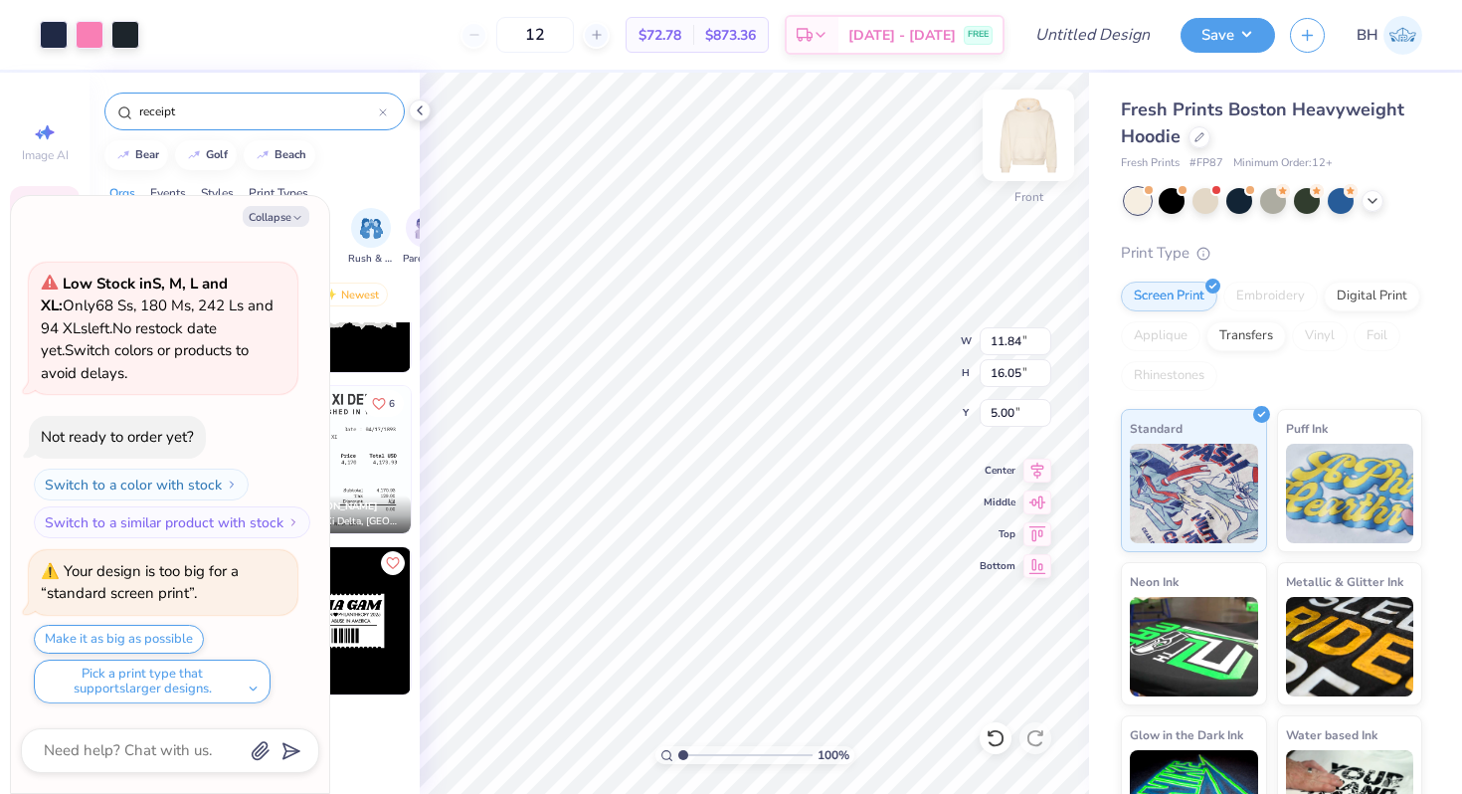
type input "17.79"
type textarea "x"
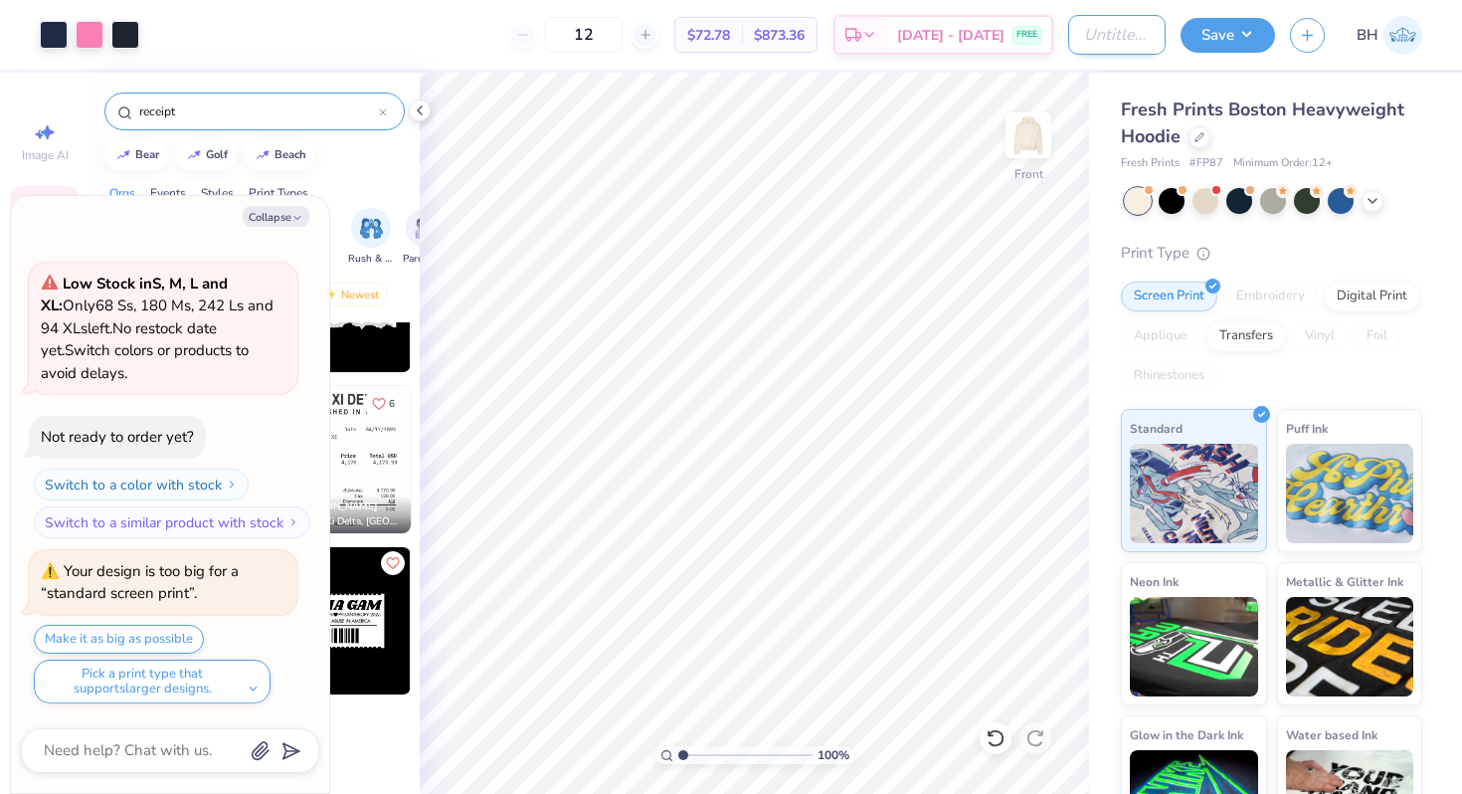
click at [1113, 31] on input "Design Title" at bounding box center [1116, 35] width 97 height 40
type input "r"
type textarea "x"
type input "re"
type textarea "x"
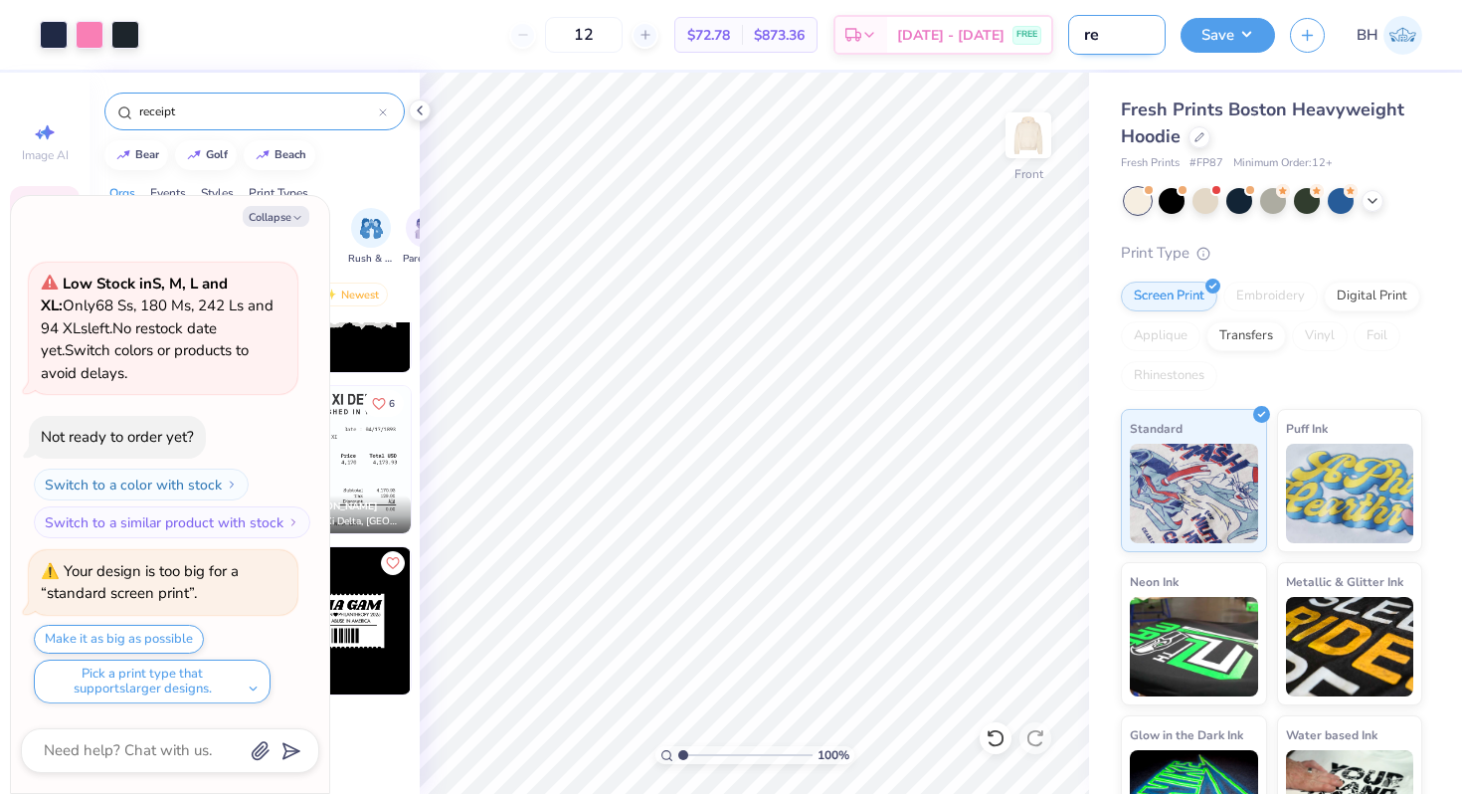
type input "rec"
type textarea "x"
type input "rece"
type textarea "x"
type input "recei"
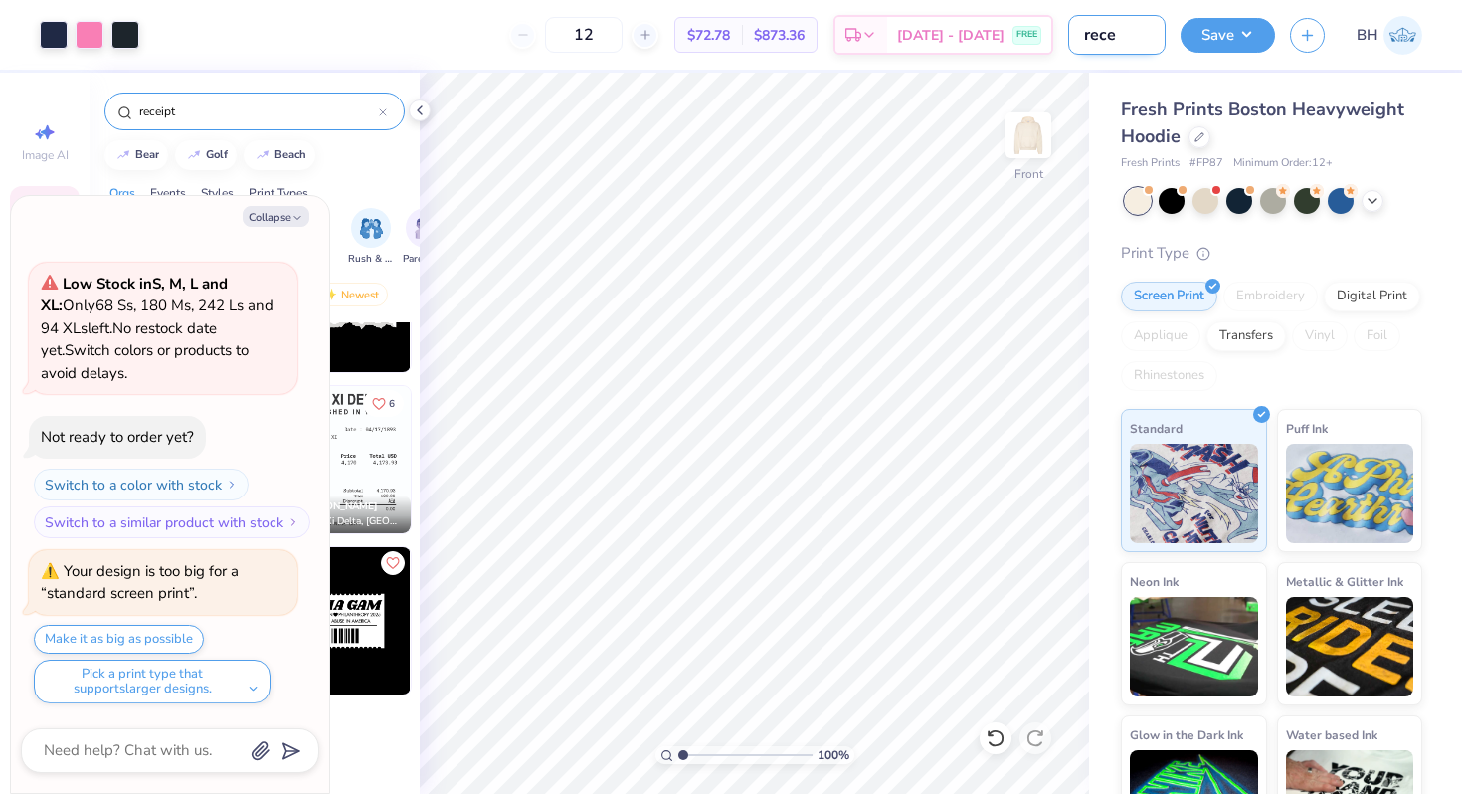
type textarea "x"
type input "receip"
type textarea "x"
type input "receipt"
type textarea "x"
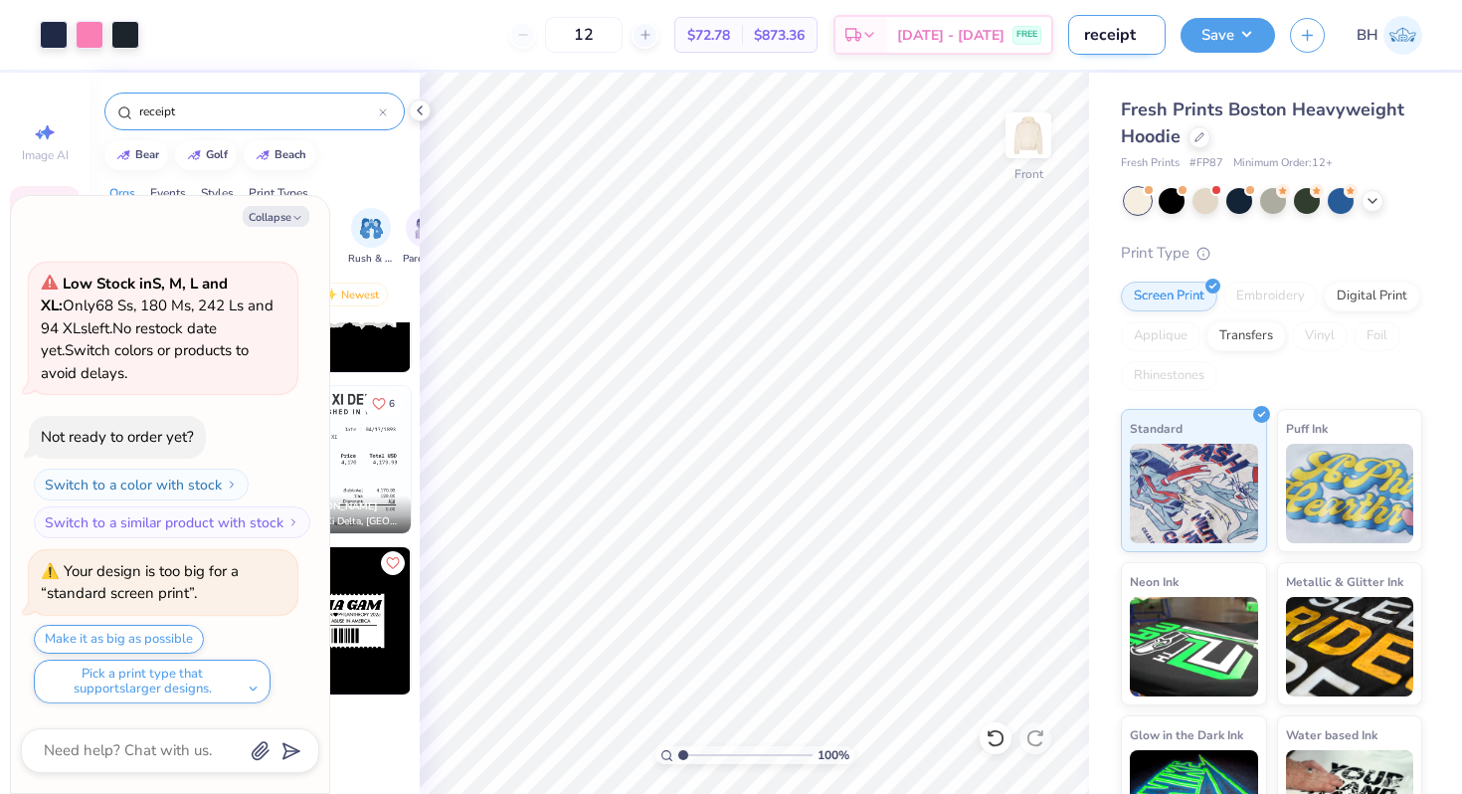
type input "receipt"
type textarea "x"
type input "receipt h"
type textarea "x"
type input "receipt ho"
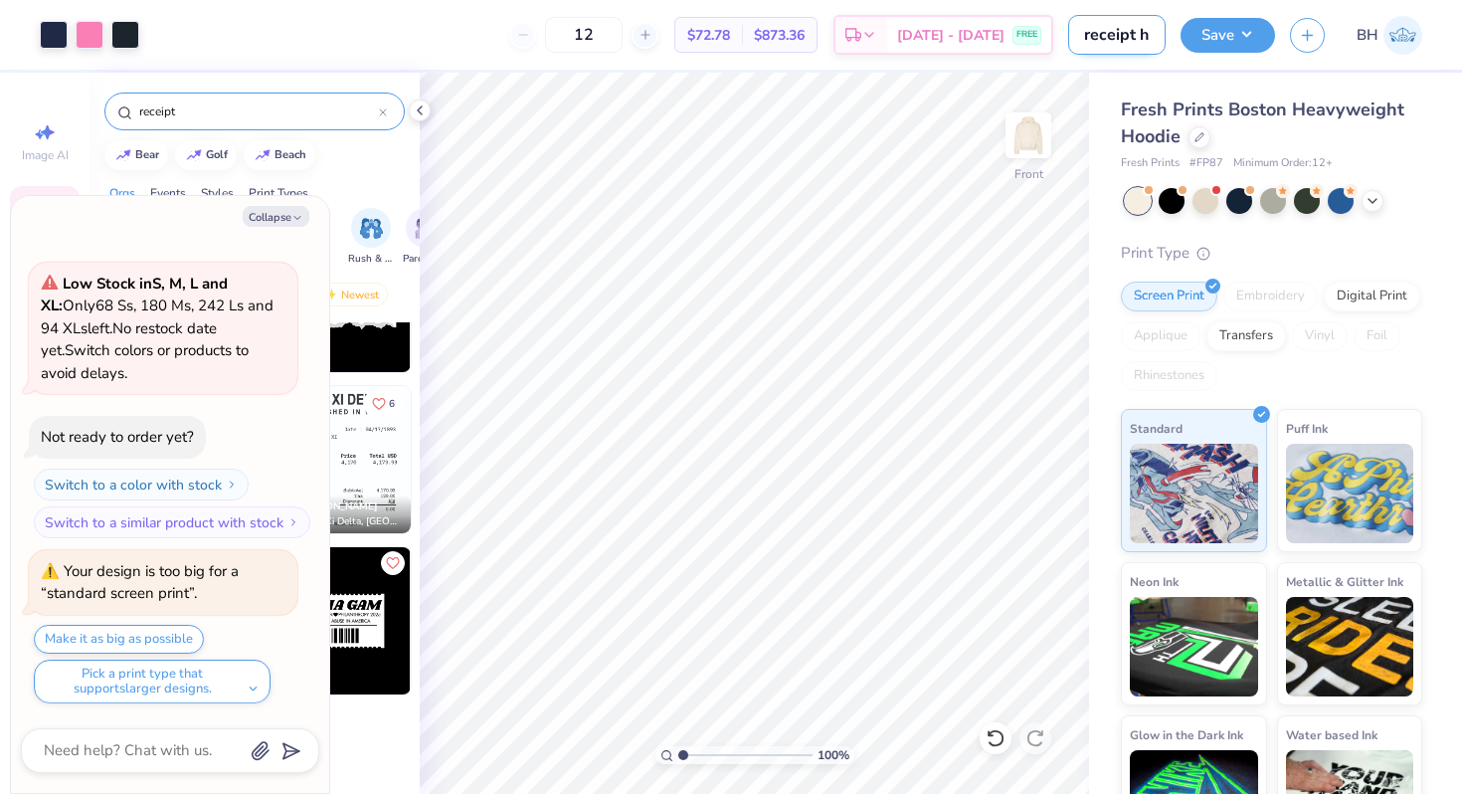
type textarea "x"
type input "receipt hoo"
type textarea "x"
type input "receipt hood"
type textarea "x"
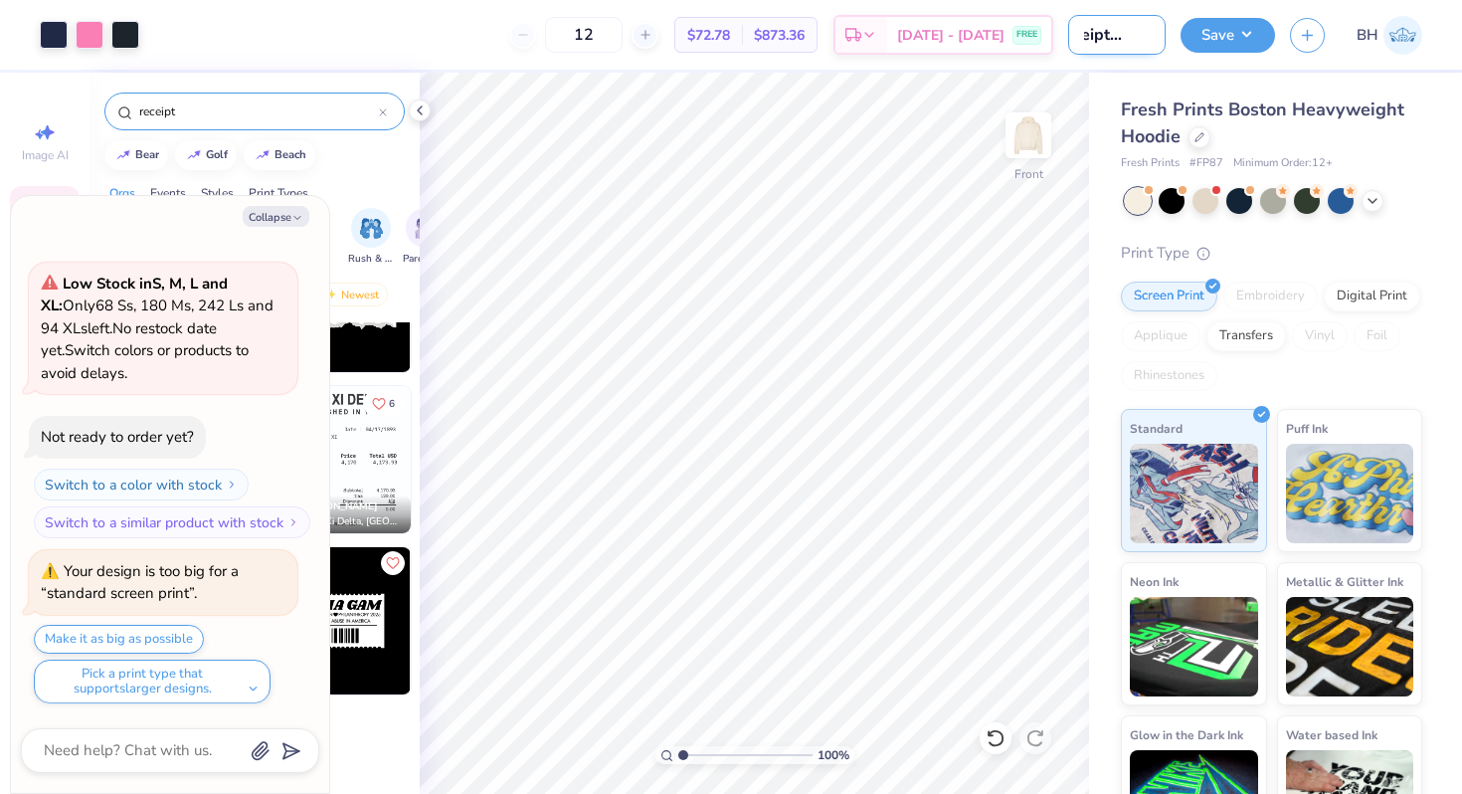
type input "receipt hoodi"
type textarea "x"
type input "receipt hoodie"
type textarea "x"
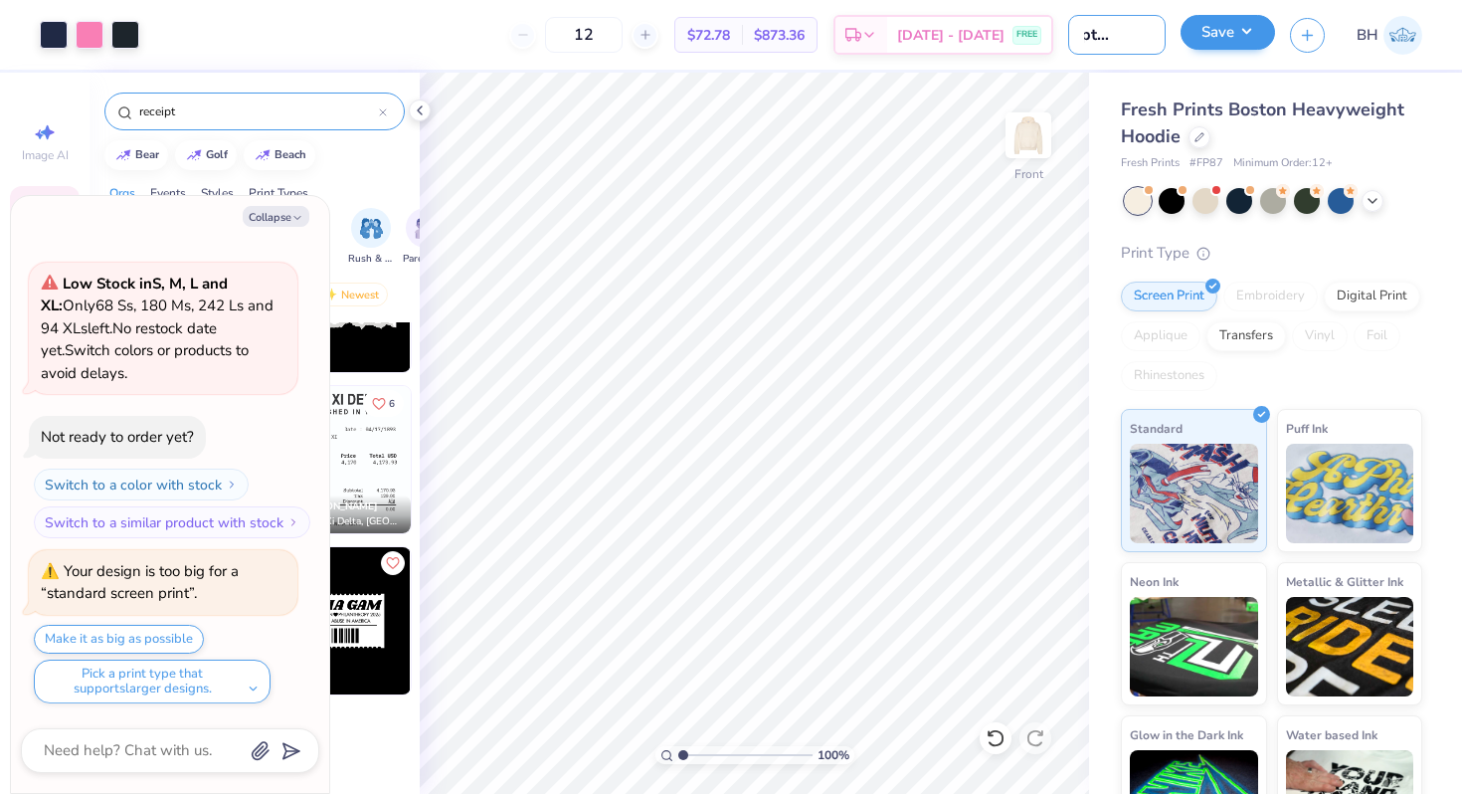
type input "receipt hoodie"
click at [1244, 34] on button "Save" at bounding box center [1228, 32] width 95 height 35
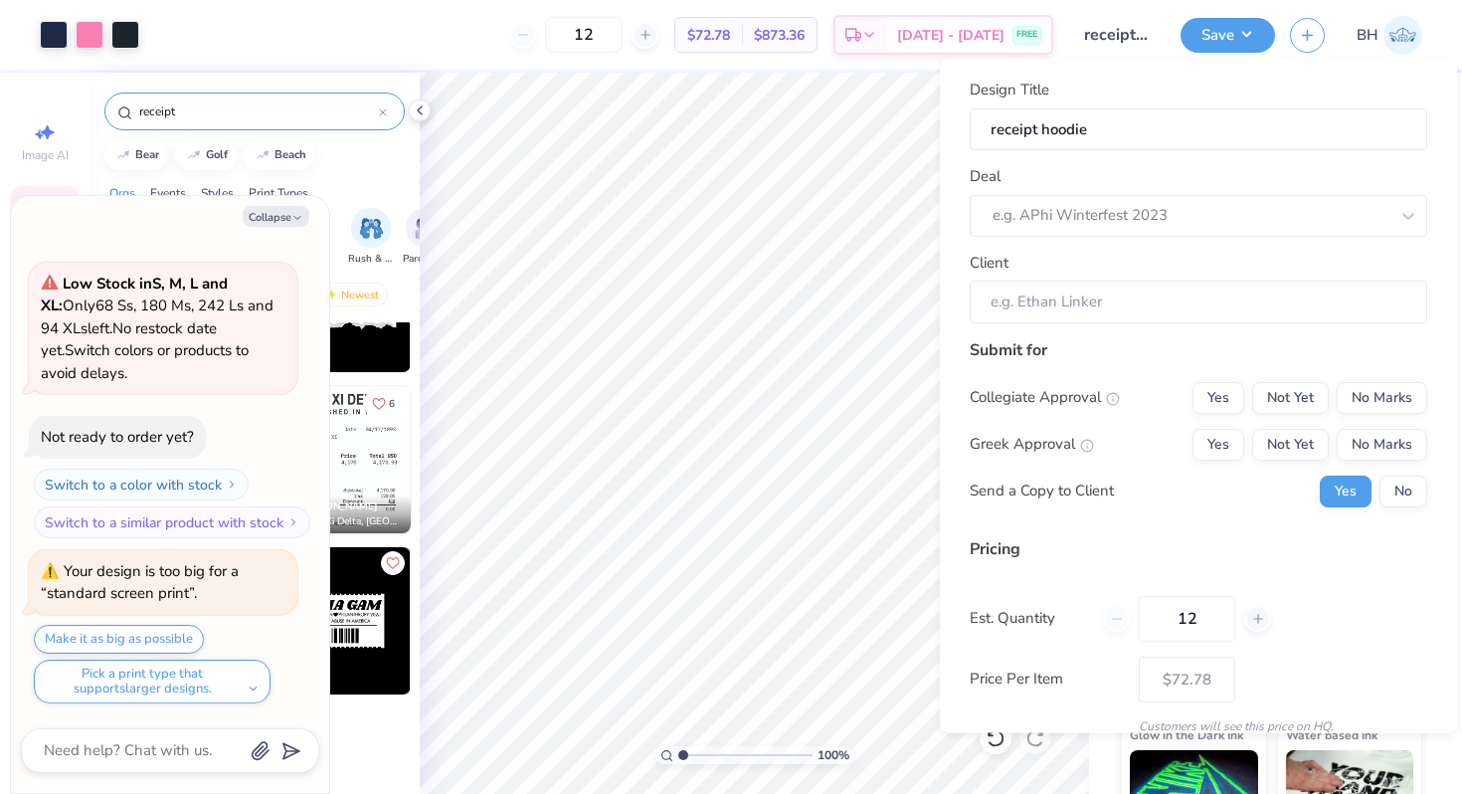
click at [1098, 242] on div "Design Title receipt hoodie Deal e.g. APhi Winterfest 2023 Client" at bounding box center [1199, 201] width 458 height 245
click at [1100, 218] on div at bounding box center [1191, 215] width 396 height 27
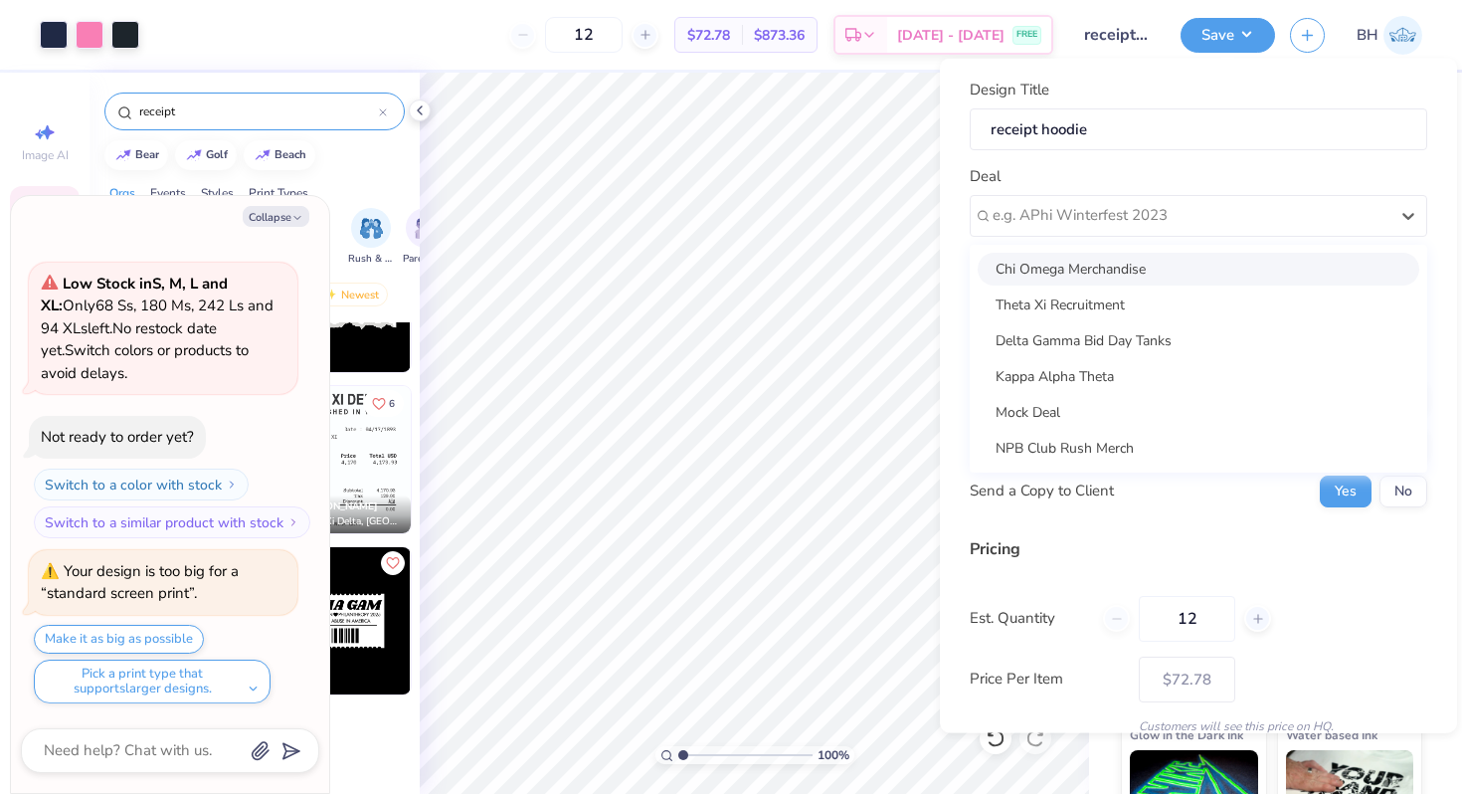
click at [1085, 268] on div "Chi Omega Merchandise" at bounding box center [1199, 268] width 442 height 33
type textarea "x"
type input "[PERSON_NAME]"
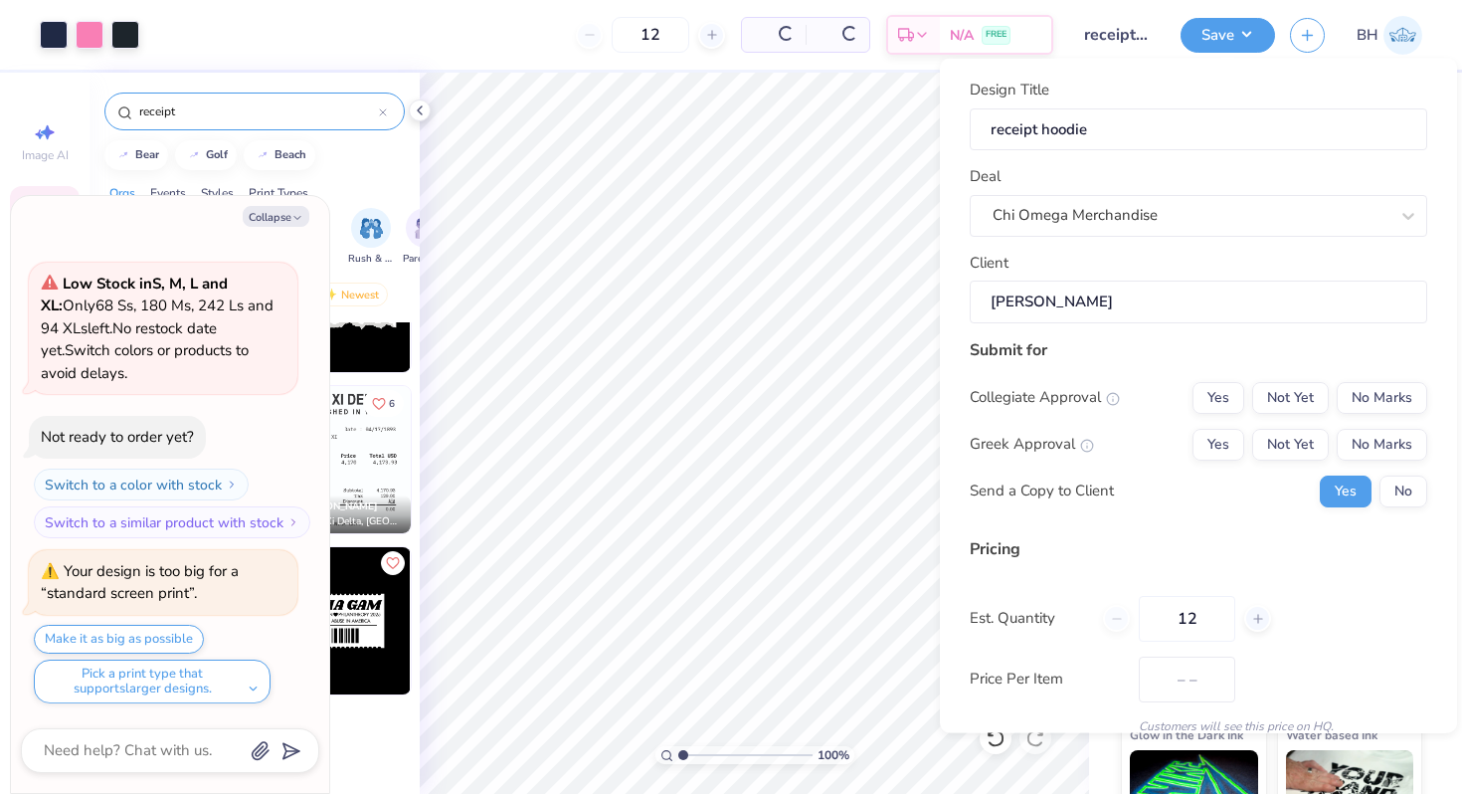
click at [1110, 303] on input "[PERSON_NAME]" at bounding box center [1199, 302] width 458 height 43
click at [1357, 375] on div "Submit for Collegiate Approval Yes Not Yet No Marks Greek Approval Yes Not Yet …" at bounding box center [1199, 429] width 458 height 184
click at [1356, 398] on button "No Marks" at bounding box center [1382, 397] width 91 height 32
click at [1217, 438] on button "Yes" at bounding box center [1219, 444] width 52 height 32
type input "$86.30"
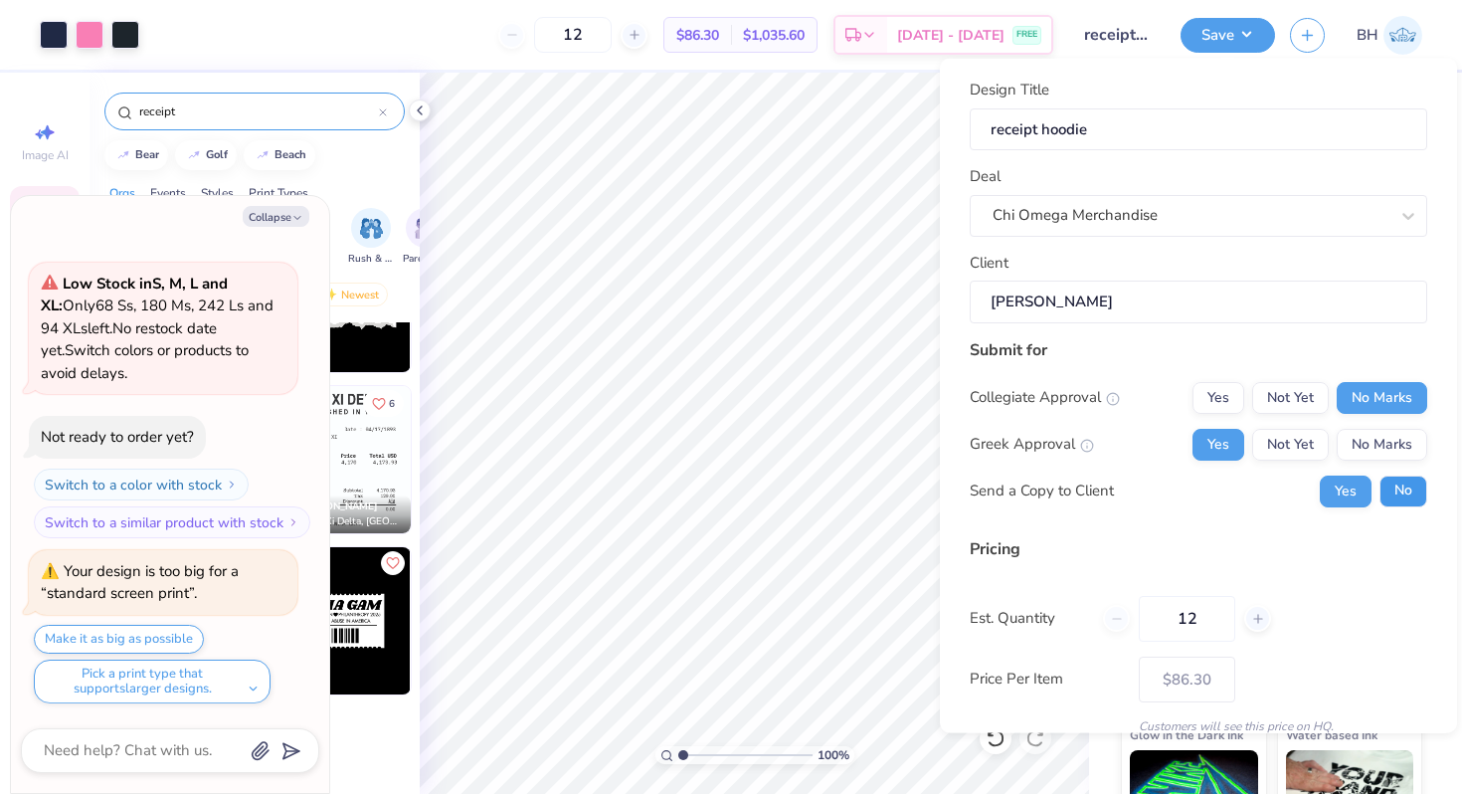
click at [1417, 501] on button "No" at bounding box center [1404, 491] width 48 height 32
type textarea "x"
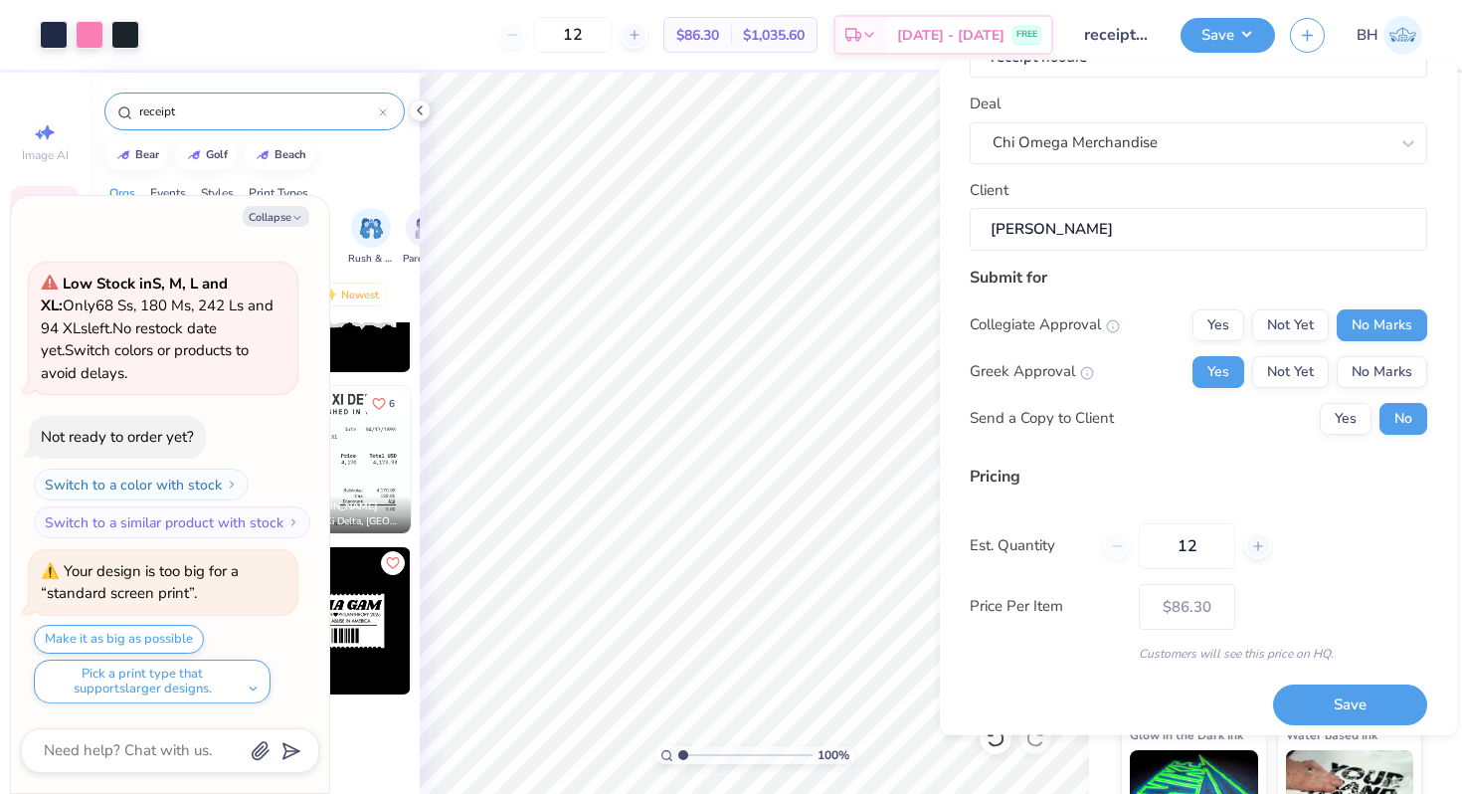
scroll to position [84, 0]
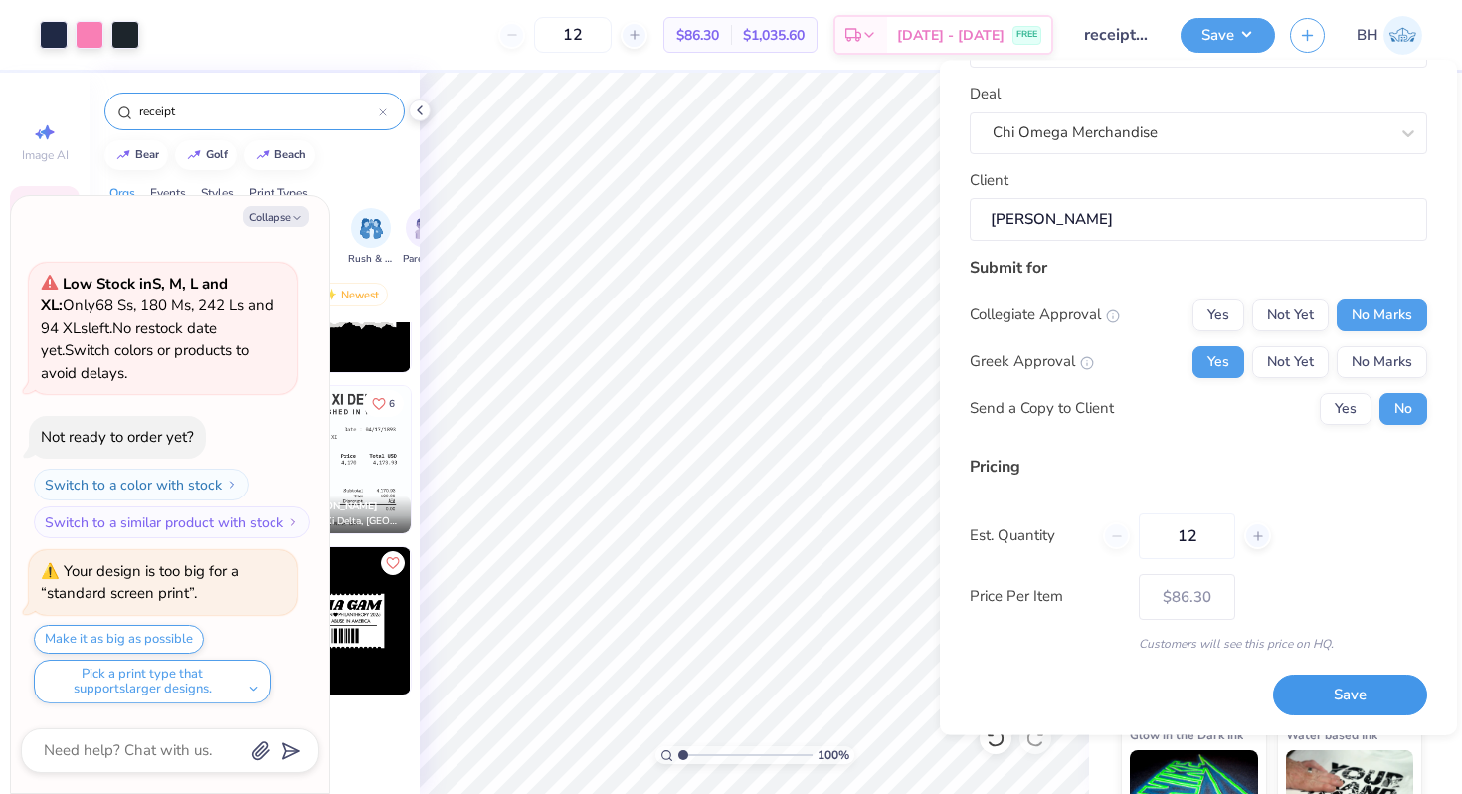
click at [1346, 688] on button "Save" at bounding box center [1350, 695] width 154 height 41
type input "$86.30"
type textarea "x"
type input "– –"
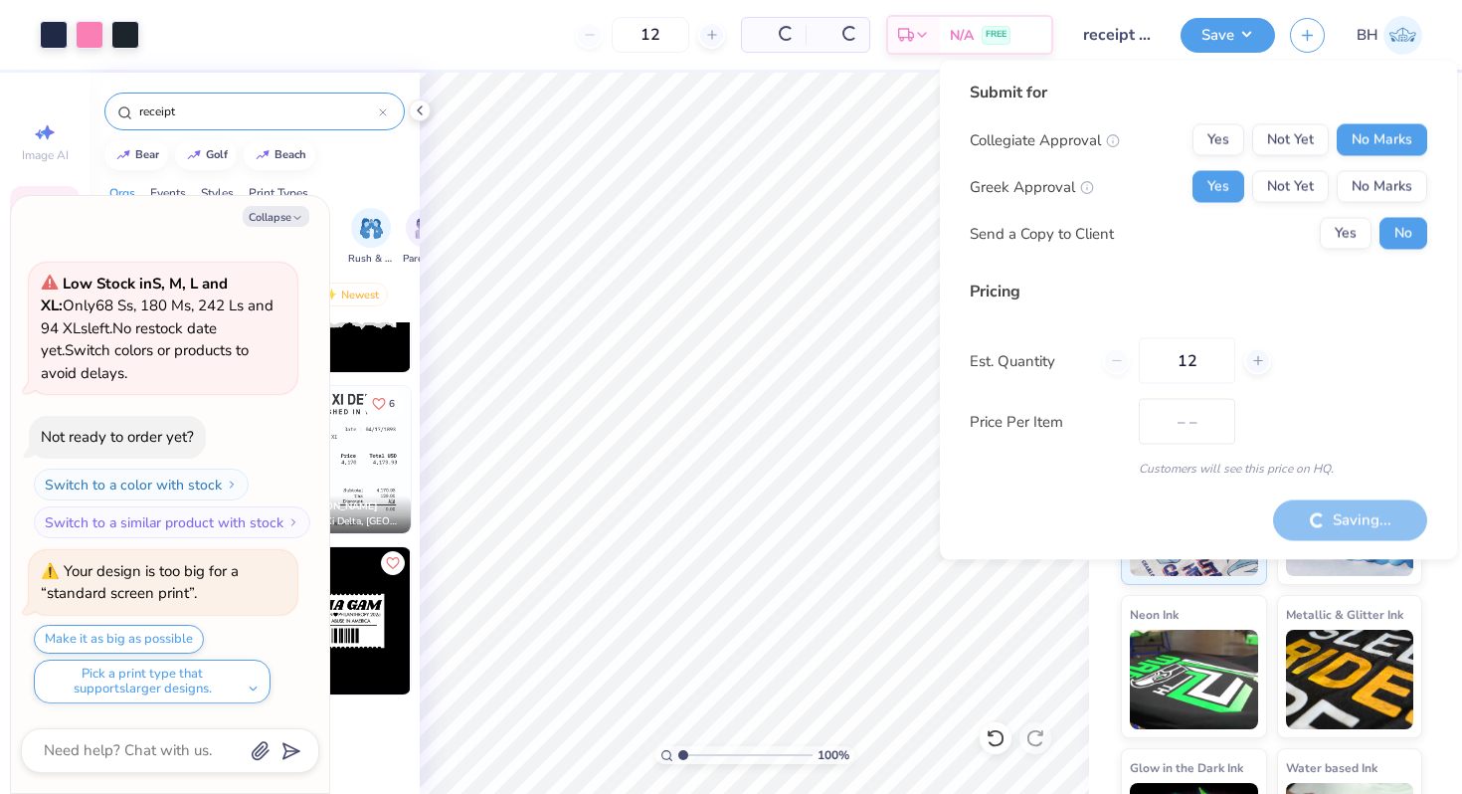
type textarea "x"
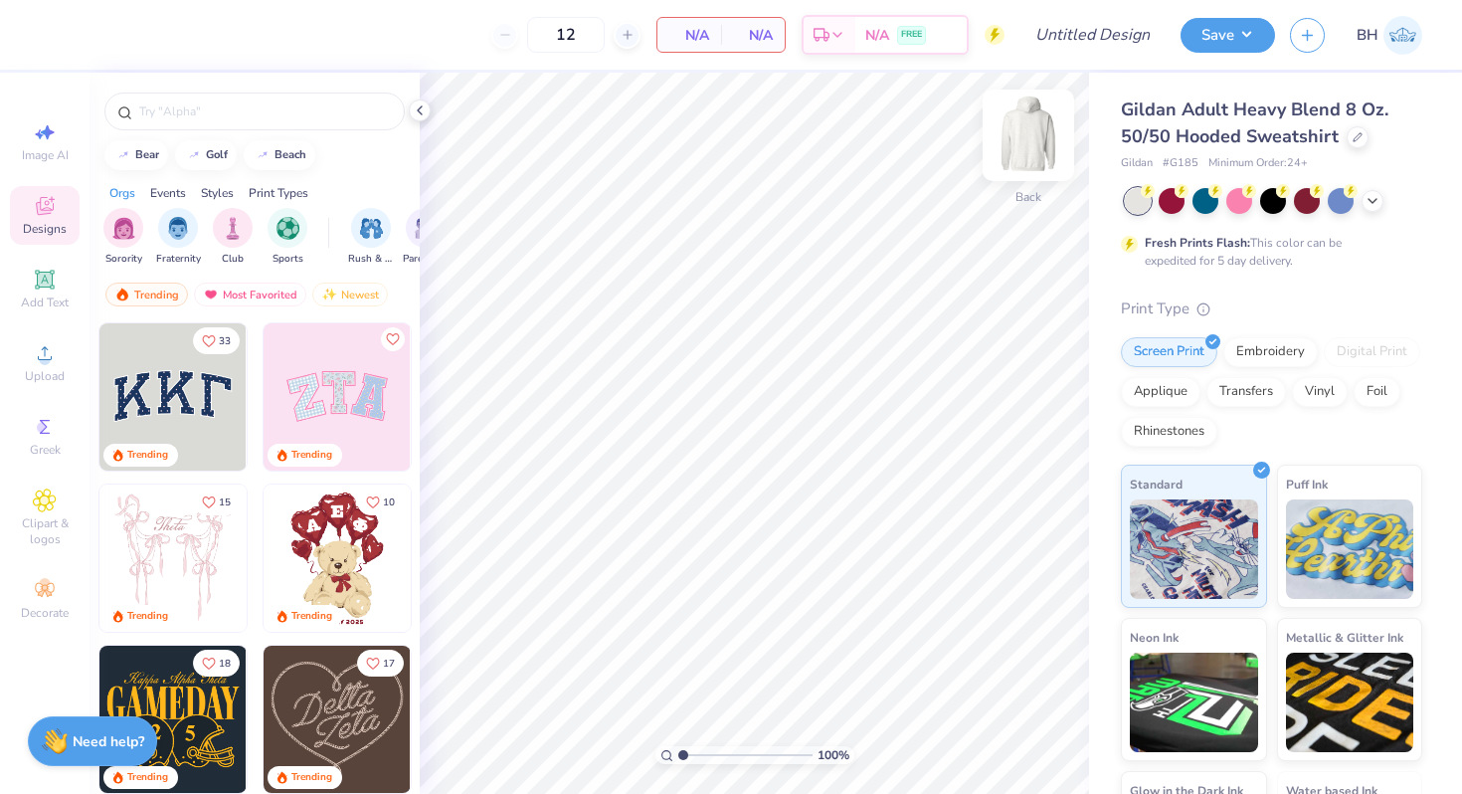
click at [1025, 141] on img at bounding box center [1029, 136] width 80 height 80
click at [47, 366] on div "Upload" at bounding box center [45, 362] width 70 height 59
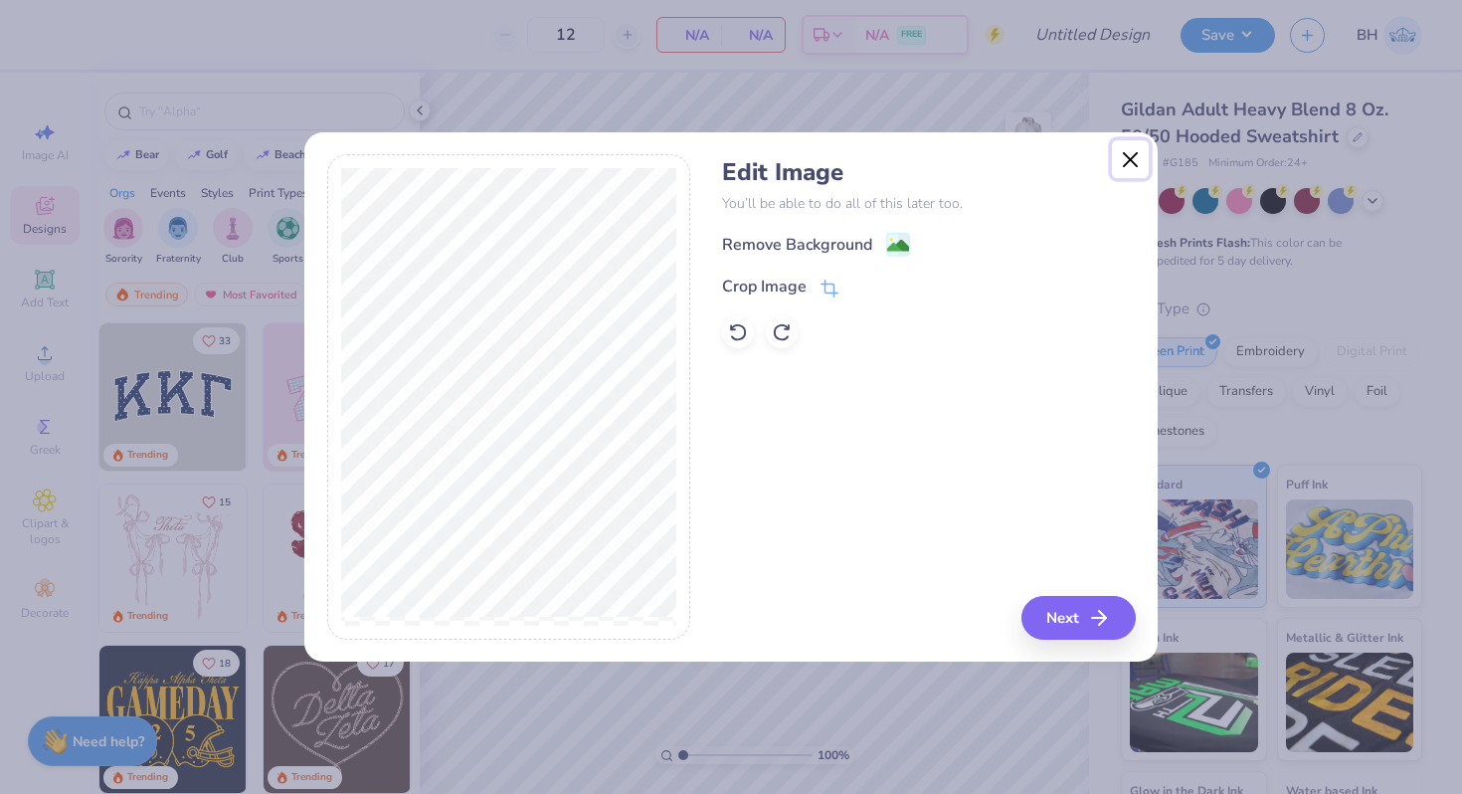
click at [1129, 159] on button "Close" at bounding box center [1131, 159] width 38 height 38
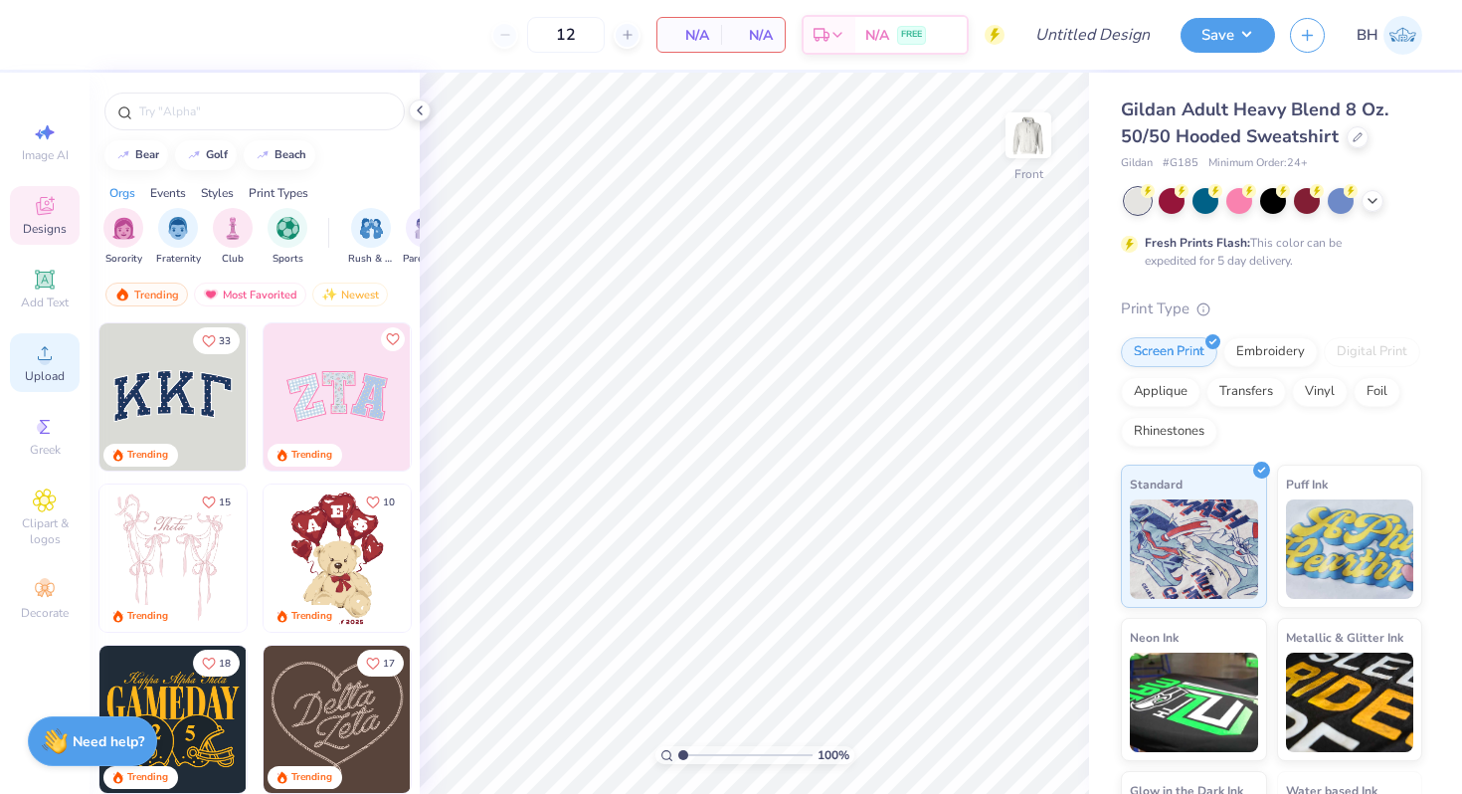
click at [51, 373] on span "Upload" at bounding box center [45, 376] width 40 height 16
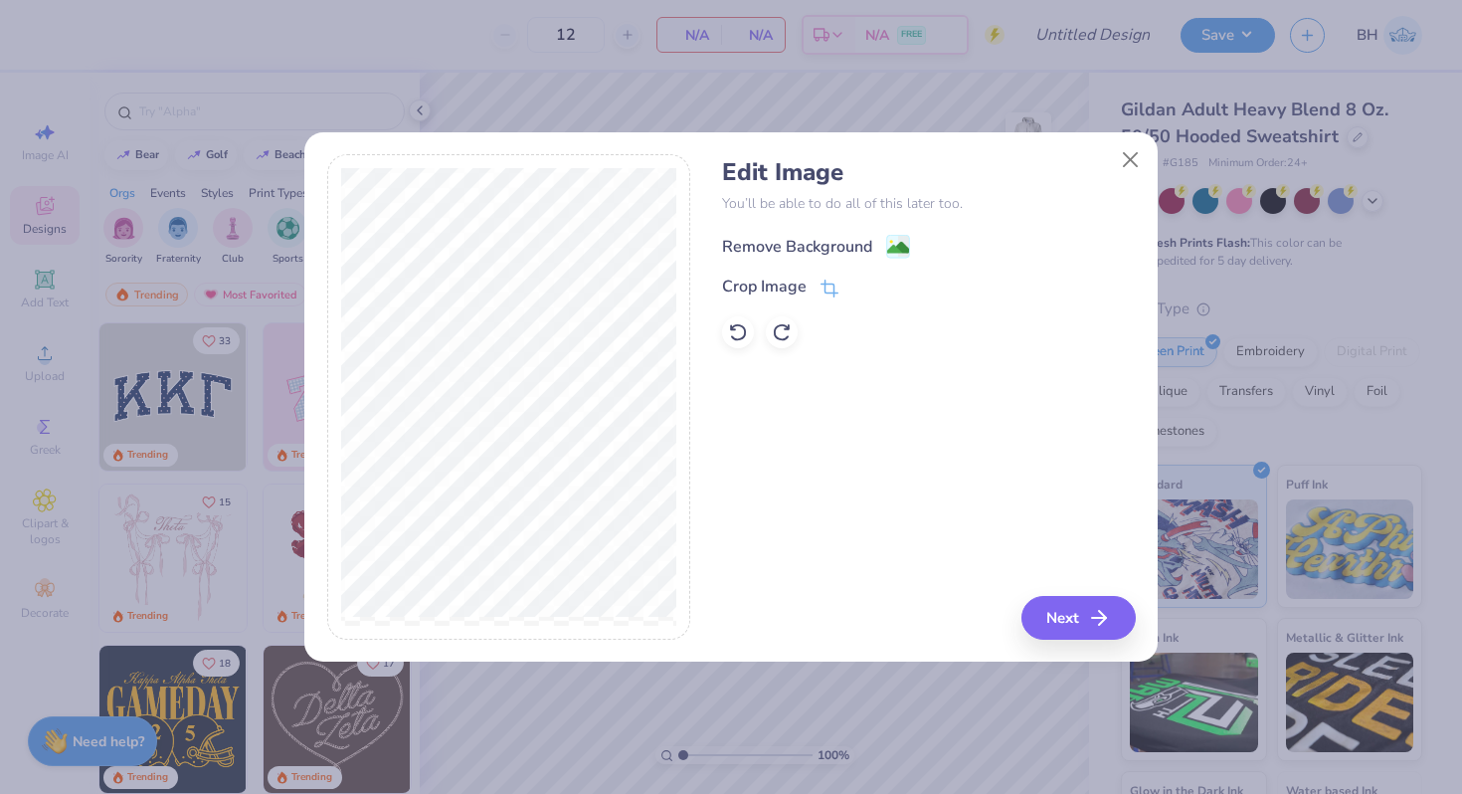
click at [803, 241] on div "Remove Background" at bounding box center [797, 247] width 150 height 24
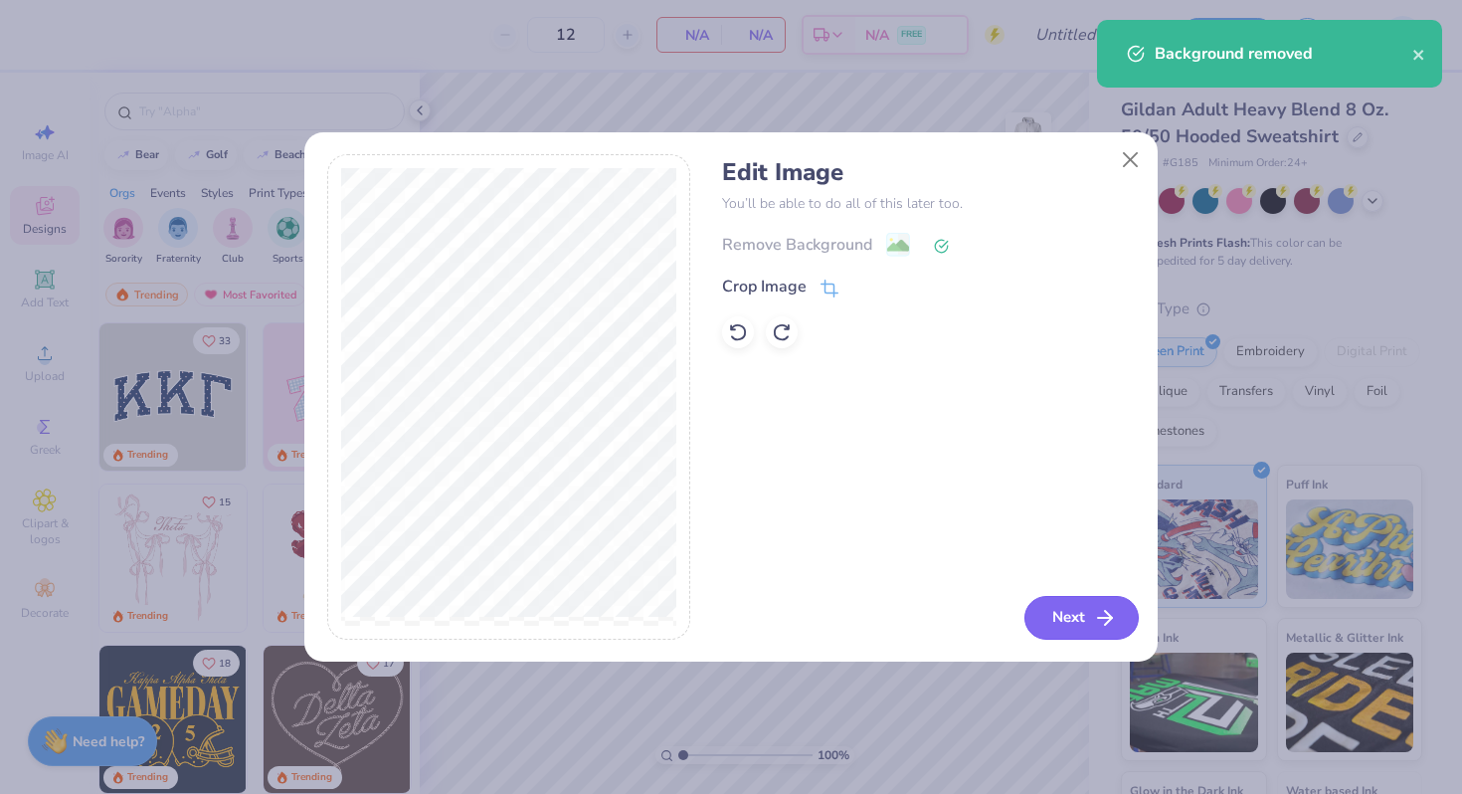
click at [1056, 614] on button "Next" at bounding box center [1082, 618] width 114 height 44
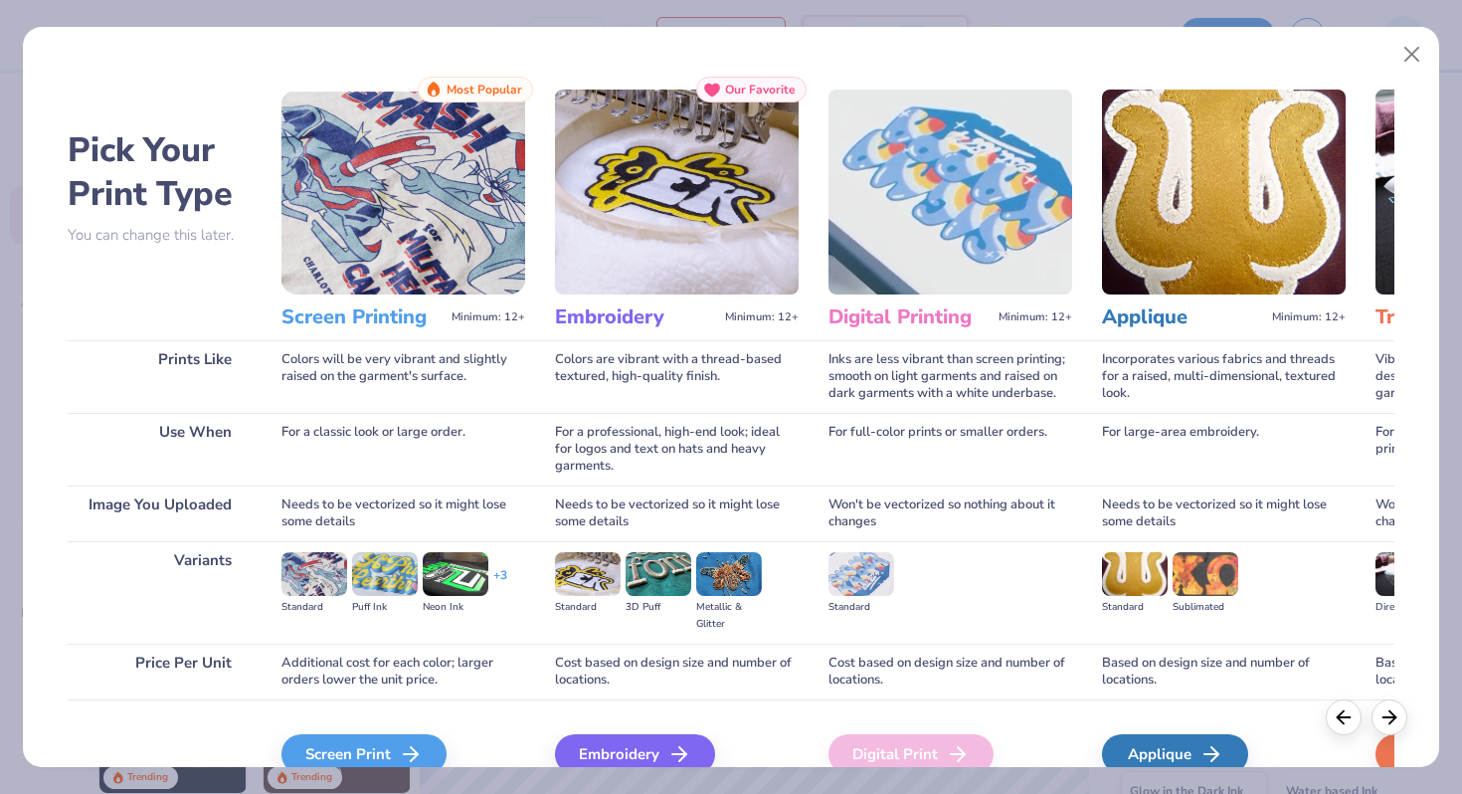
click at [350, 723] on div "Screen Print We'll vectorize your image." at bounding box center [404, 752] width 244 height 106
click at [350, 740] on div "Screen Print" at bounding box center [367, 754] width 165 height 40
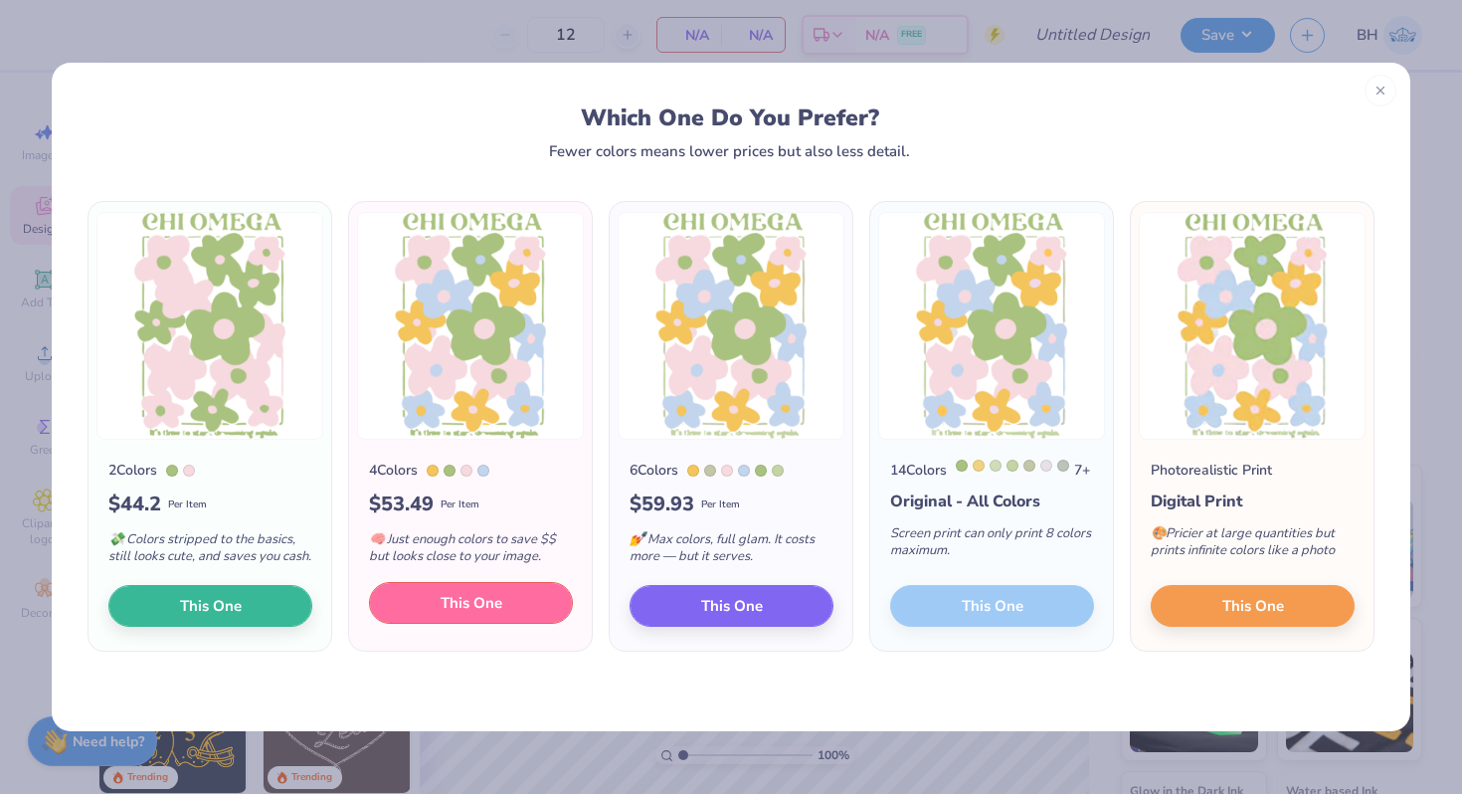
click at [533, 624] on button "This One" at bounding box center [471, 603] width 204 height 42
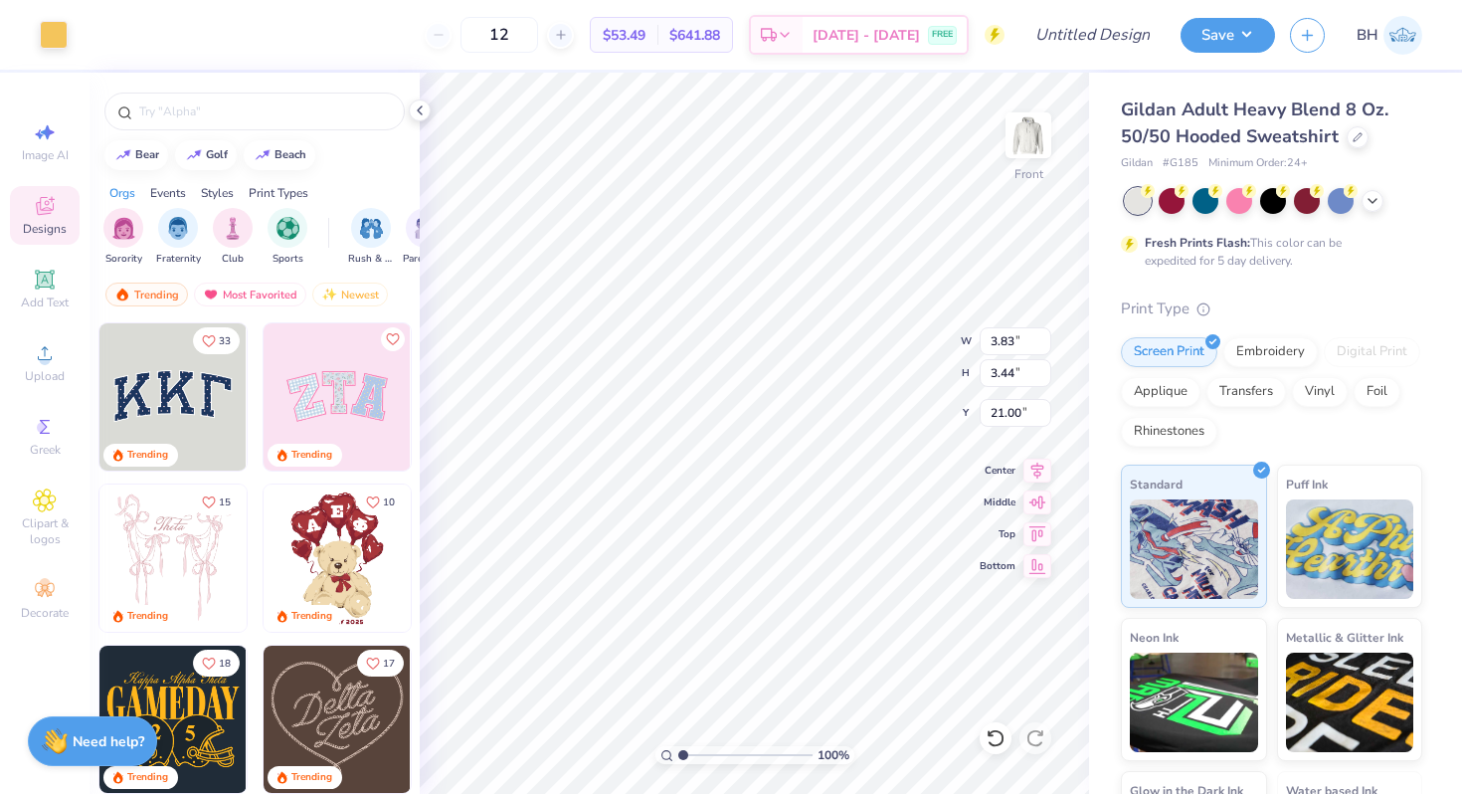
type input "21.06"
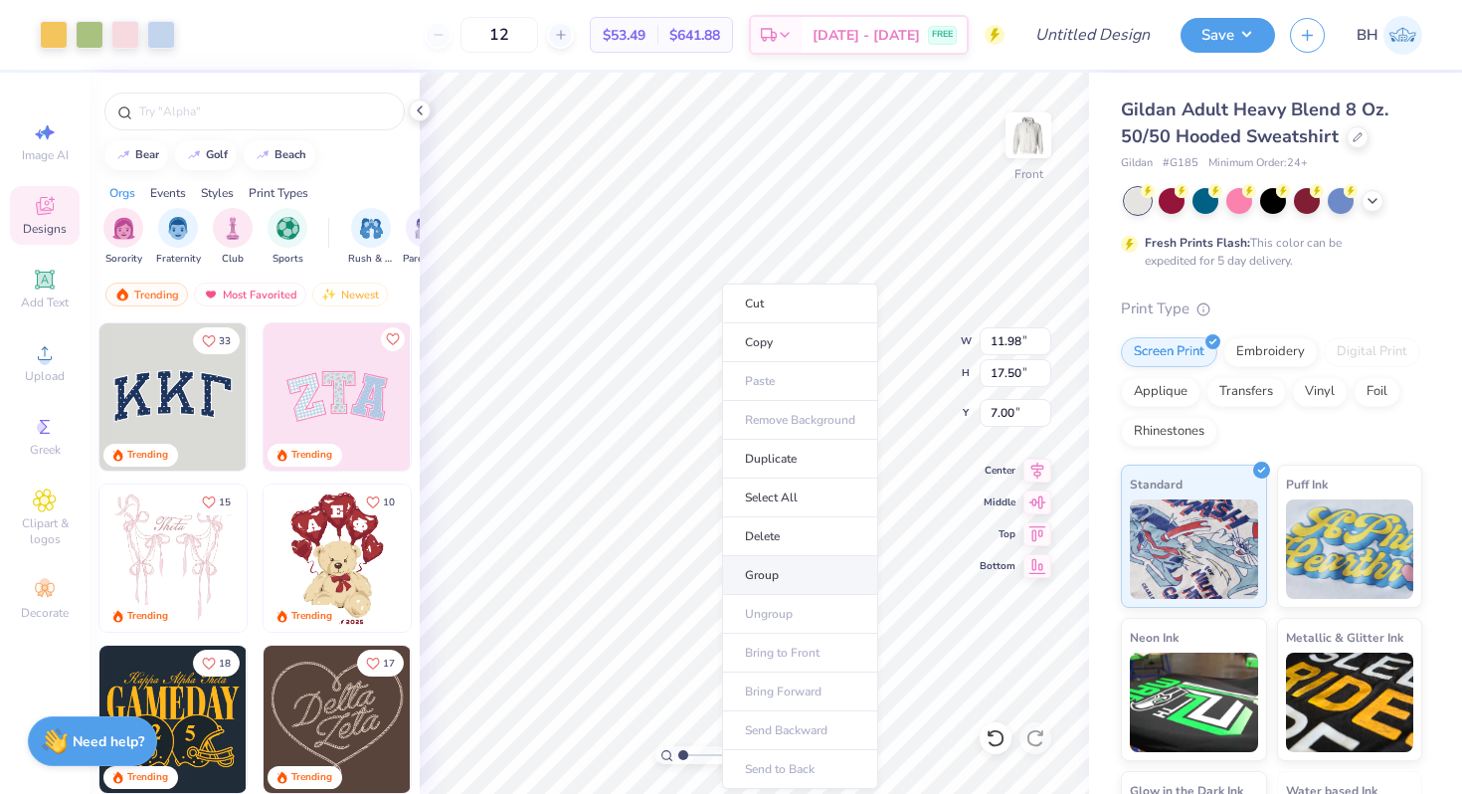
click at [762, 568] on li "Group" at bounding box center [800, 575] width 156 height 39
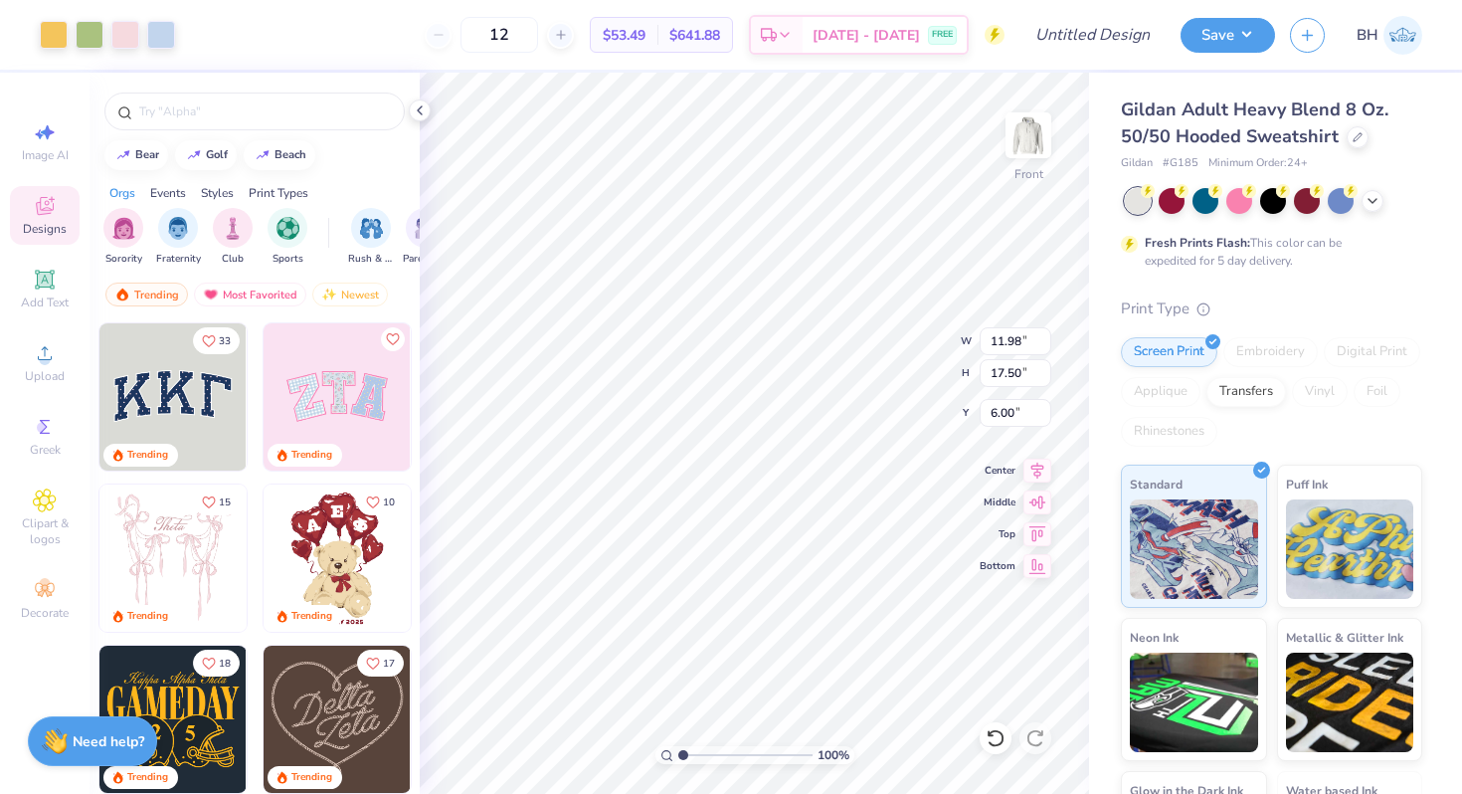
type input "6.00"
click at [45, 291] on div "Add Text" at bounding box center [45, 289] width 70 height 59
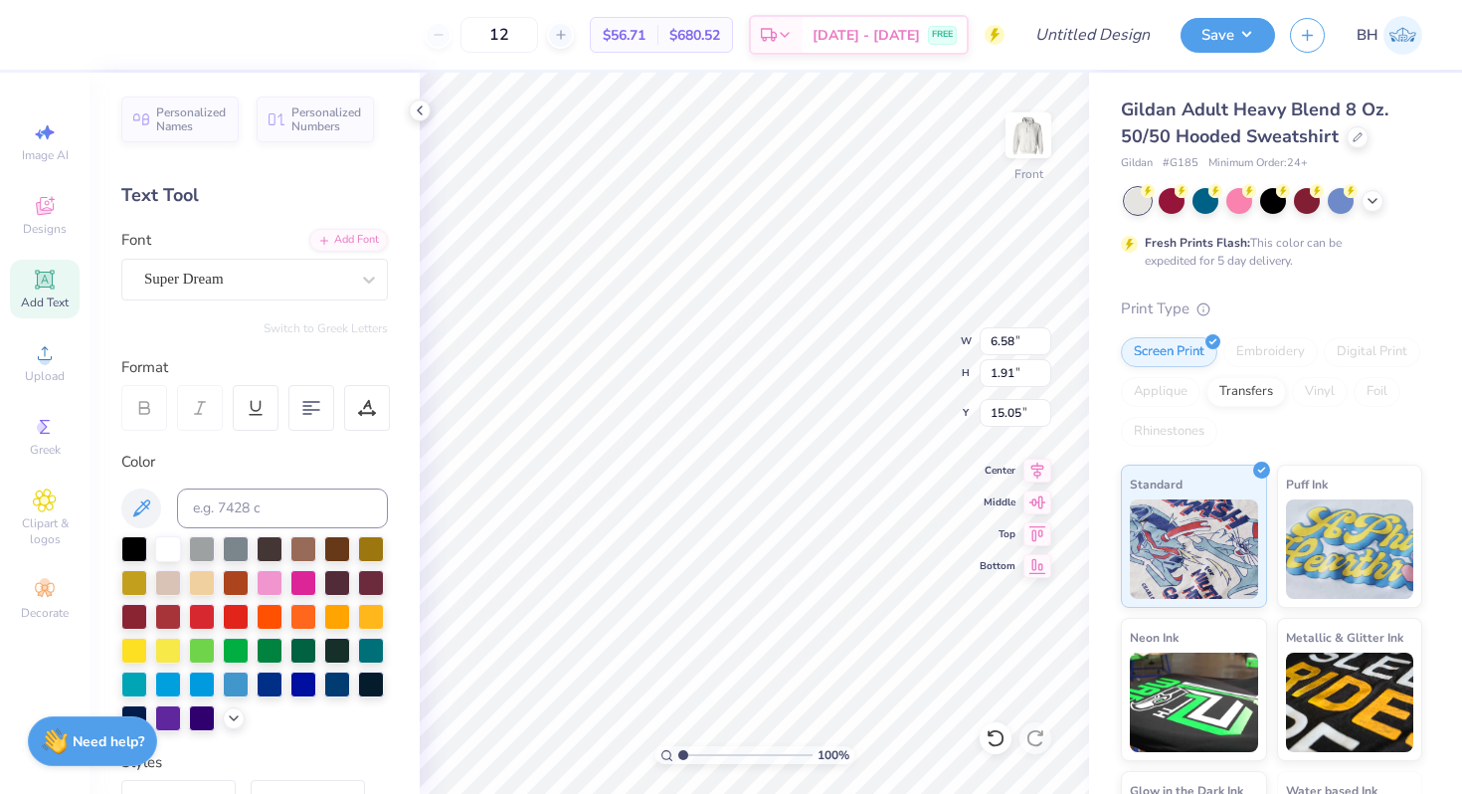
scroll to position [0, 12]
type textarea "it's time to start dreaming again"
type input "12.36"
type input "0.71"
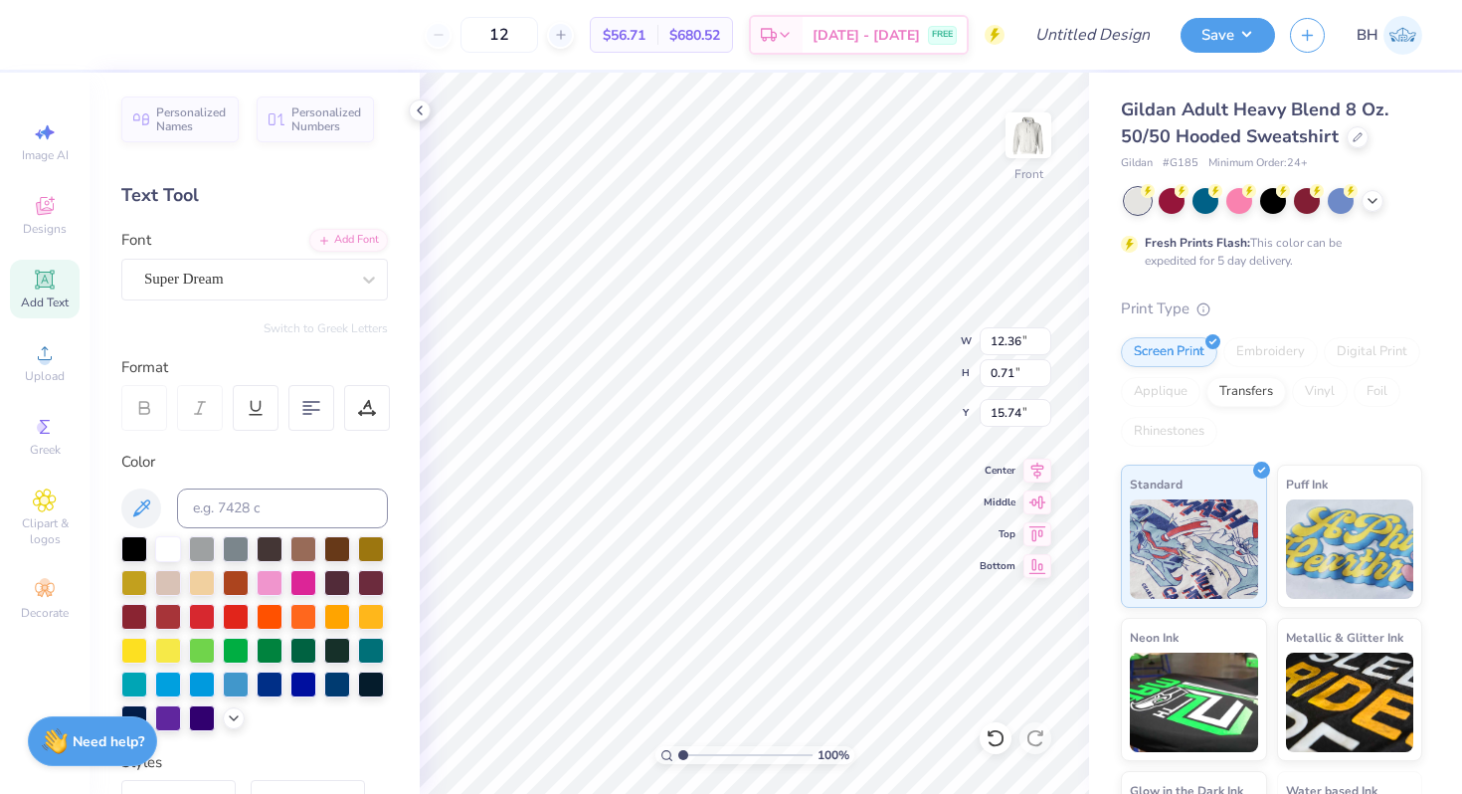
type input "23.50"
type input "11.35"
type input "0.65"
type input "23.50"
type input "11.98"
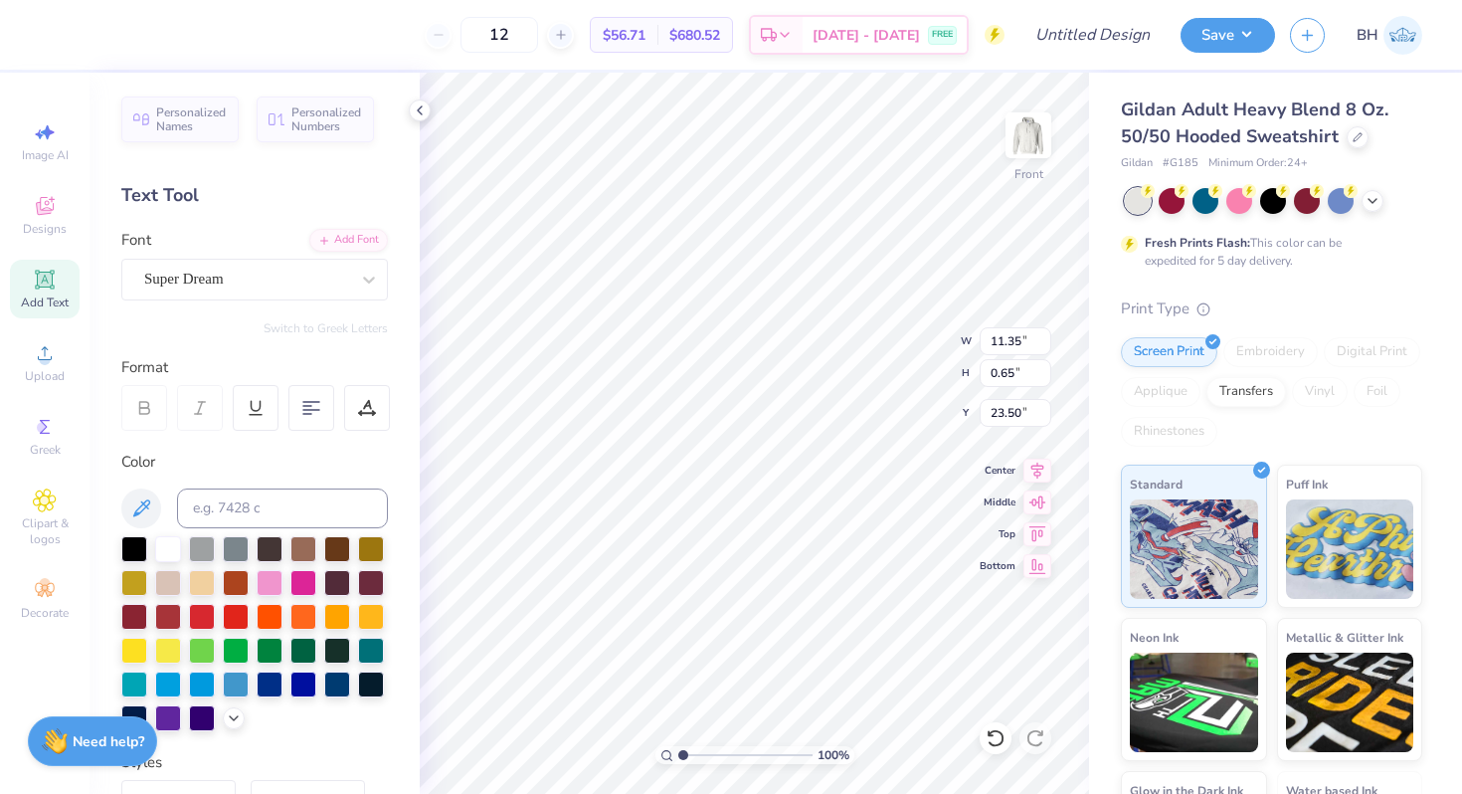
type input "17.50"
type input "6.00"
type input "11.35"
type input "0.65"
type input "23.50"
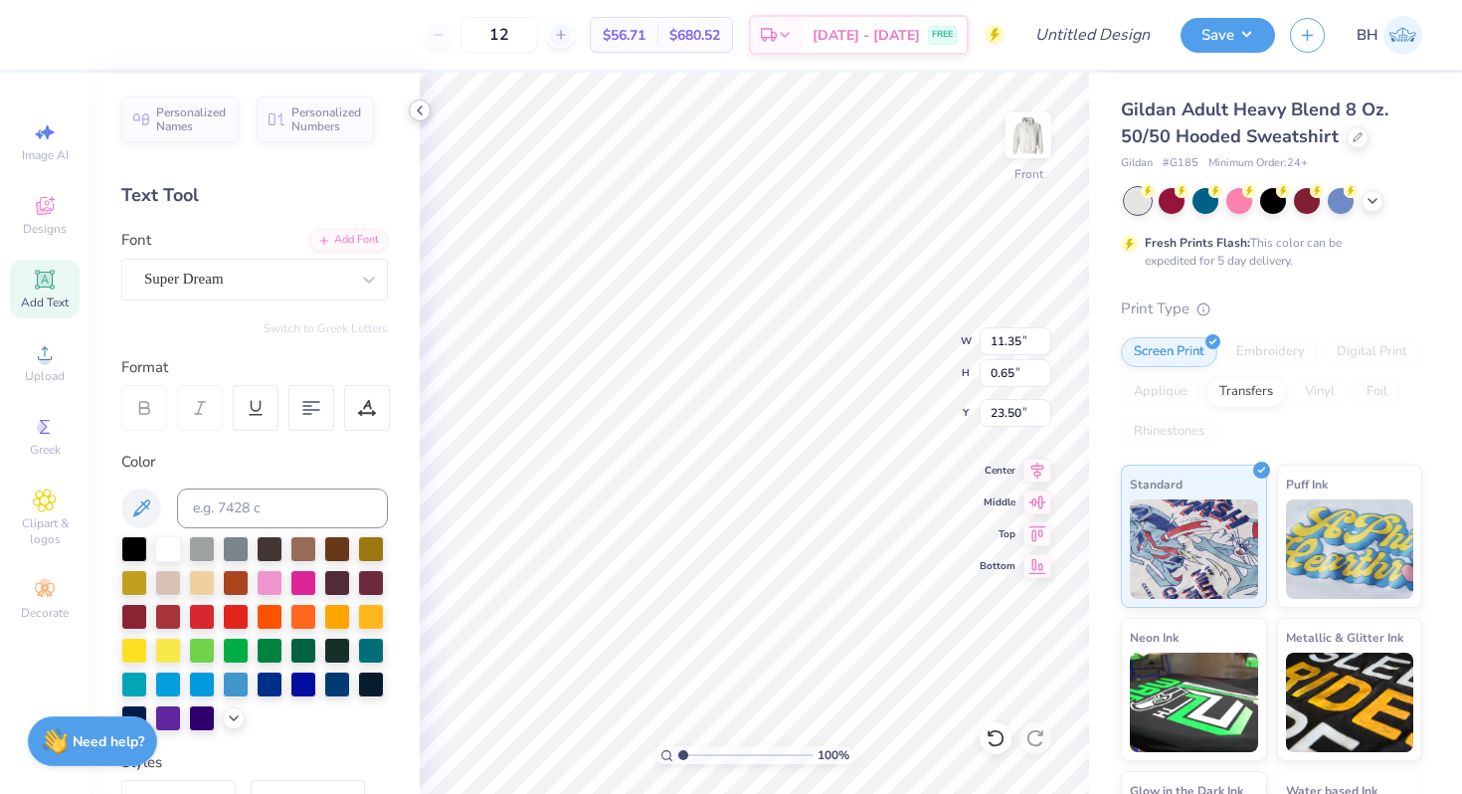
click at [423, 113] on icon at bounding box center [420, 110] width 16 height 16
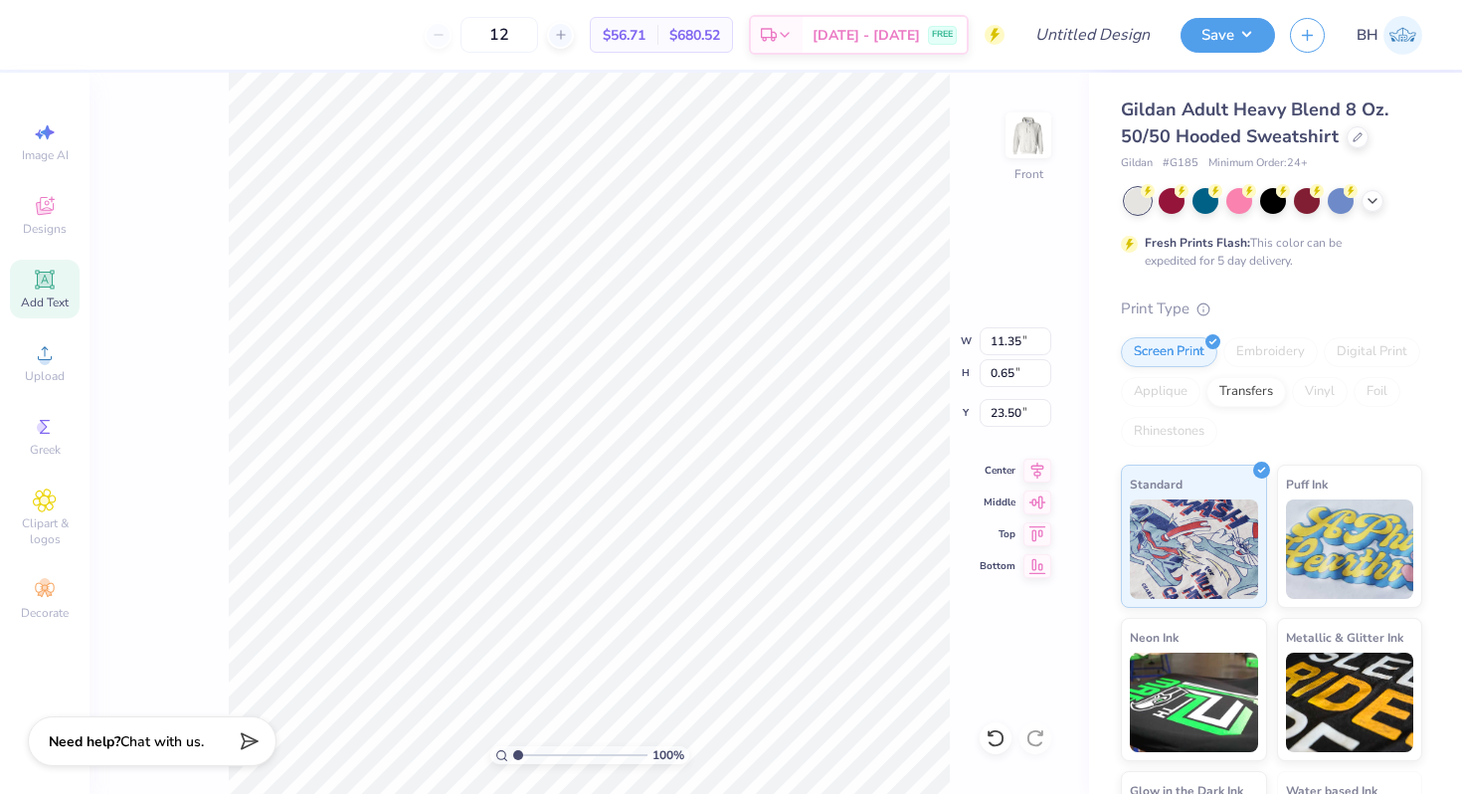
click at [41, 32] on div "12 $56.71 Per Item $680.52 Total Est. Delivery Aug 24 - 27 FREE Design Title Sa…" at bounding box center [731, 35] width 1462 height 70
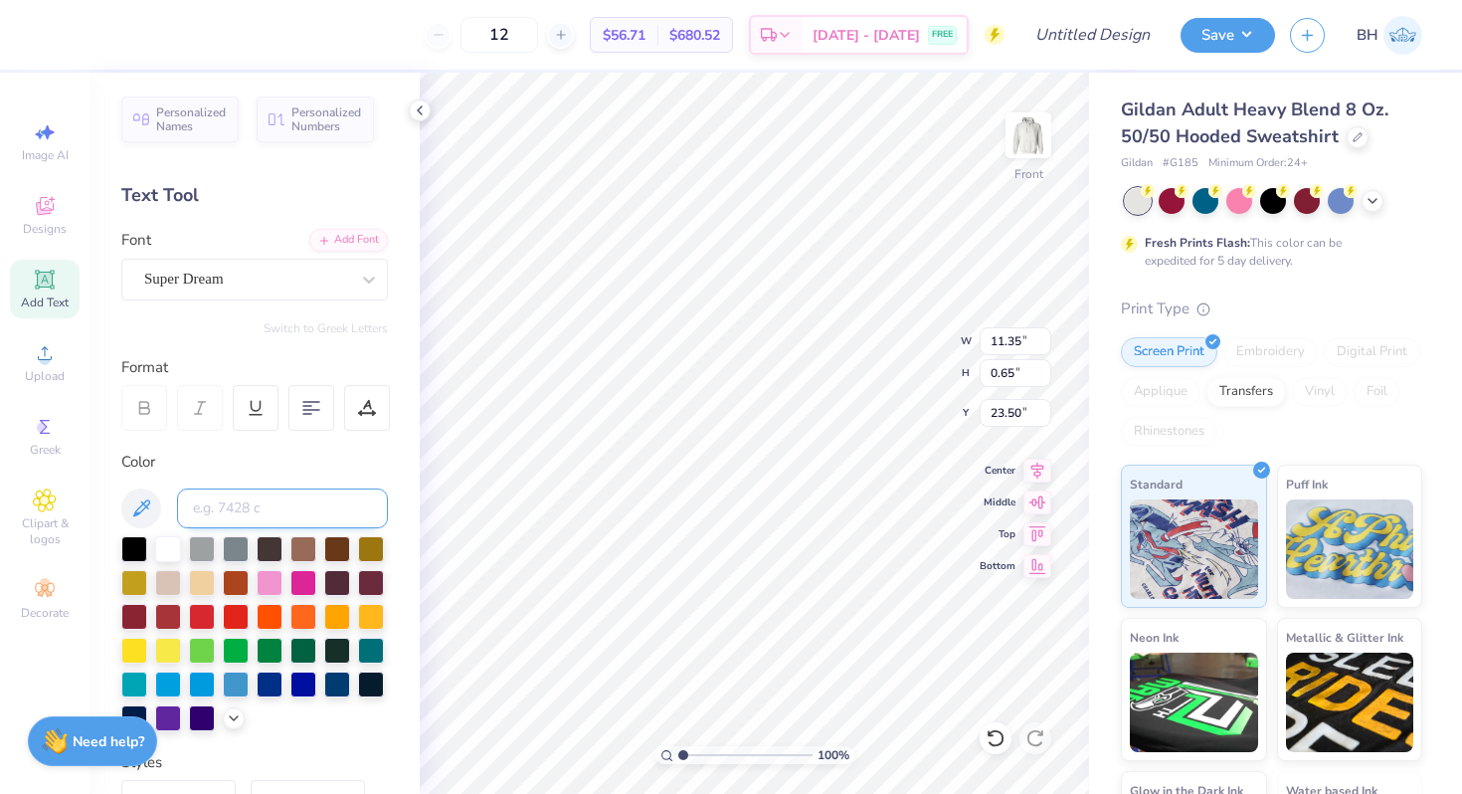
click at [269, 516] on input at bounding box center [282, 508] width 211 height 40
type input "577"
click at [241, 513] on input at bounding box center [282, 508] width 211 height 40
click at [930, 366] on div "100 % Front W 11.98 11.98 " H 17.50 17.50 " Y 6.00 6.00 " Center Middle Top Bot…" at bounding box center [755, 433] width 670 height 721
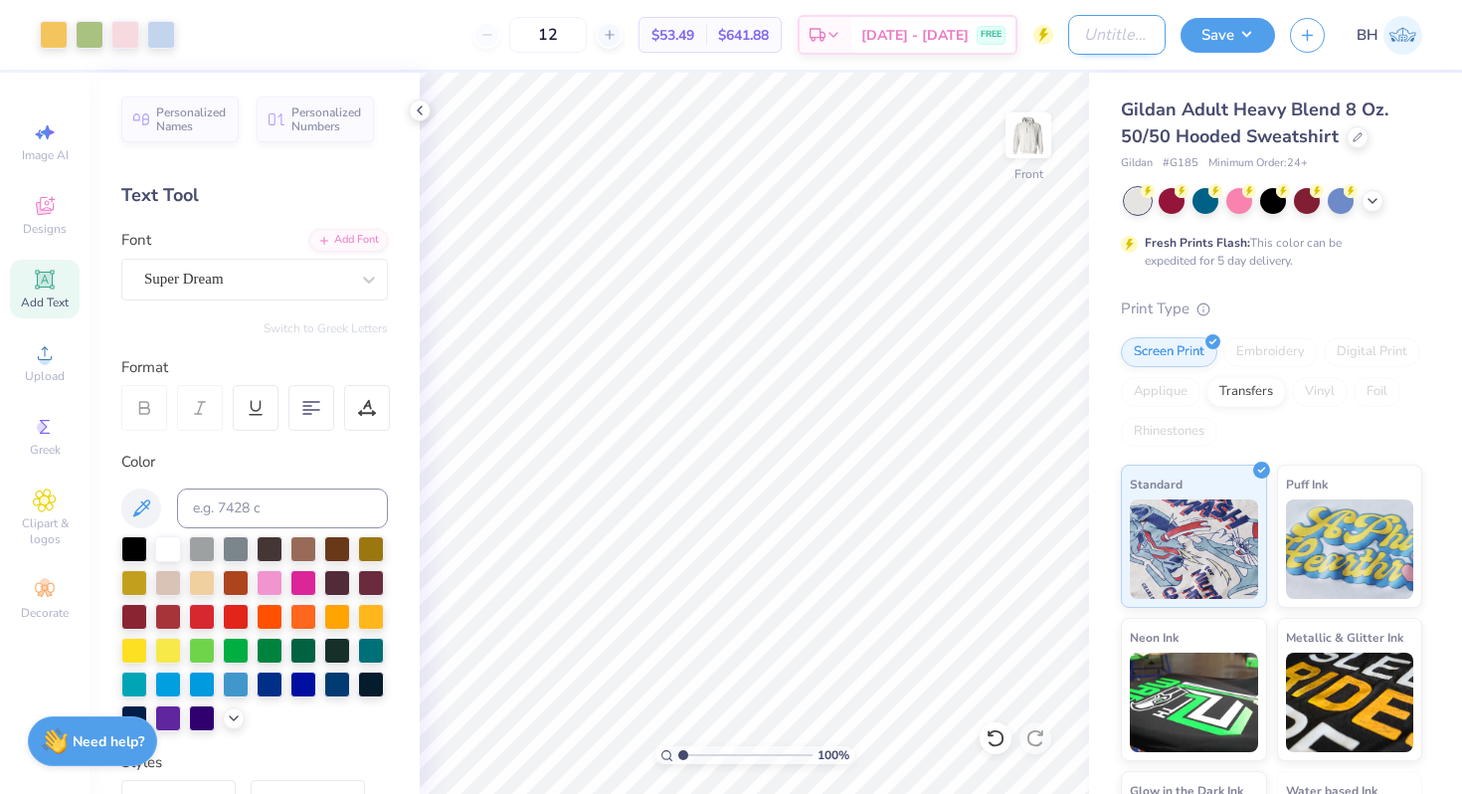
click at [1070, 28] on input "Design Title" at bounding box center [1116, 35] width 97 height 40
type input "c"
type input "flower hoodie"
click at [1049, 124] on img at bounding box center [1029, 136] width 80 height 80
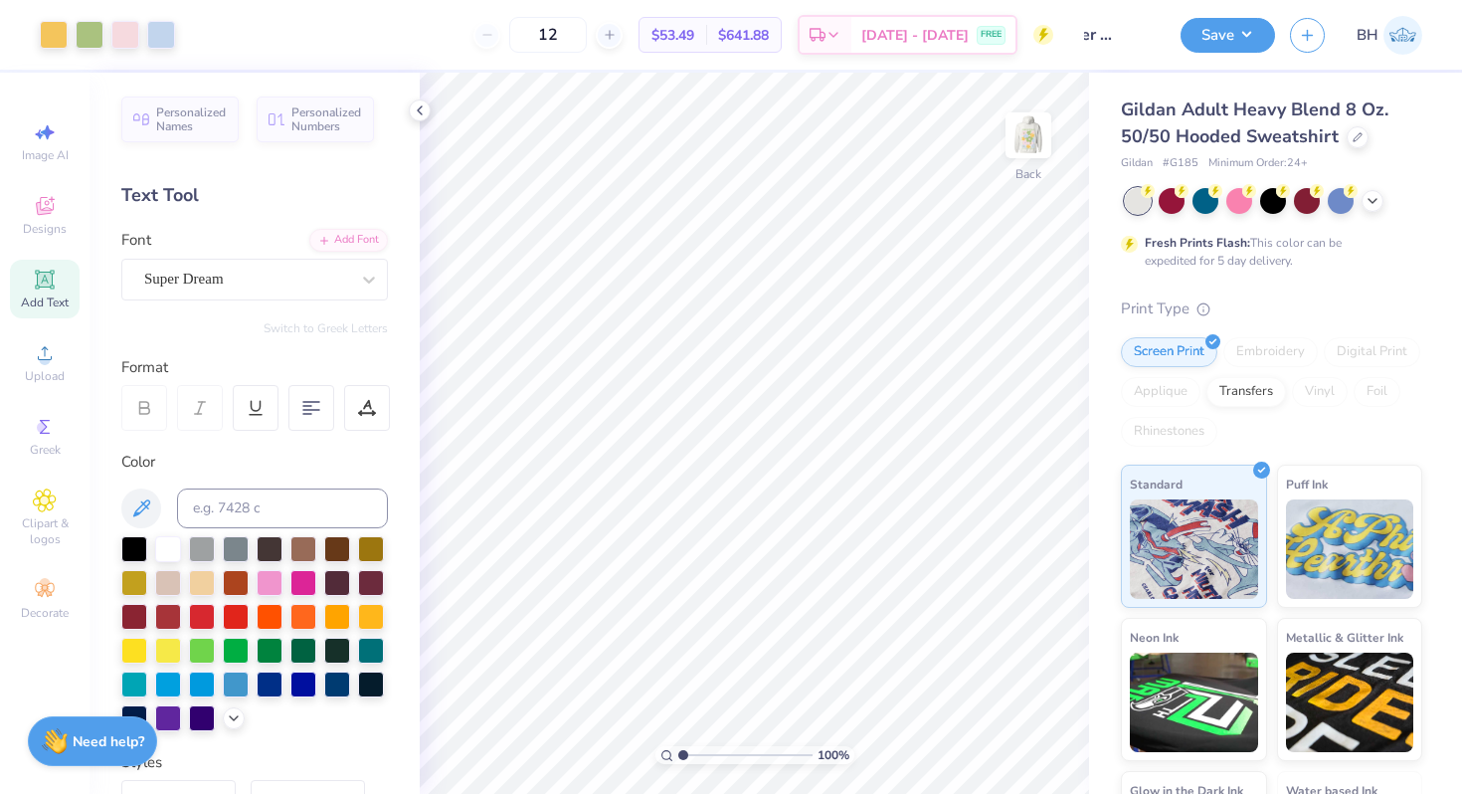
scroll to position [0, 0]
click at [35, 372] on span "Upload" at bounding box center [45, 376] width 40 height 16
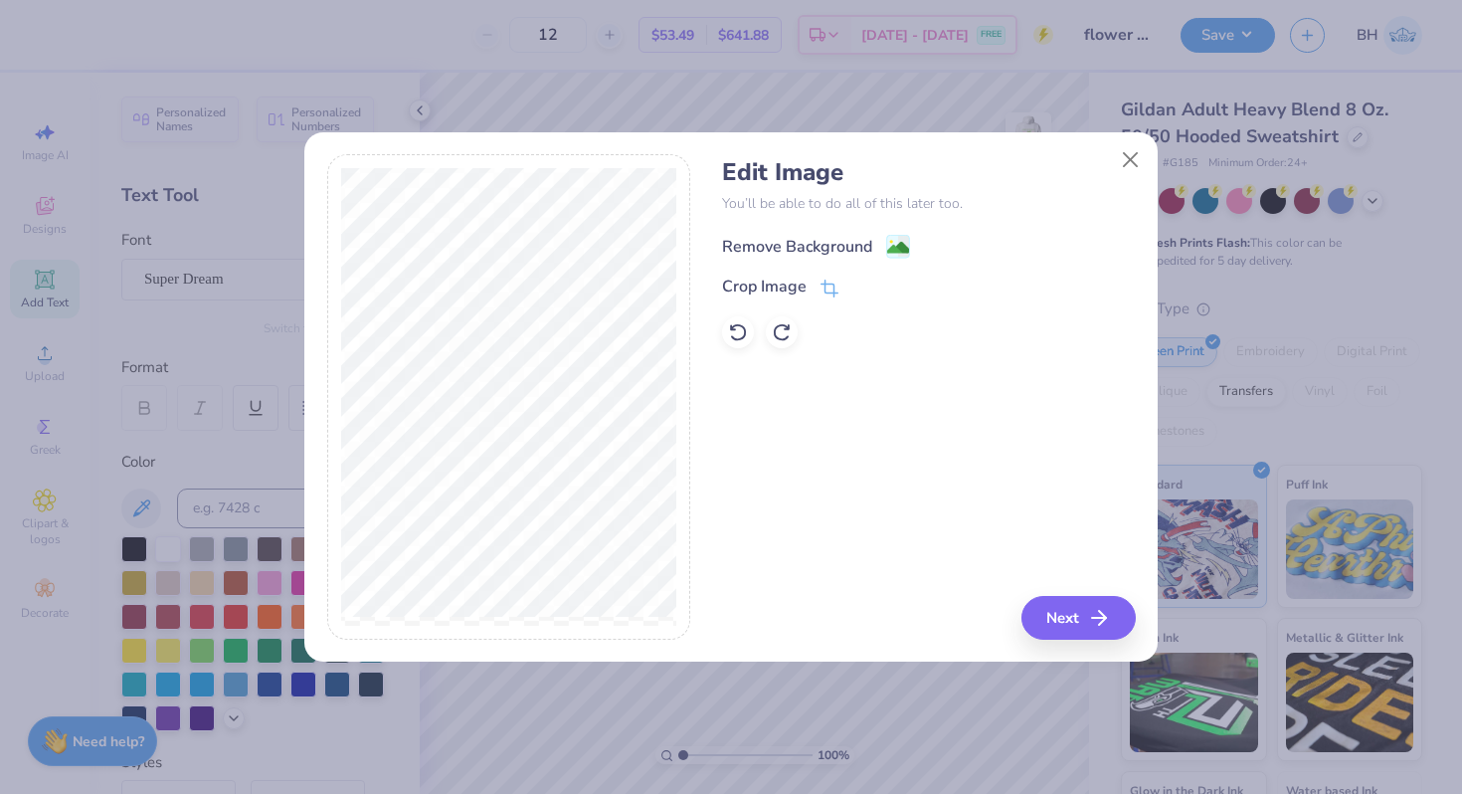
click at [820, 240] on div "Remove Background" at bounding box center [797, 247] width 150 height 24
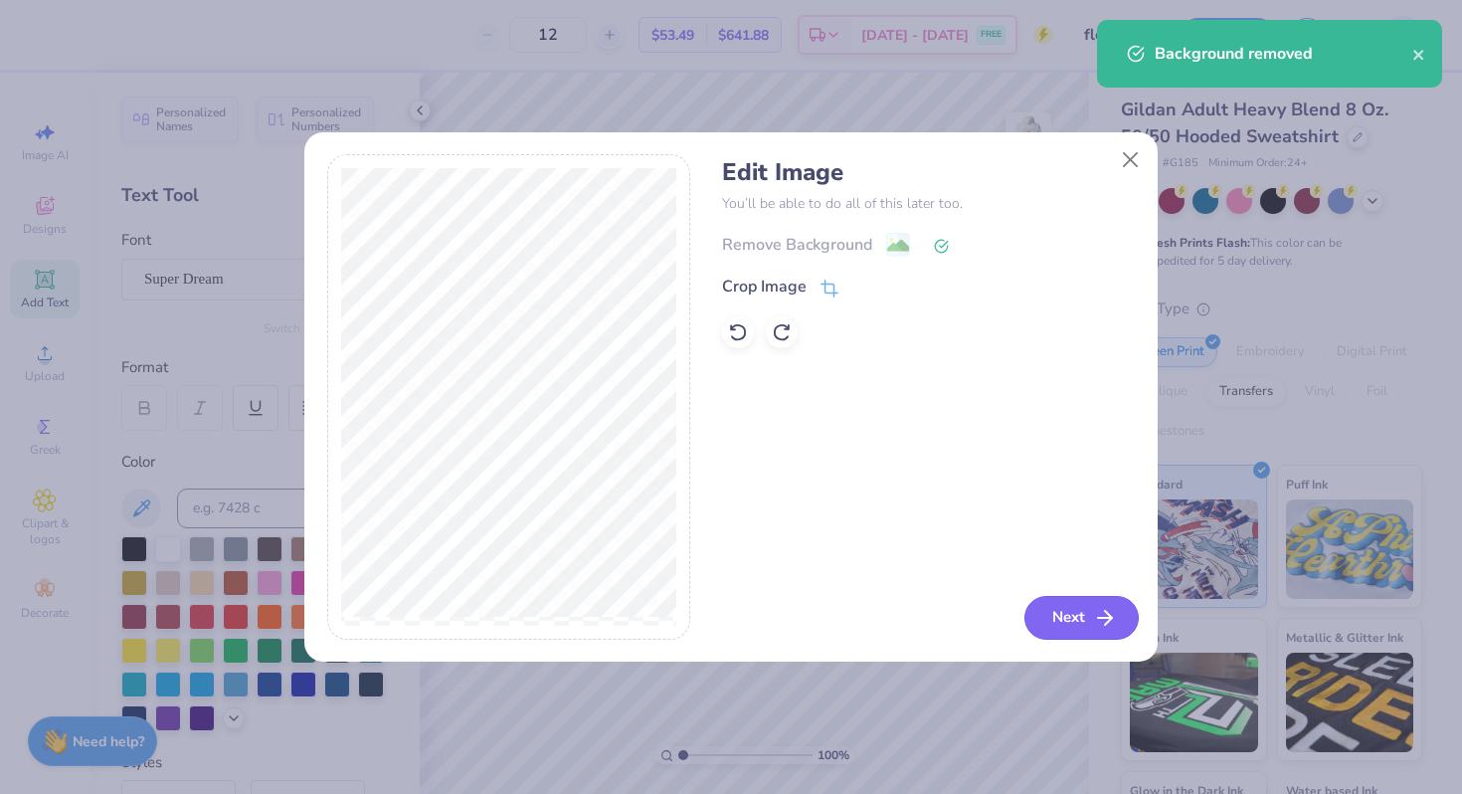
click at [1055, 616] on button "Next" at bounding box center [1082, 618] width 114 height 44
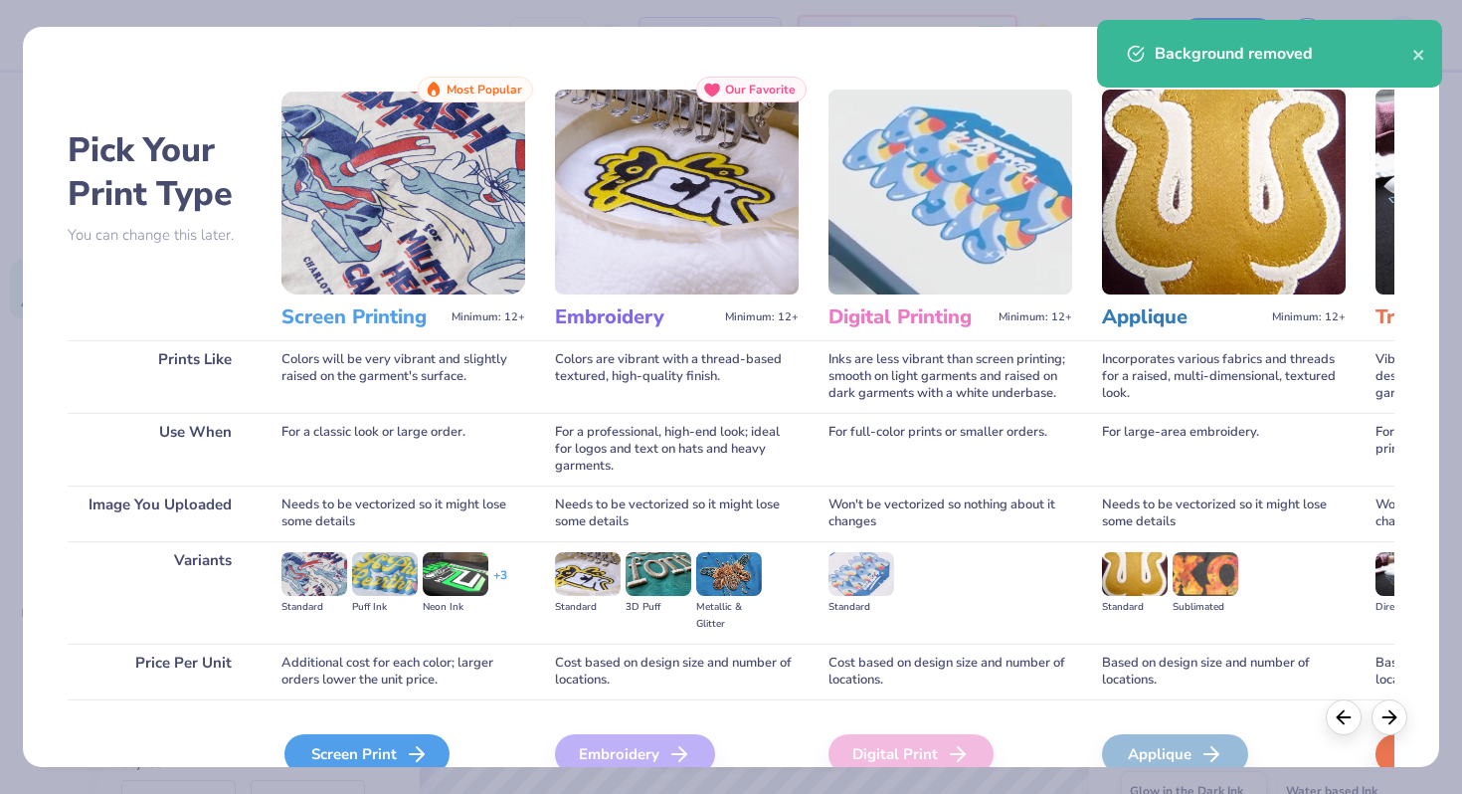
click at [422, 734] on div "Screen Print" at bounding box center [367, 754] width 165 height 40
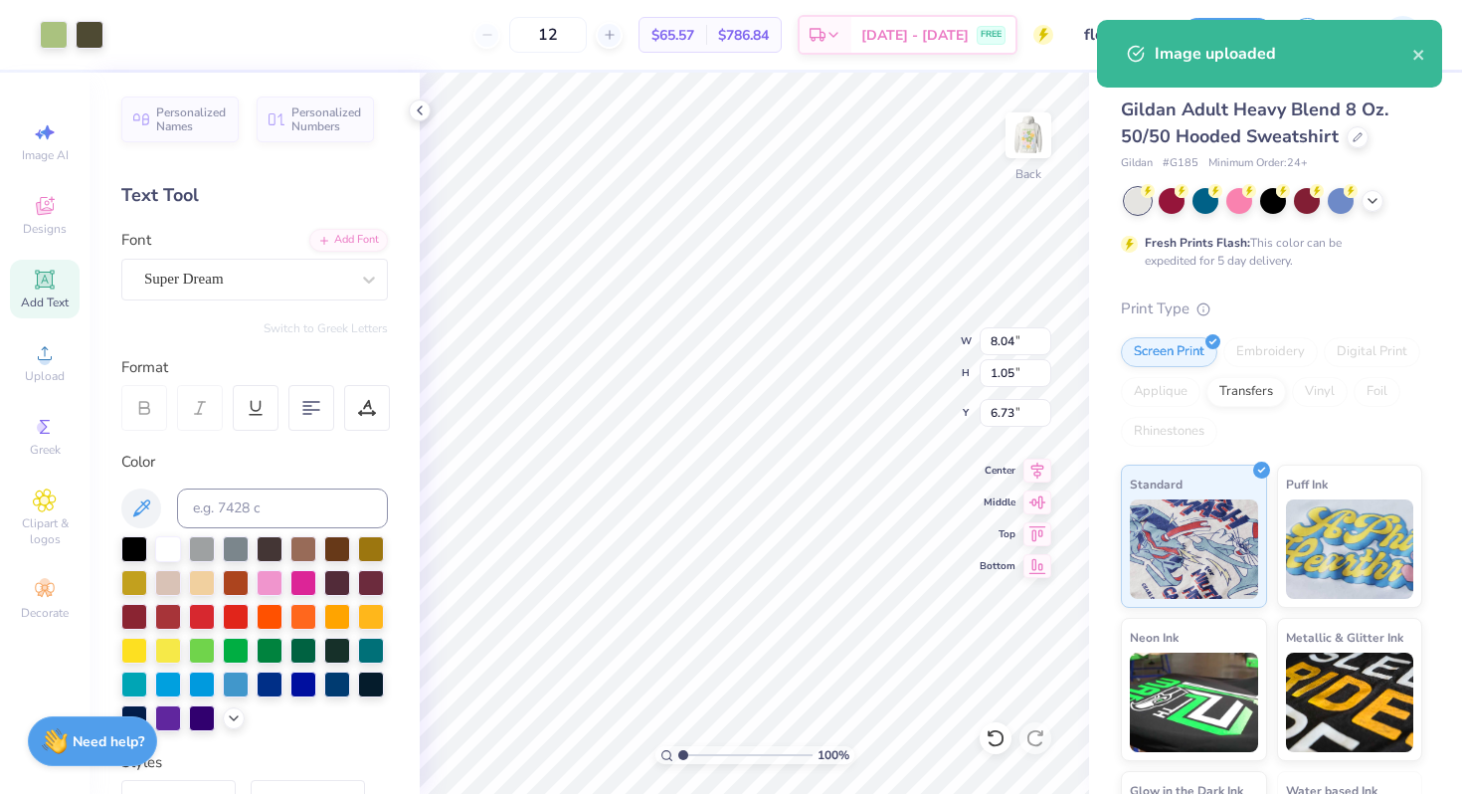
type input "3.28"
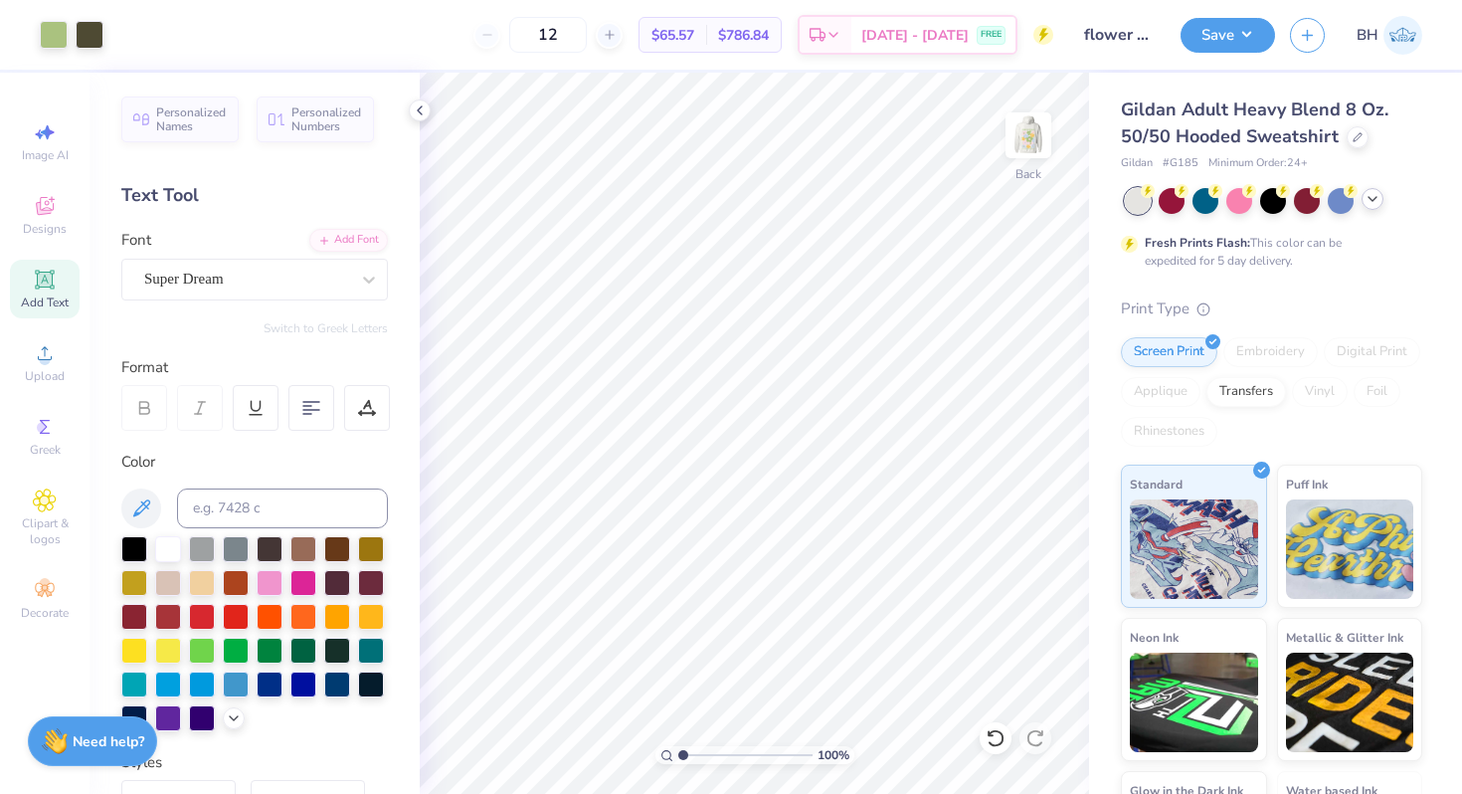
click at [1381, 202] on div at bounding box center [1373, 199] width 22 height 22
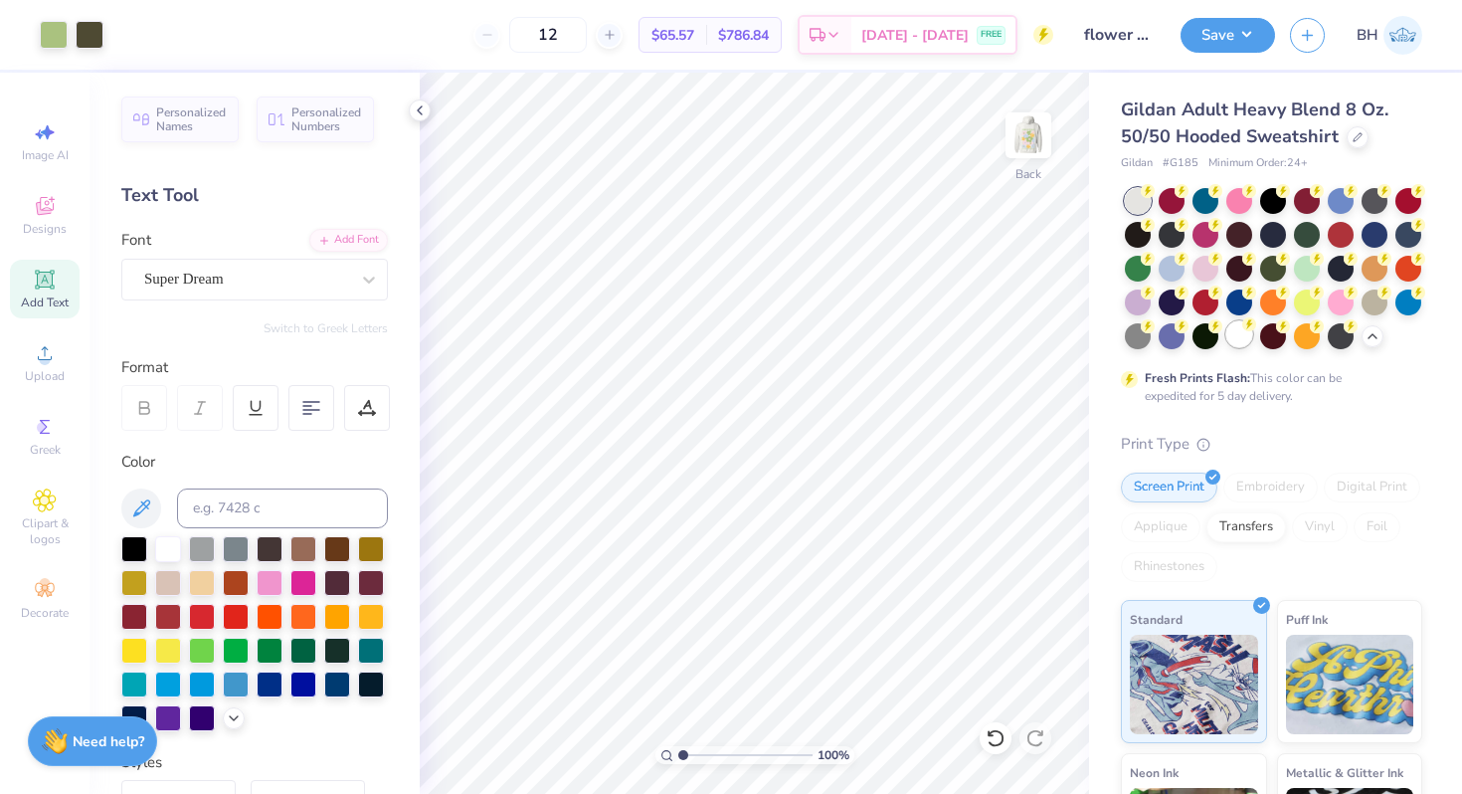
click at [1241, 333] on div at bounding box center [1240, 334] width 26 height 26
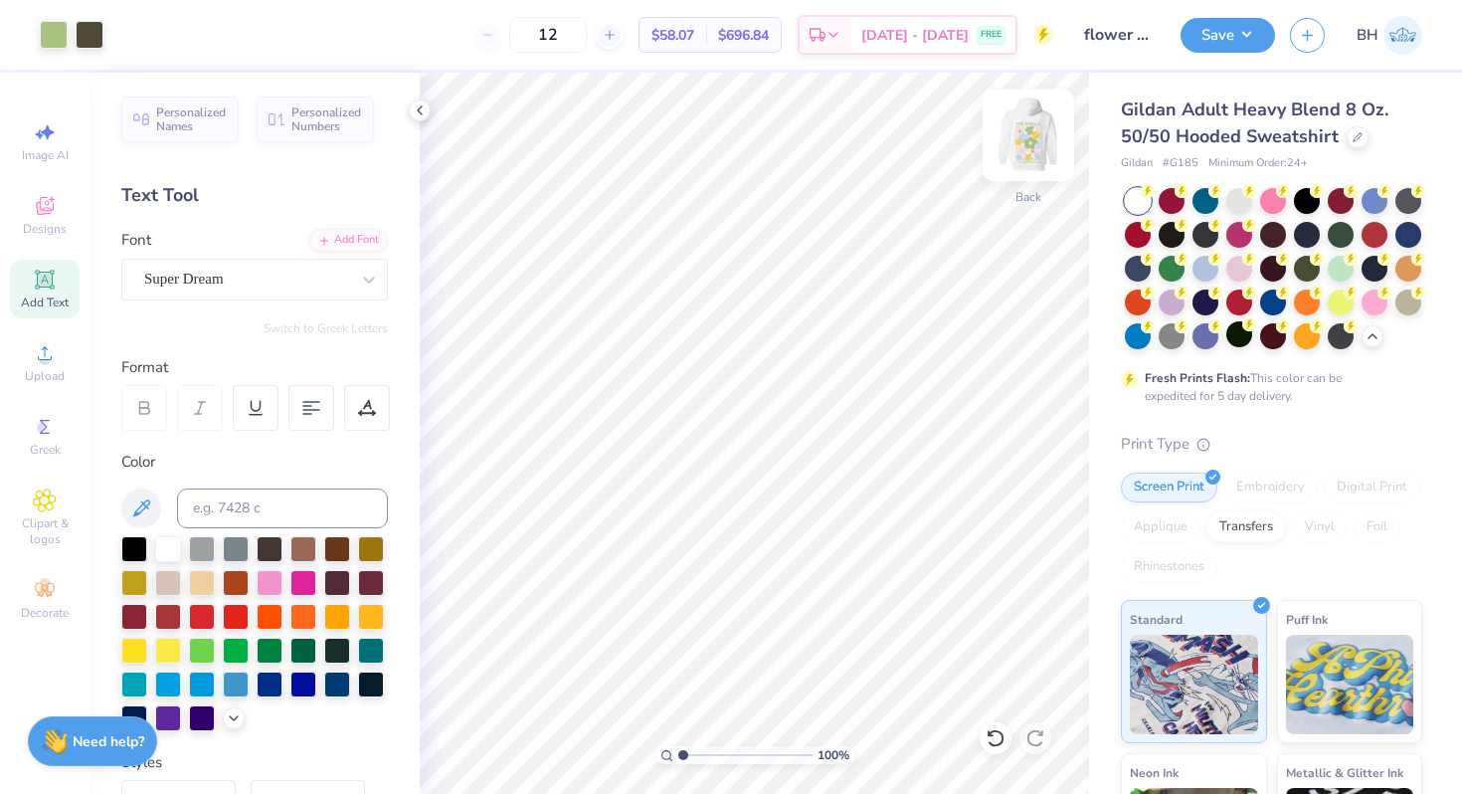
click at [1032, 128] on img at bounding box center [1029, 136] width 80 height 80
click at [1236, 191] on div at bounding box center [1240, 199] width 26 height 26
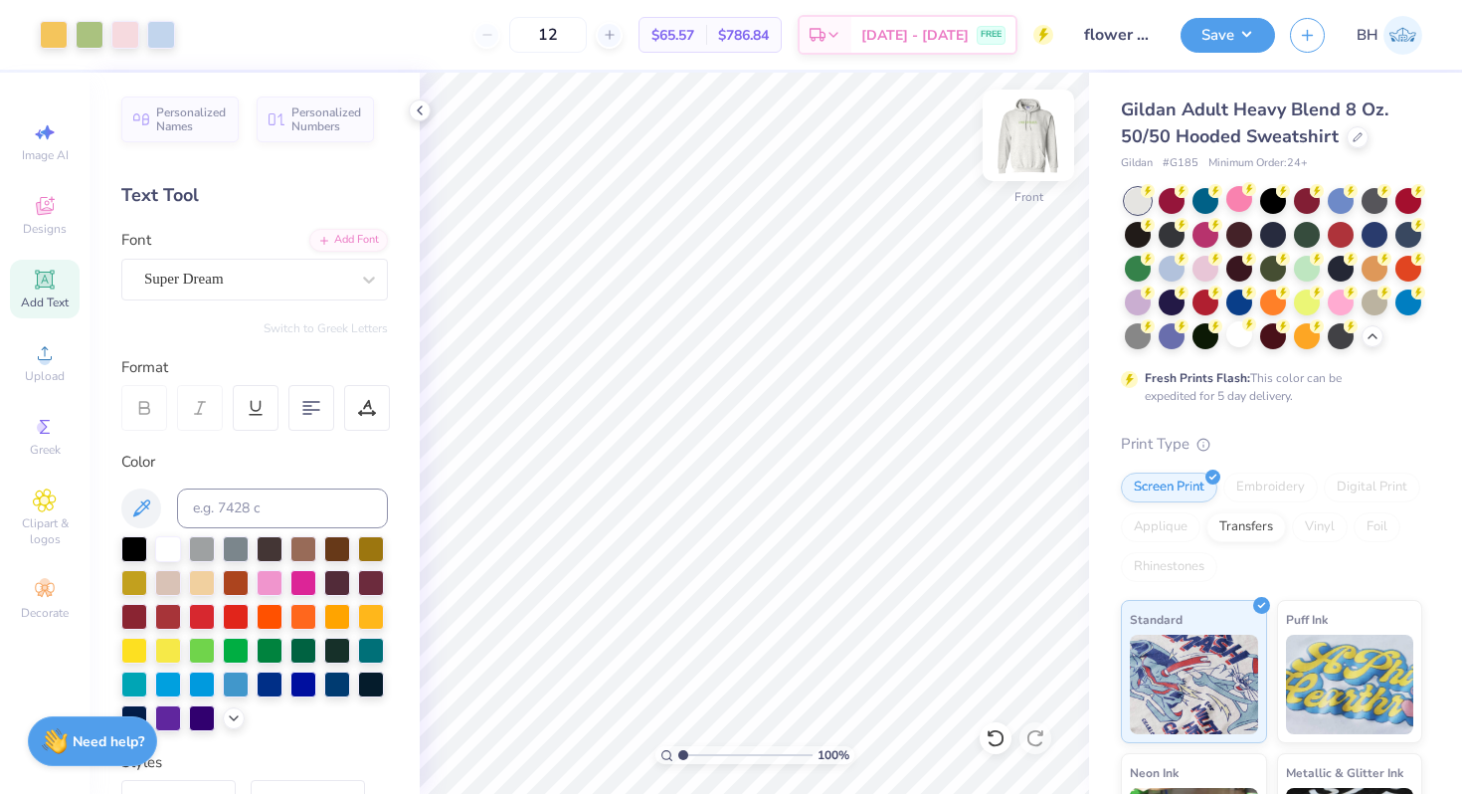
click at [1044, 142] on img at bounding box center [1029, 136] width 80 height 80
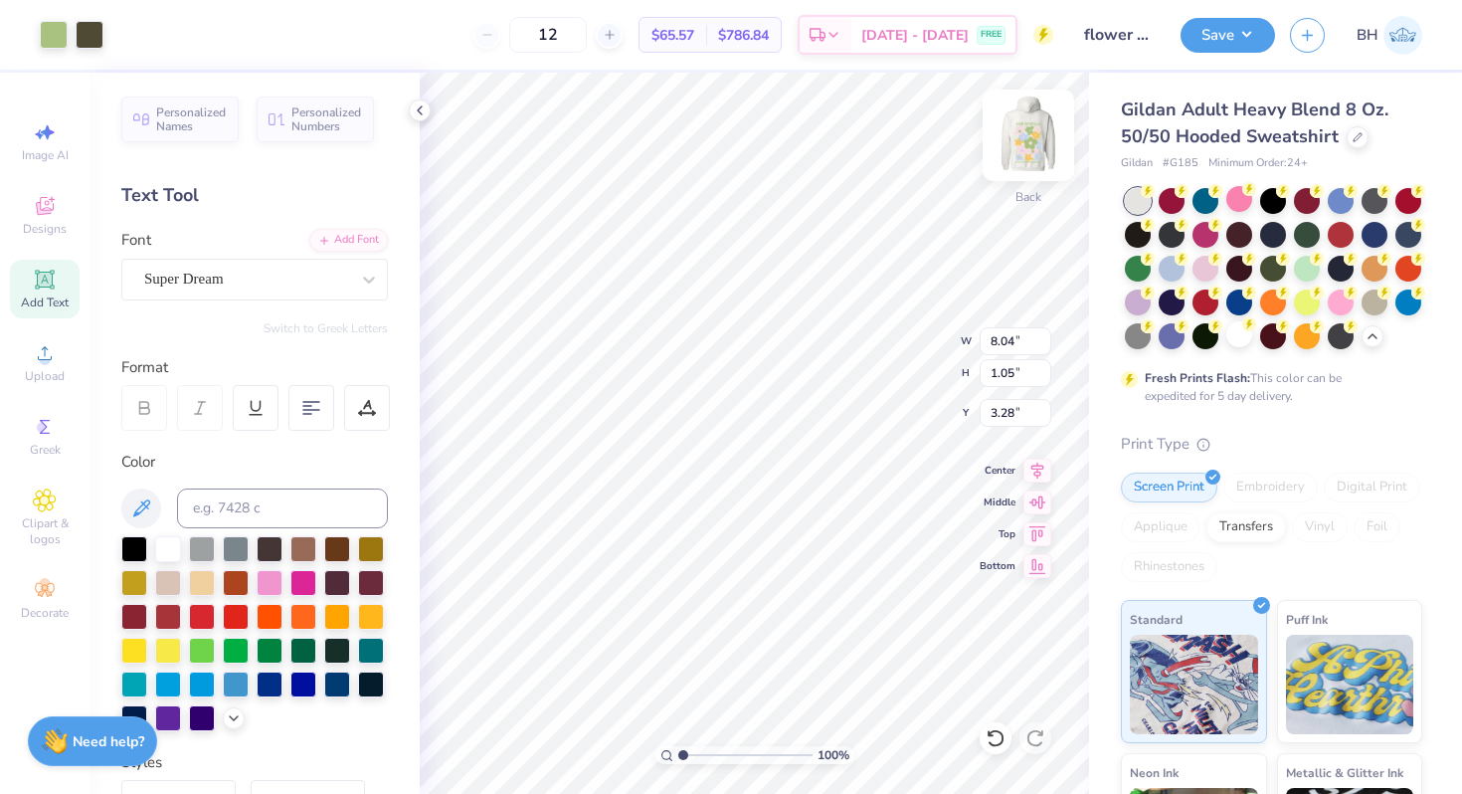
type input "9.46"
type input "1.23"
type input "8.04"
type input "1.05"
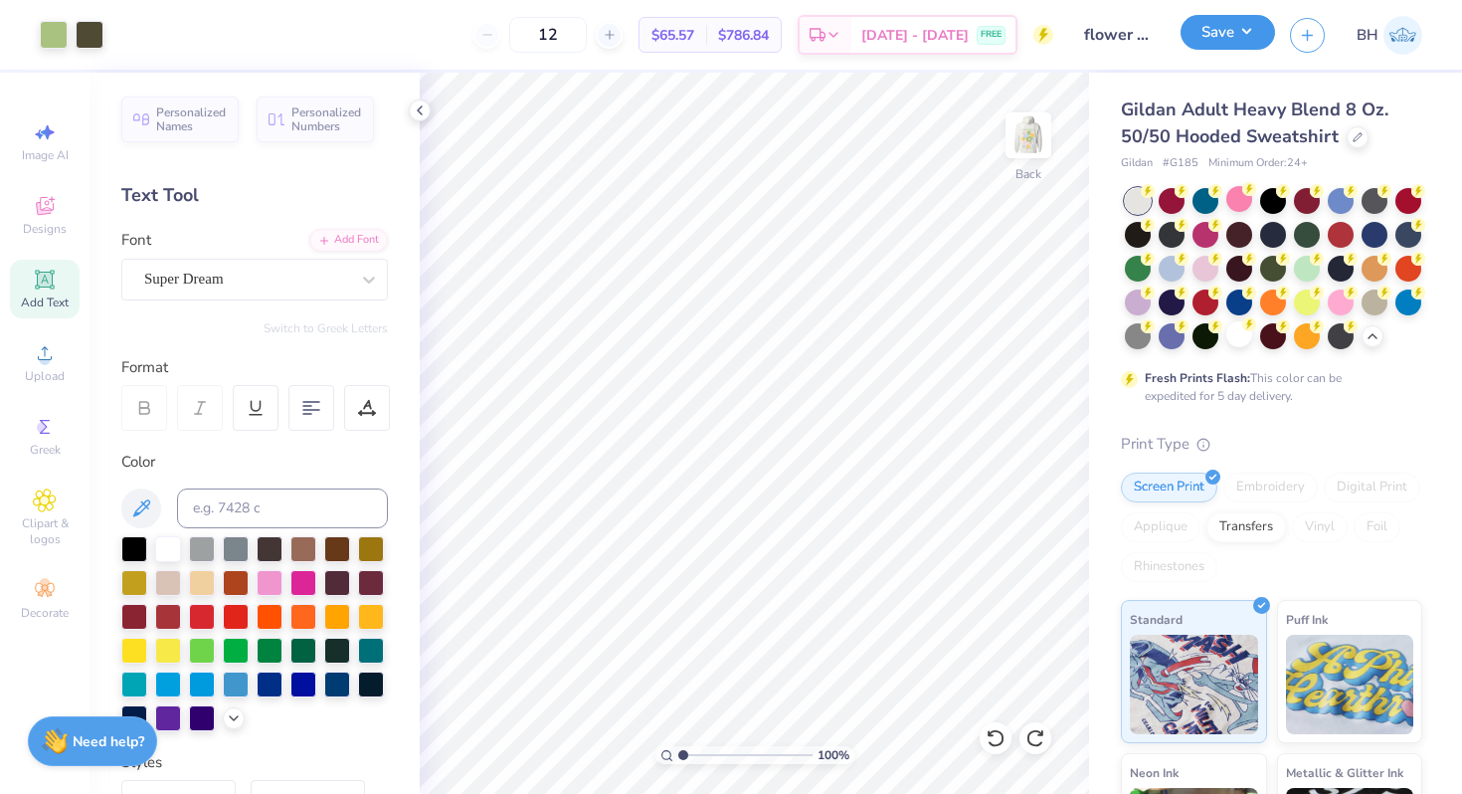
click at [1206, 28] on button "Save" at bounding box center [1228, 32] width 95 height 35
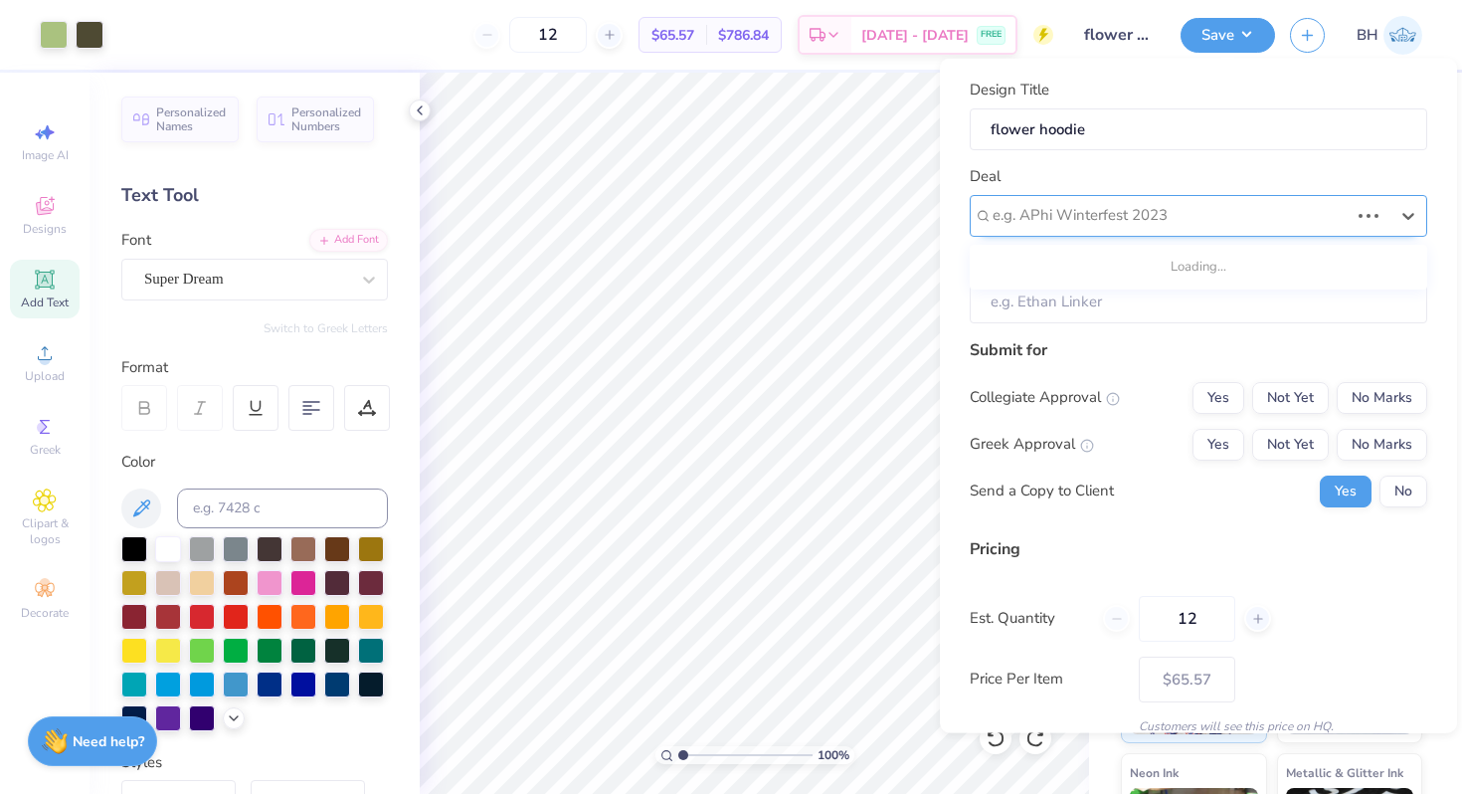
click at [1172, 220] on div at bounding box center [1171, 215] width 356 height 27
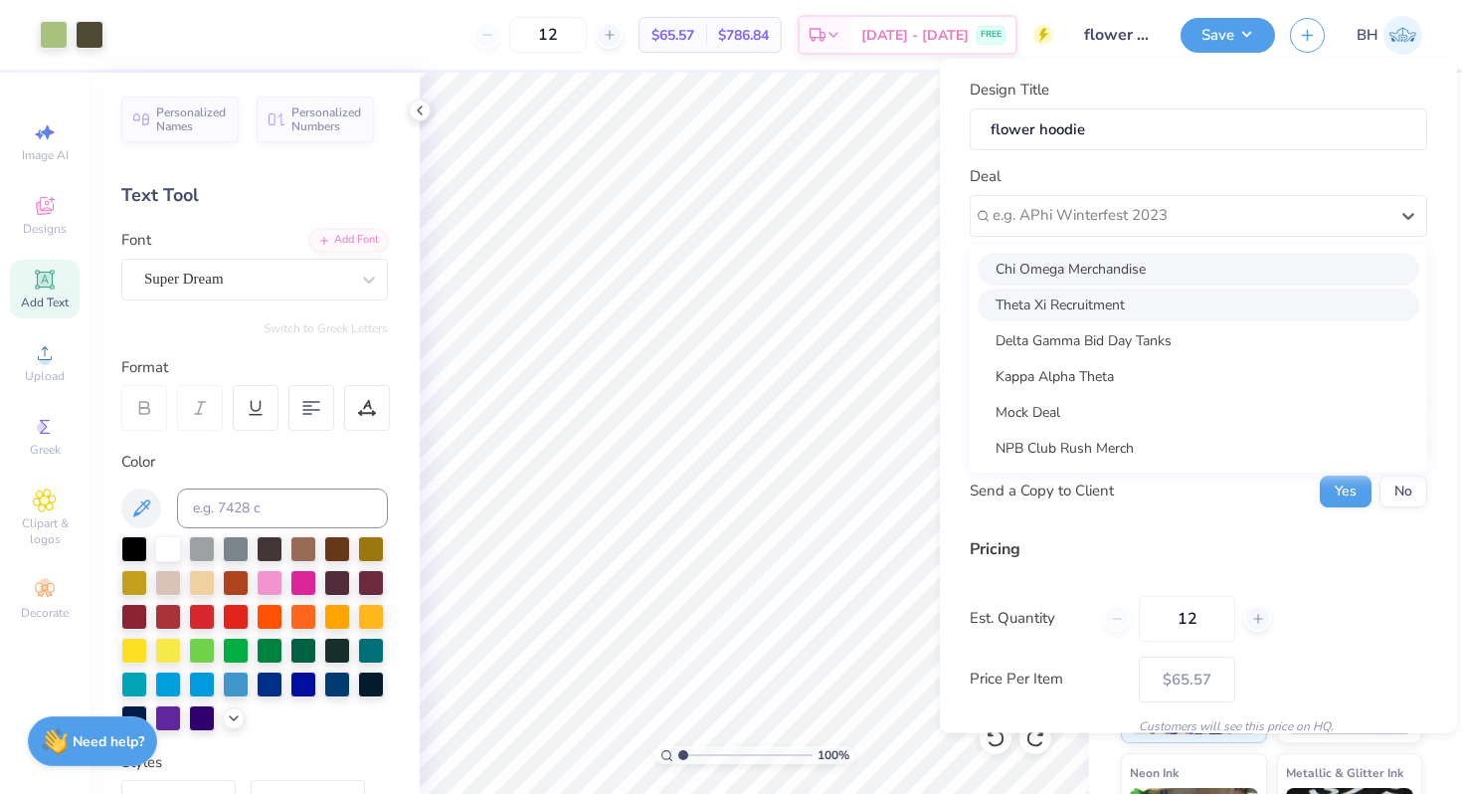
click at [1107, 273] on div "Chi Omega Merchandise" at bounding box center [1199, 268] width 442 height 33
type input "Arden Stratton"
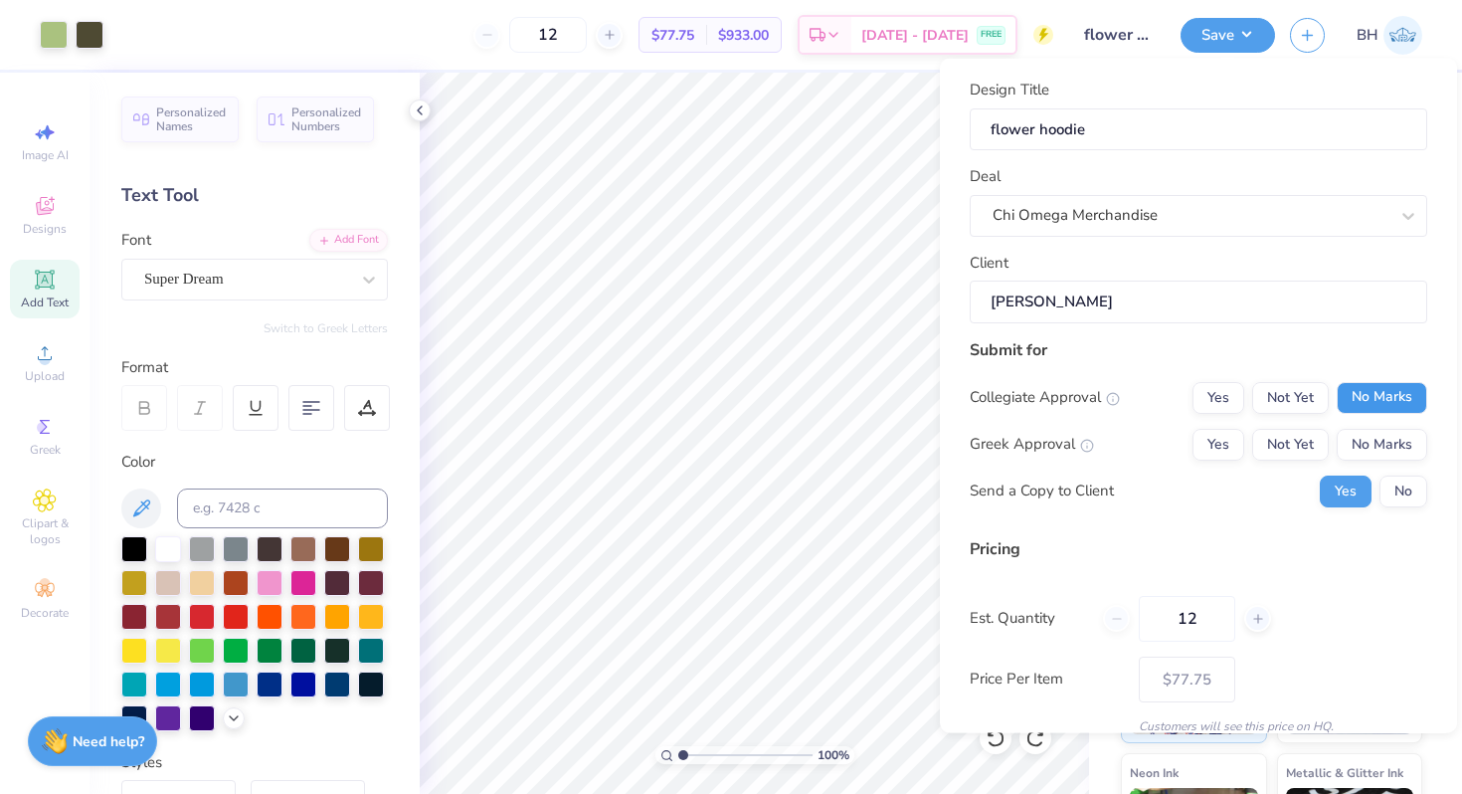
click at [1393, 401] on button "No Marks" at bounding box center [1382, 397] width 91 height 32
click at [1218, 438] on button "Yes" at bounding box center [1219, 444] width 52 height 32
click at [1387, 478] on button "No" at bounding box center [1404, 491] width 48 height 32
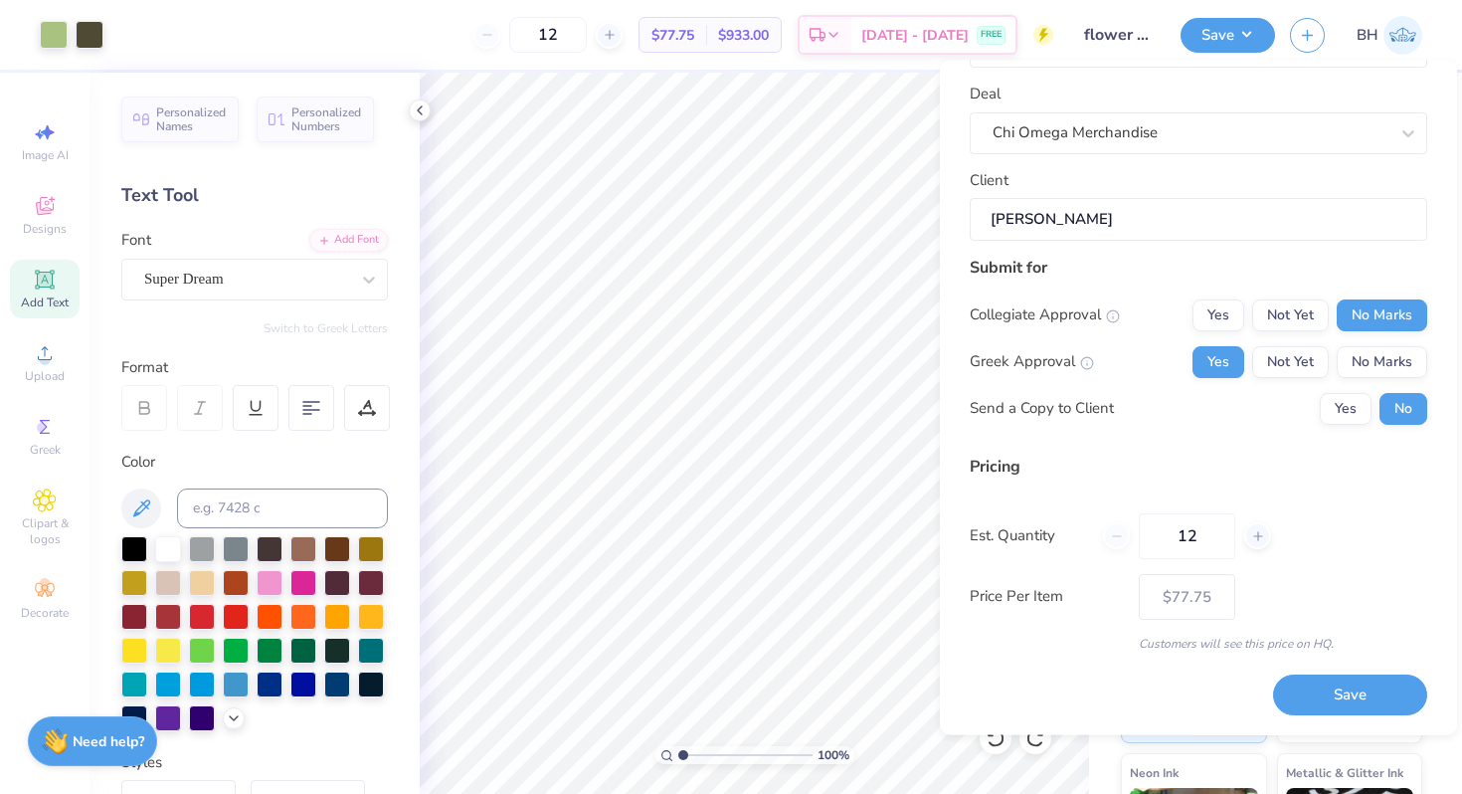
click at [1359, 717] on div "Design Title flower hoodie Deal Chi Omega Merchandise Client Arden Stratton Sub…" at bounding box center [1198, 398] width 517 height 674
click at [1359, 696] on button "Save" at bounding box center [1350, 695] width 154 height 41
type input "– –"
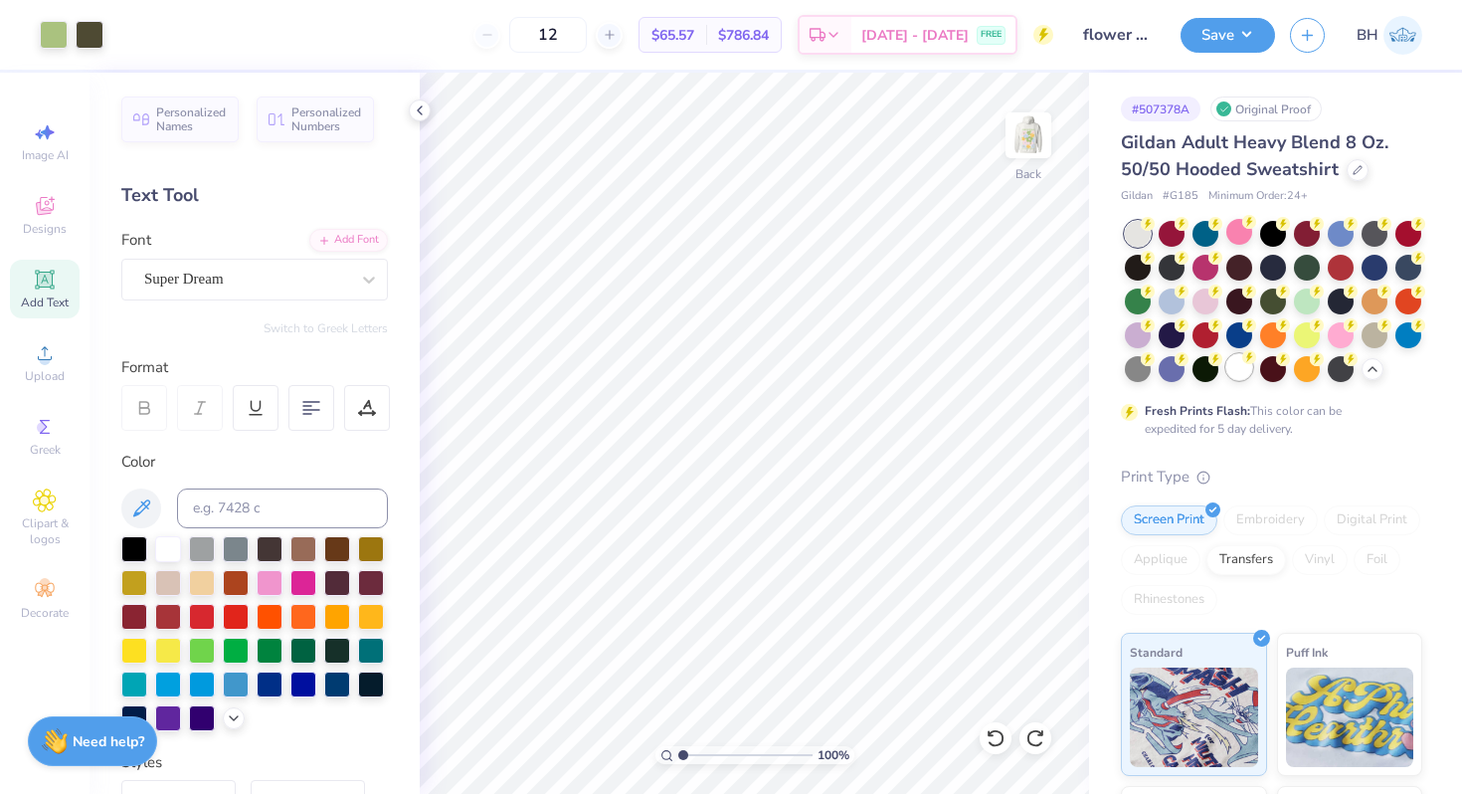
click at [1231, 364] on div at bounding box center [1240, 367] width 26 height 26
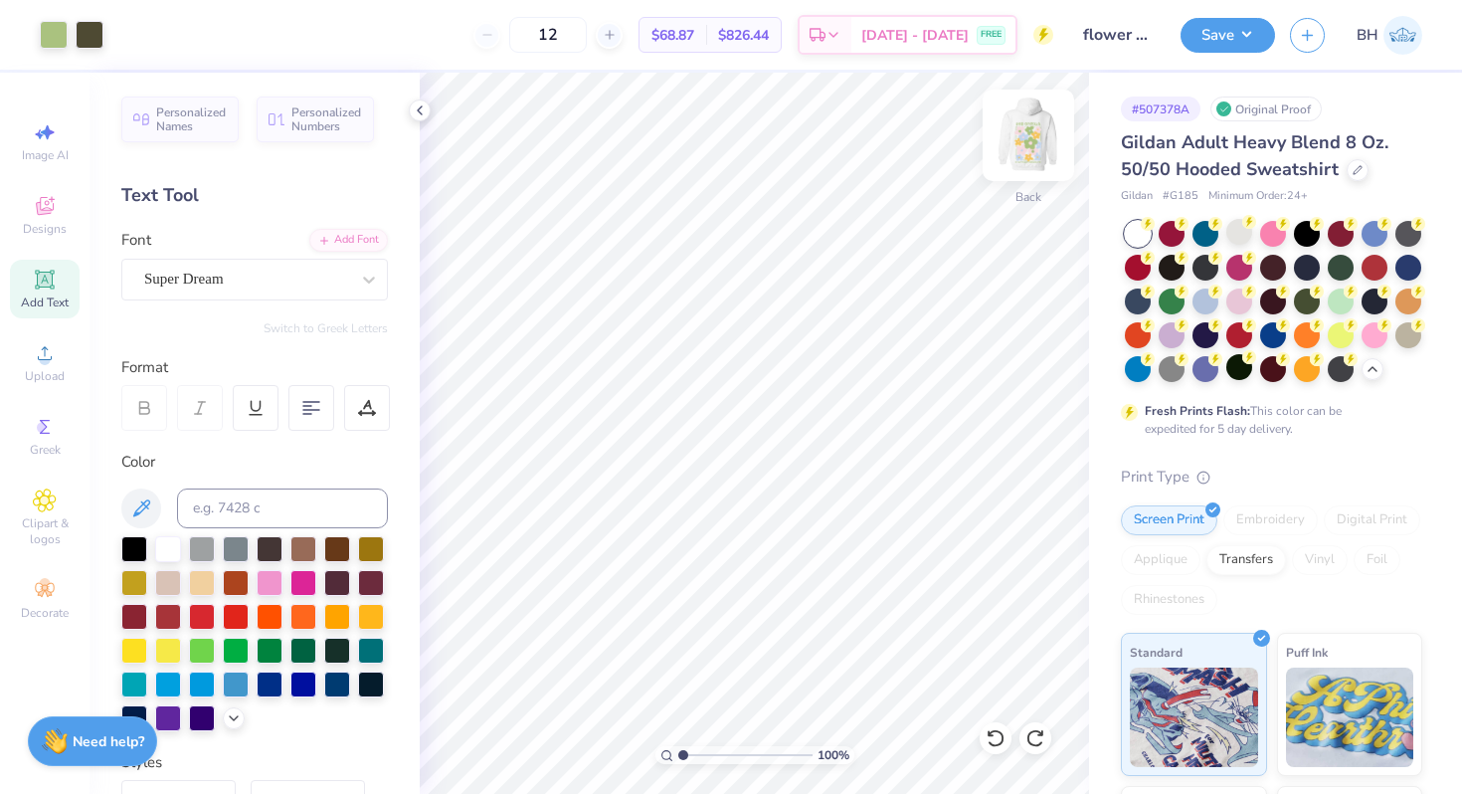
click at [1028, 143] on img at bounding box center [1029, 136] width 80 height 80
click at [1039, 139] on img at bounding box center [1029, 136] width 80 height 80
click at [1032, 152] on img at bounding box center [1029, 136] width 80 height 80
click at [1021, 144] on img at bounding box center [1029, 136] width 80 height 80
click at [1021, 144] on img at bounding box center [1029, 135] width 40 height 40
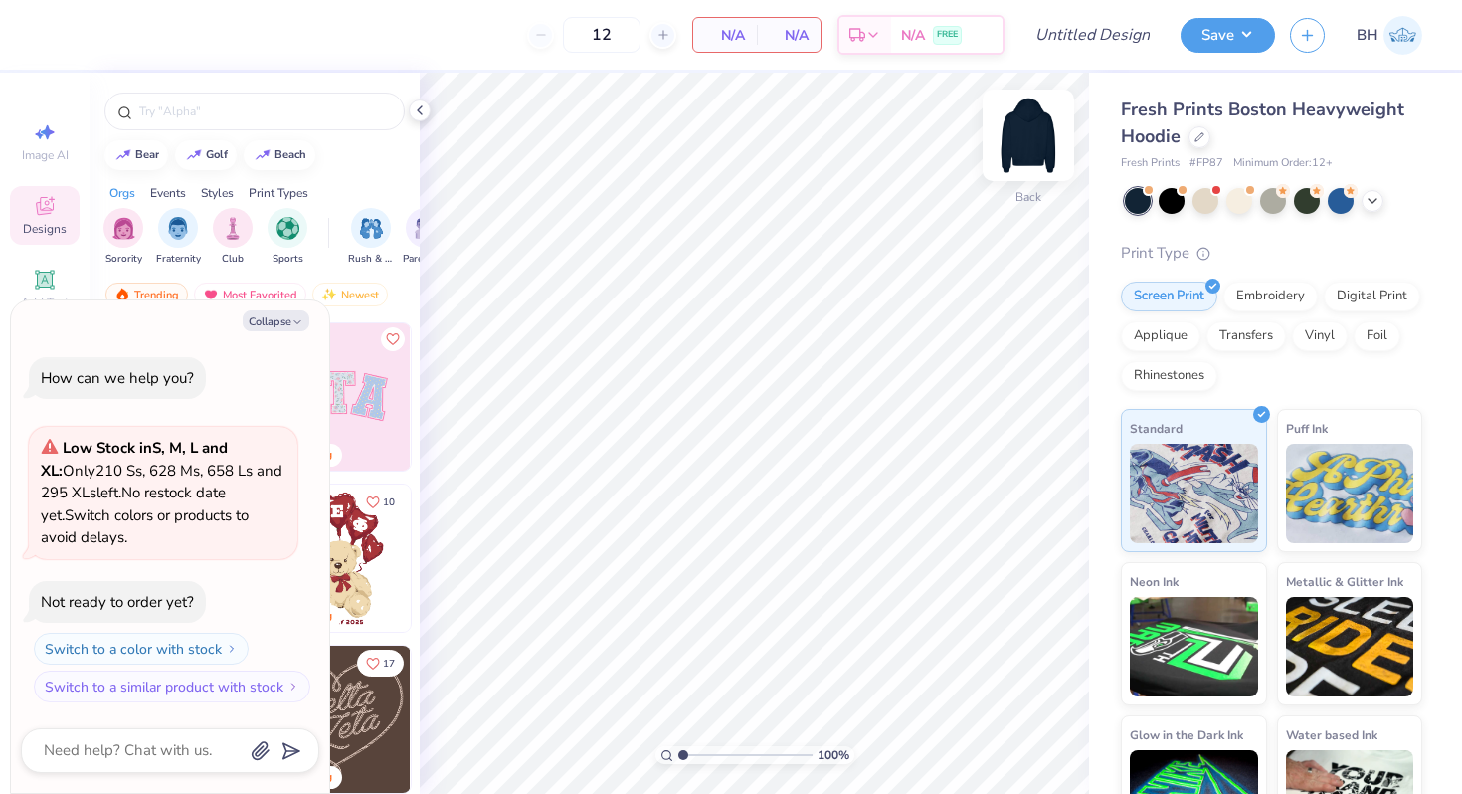
click at [1006, 151] on div at bounding box center [1029, 136] width 92 height 92
click at [1378, 206] on icon at bounding box center [1373, 199] width 16 height 16
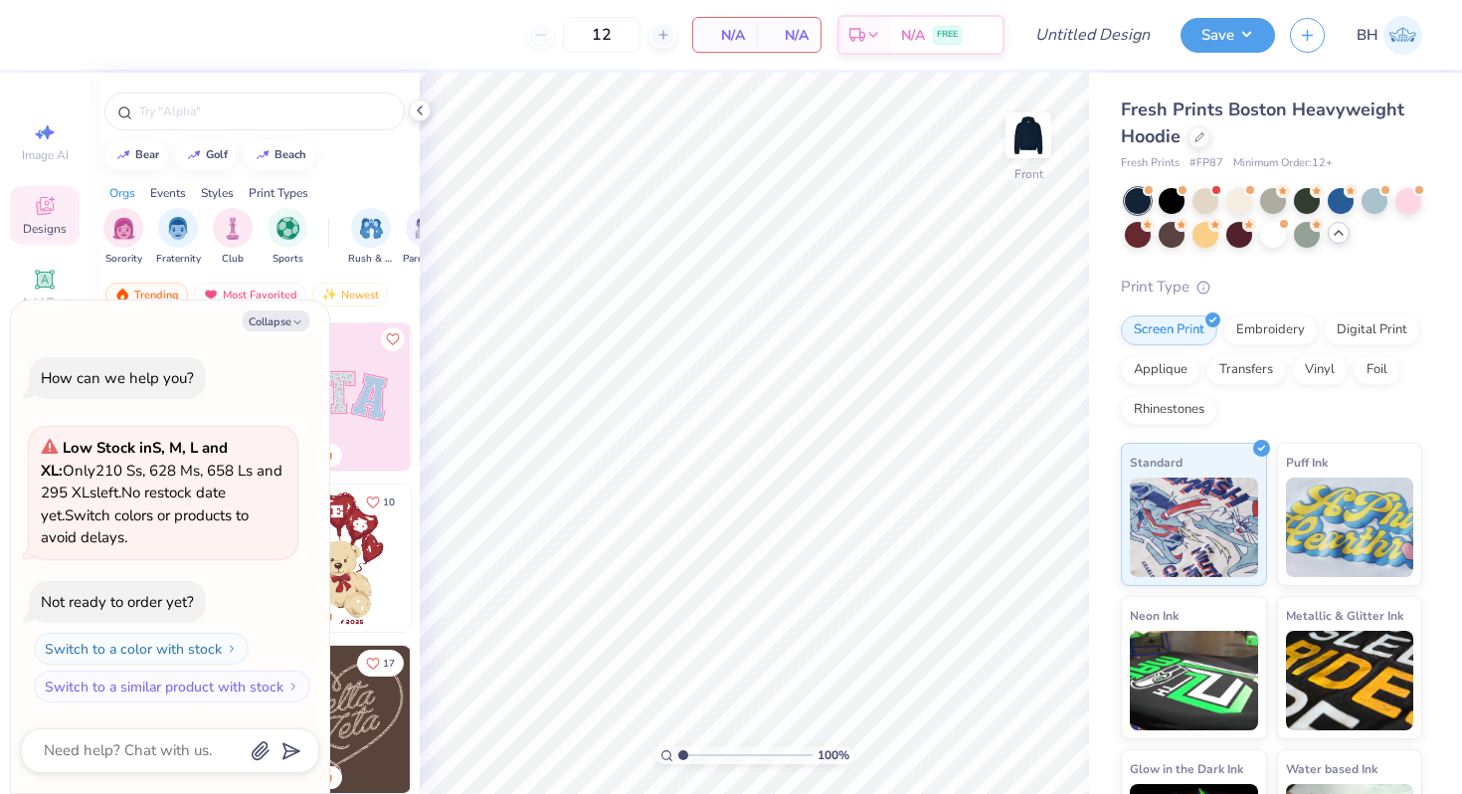
click at [1344, 234] on icon at bounding box center [1339, 233] width 16 height 16
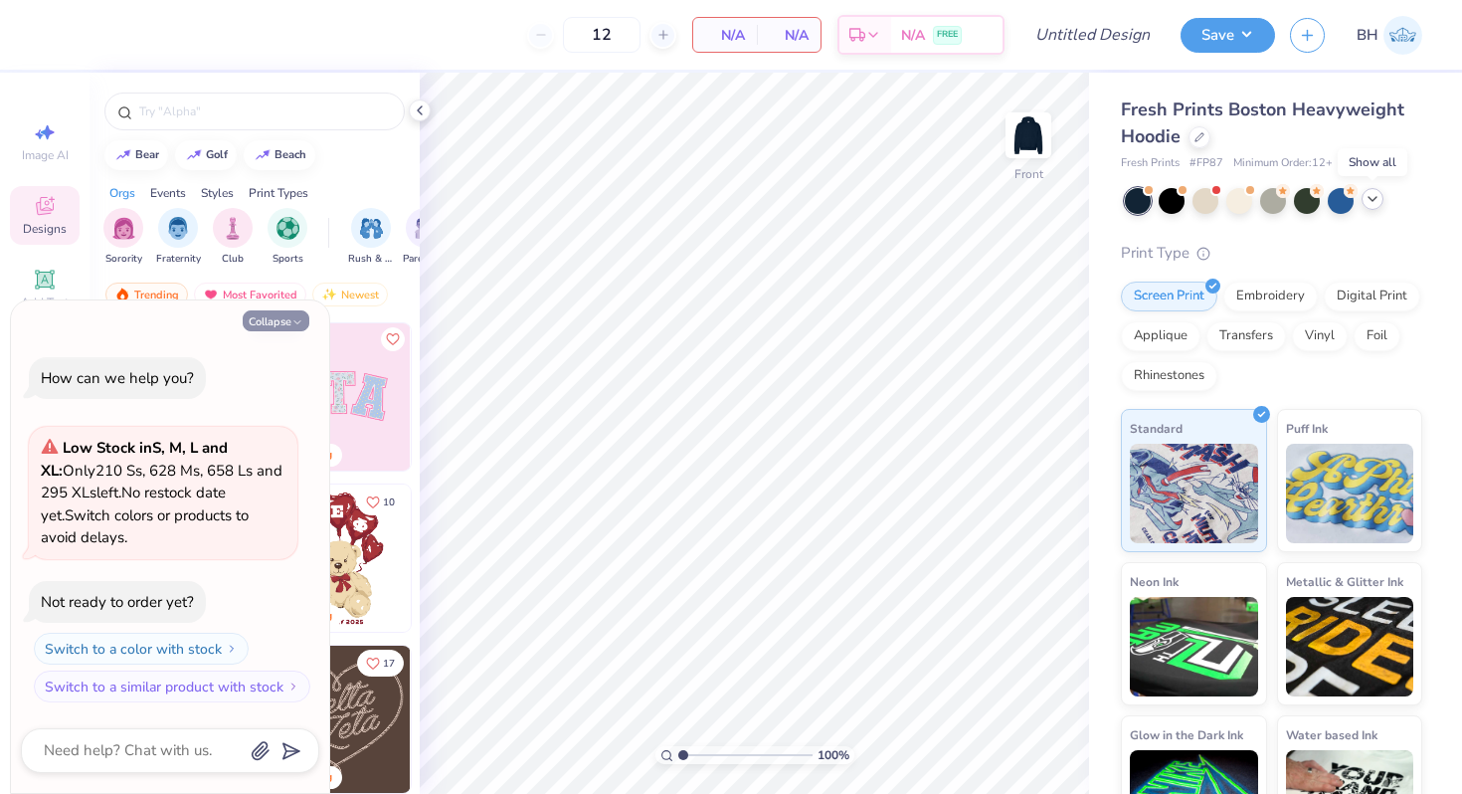
click at [292, 314] on button "Collapse" at bounding box center [276, 320] width 67 height 21
type textarea "x"
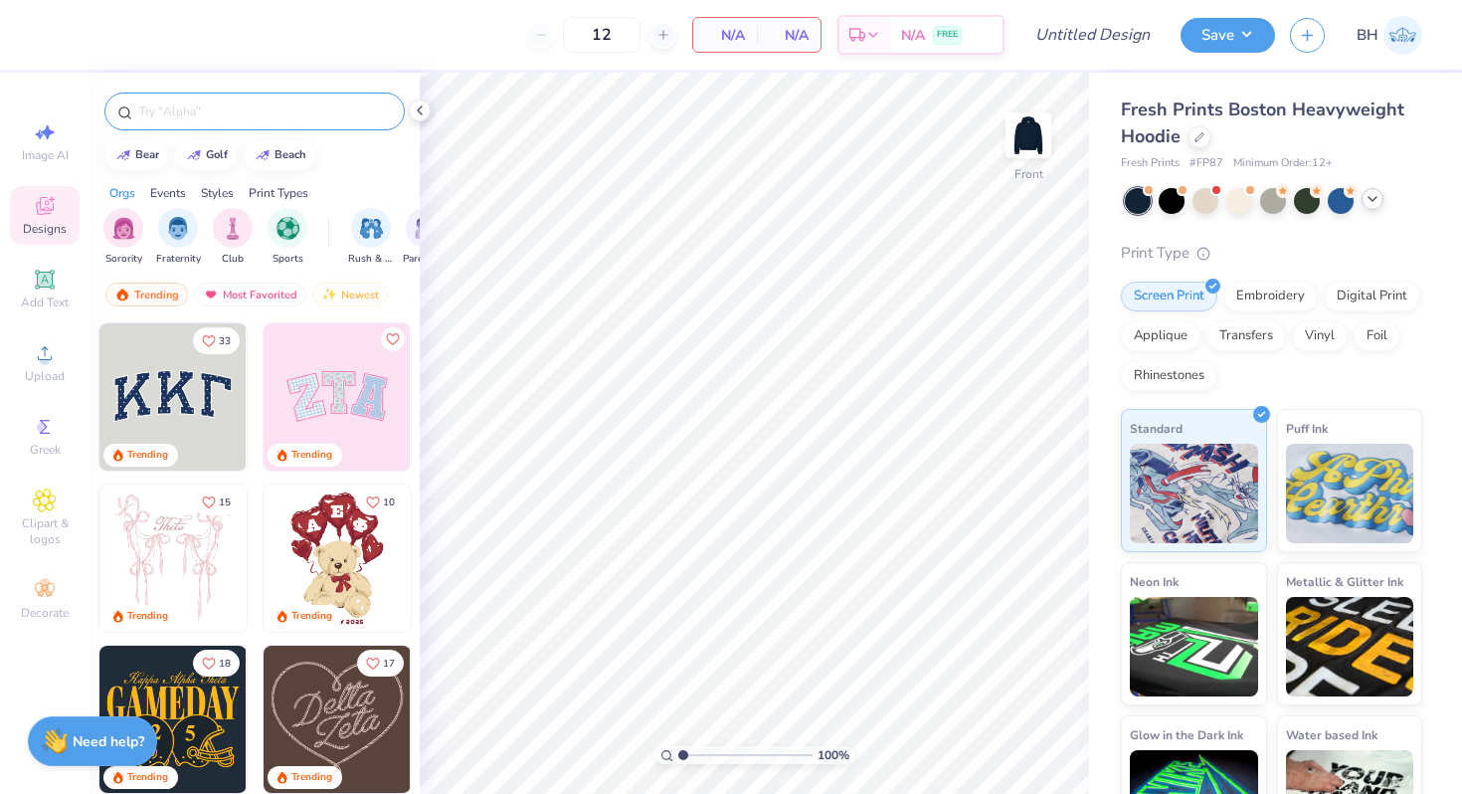
click at [180, 123] on div at bounding box center [254, 112] width 300 height 38
click at [182, 99] on div at bounding box center [254, 112] width 300 height 38
click at [183, 136] on div at bounding box center [255, 107] width 330 height 68
click at [183, 120] on input "text" at bounding box center [264, 111] width 255 height 20
type input "[PERSON_NAME]"
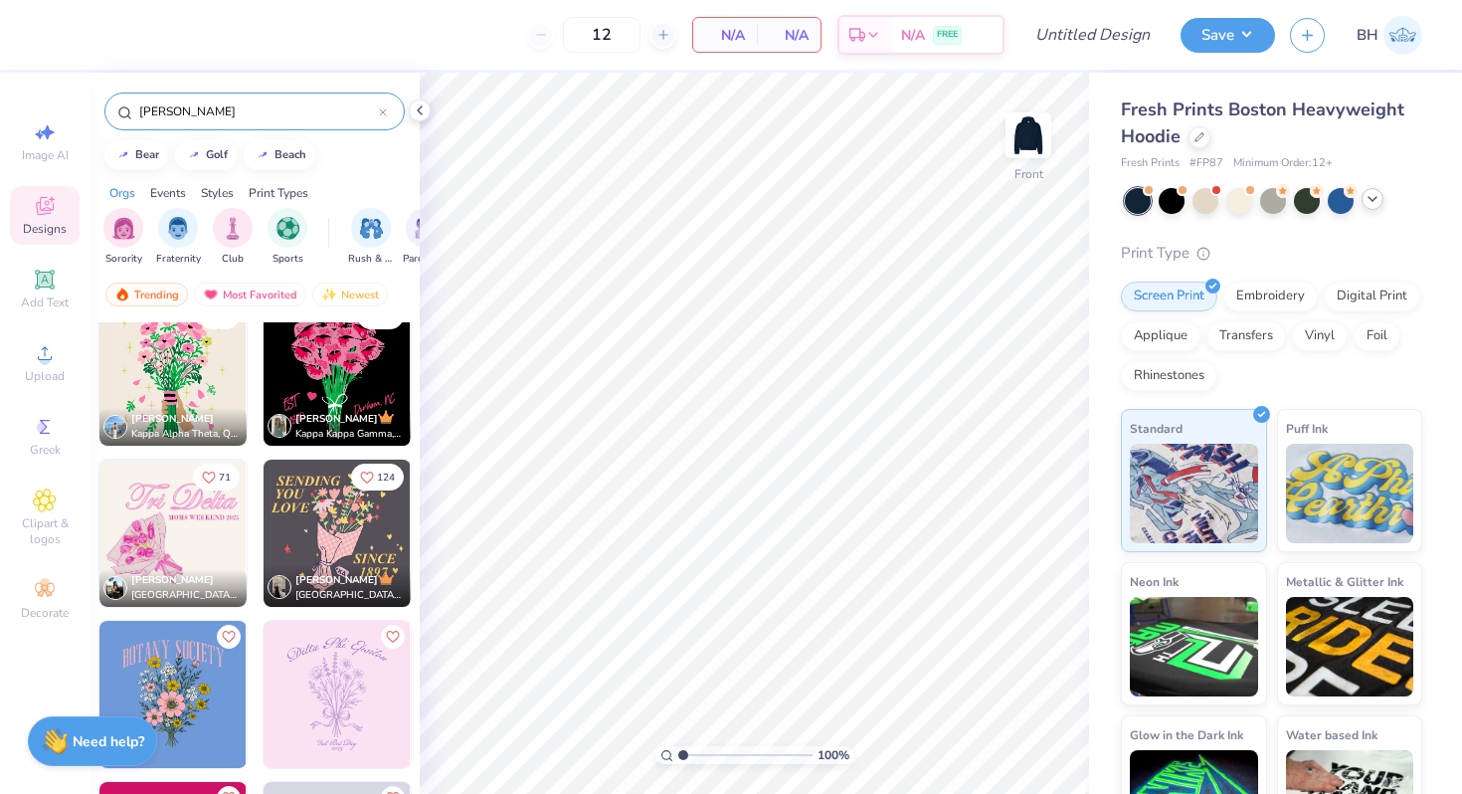
scroll to position [354, 0]
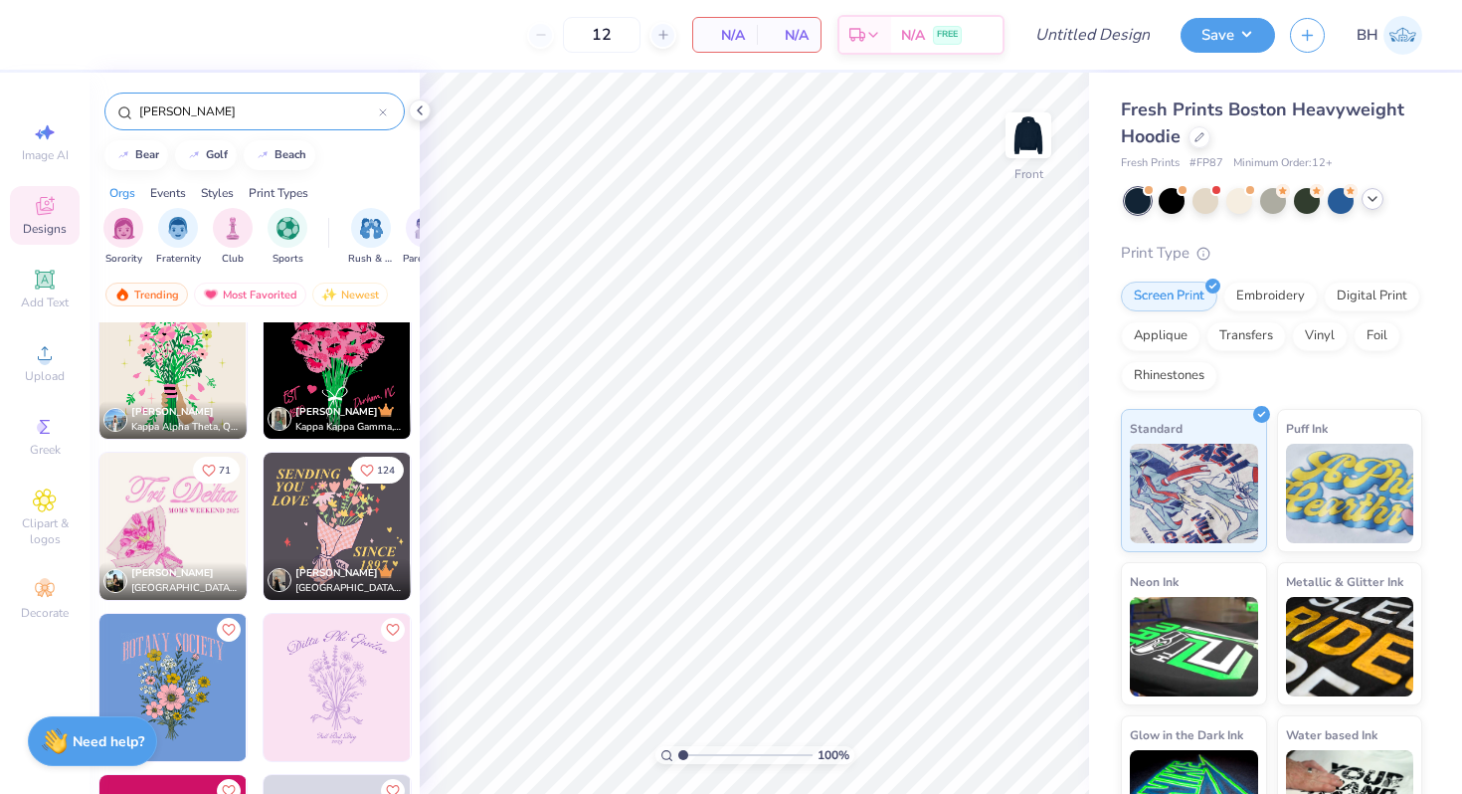
click at [316, 518] on img at bounding box center [337, 526] width 147 height 147
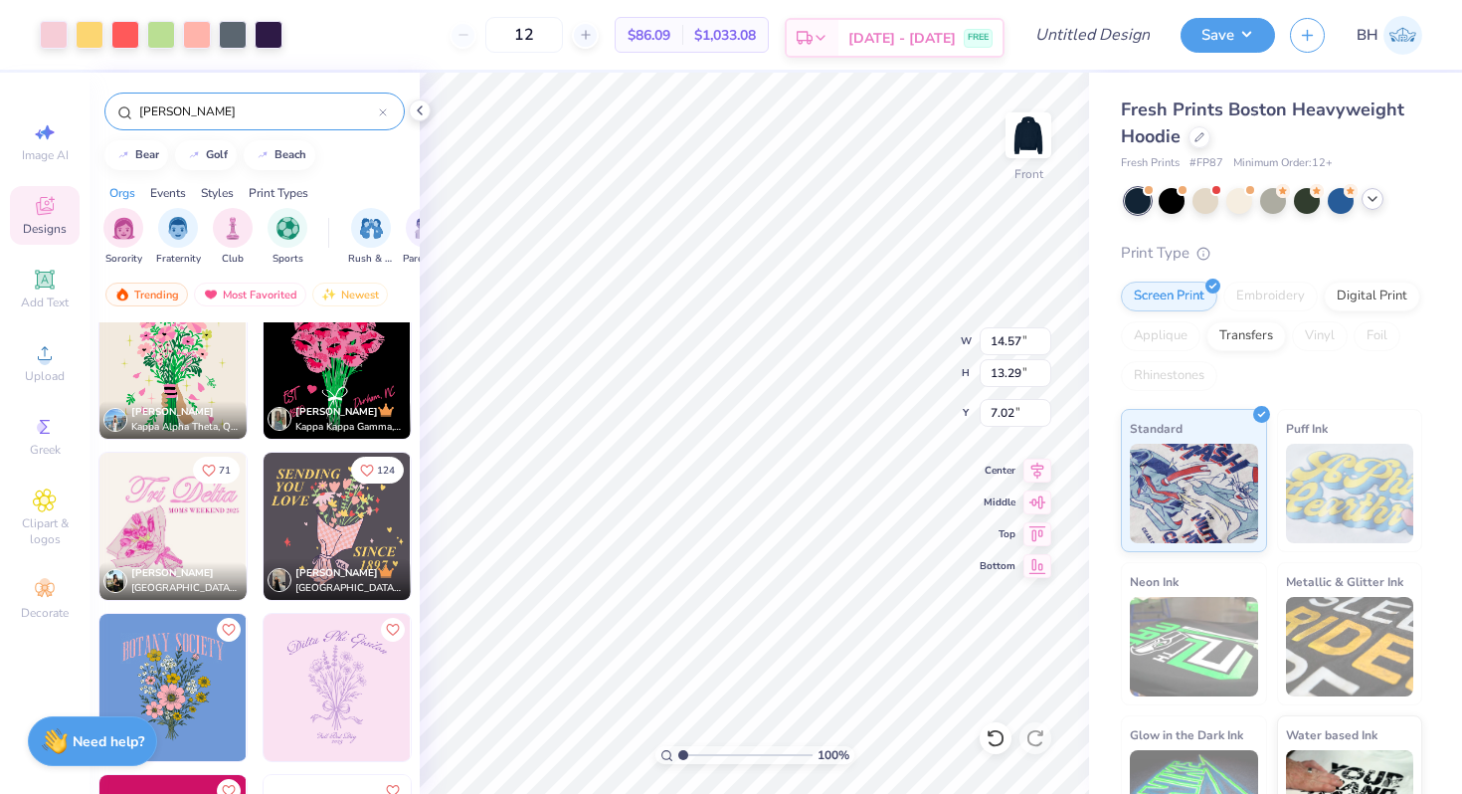
type input "14.57"
type input "13.29"
type input "7.04"
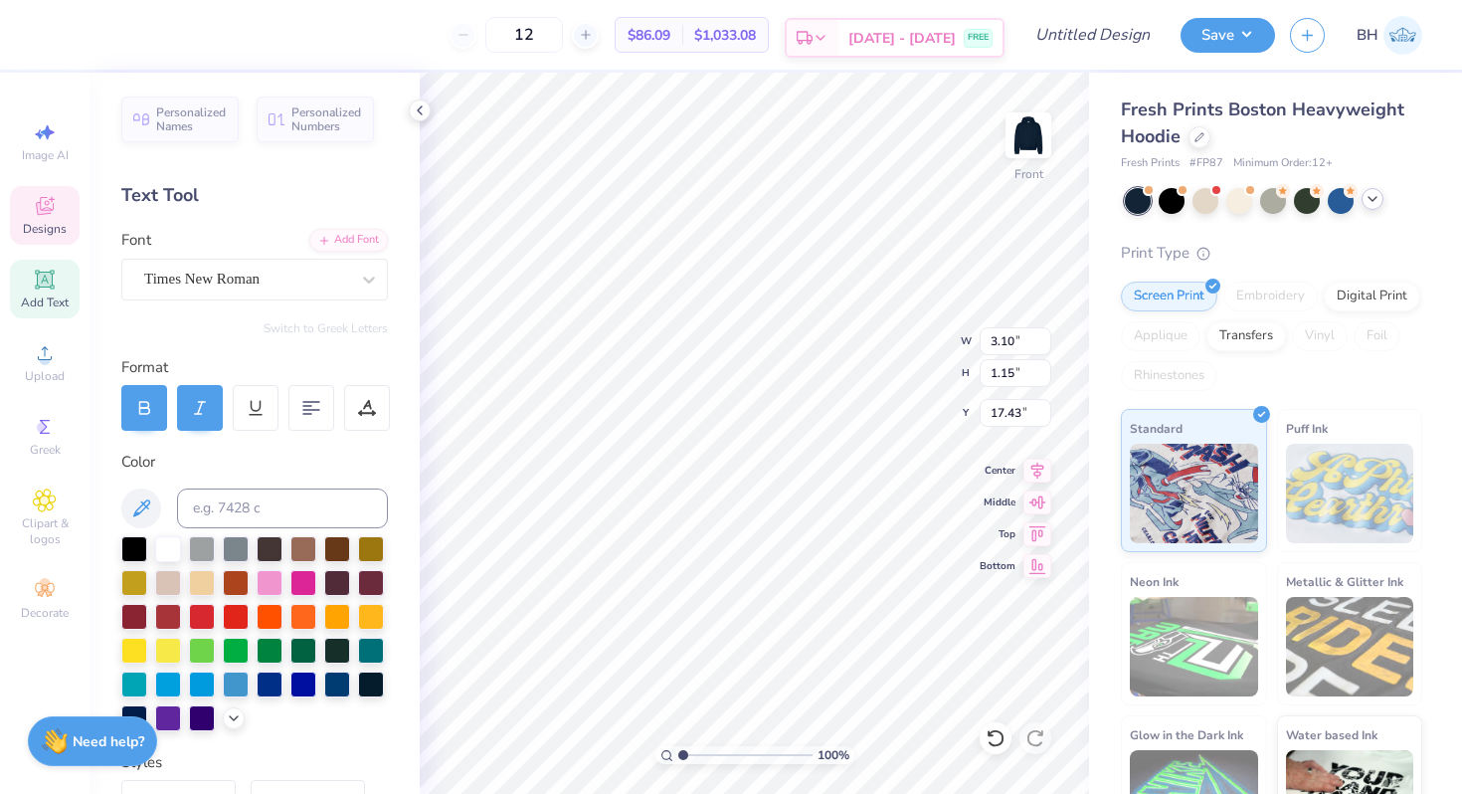
type textarea "1895"
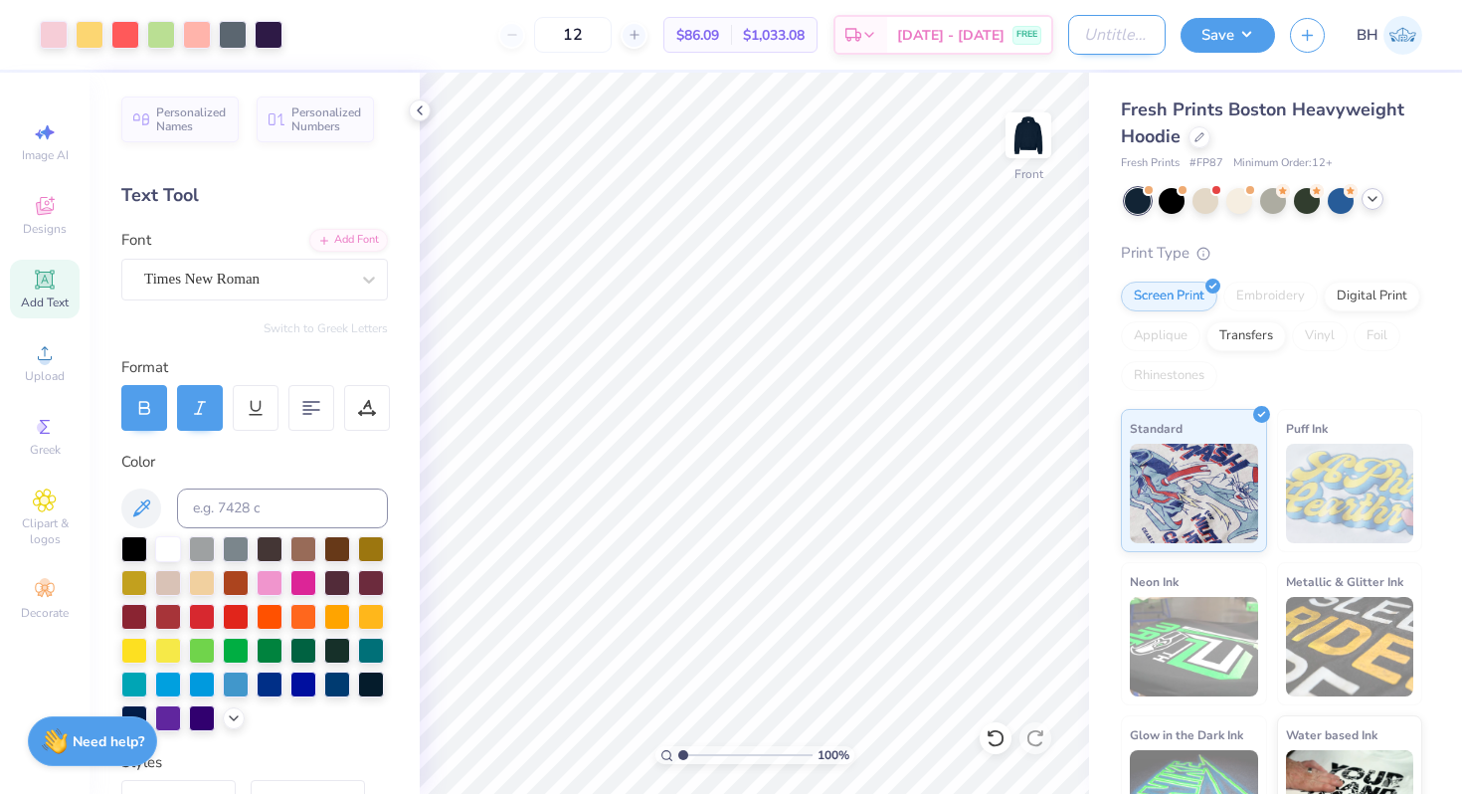
click at [1071, 39] on input "Design Title" at bounding box center [1116, 35] width 97 height 40
type input "boquet hoodie"
click at [1017, 119] on img at bounding box center [1029, 136] width 80 height 80
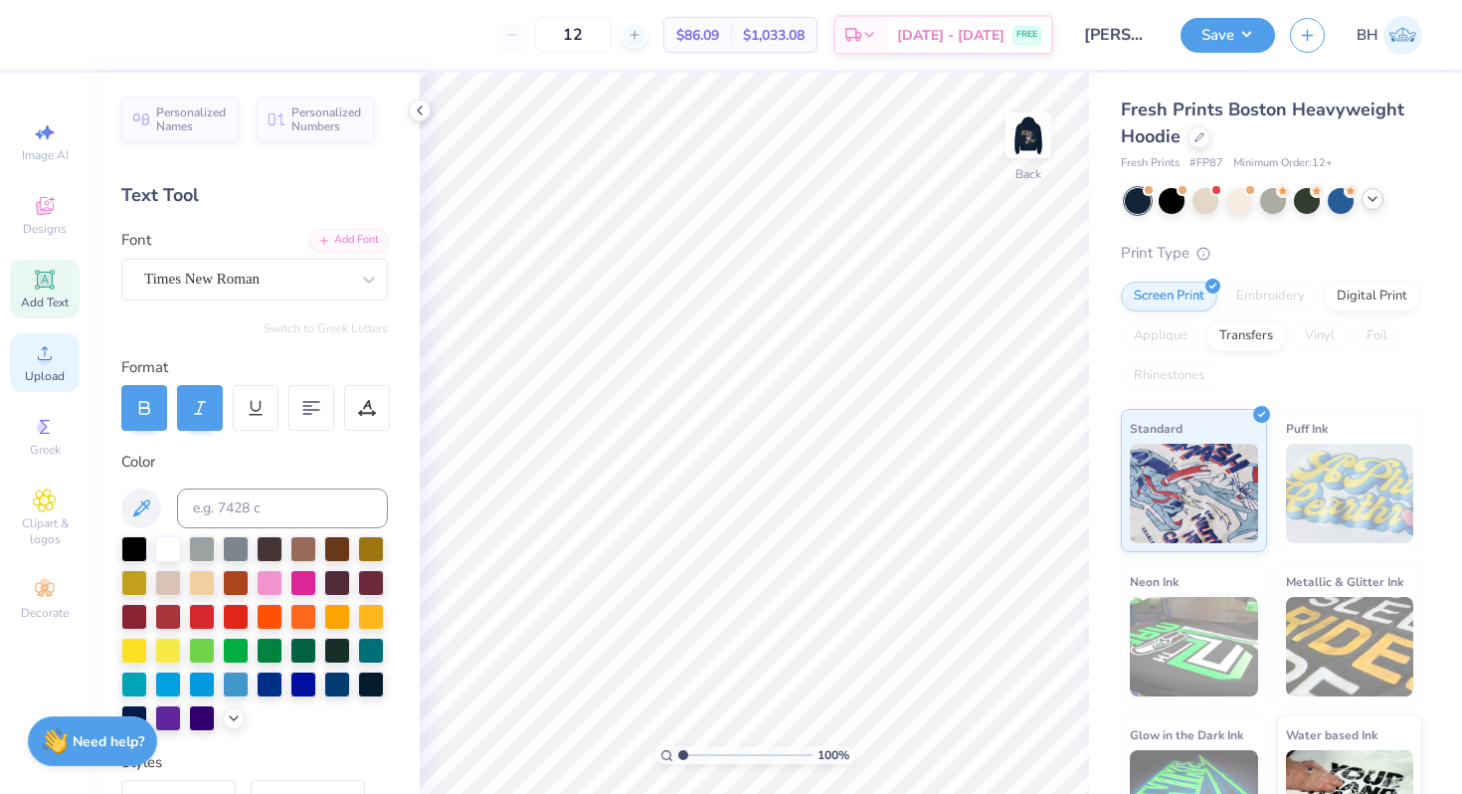
click at [59, 356] on div "Upload" at bounding box center [45, 362] width 70 height 59
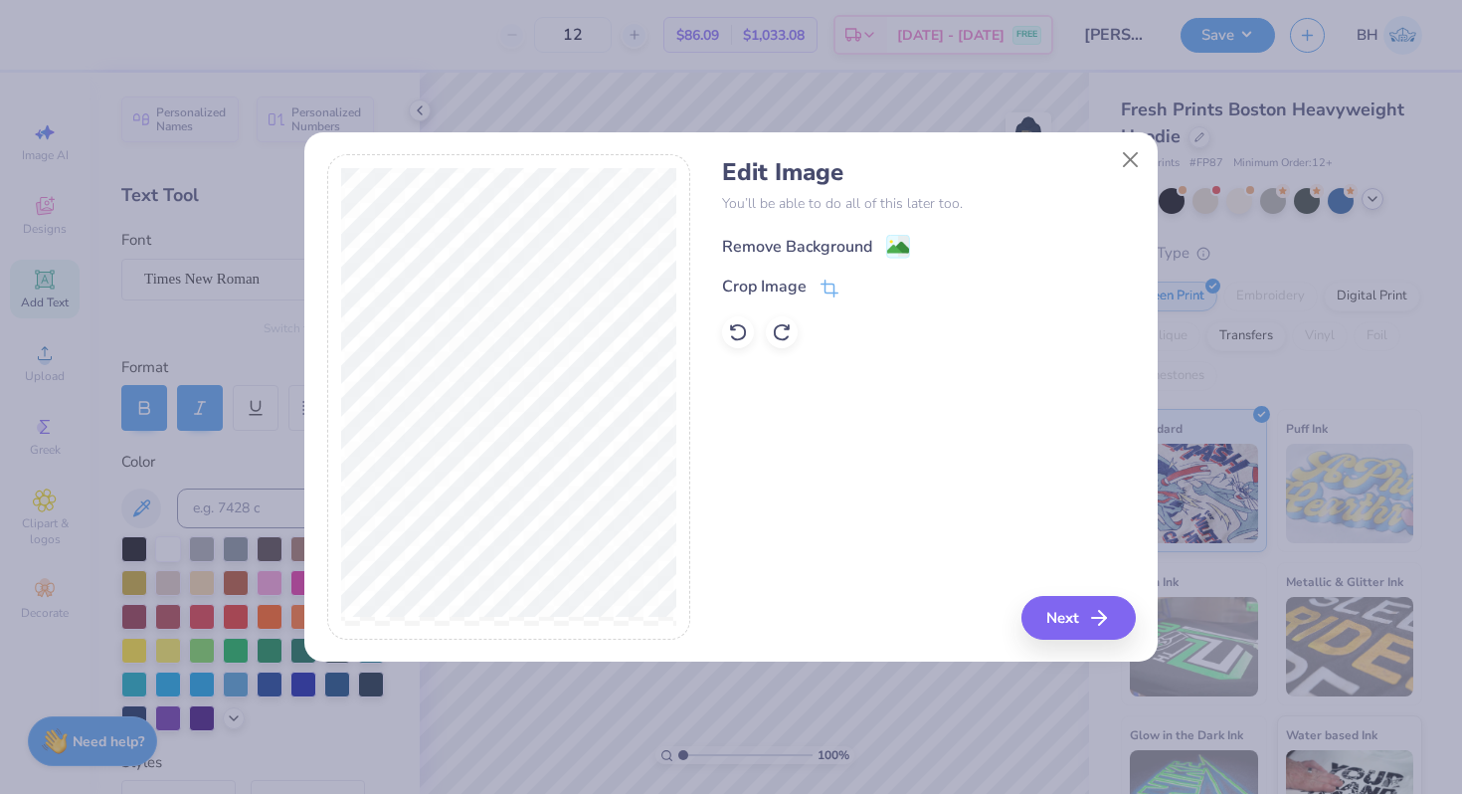
click at [792, 243] on div "Remove Background" at bounding box center [797, 247] width 150 height 24
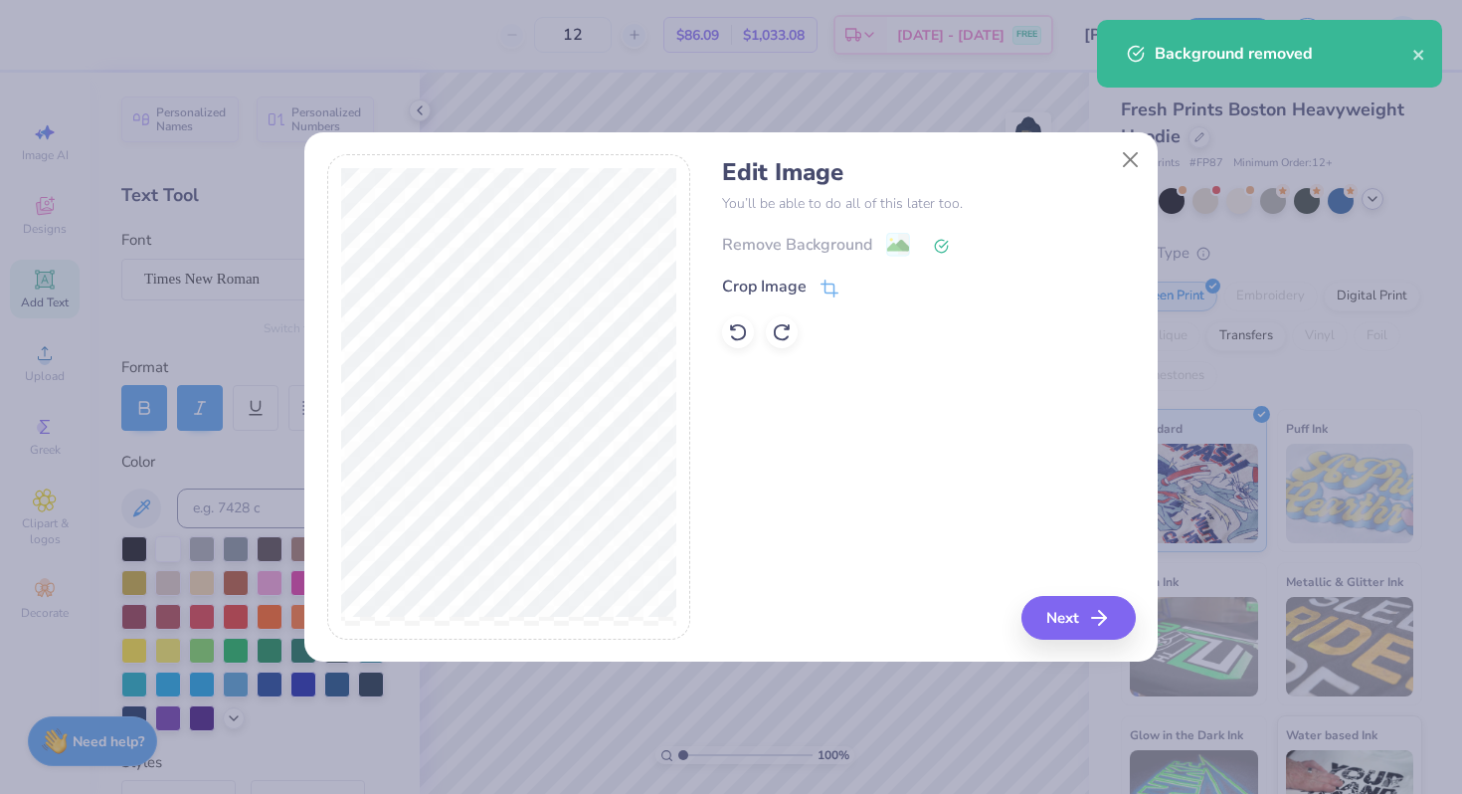
click at [785, 284] on div "Crop Image" at bounding box center [764, 287] width 85 height 24
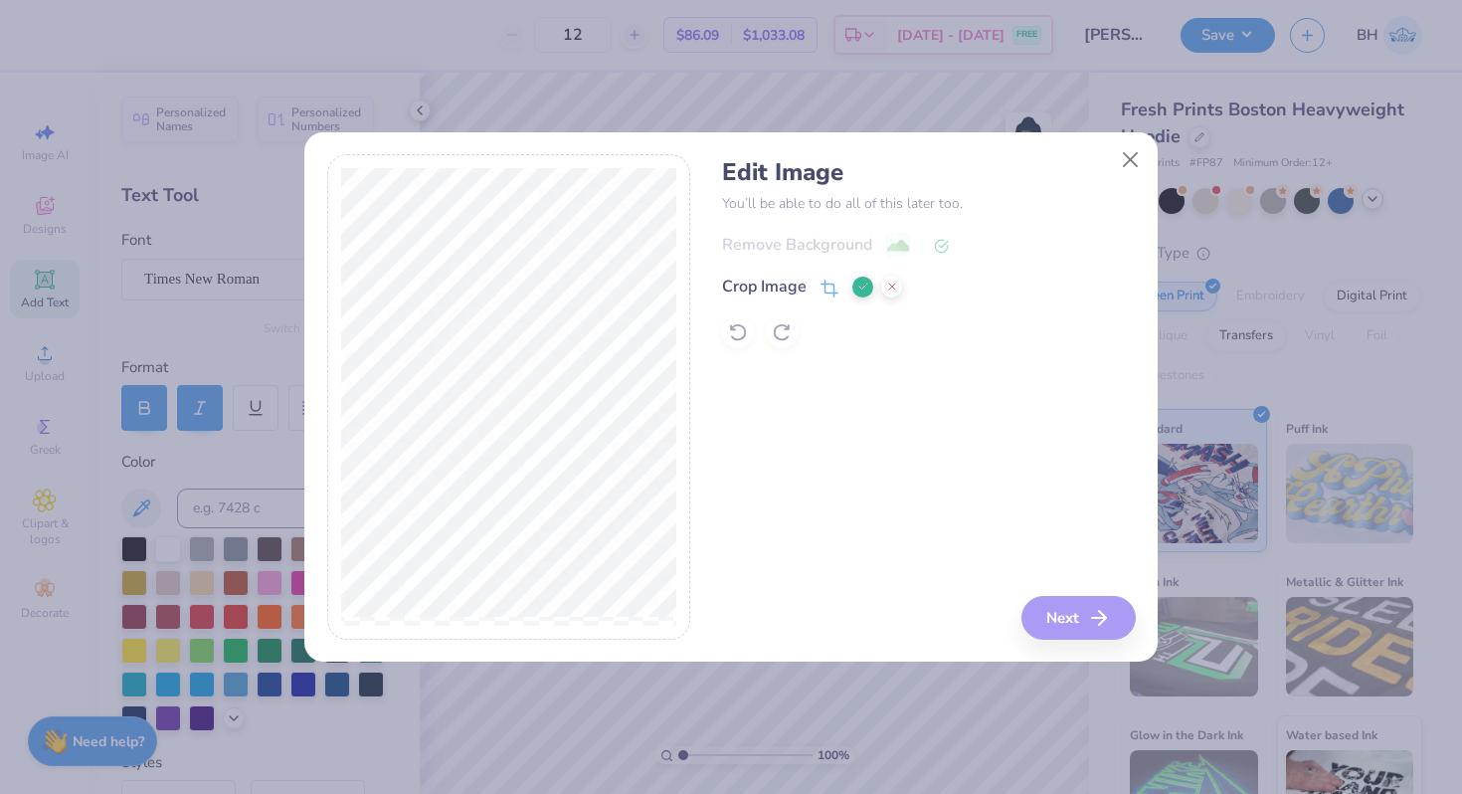
click at [861, 279] on button at bounding box center [863, 287] width 21 height 21
click at [1095, 616] on icon "button" at bounding box center [1105, 618] width 24 height 24
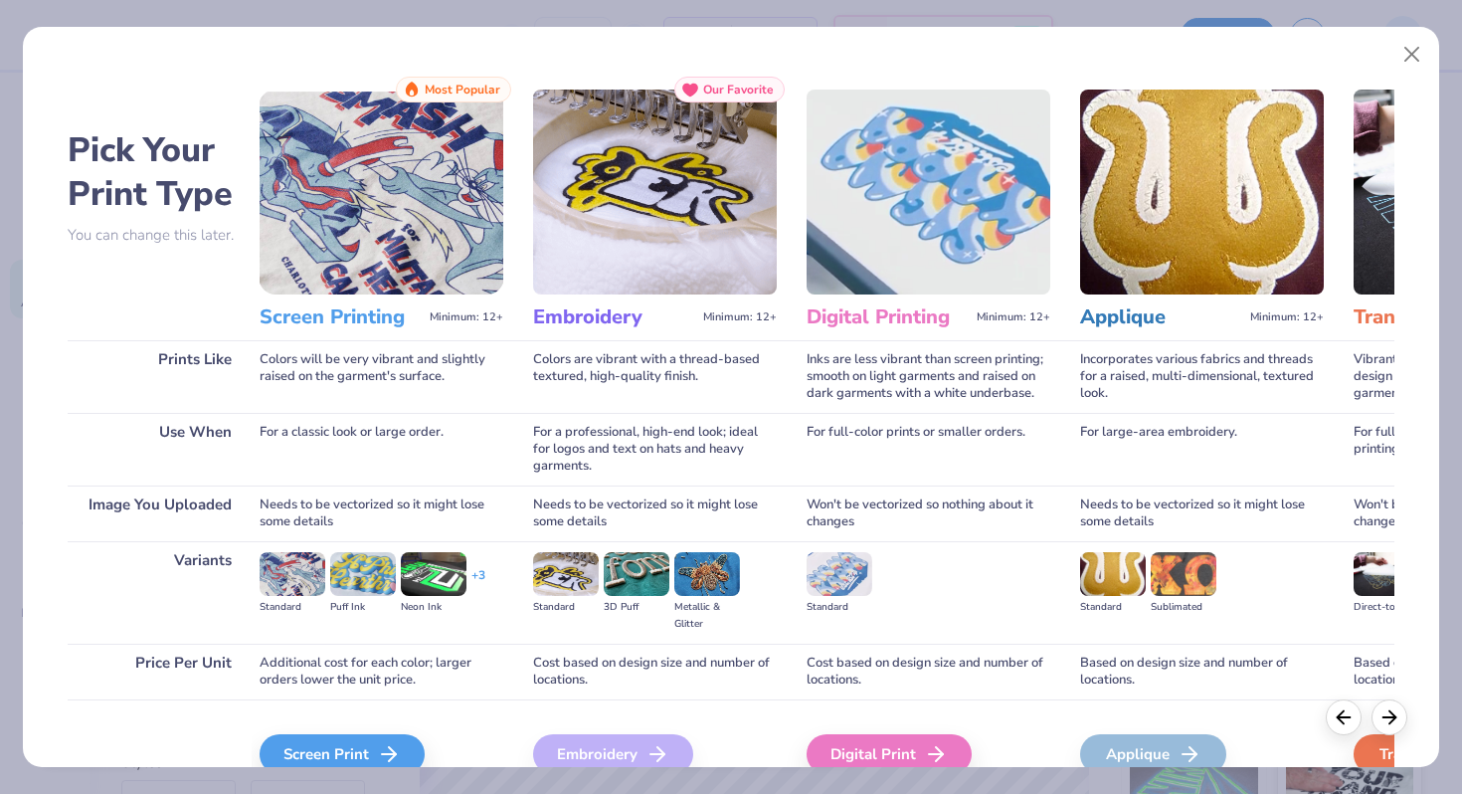
scroll to position [0, 23]
click at [399, 747] on icon at bounding box center [394, 754] width 24 height 24
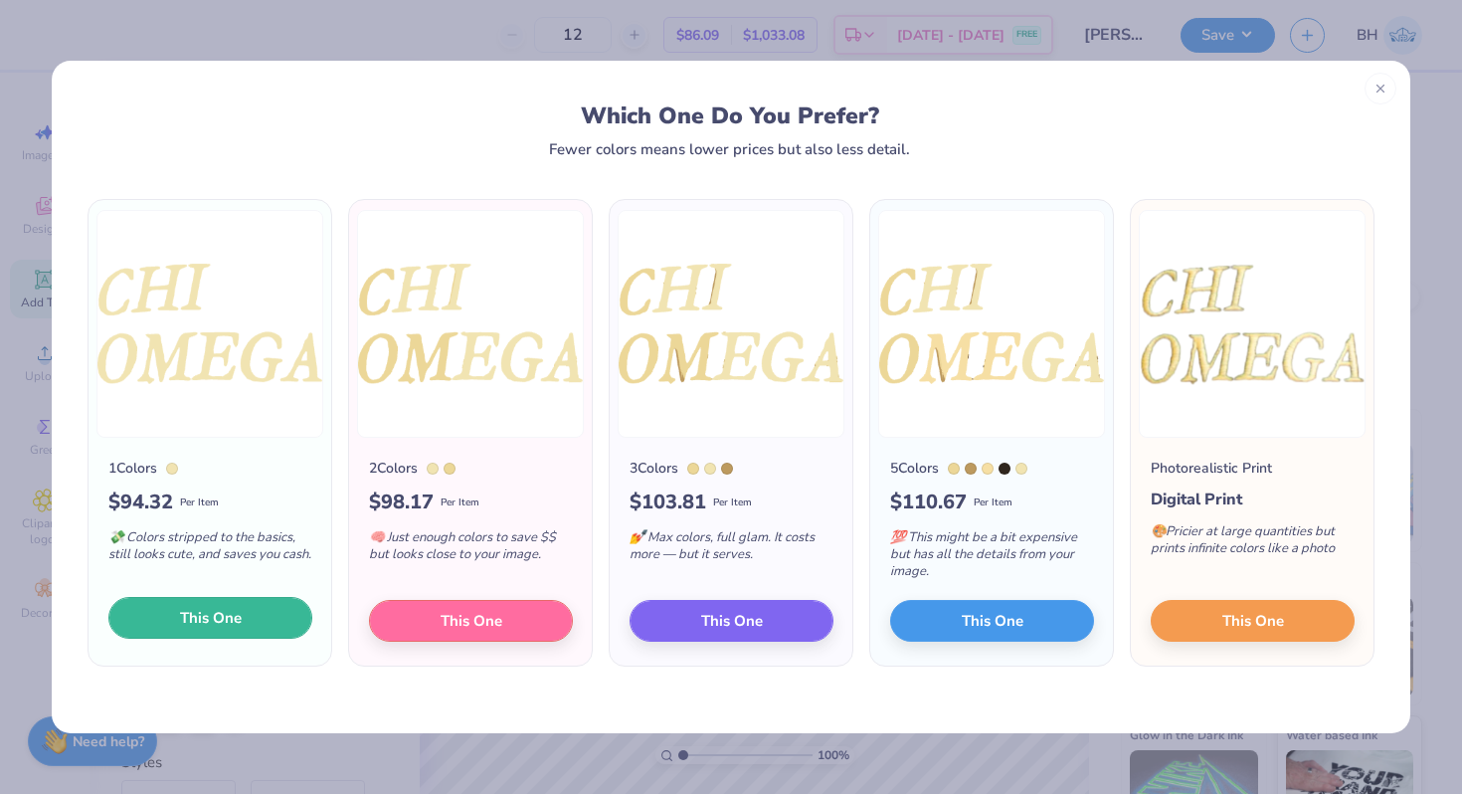
click at [221, 613] on span "This One" at bounding box center [211, 618] width 62 height 23
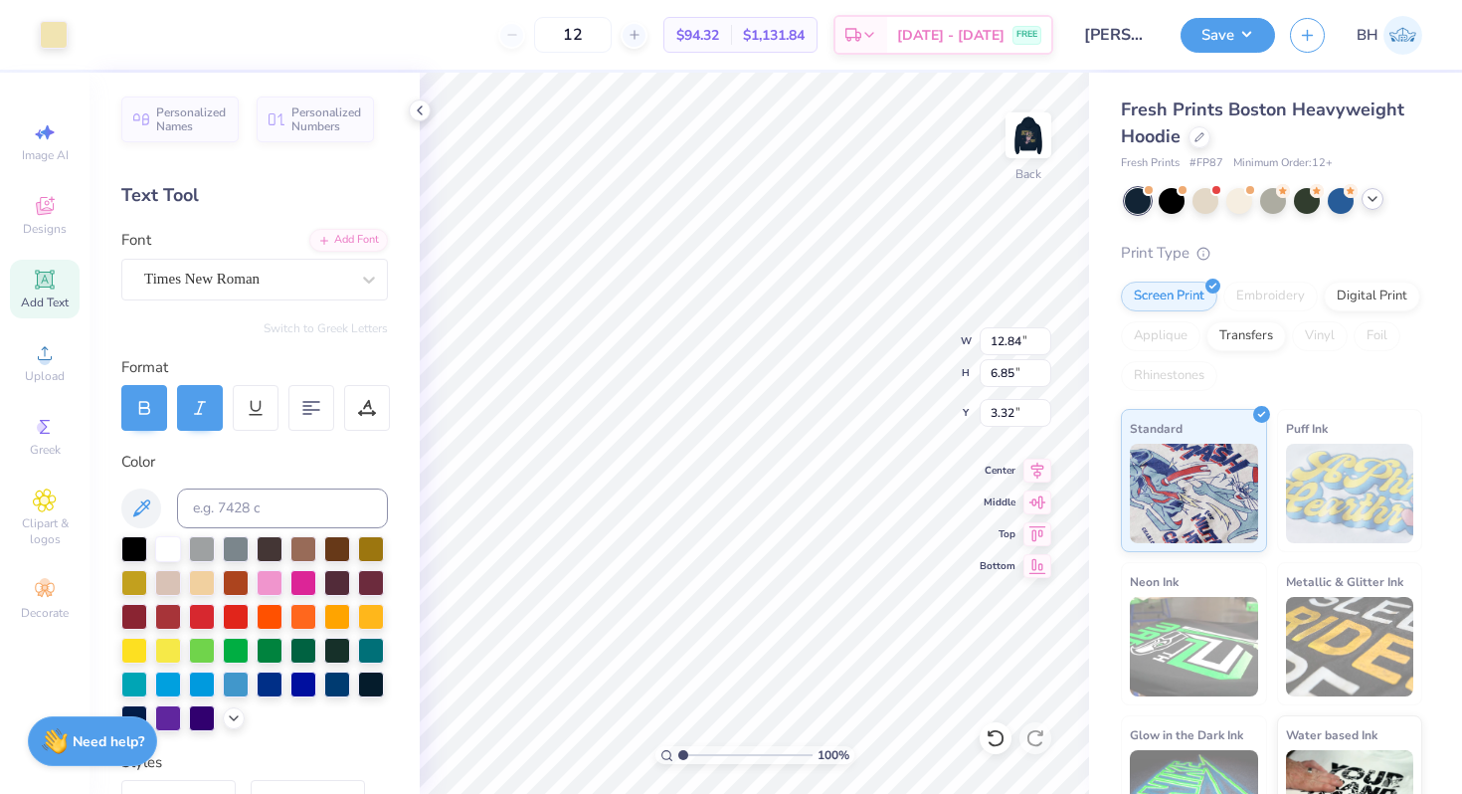
type input "3.69"
type input "1.97"
type input "4.78"
click at [1222, 20] on button "Save" at bounding box center [1228, 32] width 95 height 35
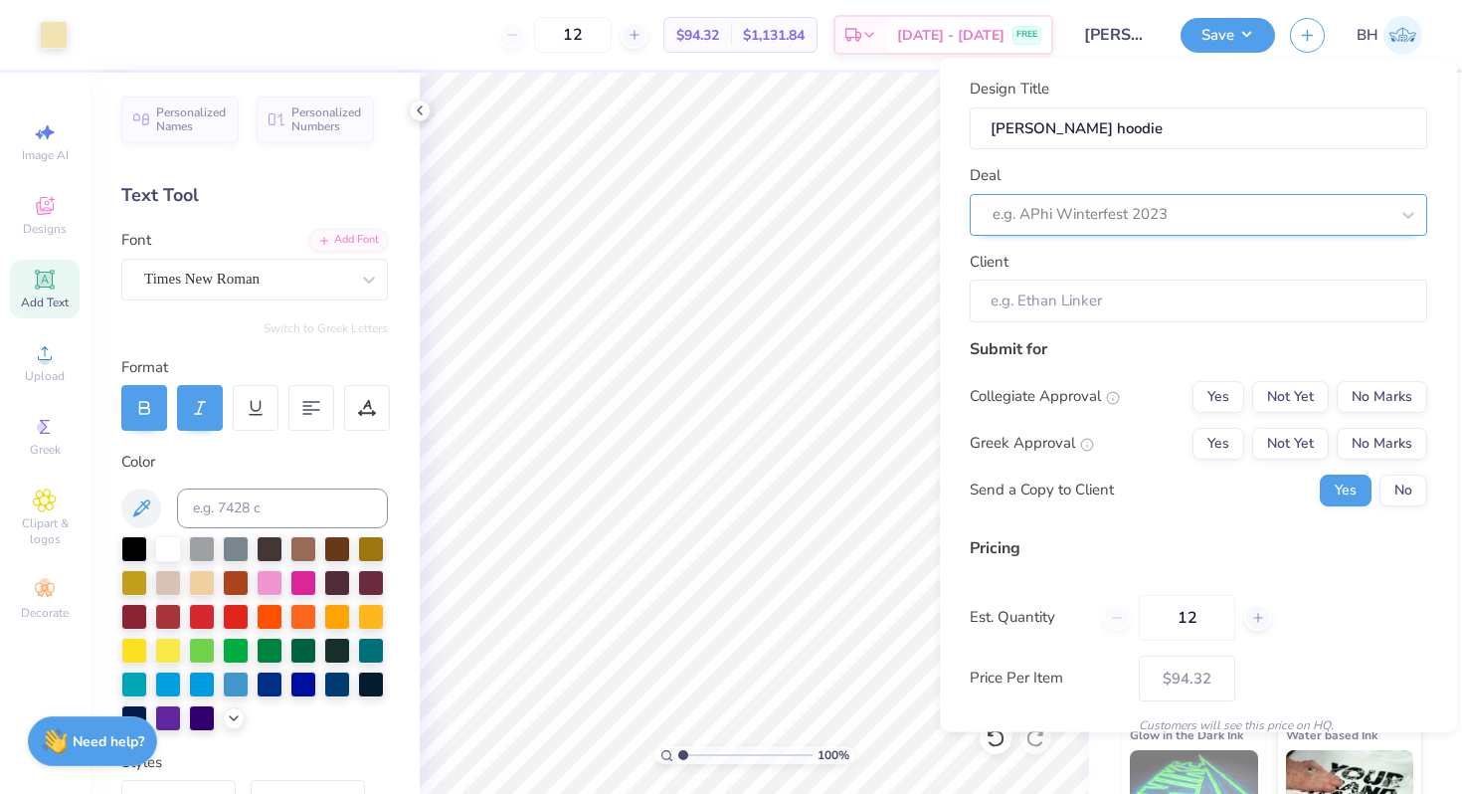
click at [1156, 230] on div "e.g. APhi Winterfest 2023" at bounding box center [1199, 214] width 458 height 42
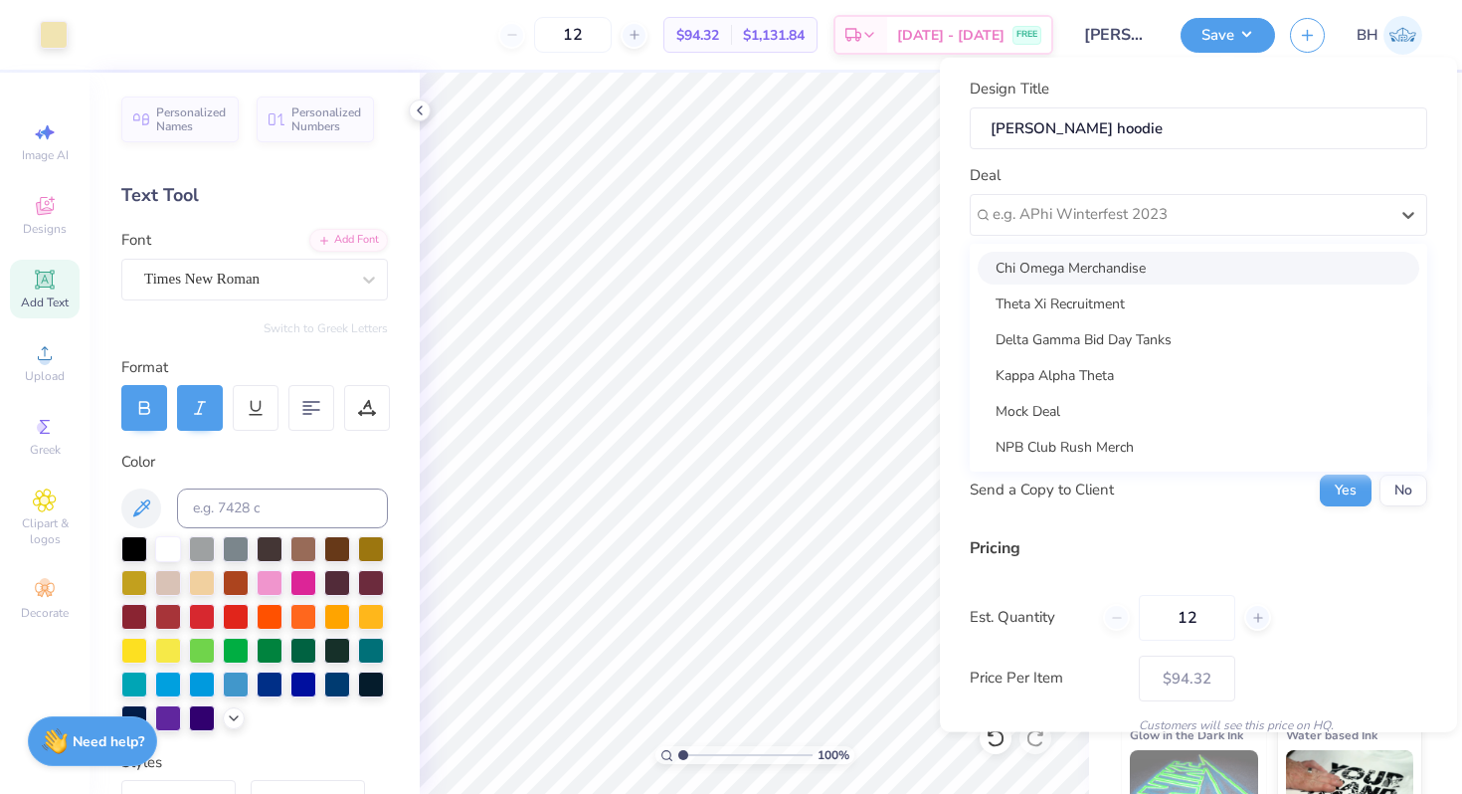
click at [1123, 268] on div "Chi Omega Merchandise" at bounding box center [1199, 267] width 442 height 33
type input "Arden Stratton"
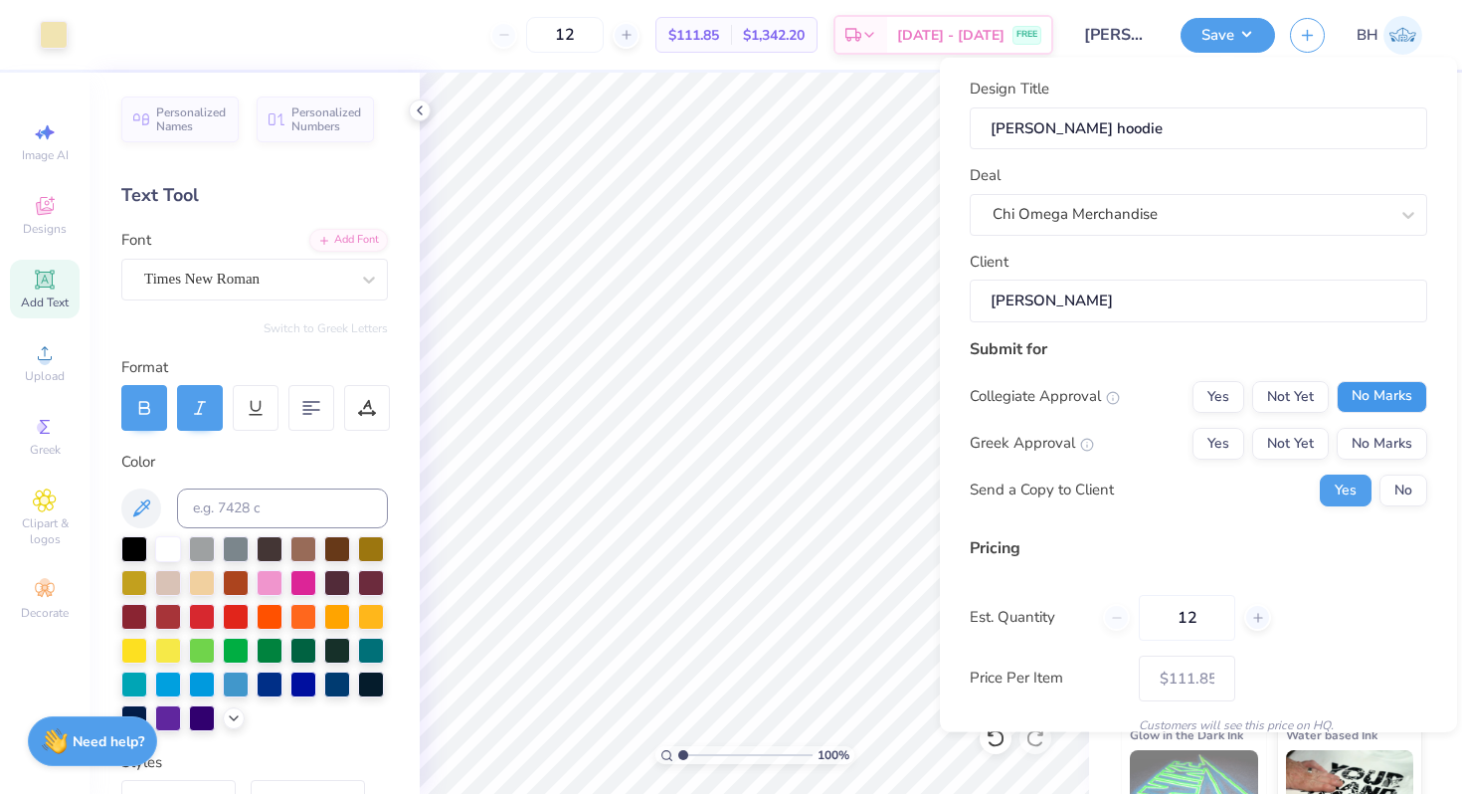
click at [1360, 382] on button "No Marks" at bounding box center [1382, 396] width 91 height 32
click at [1221, 438] on button "Yes" at bounding box center [1219, 443] width 52 height 32
click at [1395, 493] on button "No" at bounding box center [1404, 490] width 48 height 32
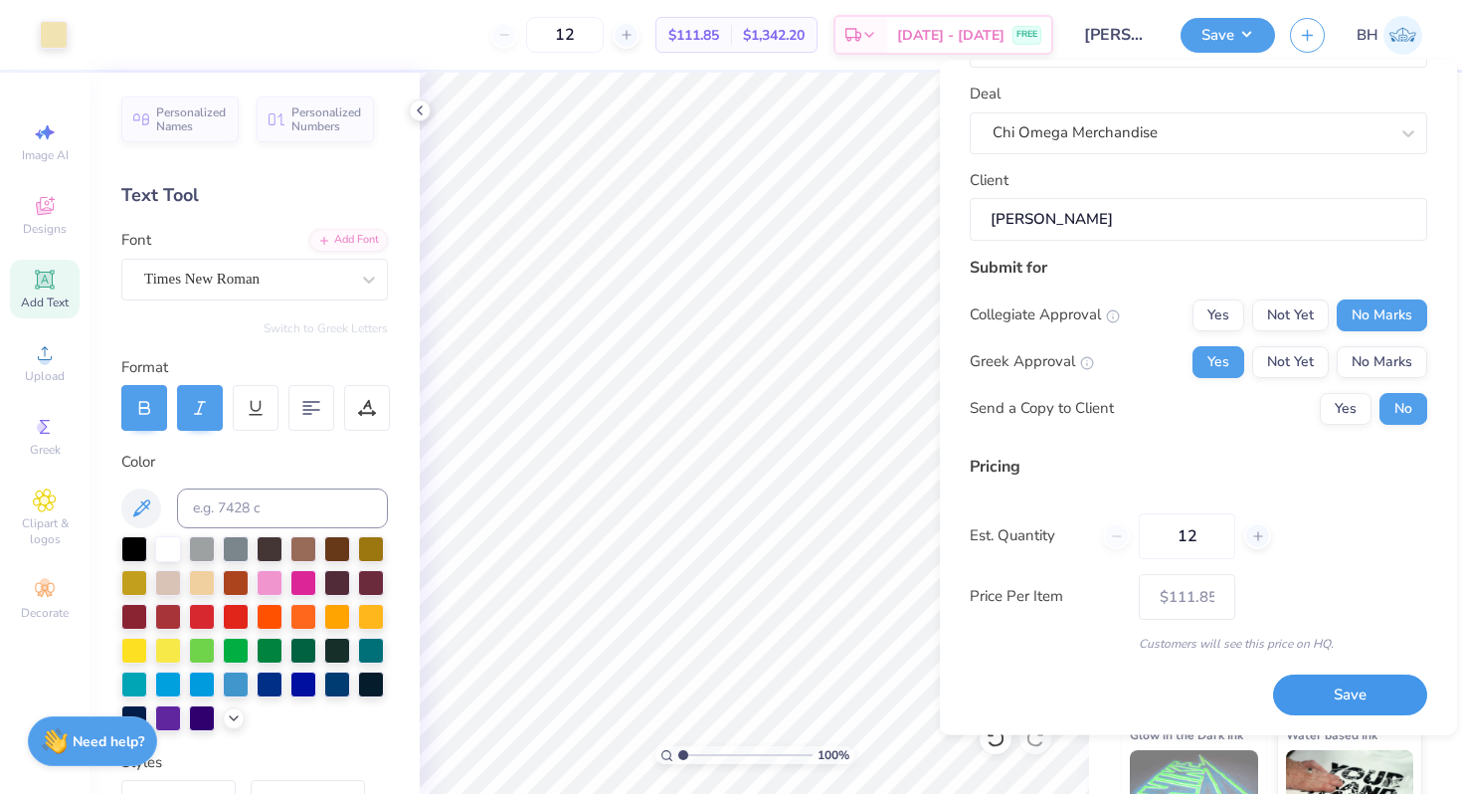
click at [1343, 687] on button "Save" at bounding box center [1350, 695] width 154 height 41
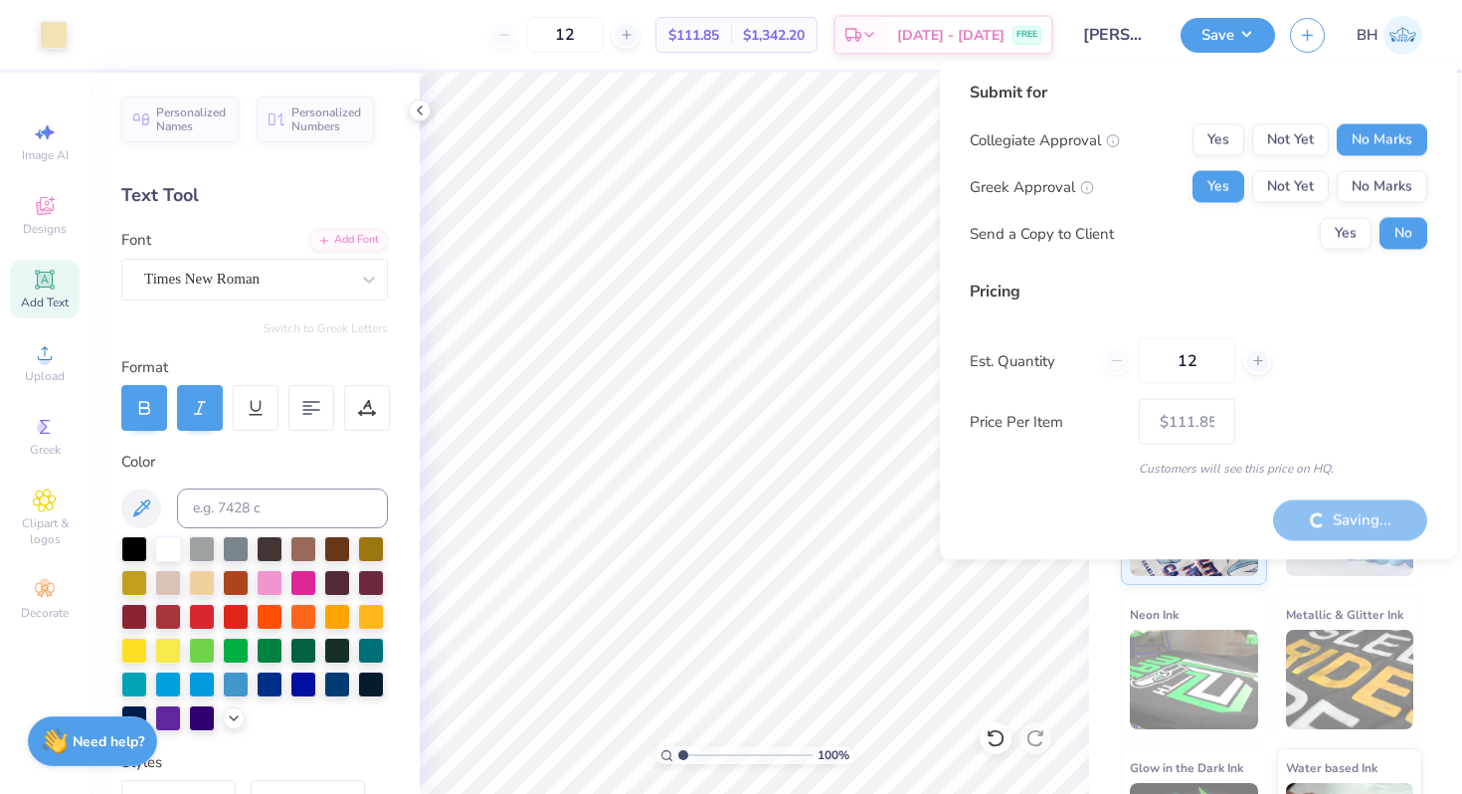
type input "– –"
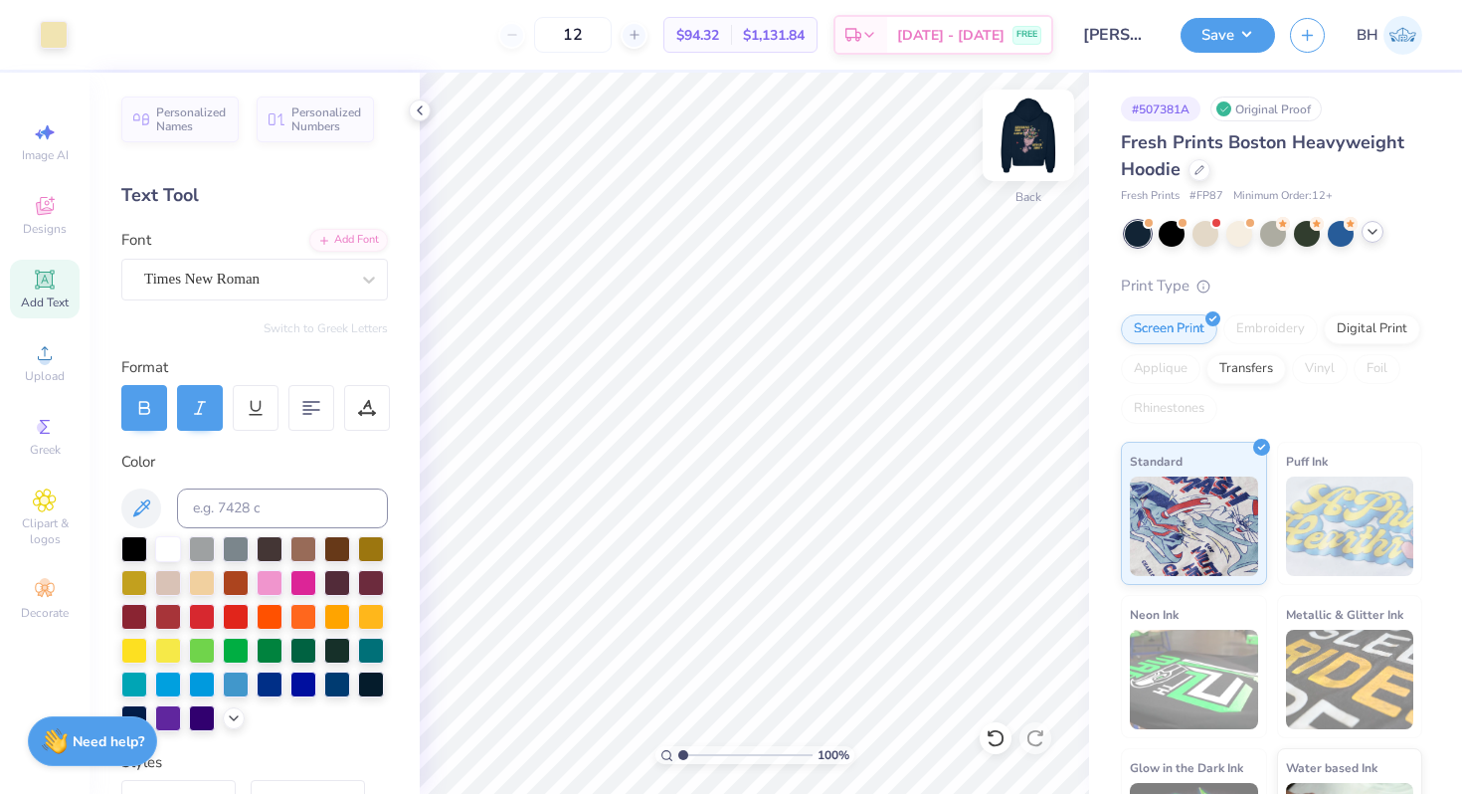
click at [1023, 130] on img at bounding box center [1029, 136] width 80 height 80
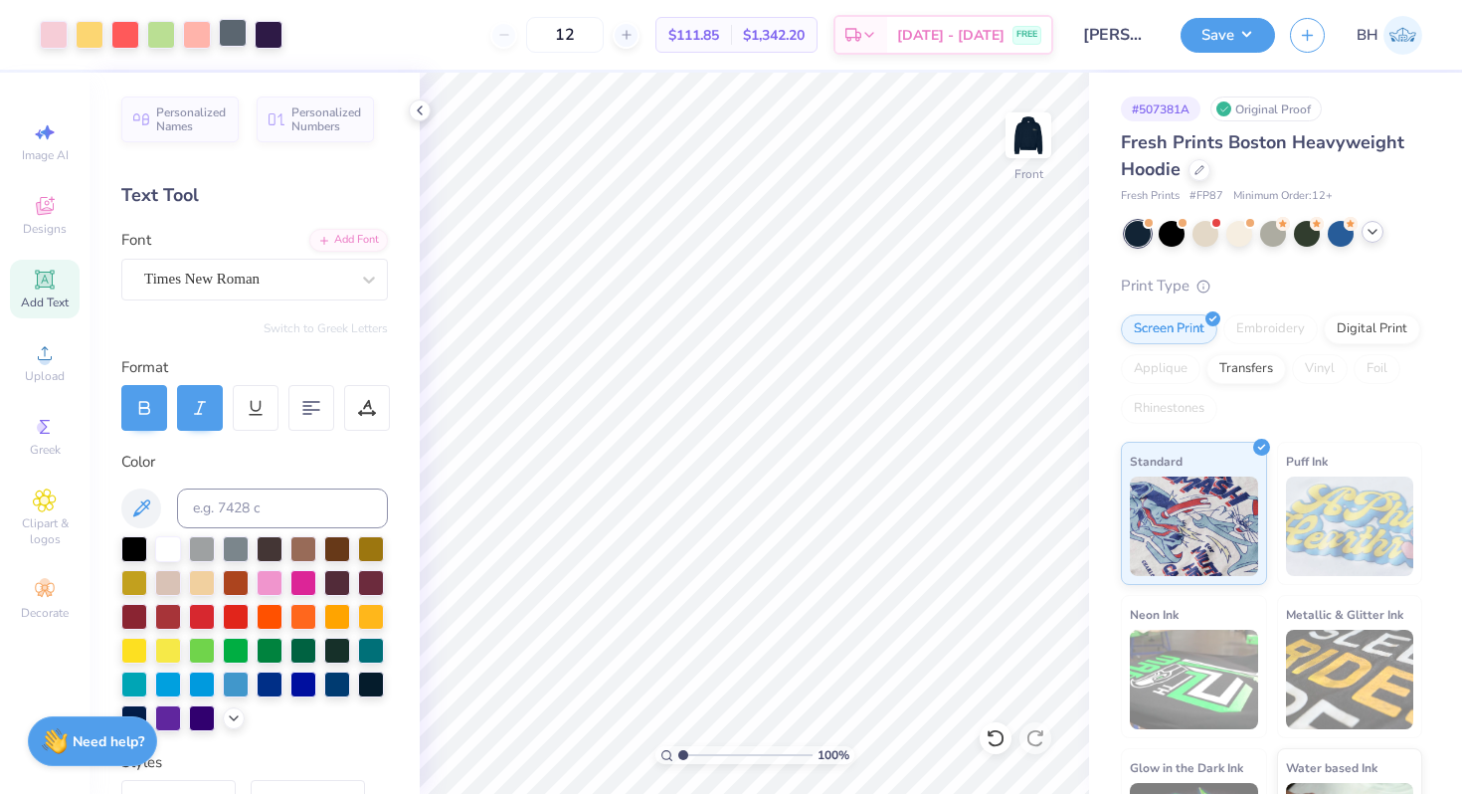
click at [235, 32] on div at bounding box center [233, 33] width 28 height 28
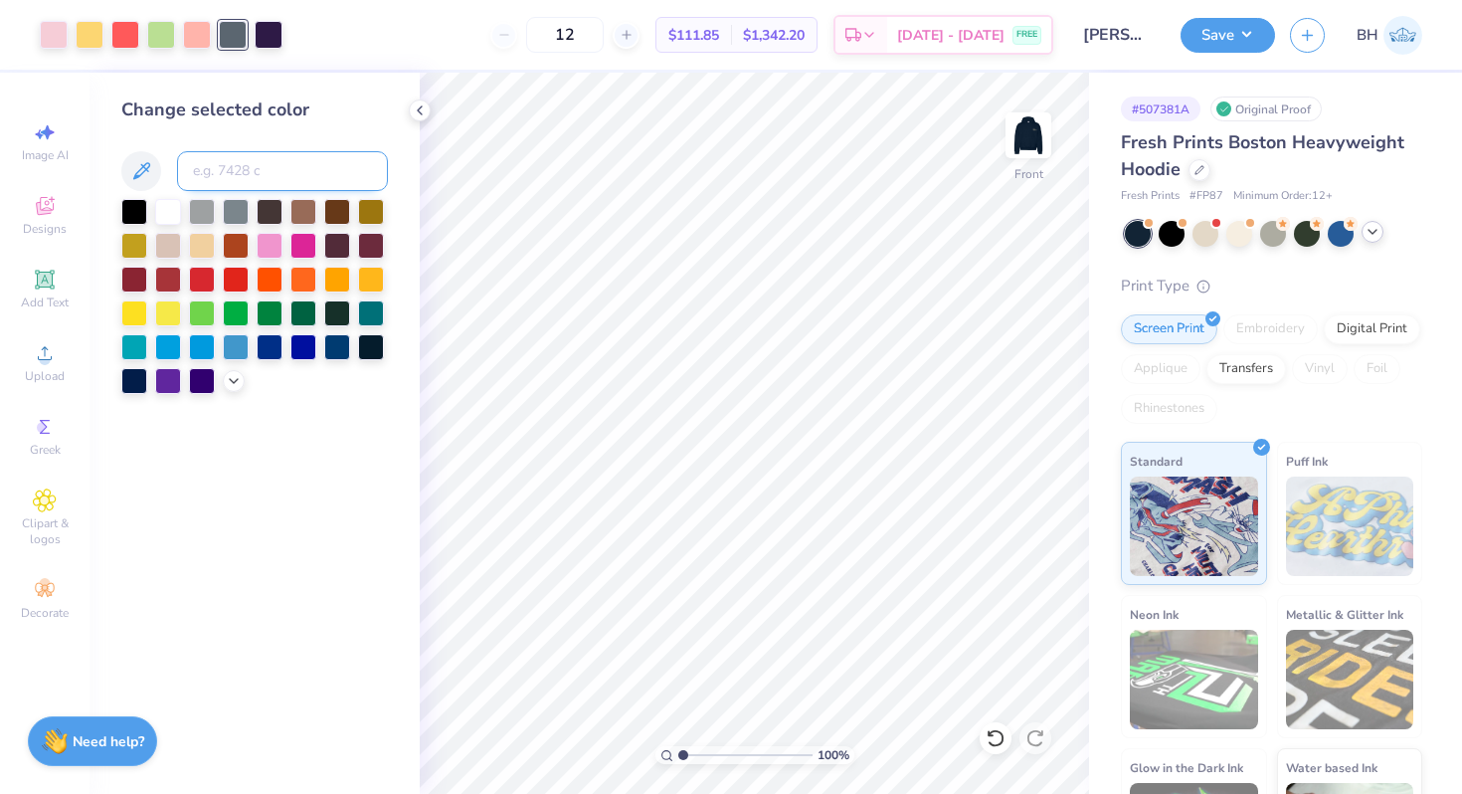
click at [226, 174] on input at bounding box center [282, 171] width 211 height 40
type input "706"
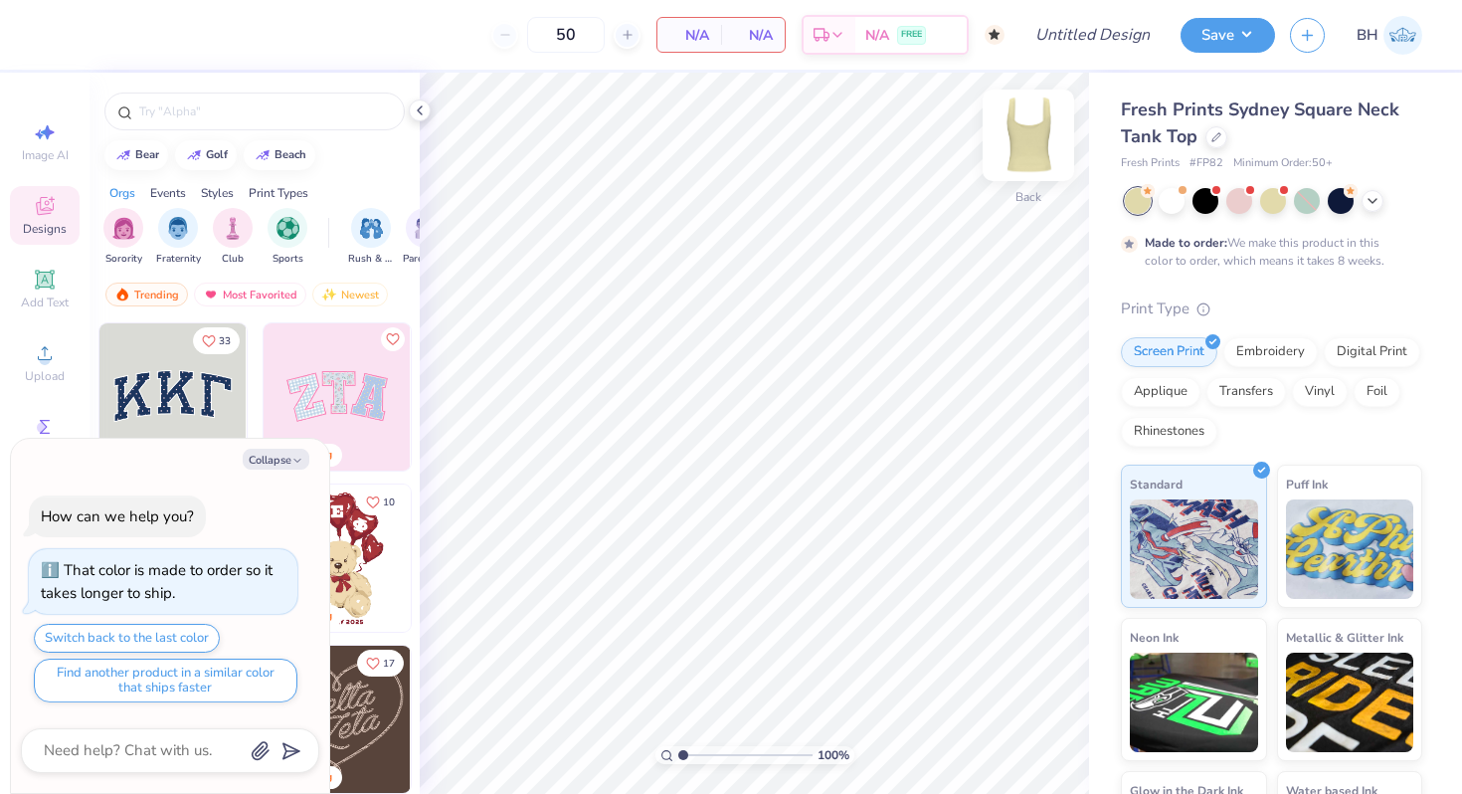
click at [1051, 134] on div at bounding box center [1029, 136] width 92 height 92
click at [1027, 132] on img at bounding box center [1029, 136] width 80 height 80
click at [259, 464] on button "Collapse" at bounding box center [276, 459] width 67 height 21
type textarea "x"
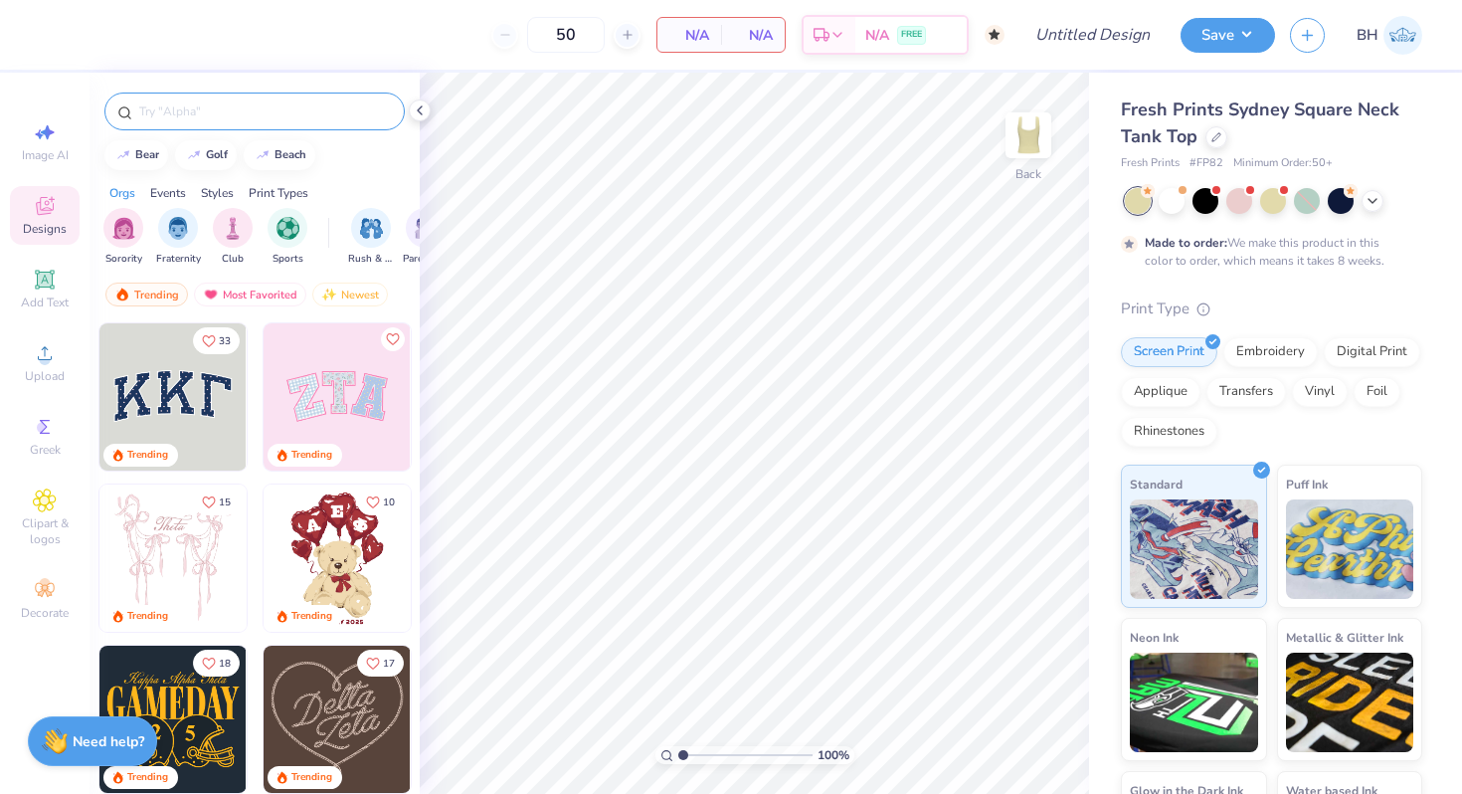
click at [196, 123] on div at bounding box center [254, 112] width 300 height 38
click at [196, 120] on input "text" at bounding box center [264, 111] width 255 height 20
type input "lemon"
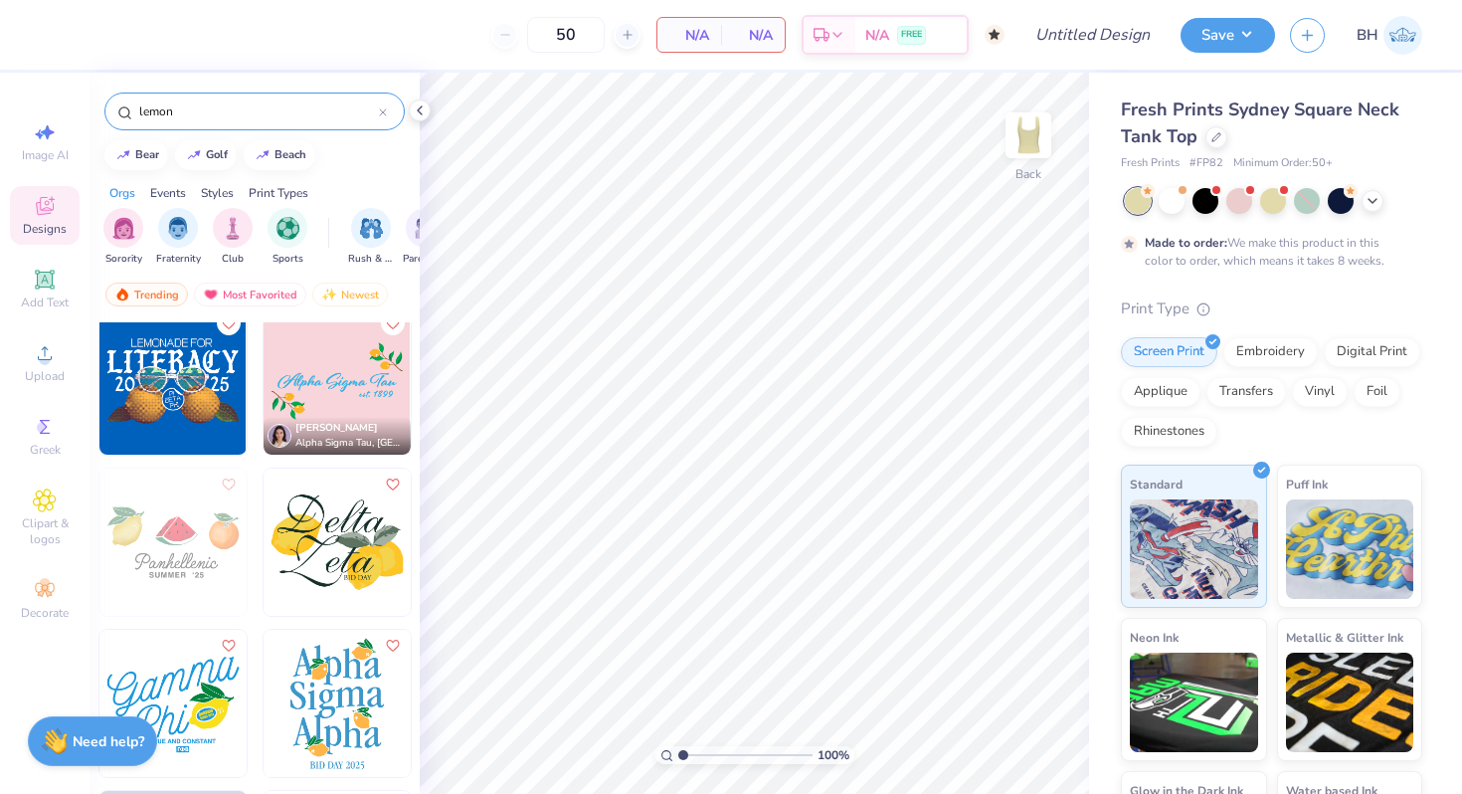
scroll to position [1817, 0]
